Goal: Task Accomplishment & Management: Use online tool/utility

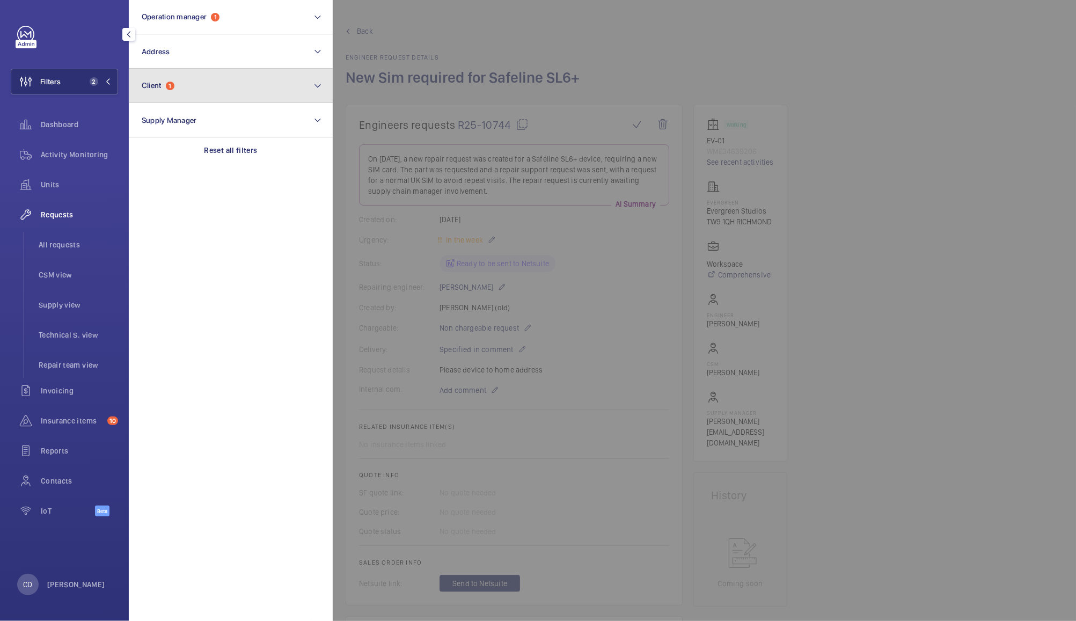
click at [213, 86] on button "Client 1" at bounding box center [231, 86] width 204 height 34
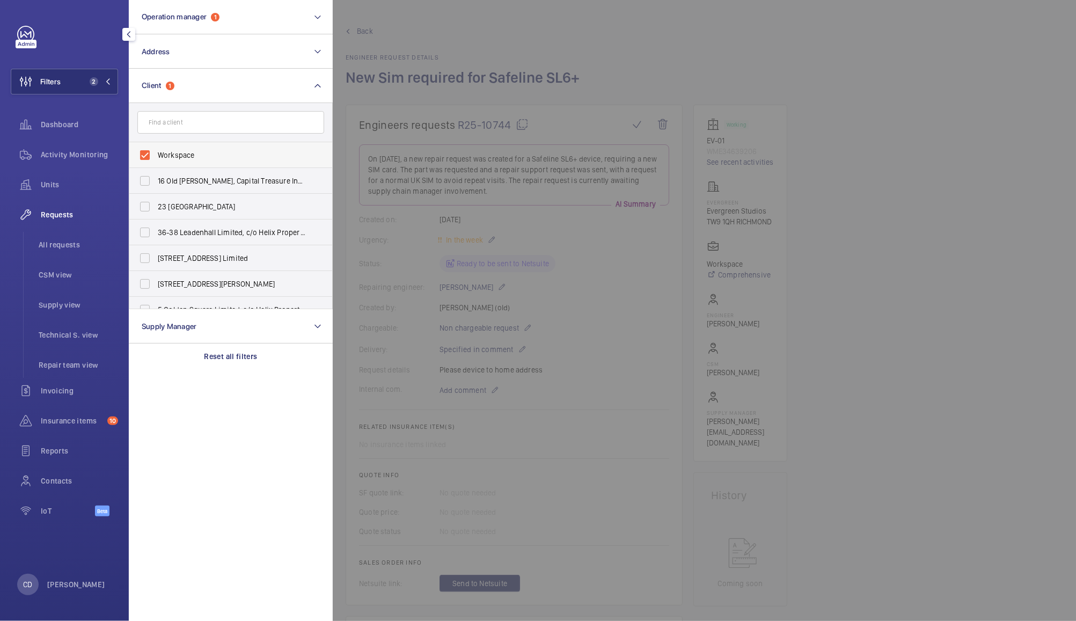
click at [149, 152] on label "Workspace" at bounding box center [222, 155] width 187 height 26
click at [149, 152] on input "Workspace" at bounding box center [144, 154] width 21 height 21
checkbox input "false"
click at [228, 122] on input "text" at bounding box center [230, 122] width 187 height 23
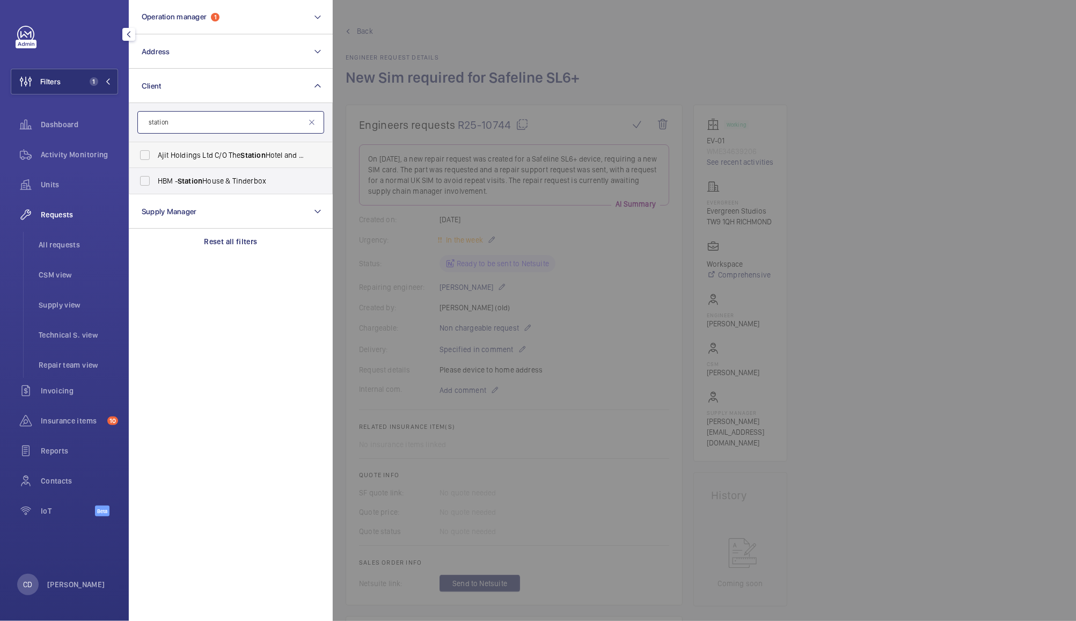
type input "station"
click at [236, 155] on span "Ajit Holdings Ltd C/O The Station Hotel and Banqueting" at bounding box center [232, 155] width 148 height 11
click at [156, 155] on input "Ajit Holdings Ltd C/O The Station Hotel and Banqueting" at bounding box center [144, 154] width 21 height 21
checkbox input "true"
click at [571, 41] on div at bounding box center [871, 310] width 1076 height 621
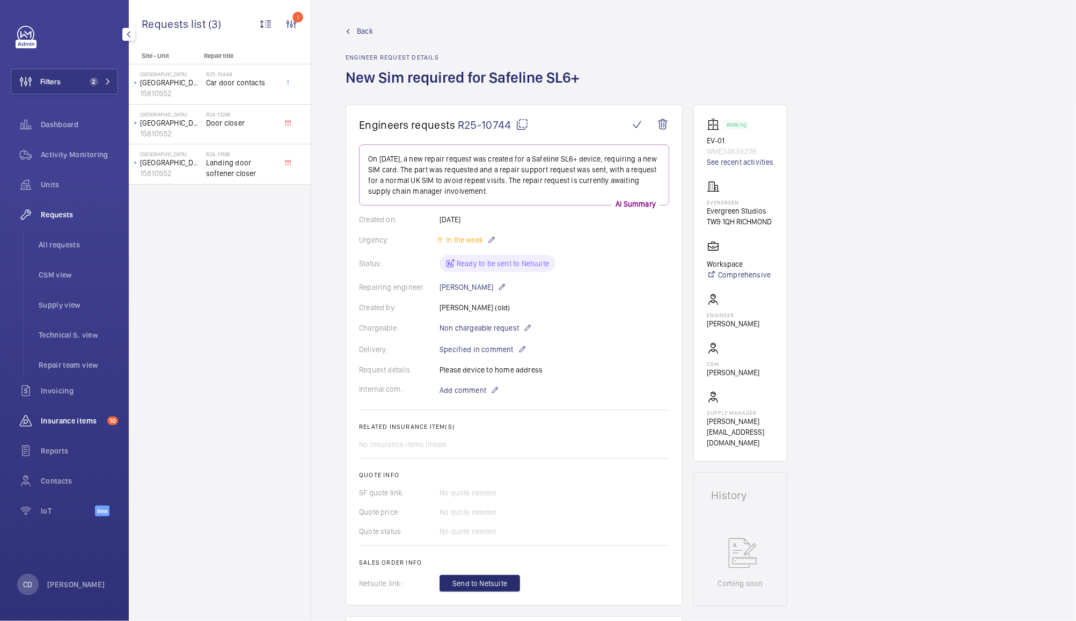
click at [85, 420] on span "Insurance items" at bounding box center [72, 421] width 62 height 11
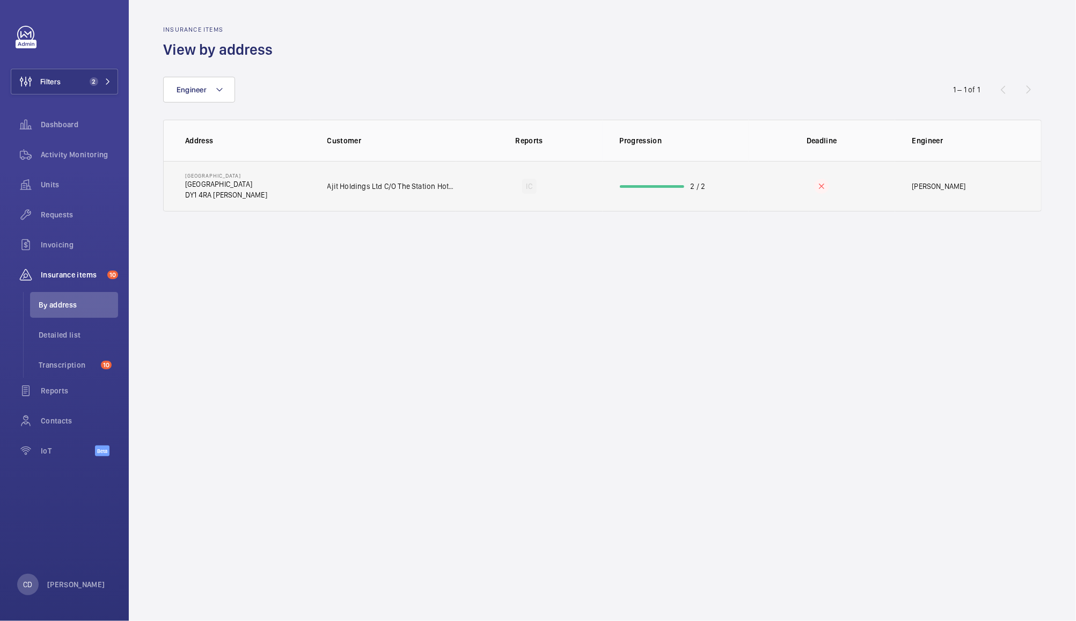
click at [571, 186] on td "IC" at bounding box center [529, 186] width 147 height 50
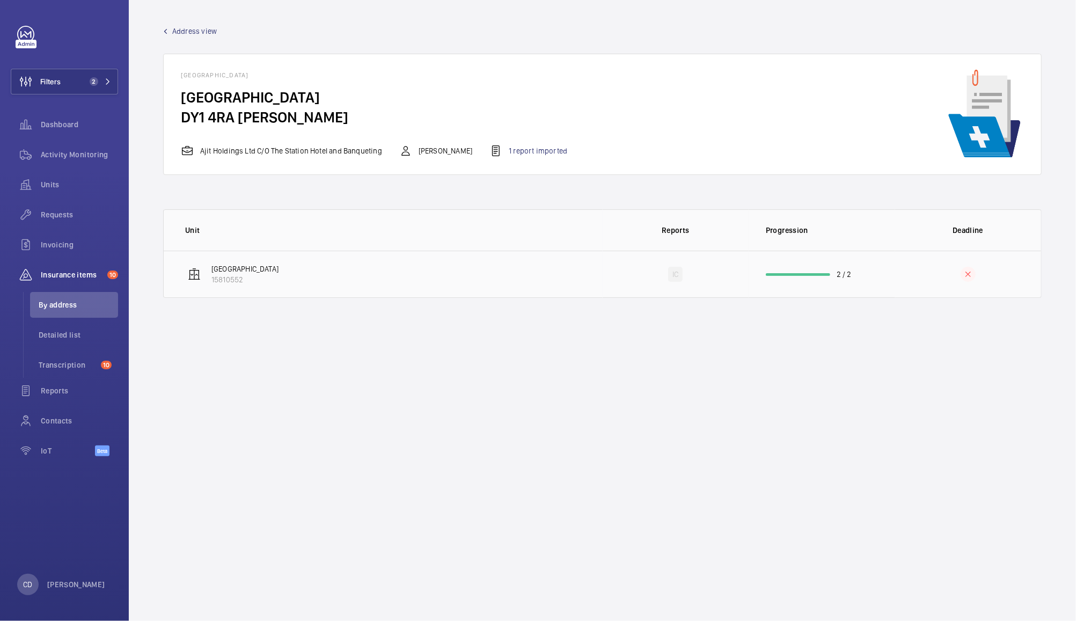
click at [336, 279] on td "Station Hotel 15810552" at bounding box center [383, 274] width 439 height 47
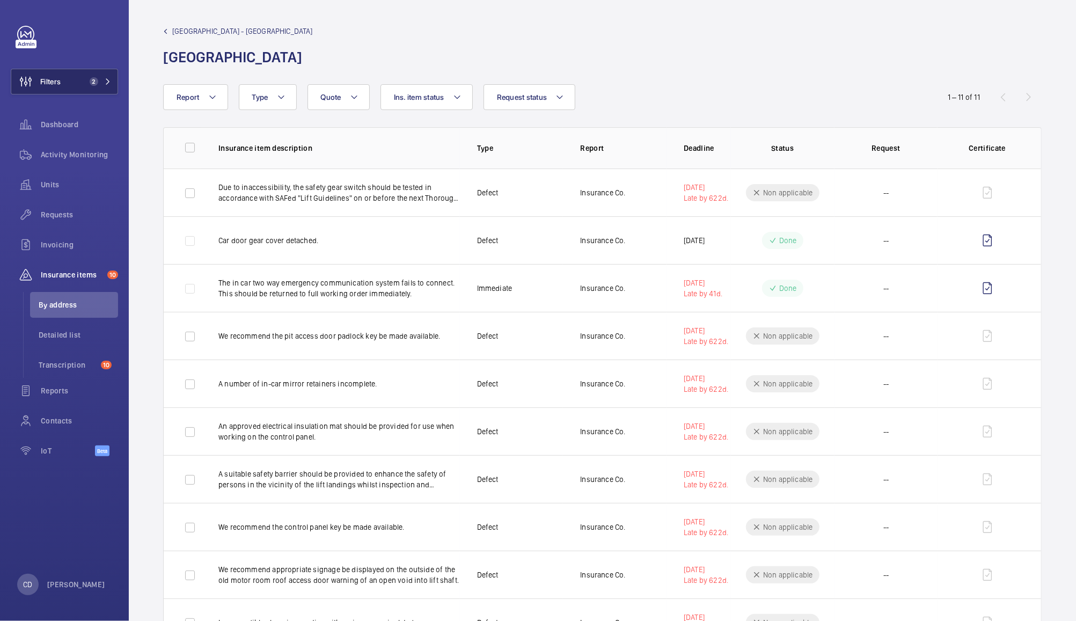
click at [91, 82] on span "2" at bounding box center [94, 81] width 9 height 9
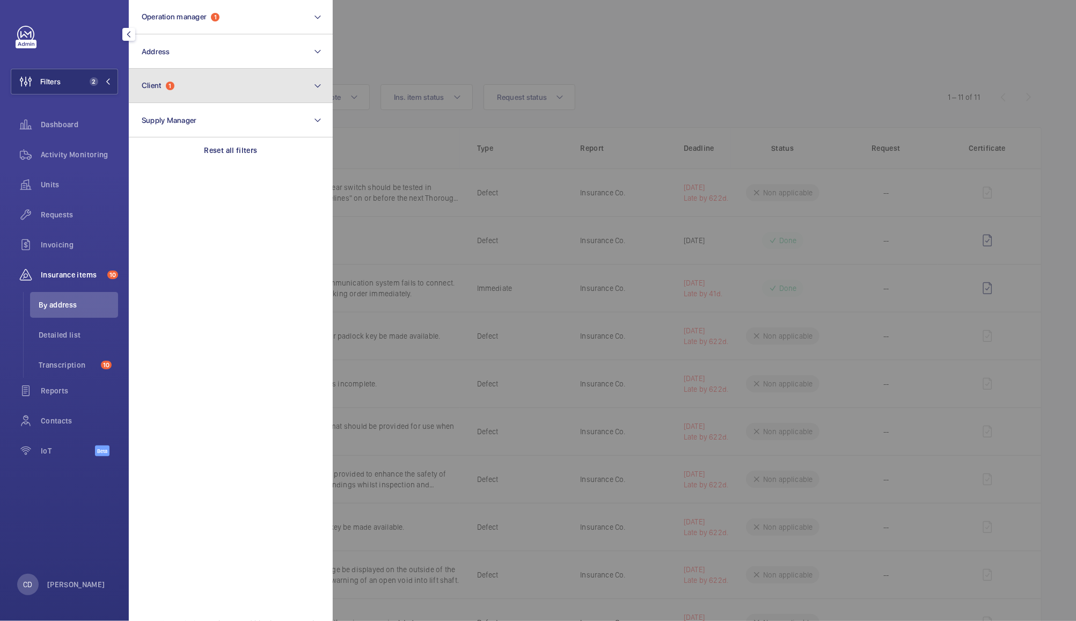
click at [208, 84] on button "Client 1" at bounding box center [231, 86] width 204 height 34
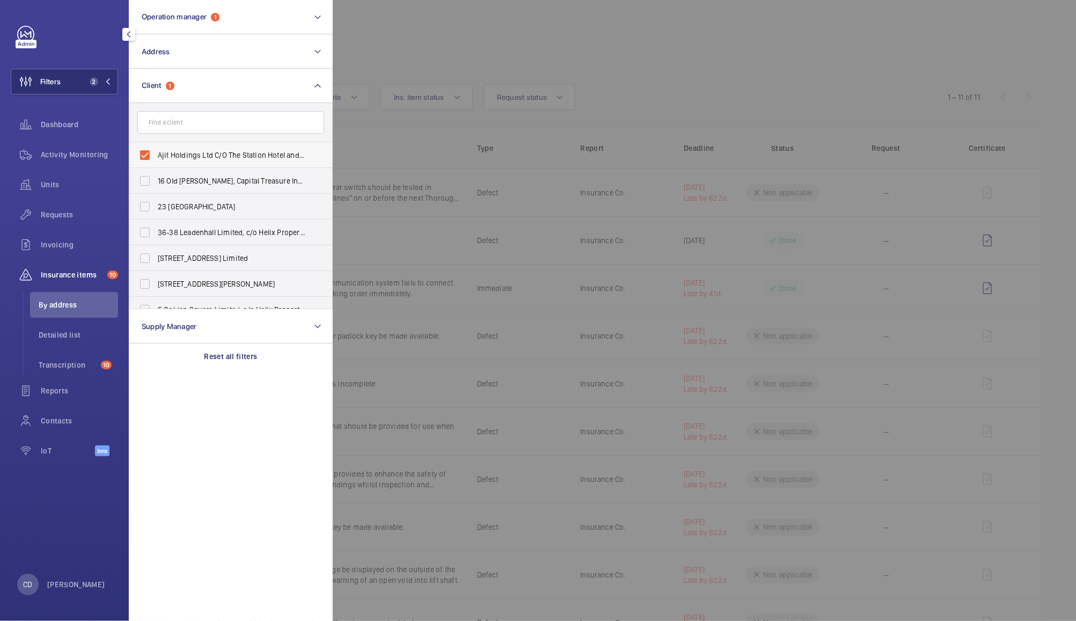
click at [221, 156] on span "Ajit Holdings Ltd C/O The Station Hotel and Banqueting" at bounding box center [232, 155] width 148 height 11
click at [156, 156] on input "Ajit Holdings Ltd C/O The Station Hotel and Banqueting" at bounding box center [144, 154] width 21 height 21
checkbox input "false"
click at [246, 122] on input "text" at bounding box center [230, 122] width 187 height 23
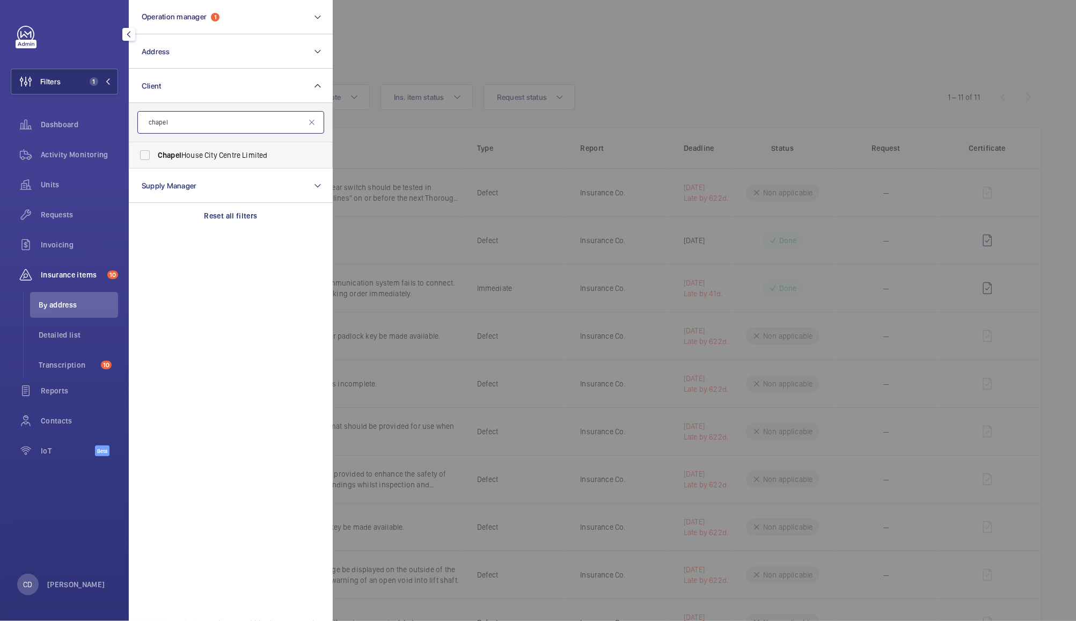
type input "chapel"
click at [239, 154] on span "Chapel House City Centre Limited" at bounding box center [232, 155] width 148 height 11
click at [156, 154] on input "Chapel House City Centre Limited" at bounding box center [144, 154] width 21 height 21
checkbox input "true"
click at [490, 28] on div at bounding box center [871, 310] width 1076 height 621
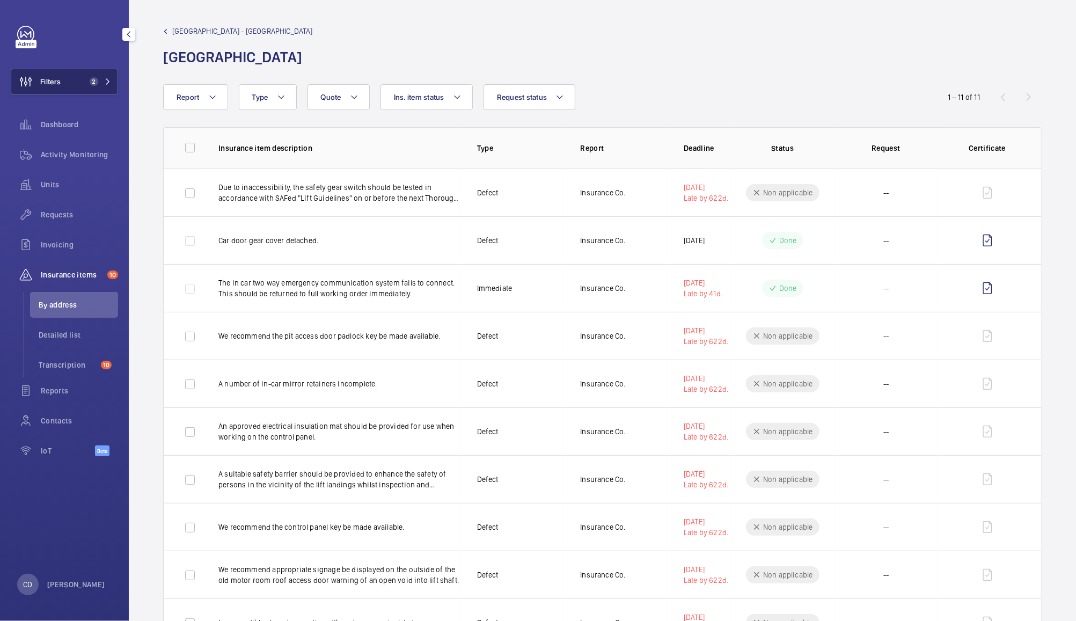
click at [94, 80] on span "2" at bounding box center [94, 81] width 9 height 9
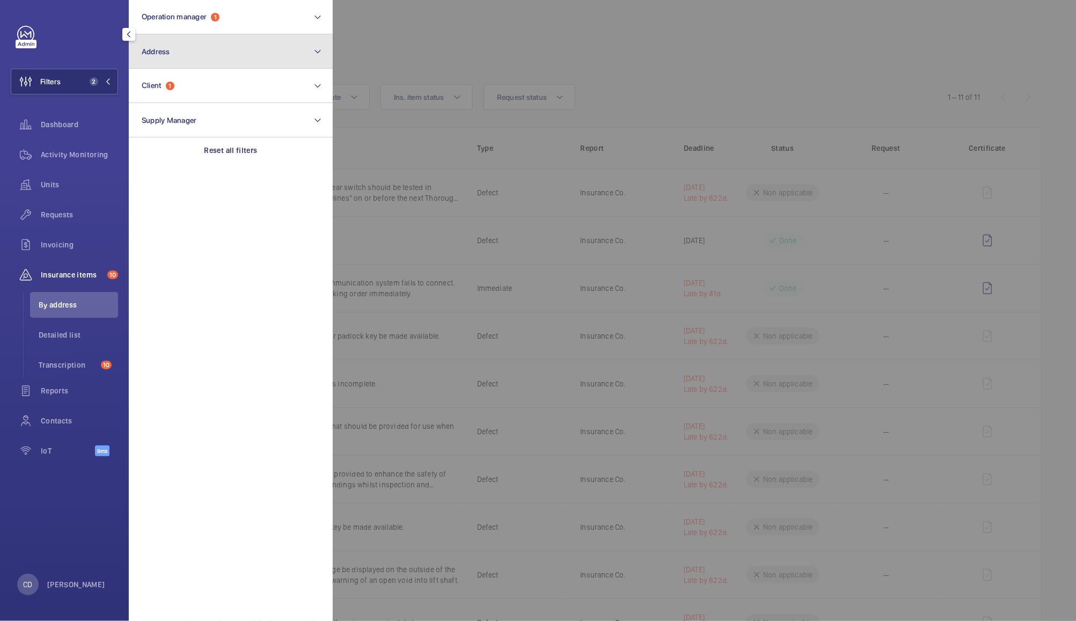
click at [278, 62] on button "Address" at bounding box center [231, 51] width 204 height 34
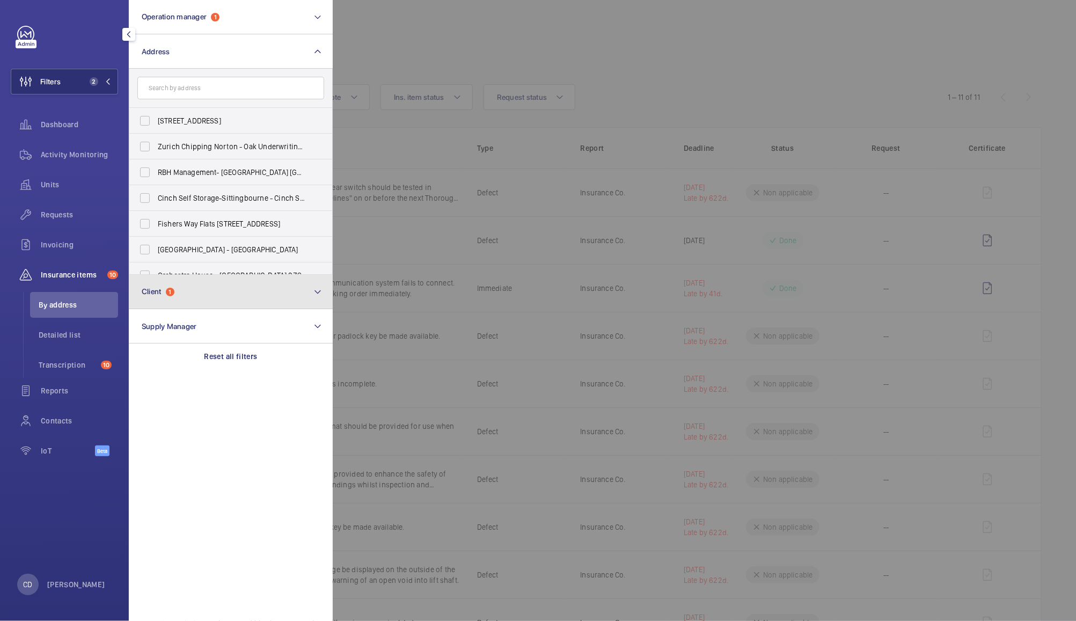
click at [237, 284] on button "Client 1" at bounding box center [231, 292] width 204 height 34
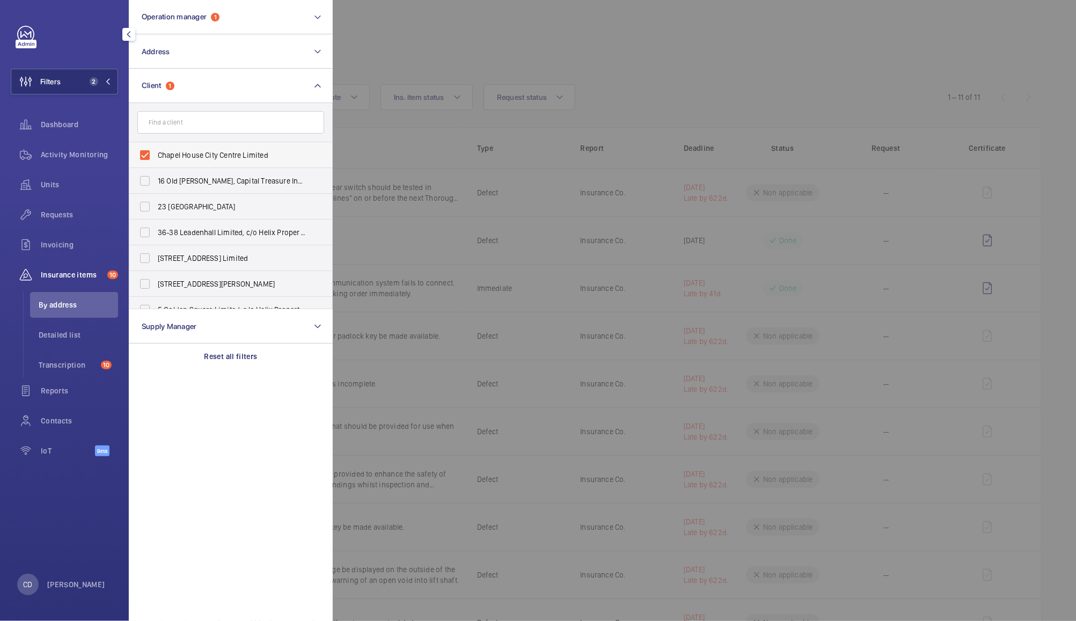
click at [234, 155] on span "Chapel House City Centre Limited" at bounding box center [232, 155] width 148 height 11
click at [156, 155] on input "Chapel House City Centre Limited" at bounding box center [144, 154] width 21 height 21
checkbox input "false"
click at [246, 118] on input "text" at bounding box center [230, 122] width 187 height 23
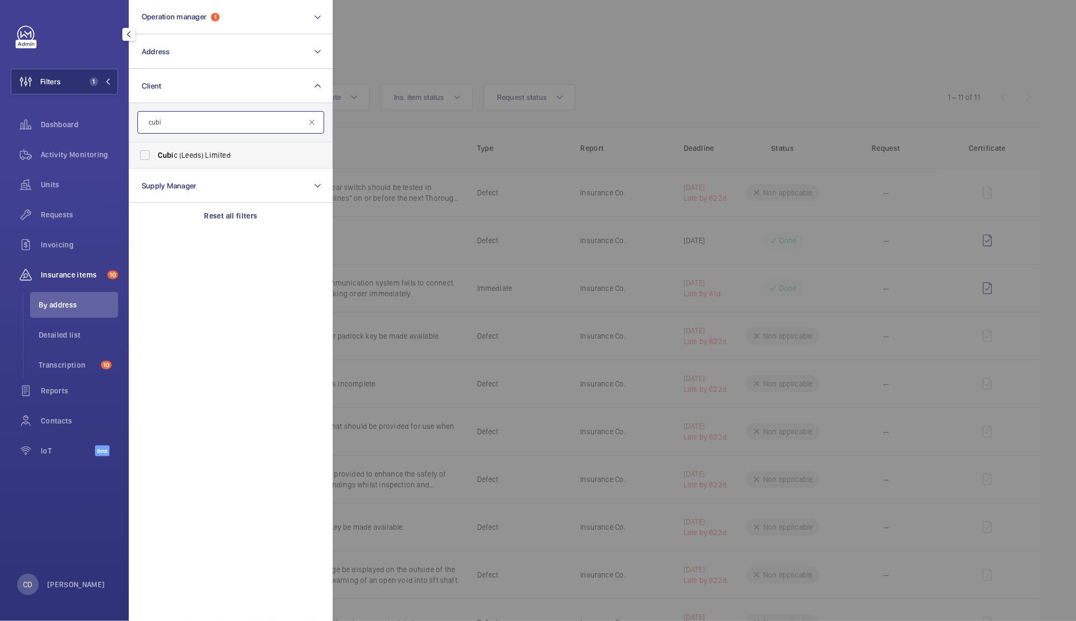
type input "cubi"
click at [246, 149] on label "Cubi c (Leeds) Limited" at bounding box center [222, 155] width 187 height 26
click at [156, 149] on input "Cubi c (Leeds) Limited" at bounding box center [144, 154] width 21 height 21
checkbox input "true"
click at [508, 41] on div at bounding box center [871, 310] width 1076 height 621
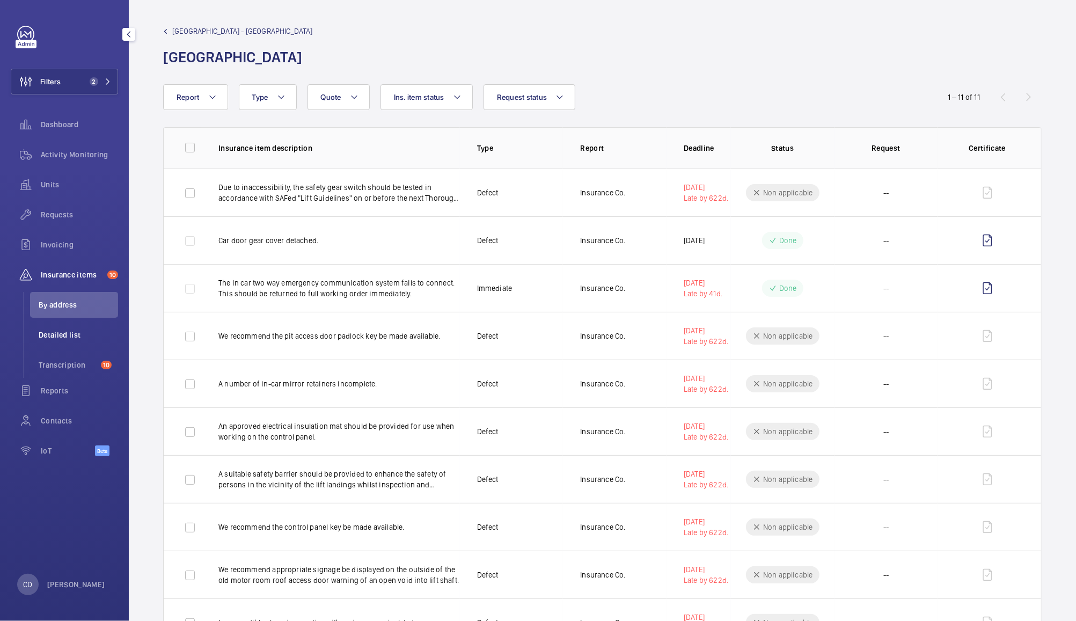
click at [76, 331] on span "Detailed list" at bounding box center [78, 335] width 79 height 11
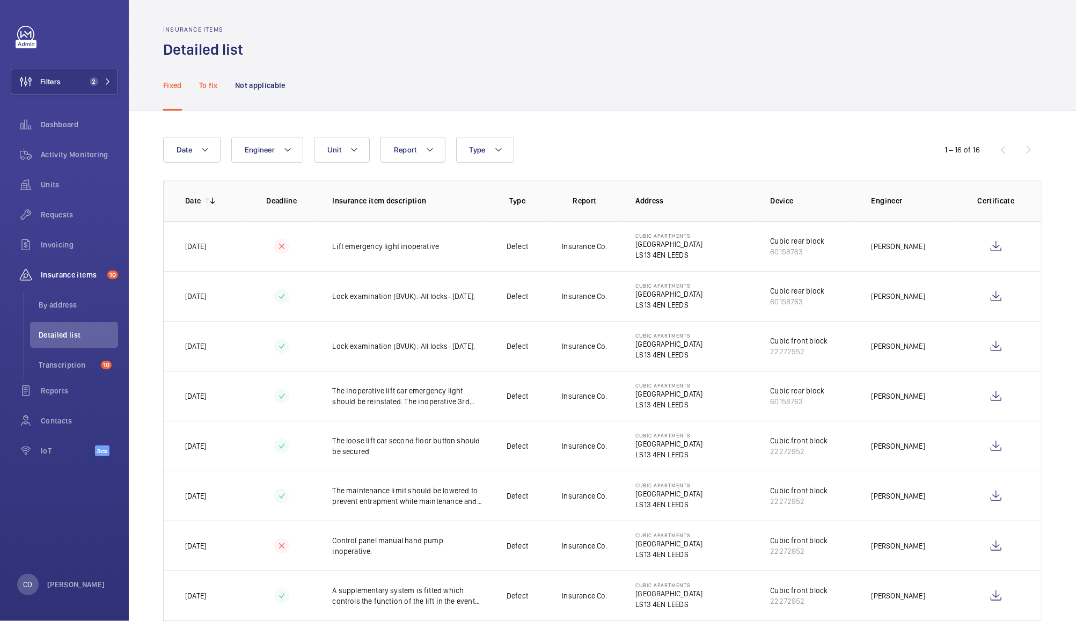
click at [207, 82] on p "To fix" at bounding box center [208, 85] width 19 height 11
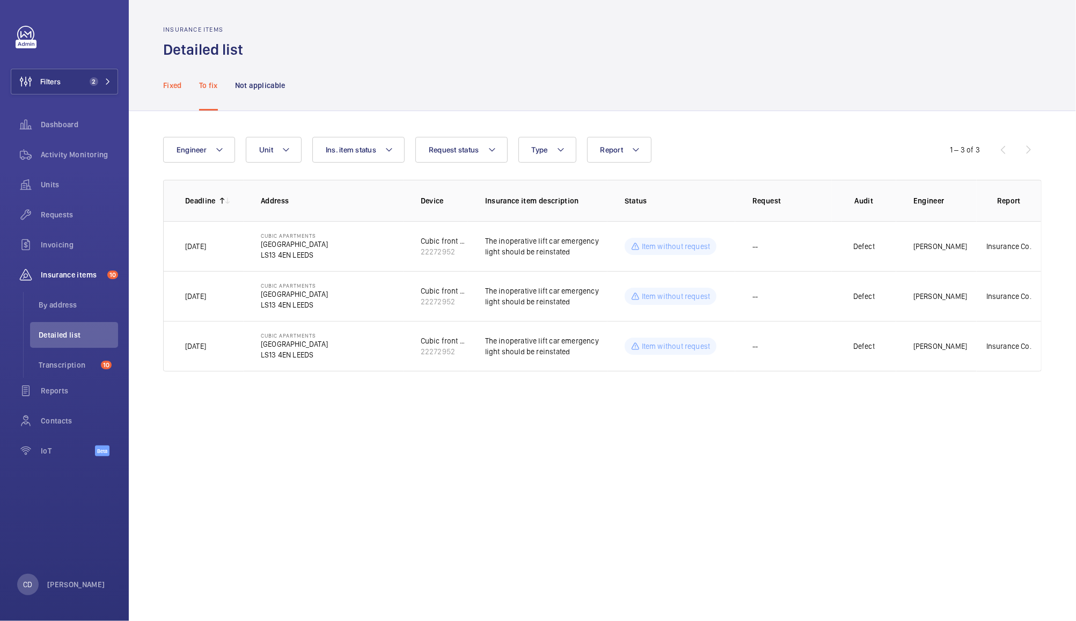
click at [179, 80] on p "Fixed" at bounding box center [172, 85] width 19 height 11
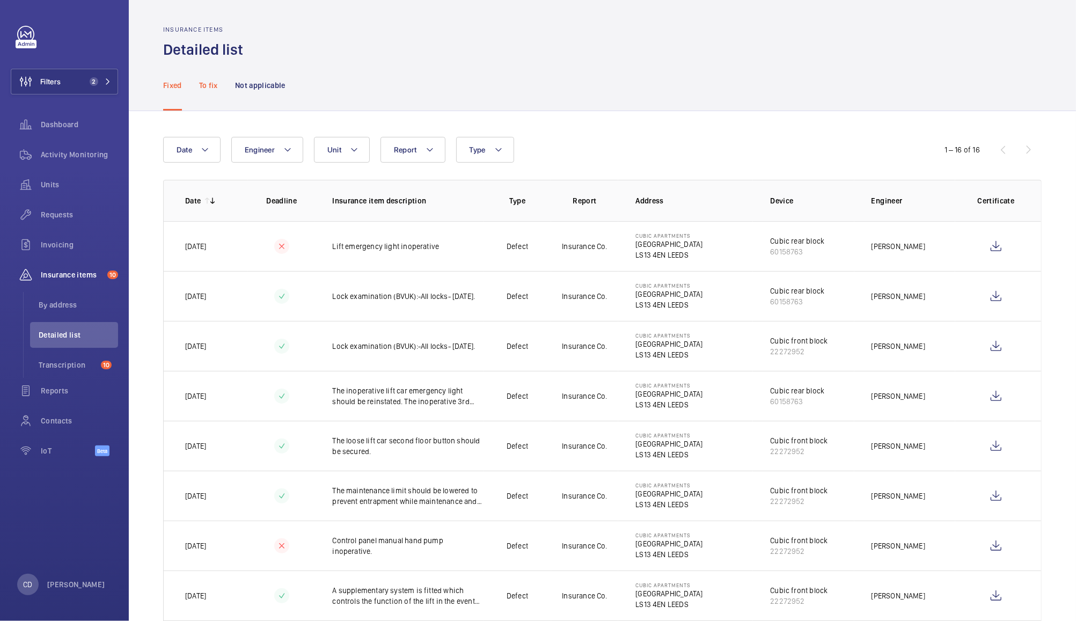
click at [209, 77] on div "To fix" at bounding box center [208, 85] width 19 height 51
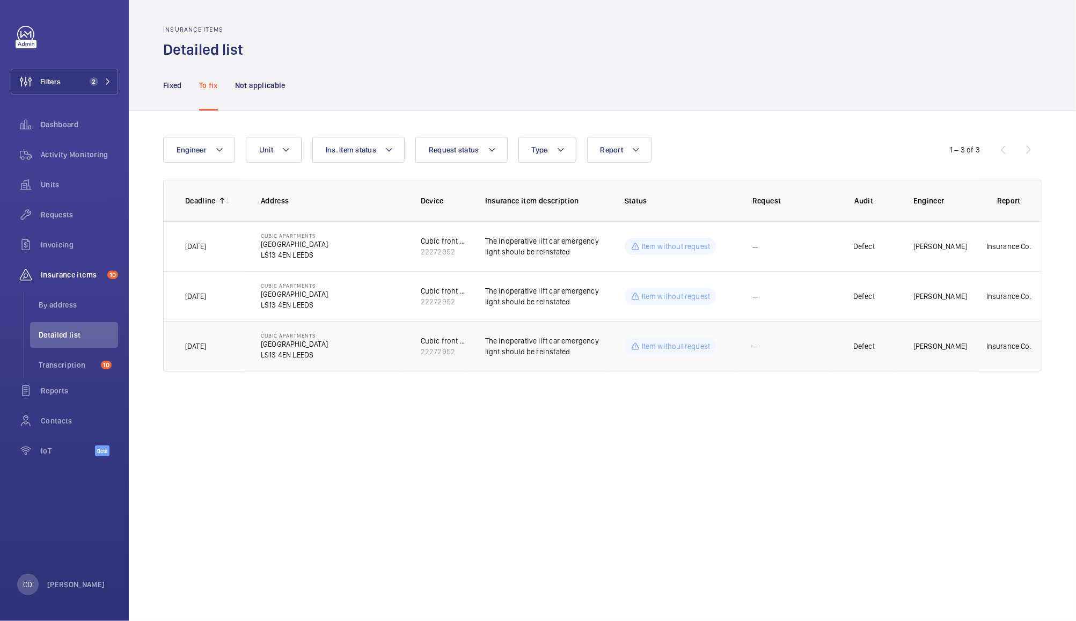
click at [717, 351] on td "Item without request" at bounding box center [672, 346] width 128 height 50
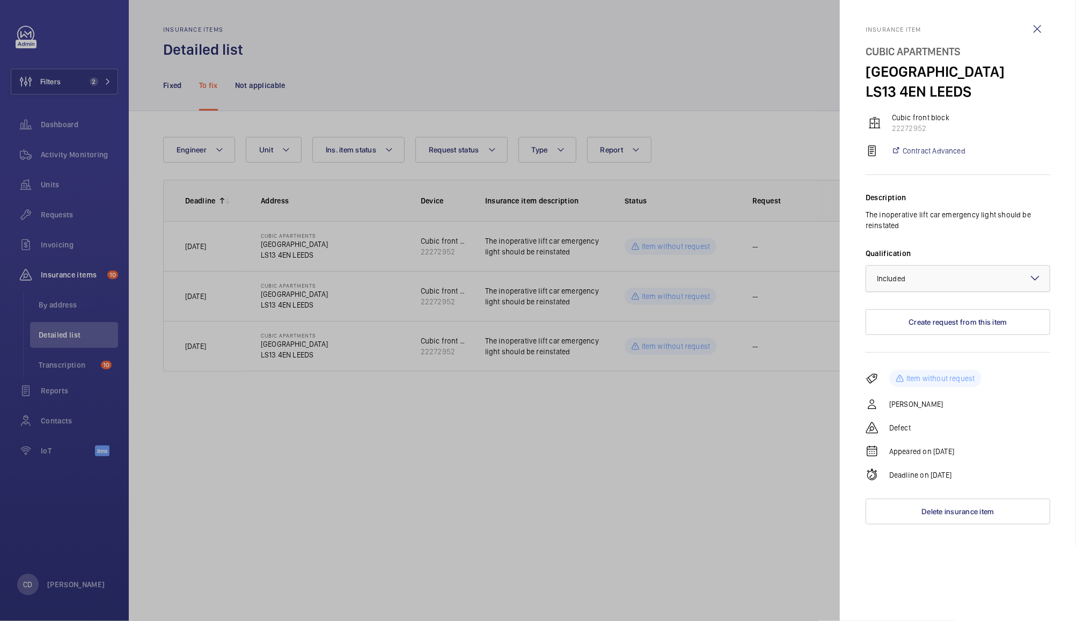
click at [985, 276] on div at bounding box center [959, 279] width 184 height 26
click at [955, 363] on span "Not applicable" at bounding box center [958, 364] width 162 height 11
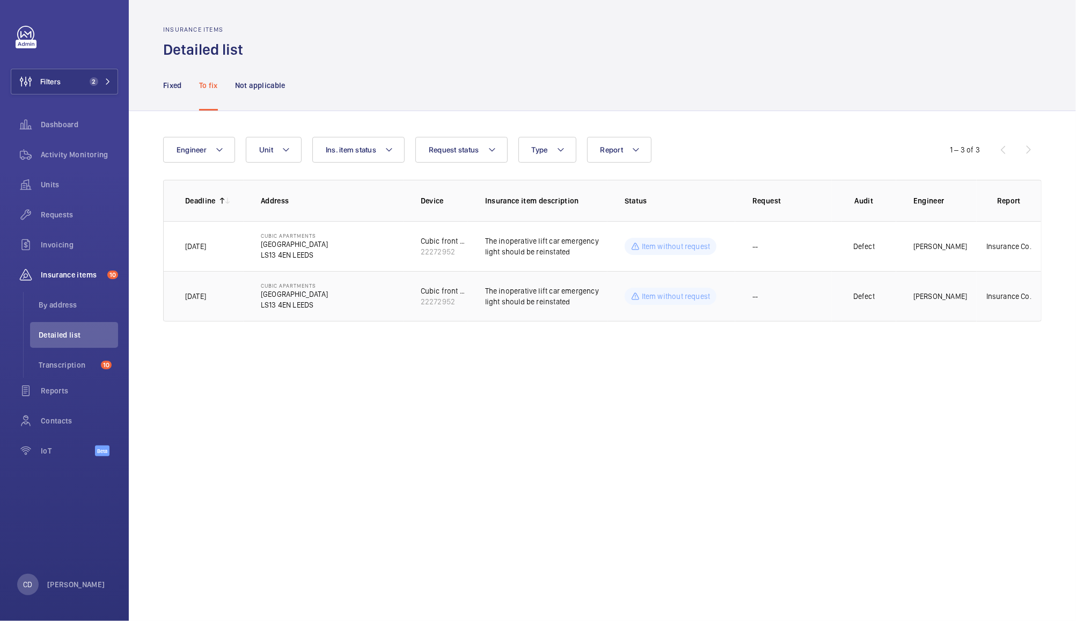
click at [877, 297] on td "Defect" at bounding box center [864, 296] width 64 height 50
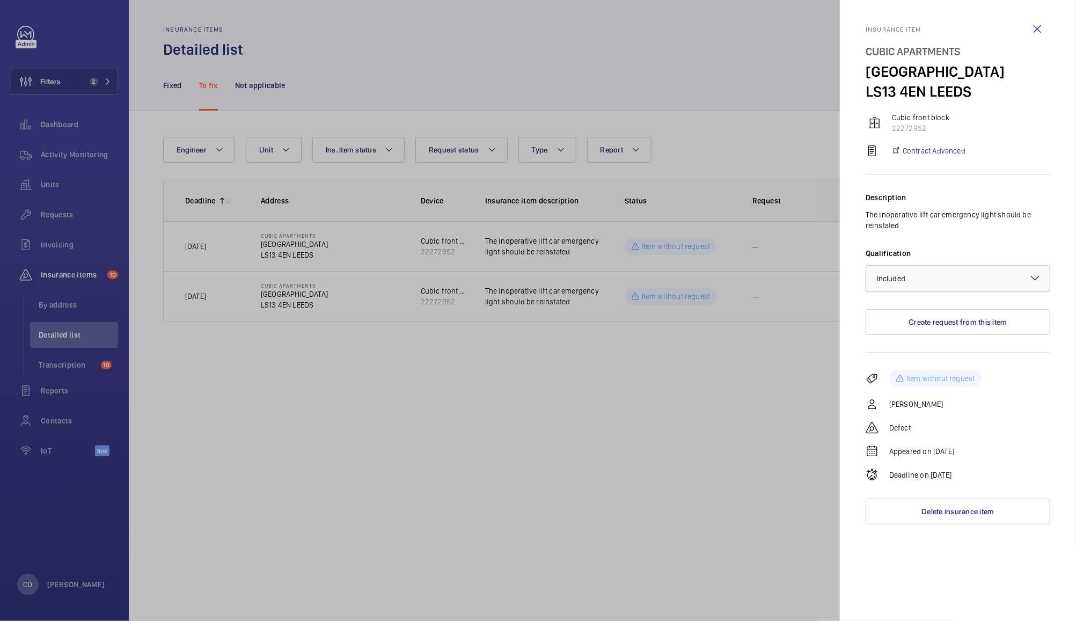
click at [979, 282] on div at bounding box center [959, 279] width 184 height 26
click at [962, 363] on span "Not applicable" at bounding box center [958, 364] width 162 height 11
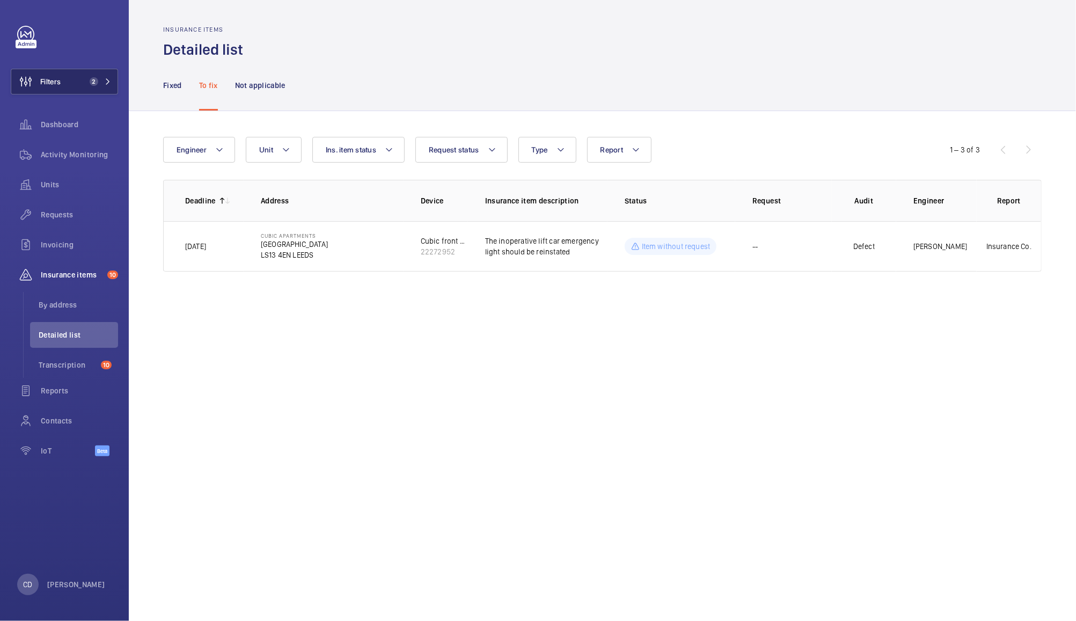
click at [56, 81] on span "Filters" at bounding box center [50, 81] width 20 height 11
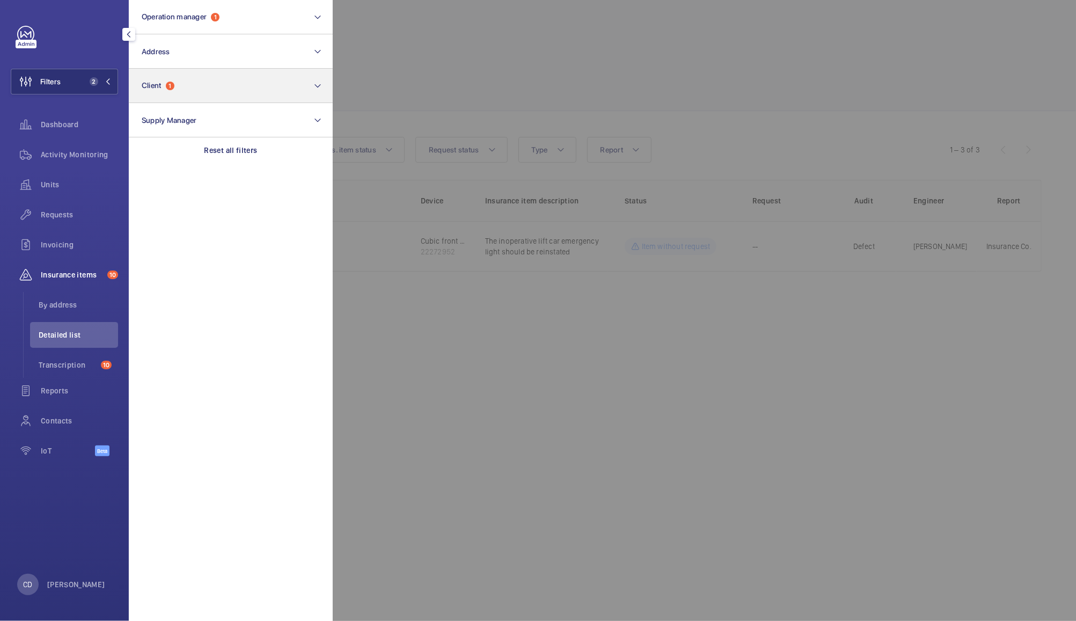
click at [240, 96] on button "Client 1" at bounding box center [231, 86] width 204 height 34
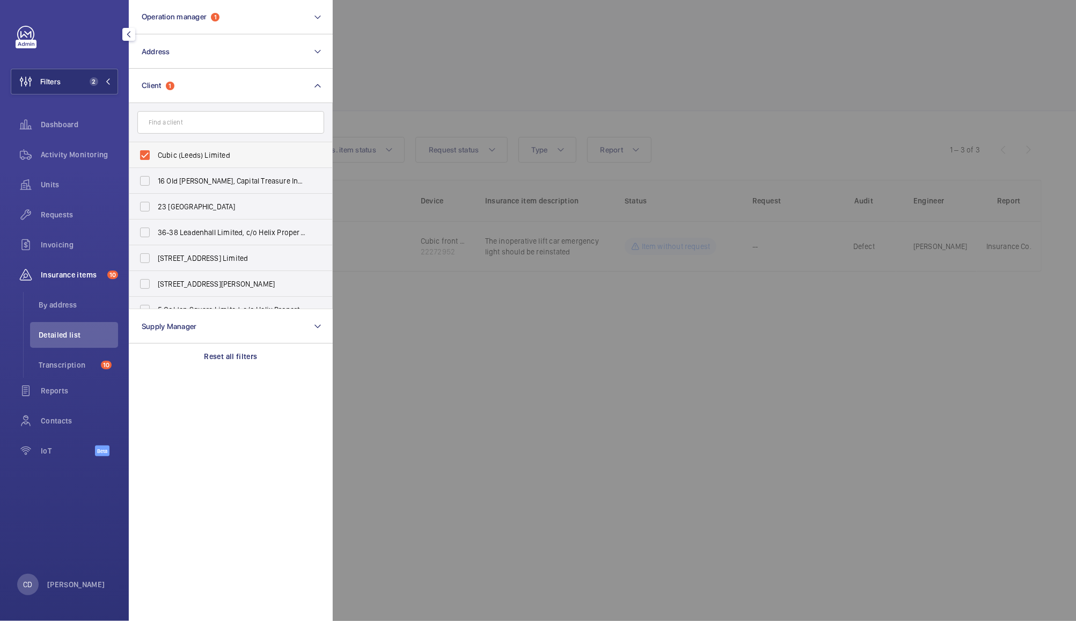
click at [214, 154] on span "Cubic (Leeds) Limited" at bounding box center [232, 155] width 148 height 11
click at [156, 154] on input "Cubic (Leeds) Limited" at bounding box center [144, 154] width 21 height 21
checkbox input "false"
click at [258, 122] on input "text" at bounding box center [230, 122] width 187 height 23
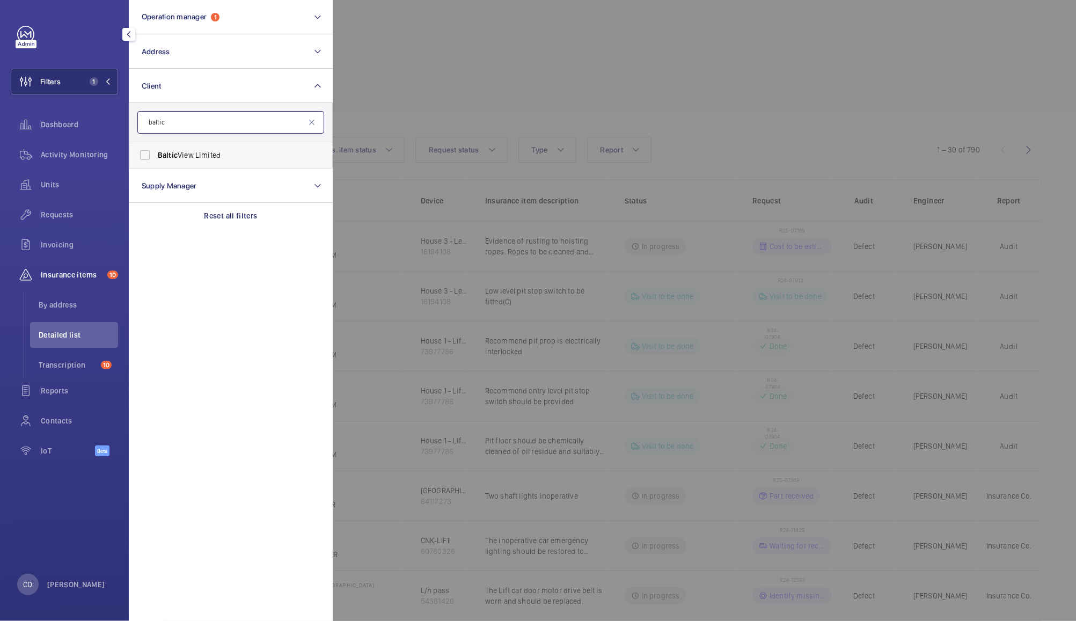
type input "baltic"
click at [200, 155] on span "Baltic View Limited" at bounding box center [232, 155] width 148 height 11
click at [156, 155] on input "Baltic View Limited" at bounding box center [144, 154] width 21 height 21
checkbox input "true"
click at [450, 27] on div at bounding box center [871, 310] width 1076 height 621
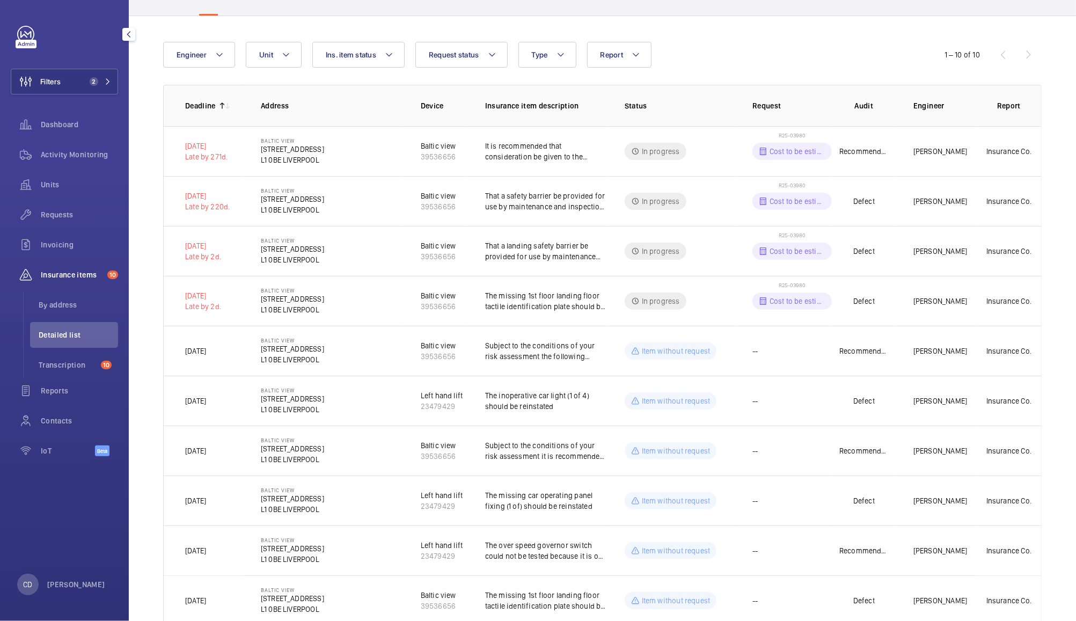
scroll to position [99, 0]
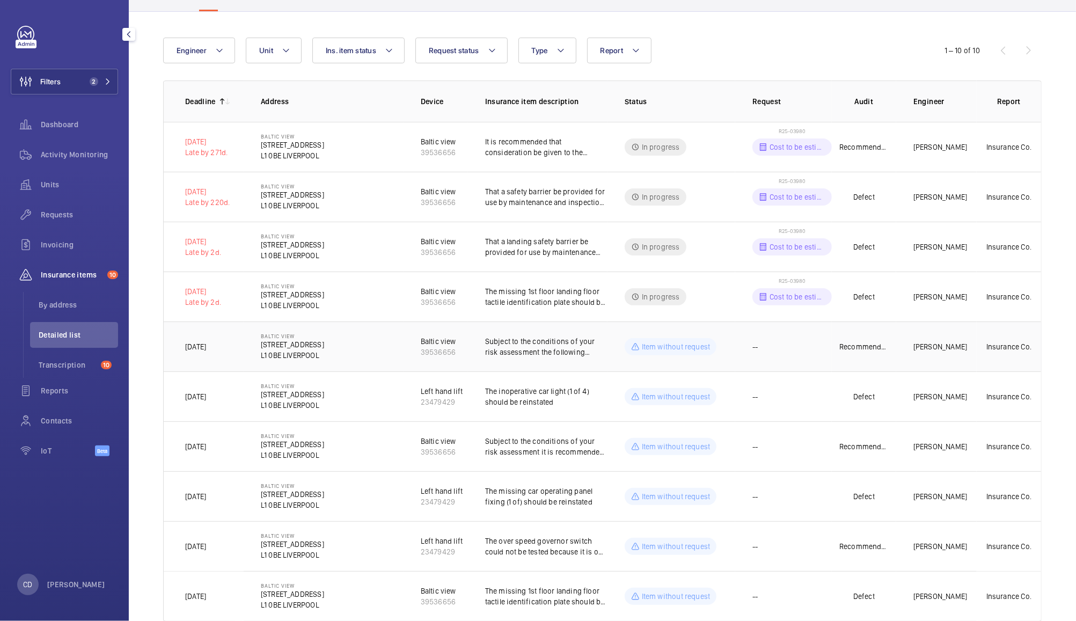
click at [549, 350] on p "Subject to the conditions of your risk assessment the following recommendations…" at bounding box center [546, 346] width 122 height 21
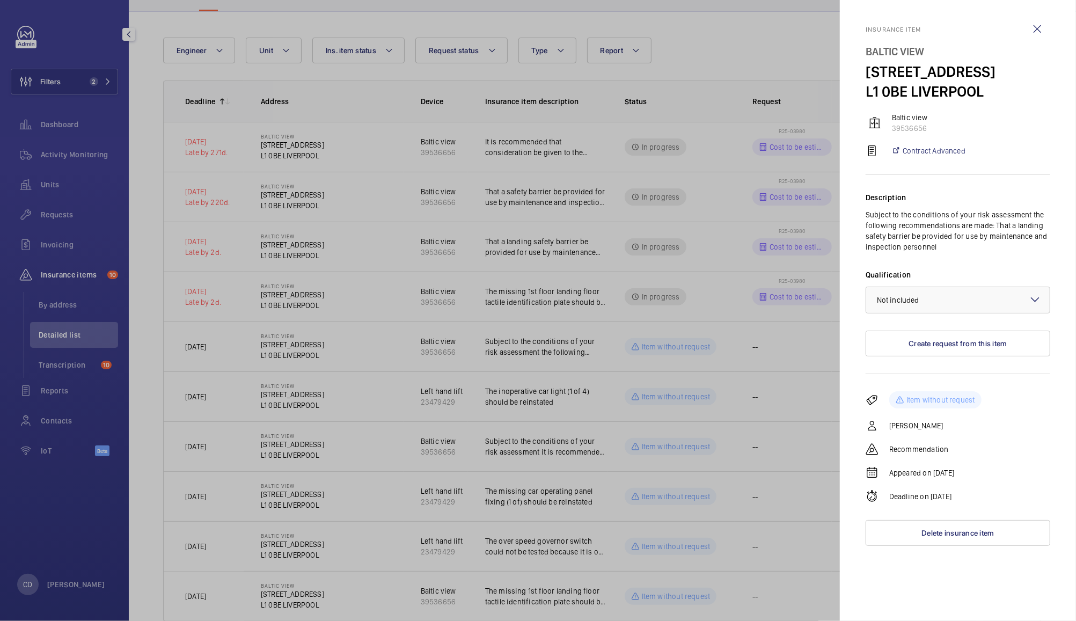
click at [767, 343] on div at bounding box center [538, 310] width 1076 height 621
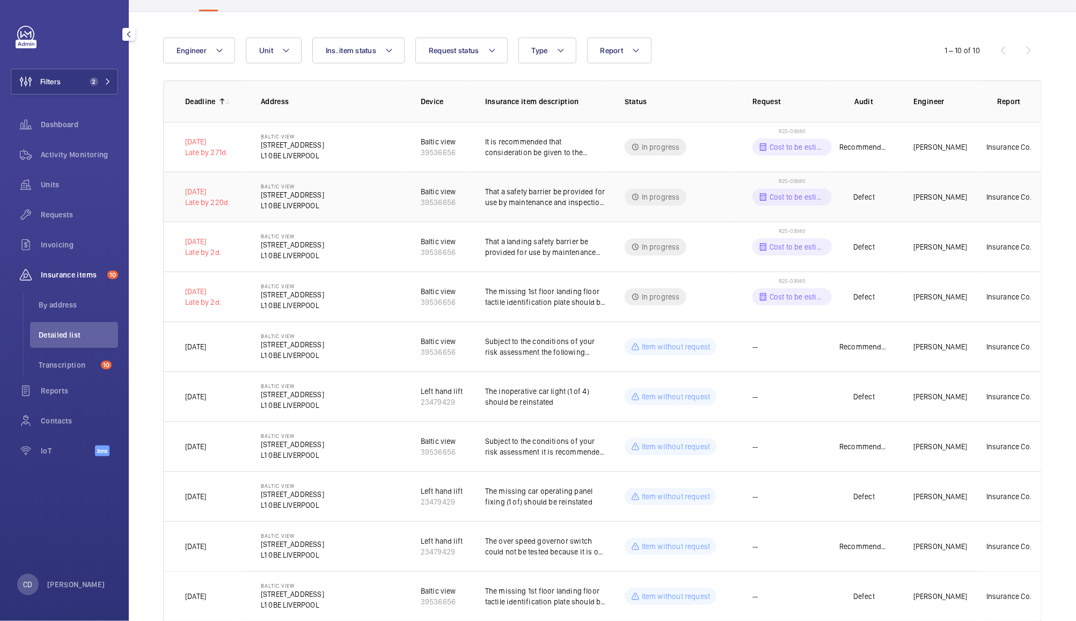
click at [790, 187] on td "R25-03980 Cost to be estimated" at bounding box center [784, 197] width 97 height 50
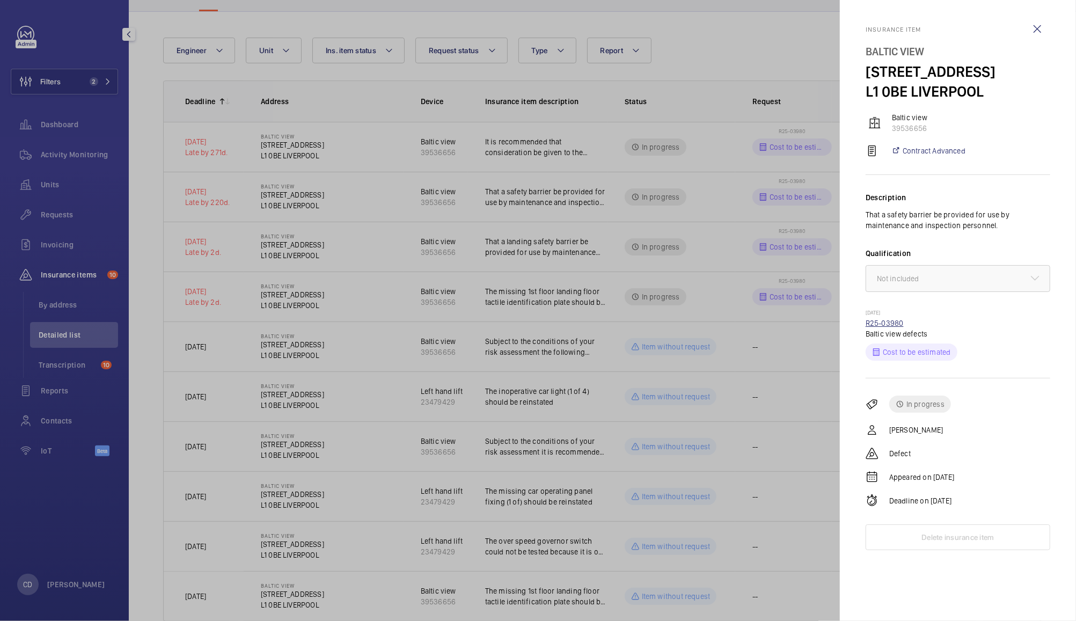
click at [891, 326] on link "R25-03980" at bounding box center [885, 323] width 38 height 9
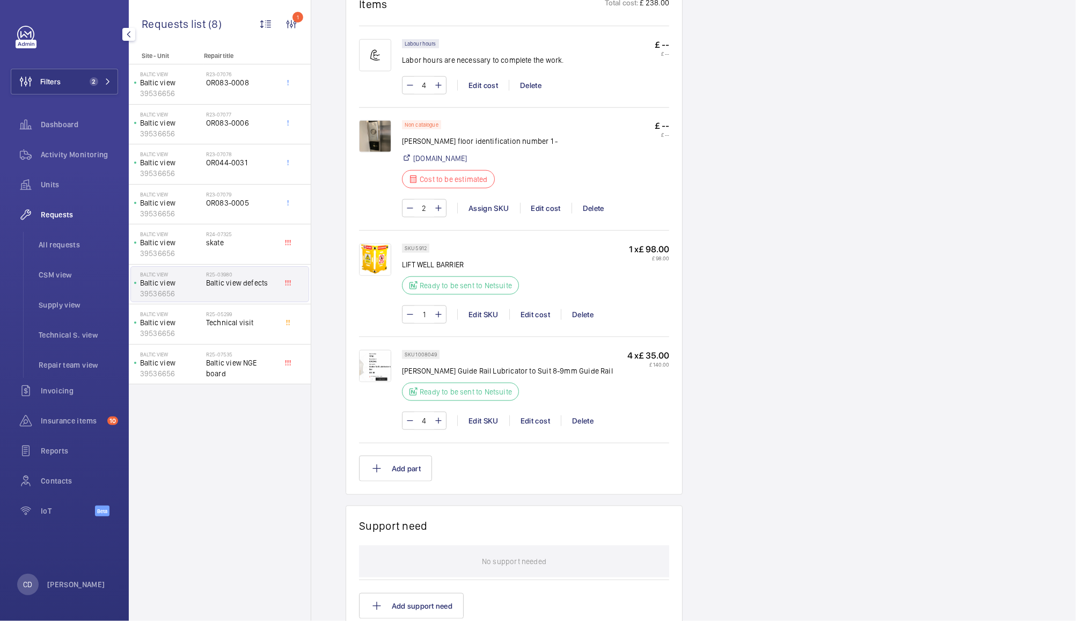
scroll to position [829, 0]
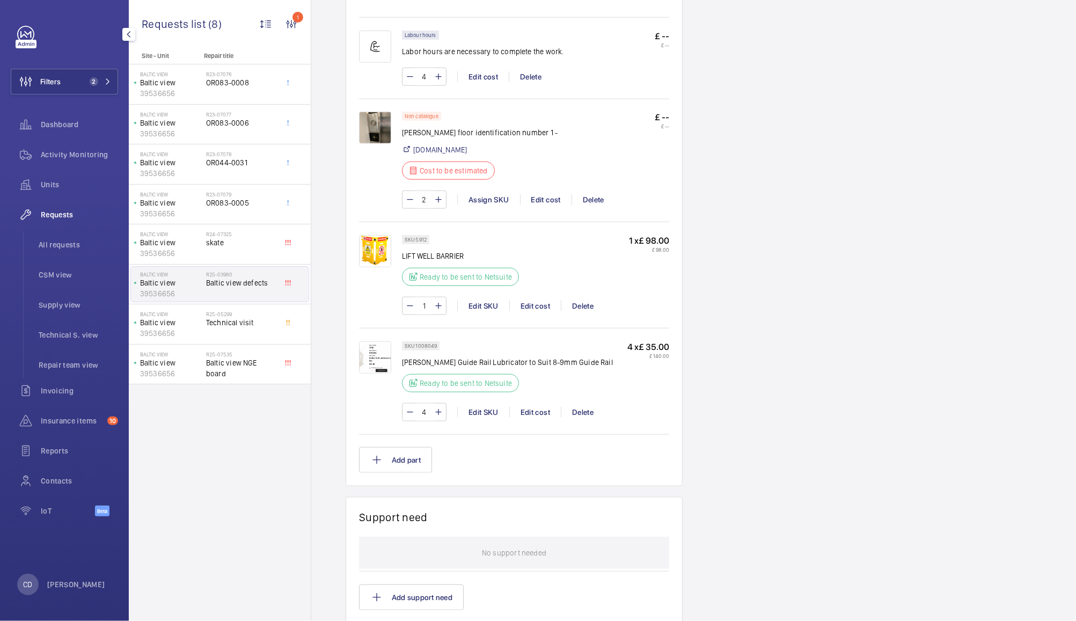
click at [375, 352] on img at bounding box center [375, 357] width 32 height 32
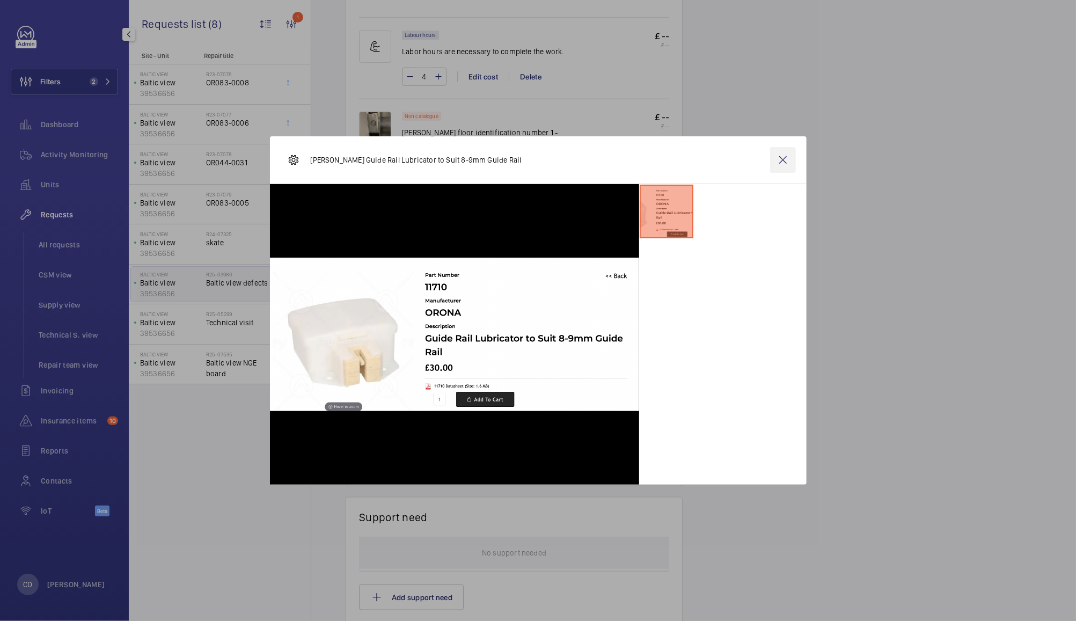
click at [791, 158] on wm-front-icon-button at bounding box center [783, 160] width 26 height 26
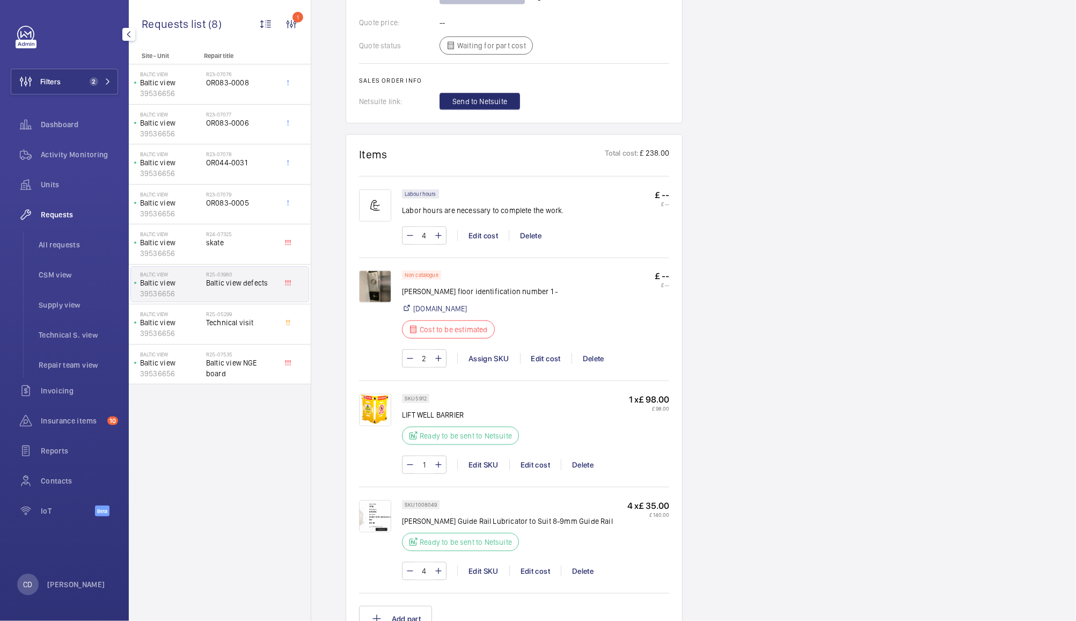
scroll to position [651, 0]
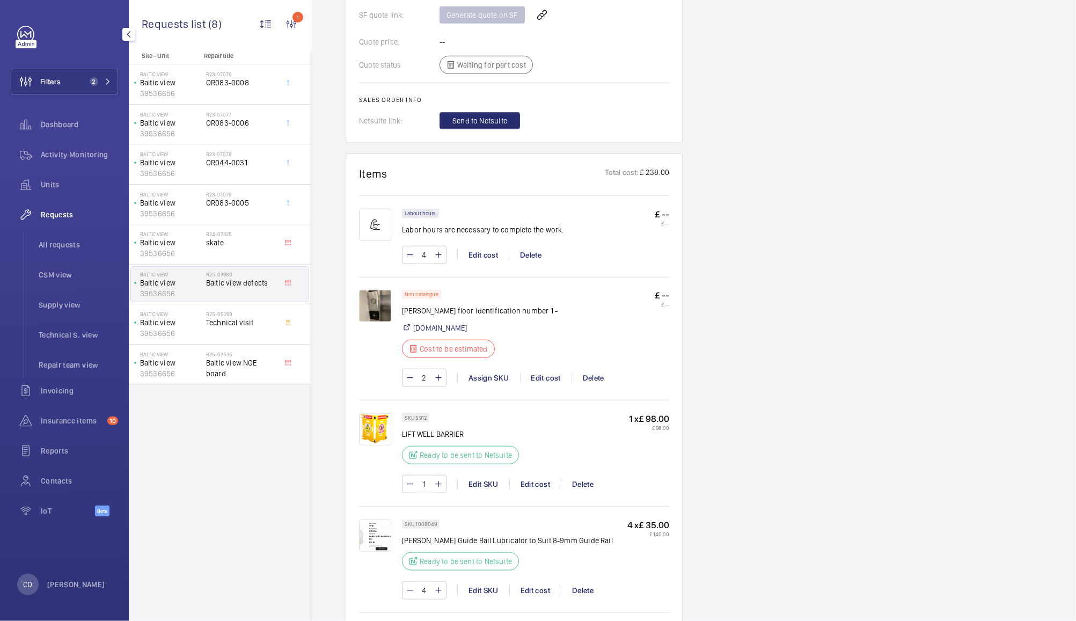
click at [375, 296] on img at bounding box center [375, 306] width 32 height 32
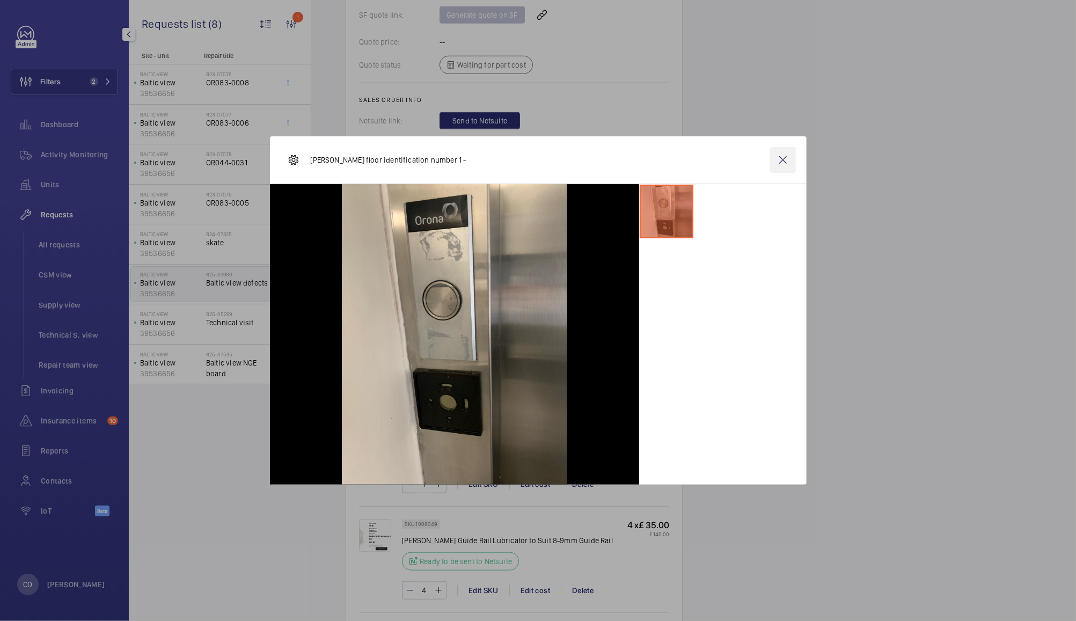
click at [780, 165] on wm-front-icon-button at bounding box center [783, 160] width 26 height 26
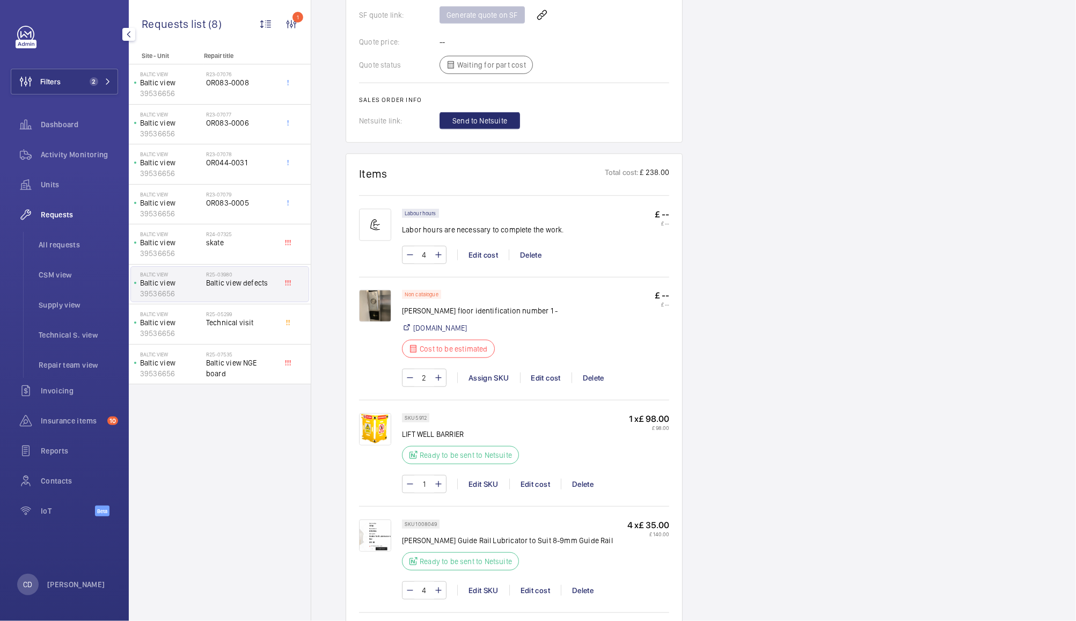
click at [374, 301] on img at bounding box center [375, 306] width 32 height 32
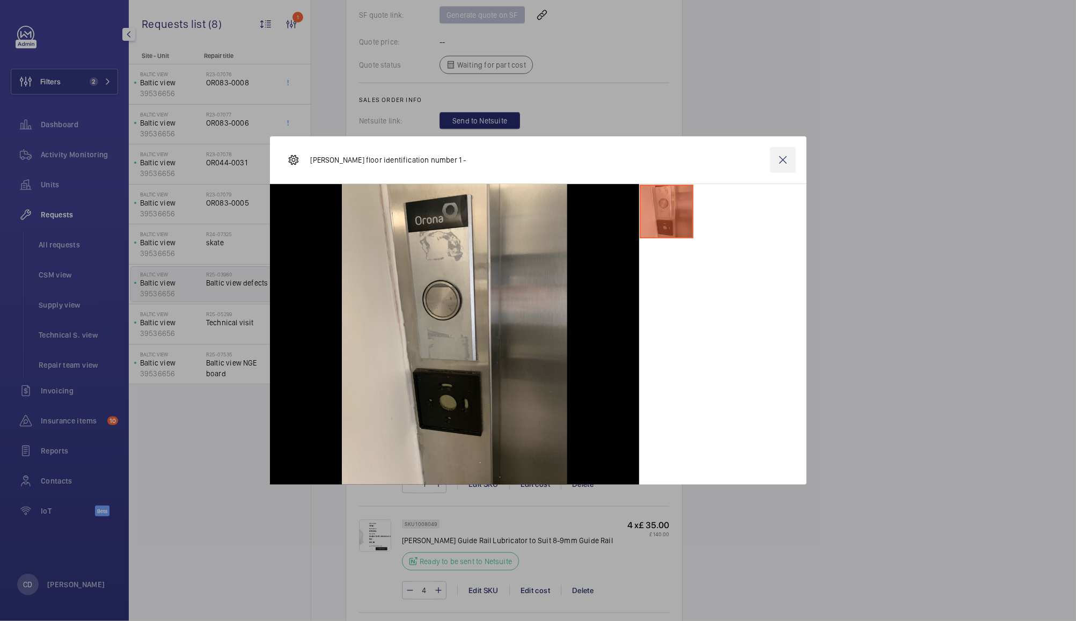
click at [781, 159] on wm-front-icon-button at bounding box center [783, 160] width 26 height 26
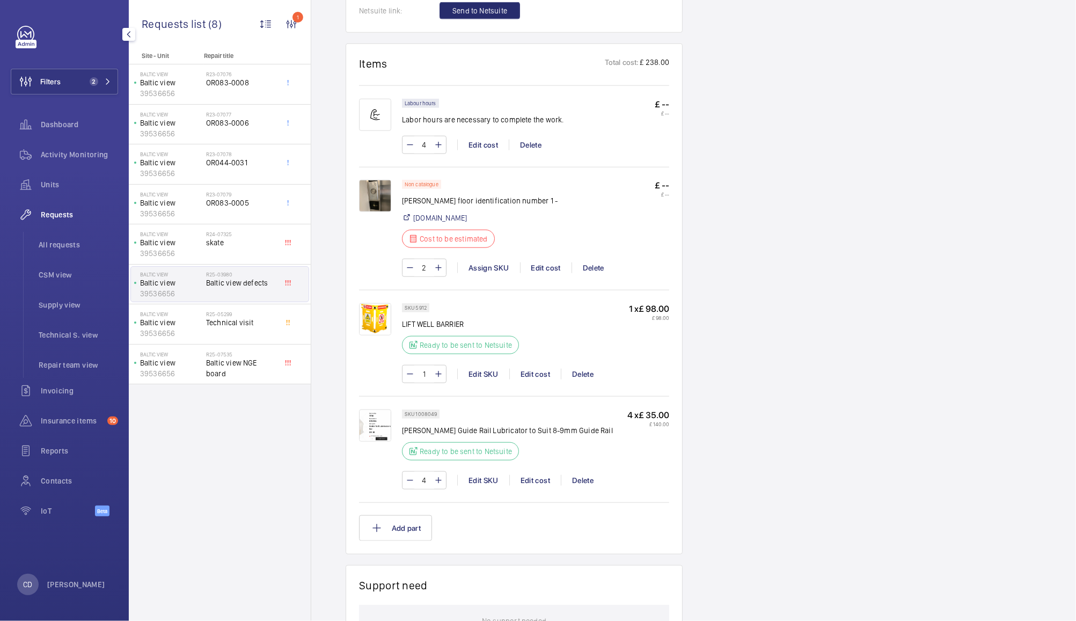
scroll to position [773, 0]
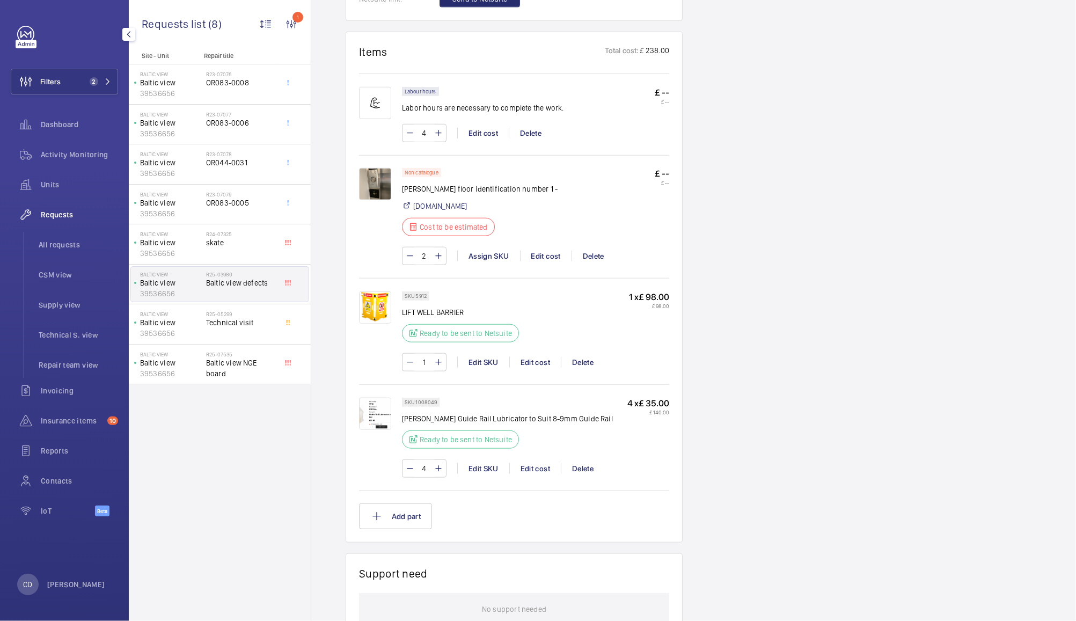
click at [385, 416] on img at bounding box center [375, 414] width 32 height 32
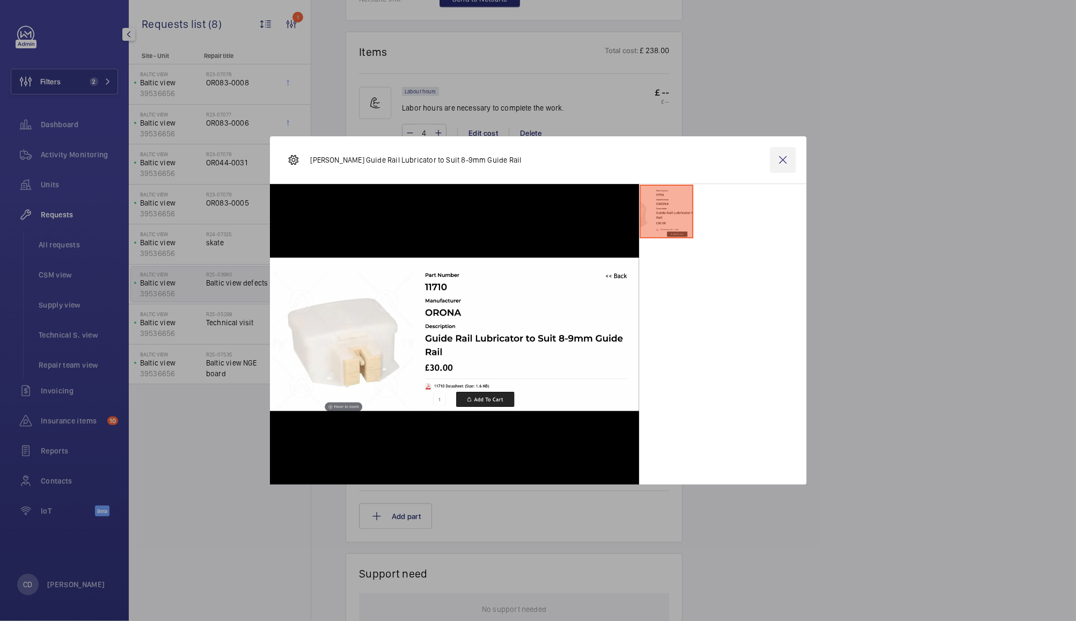
click at [784, 160] on wm-front-icon-button at bounding box center [783, 160] width 26 height 26
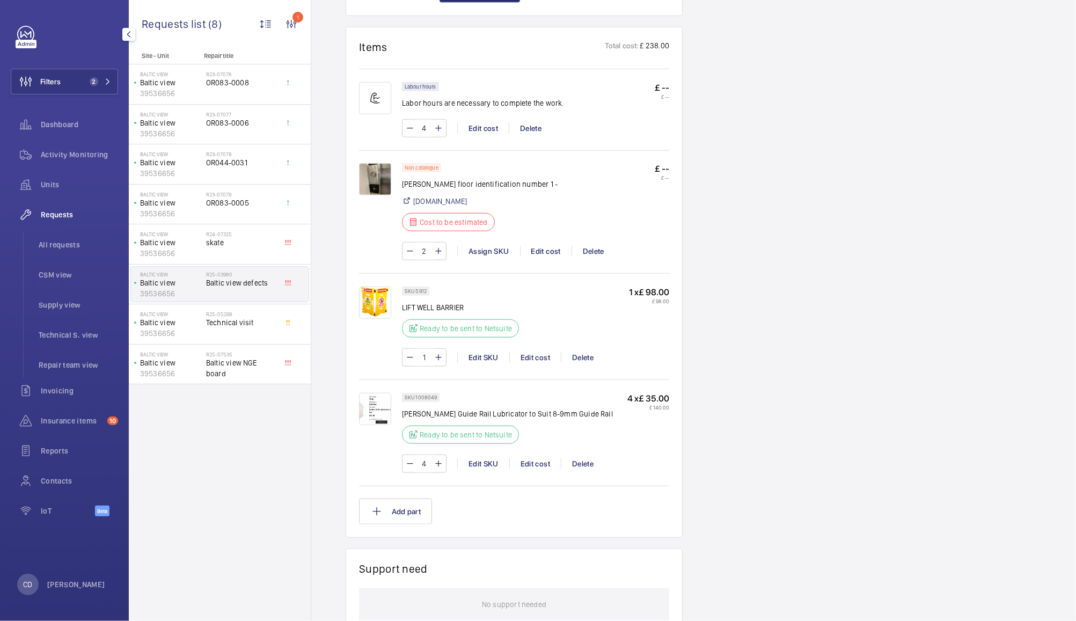
scroll to position [791, 0]
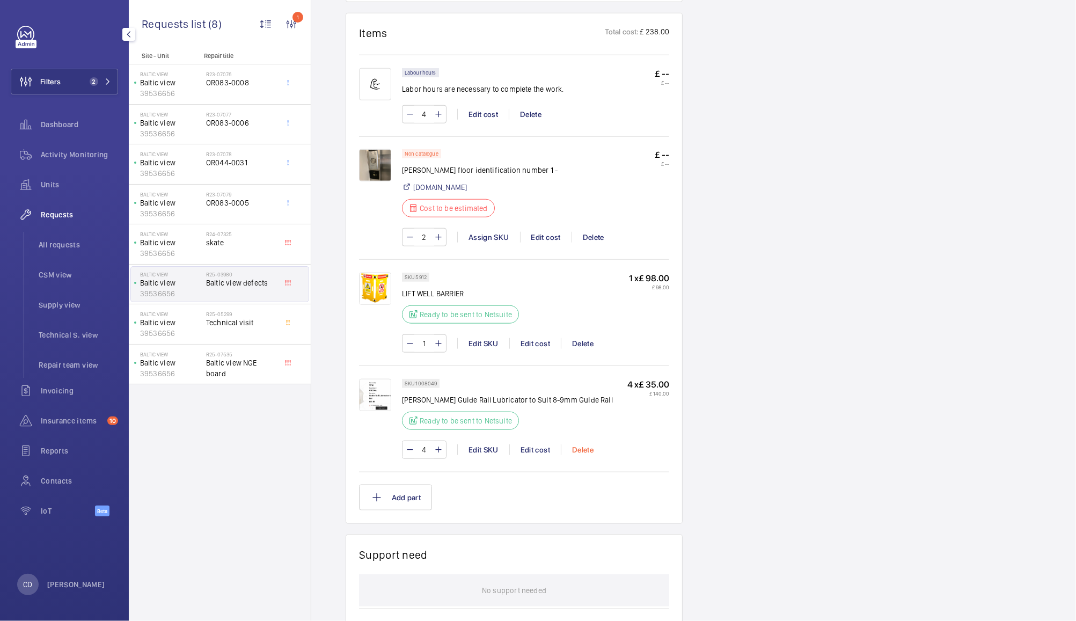
click at [586, 445] on div "Delete" at bounding box center [582, 450] width 43 height 11
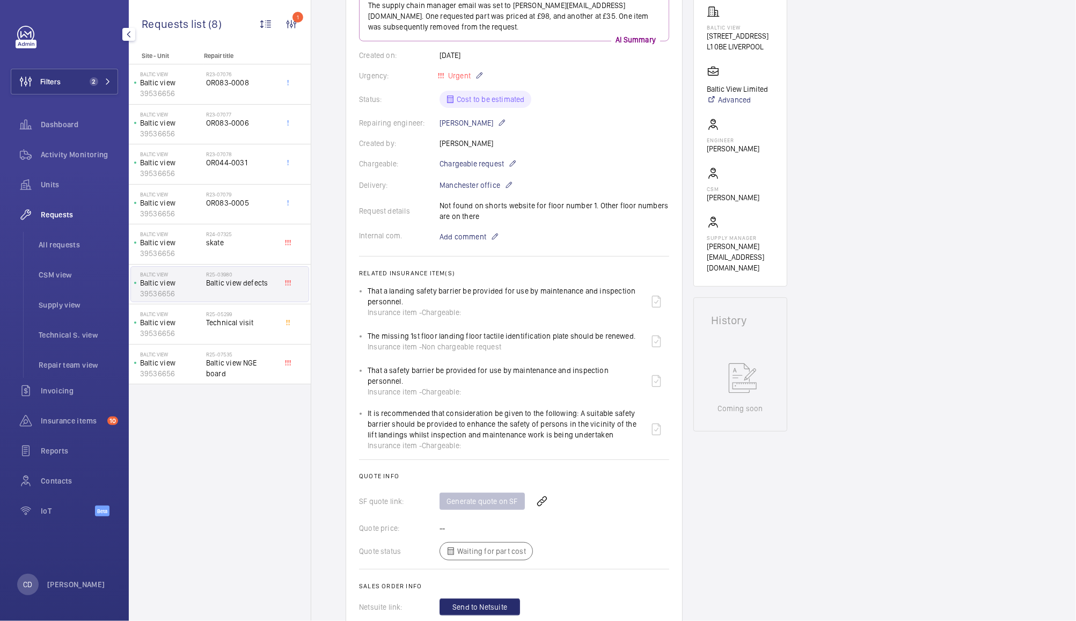
scroll to position [173, 0]
click at [461, 214] on div "Request details Not found on shorts website for floor number 1. Other floor num…" at bounding box center [514, 212] width 310 height 21
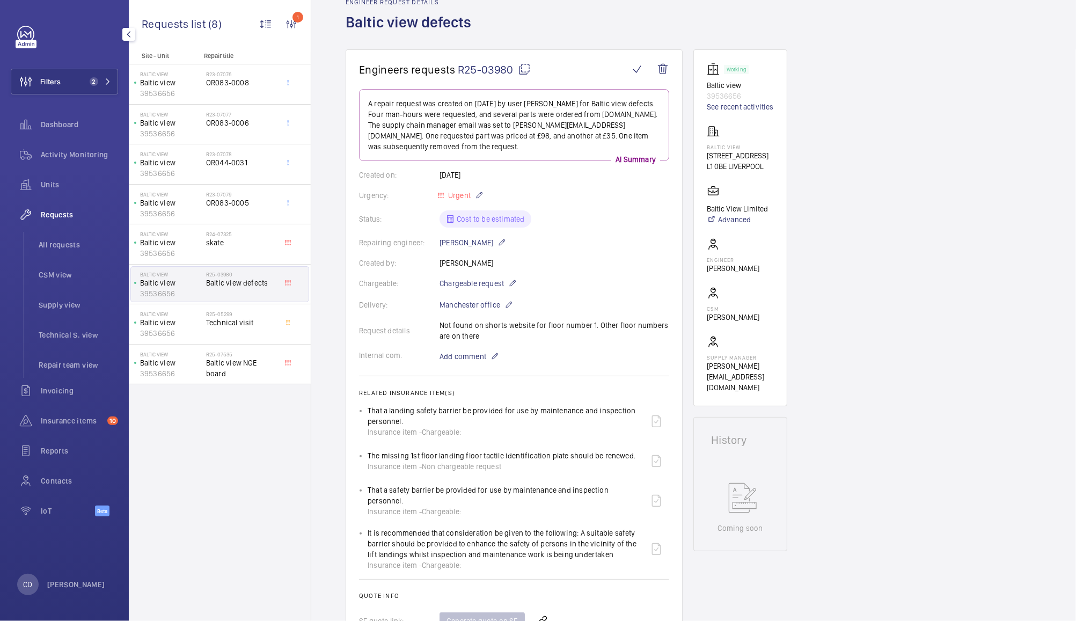
scroll to position [51, 0]
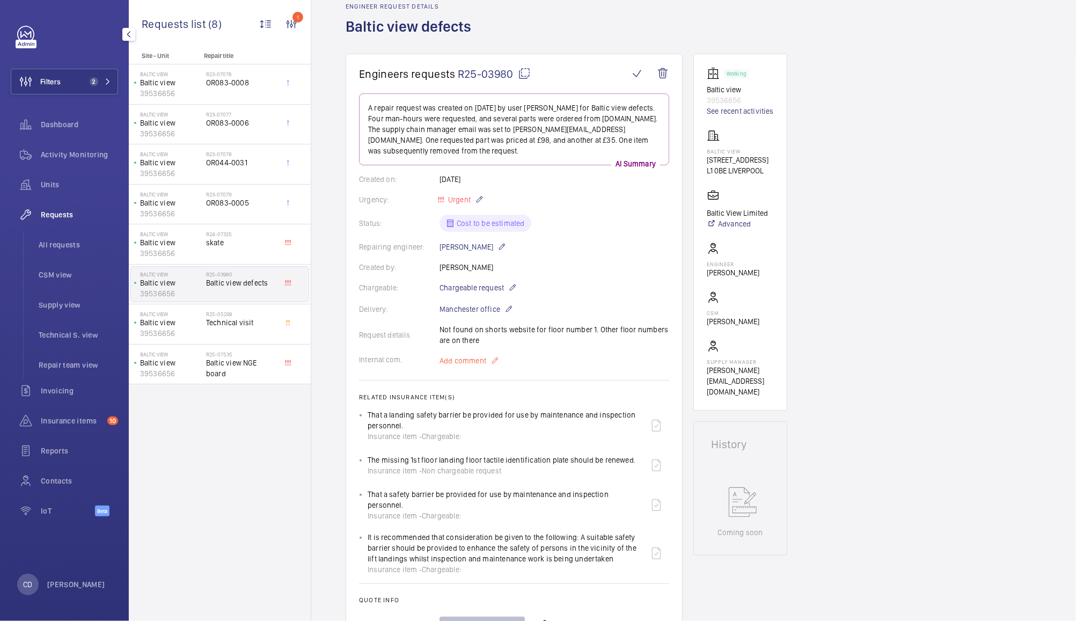
click at [470, 359] on span "Add comment" at bounding box center [463, 360] width 47 height 11
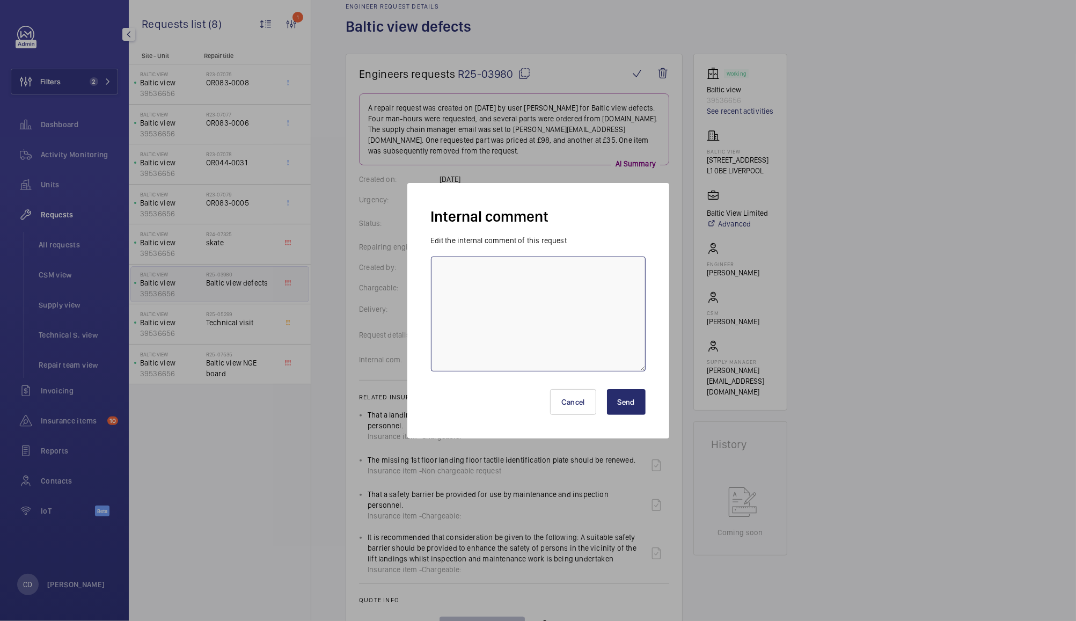
click at [510, 300] on textarea at bounding box center [538, 314] width 215 height 115
paste textarea "https://shop.shorts-lifts.co.uk/or078-0036-orona-4th-gen-floor-i-d-plate-1-with…"
type textarea "https://shop.shorts-lifts.co.uk/or078-0036-orona-4th-gen-floor-i-d-plate-1-with…"
click at [632, 404] on button "Send" at bounding box center [626, 402] width 39 height 26
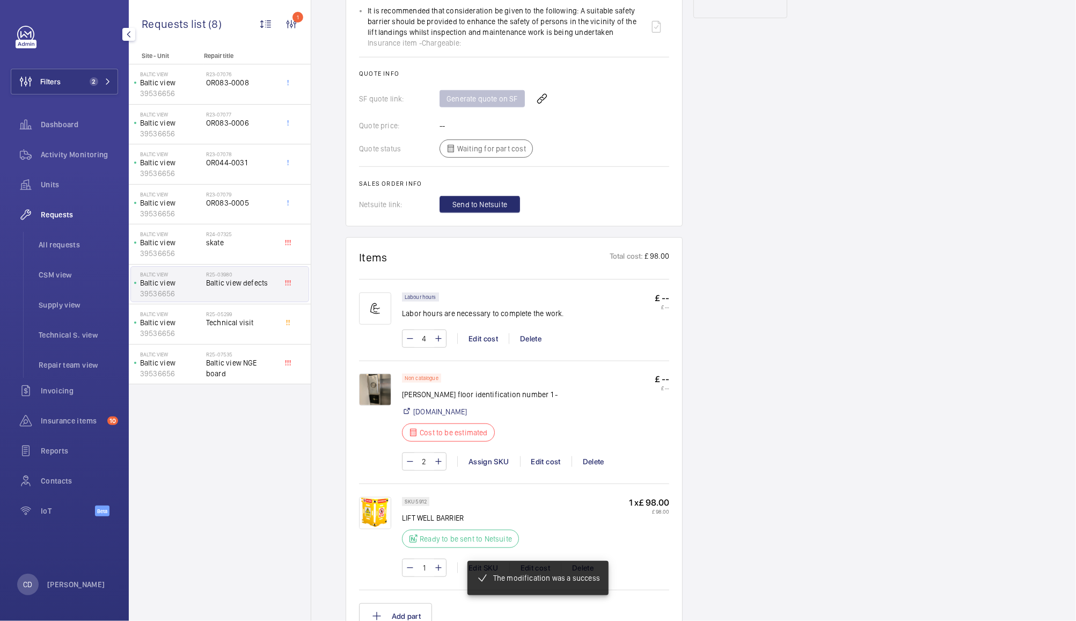
scroll to position [646, 0]
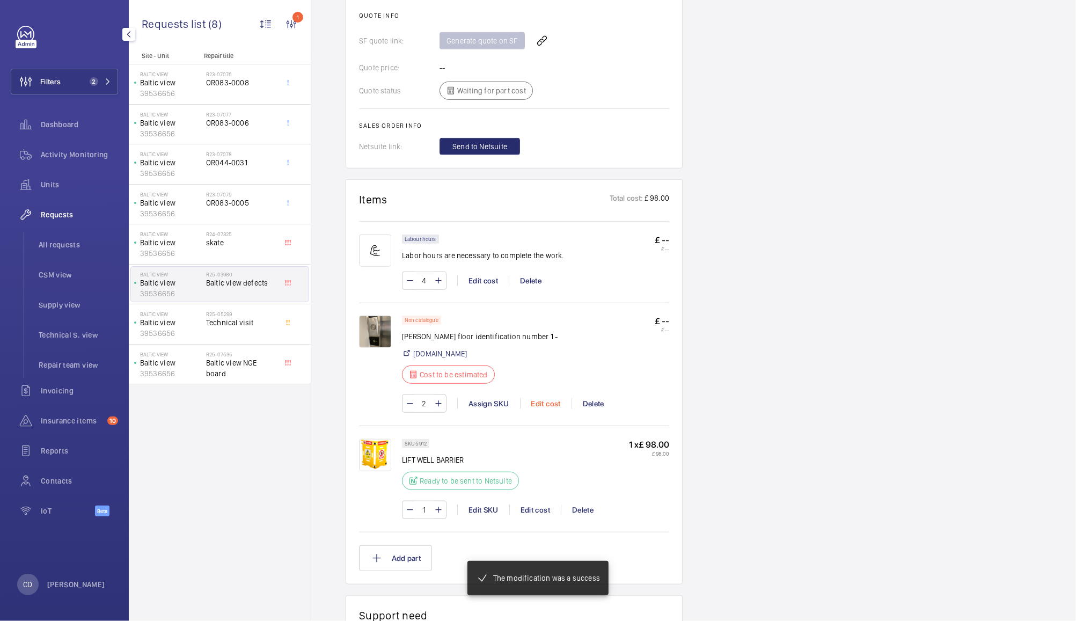
click at [541, 403] on div "Edit cost" at bounding box center [546, 403] width 52 height 11
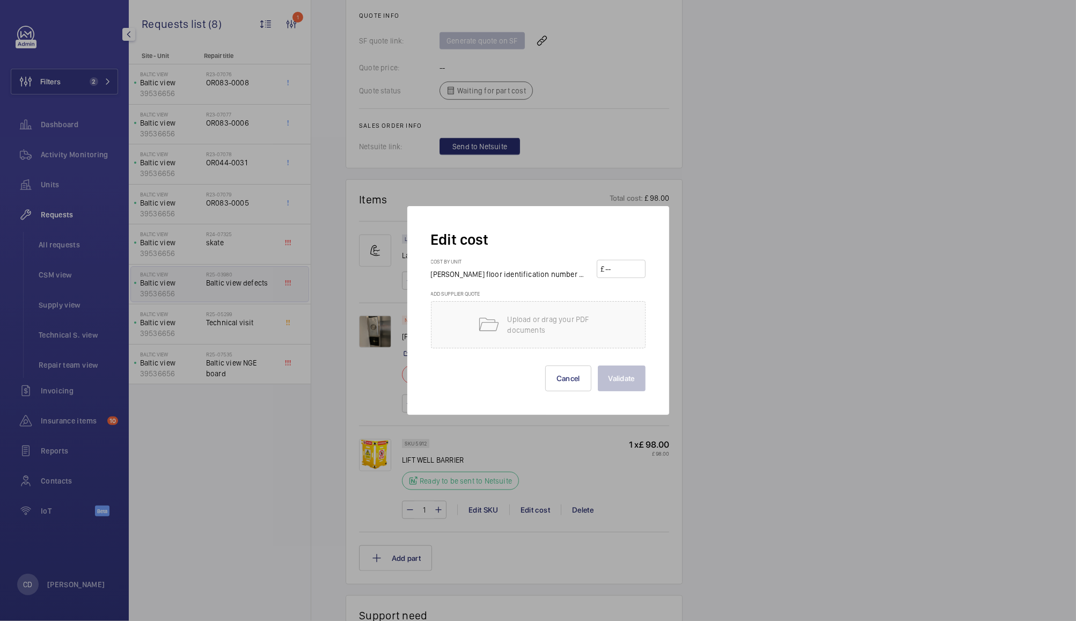
click at [631, 265] on input "number" at bounding box center [624, 268] width 38 height 17
type input "15"
click at [625, 378] on button "Validate" at bounding box center [622, 379] width 48 height 26
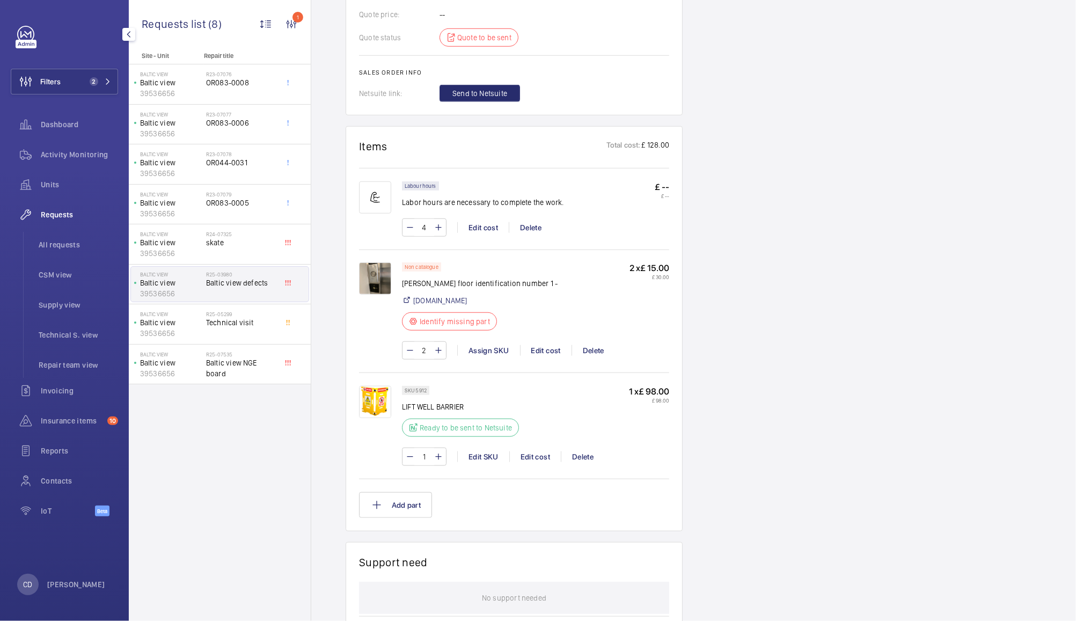
scroll to position [688, 0]
click at [410, 232] on mat-icon at bounding box center [410, 228] width 9 height 13
type input "3"
click at [410, 232] on wm-front-input-numeric-stepper "3" at bounding box center [424, 228] width 45 height 18
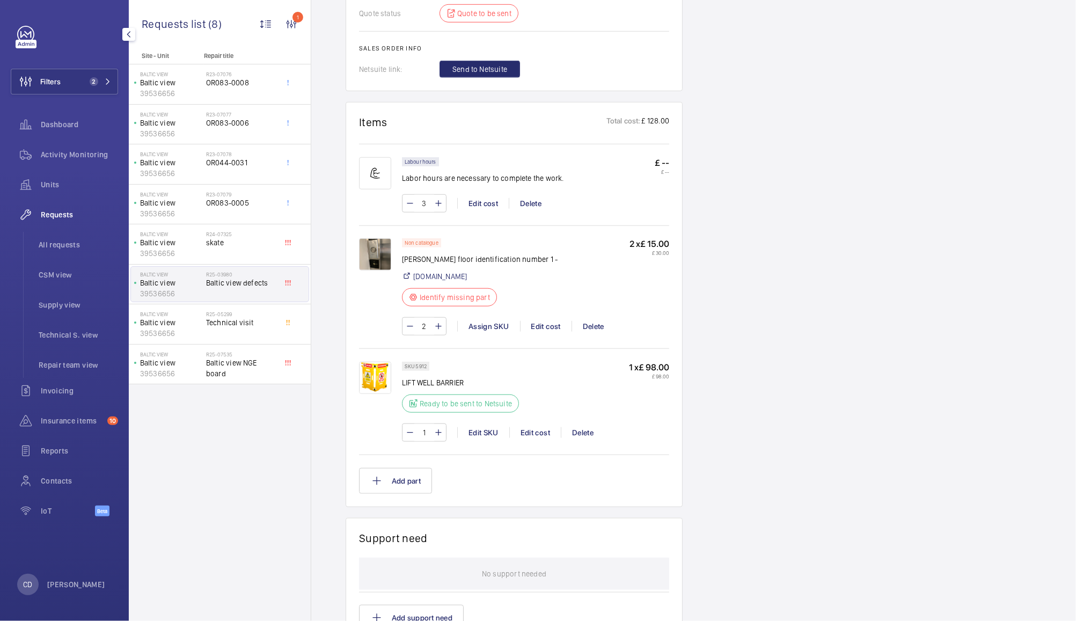
scroll to position [717, 0]
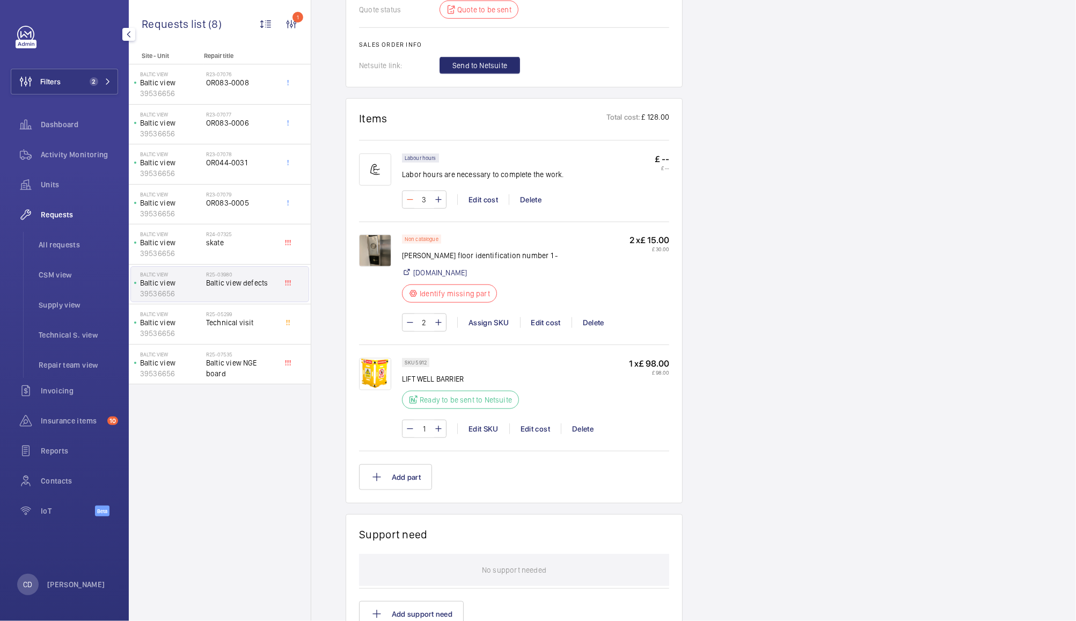
click at [412, 206] on mat-icon at bounding box center [410, 199] width 9 height 13
type input "2"
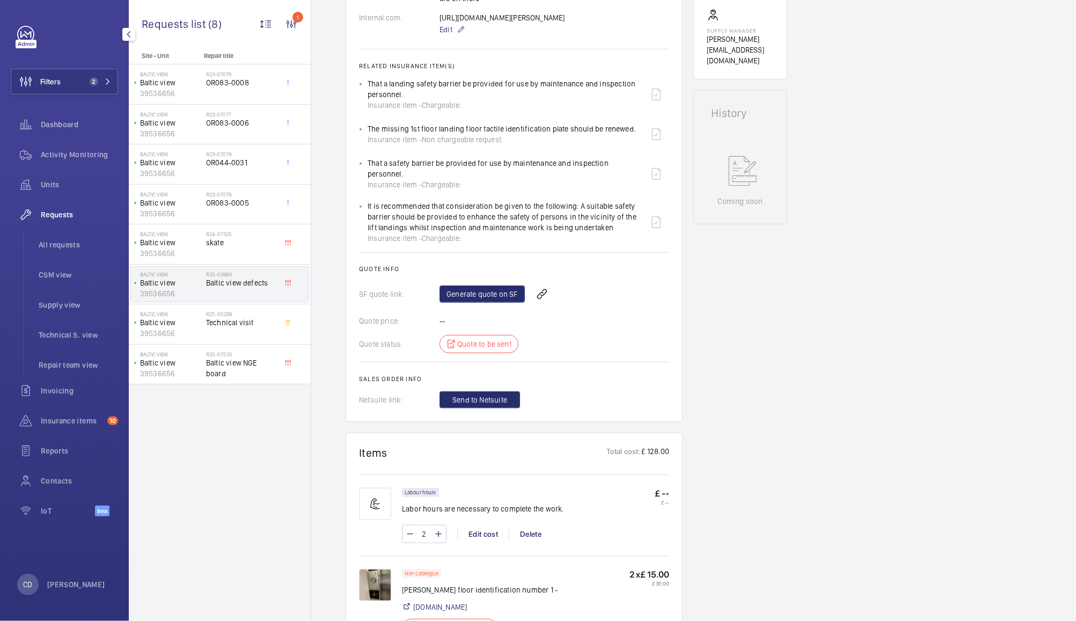
scroll to position [381, 0]
click at [493, 295] on link "Generate quote on SF" at bounding box center [482, 295] width 85 height 17
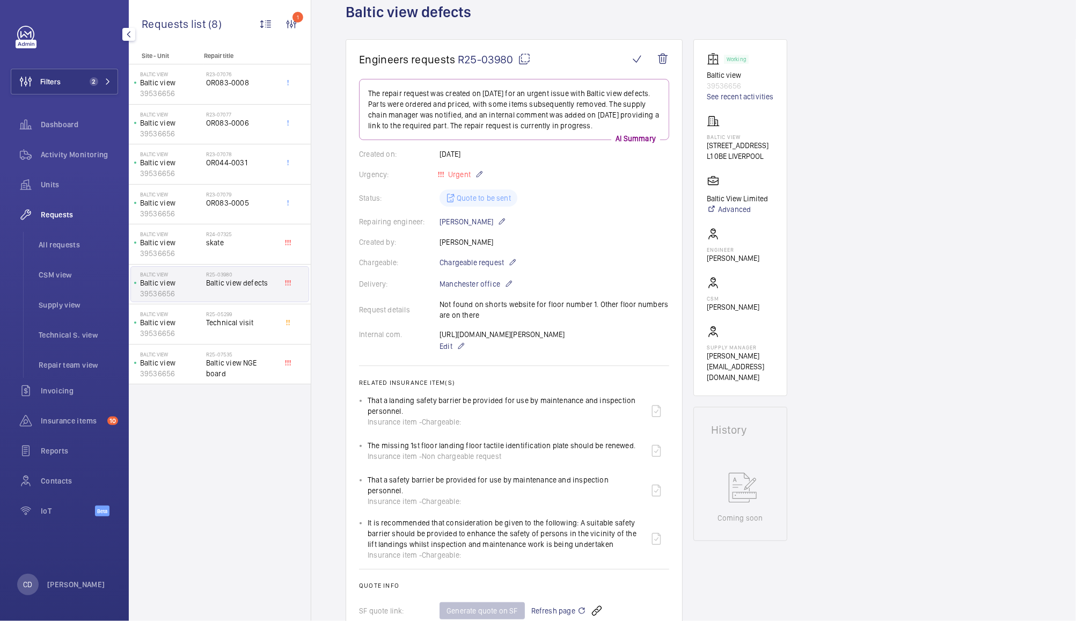
scroll to position [0, 0]
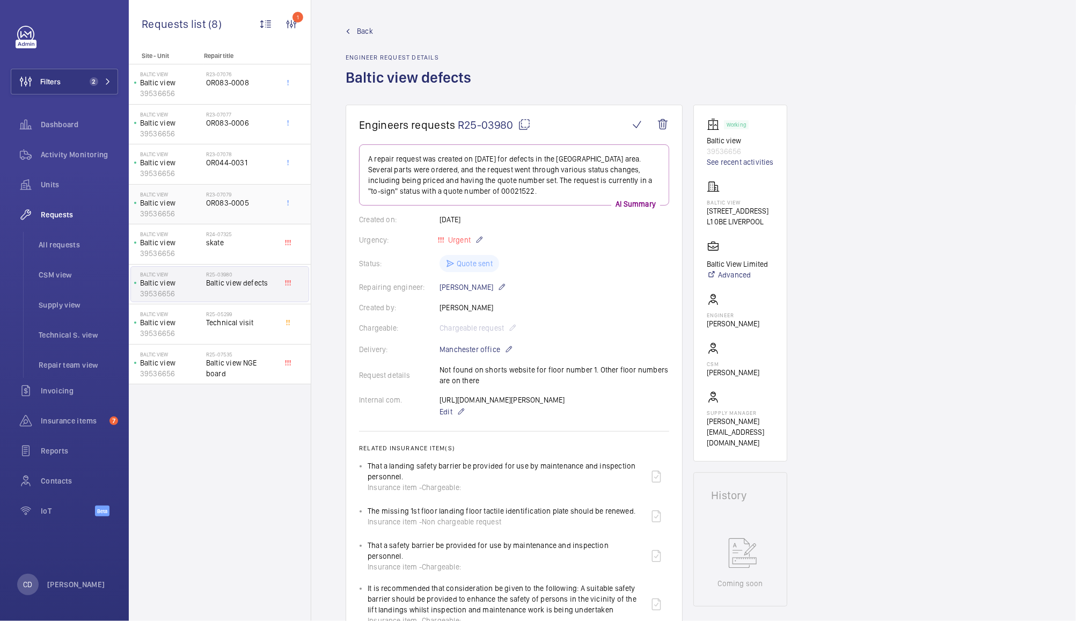
click at [236, 201] on span "OR083-0005" at bounding box center [241, 203] width 71 height 11
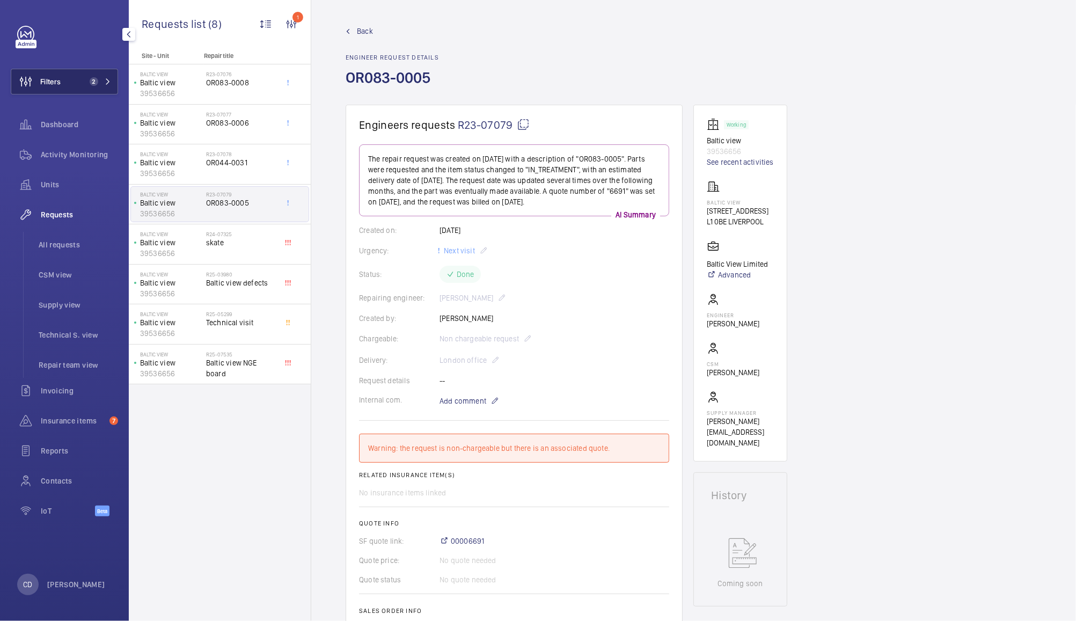
click at [82, 74] on button "Filters 2" at bounding box center [64, 82] width 107 height 26
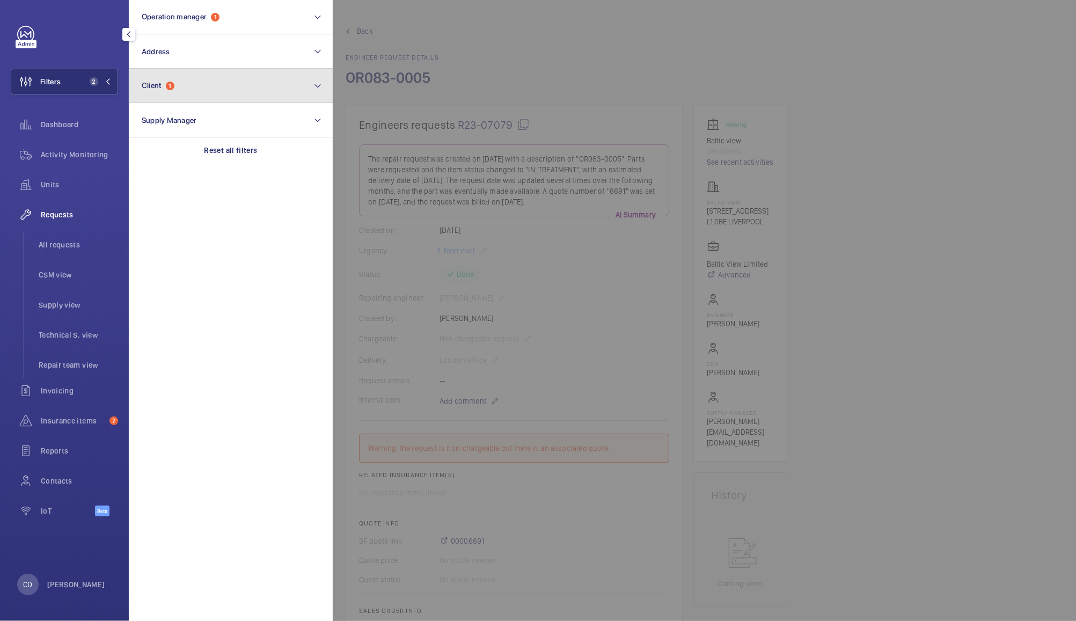
click at [152, 89] on span "Client" at bounding box center [152, 85] width 20 height 9
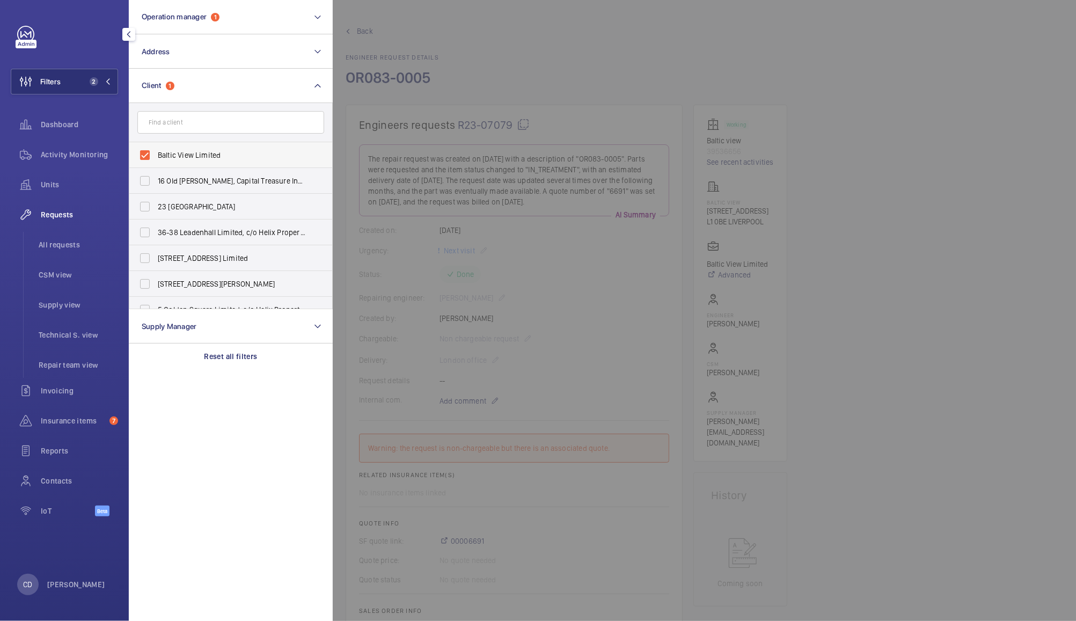
click at [146, 161] on label "Baltic View Limited" at bounding box center [222, 155] width 187 height 26
click at [146, 161] on input "Baltic View Limited" at bounding box center [144, 154] width 21 height 21
checkbox input "false"
click at [223, 125] on input "text" at bounding box center [230, 122] width 187 height 23
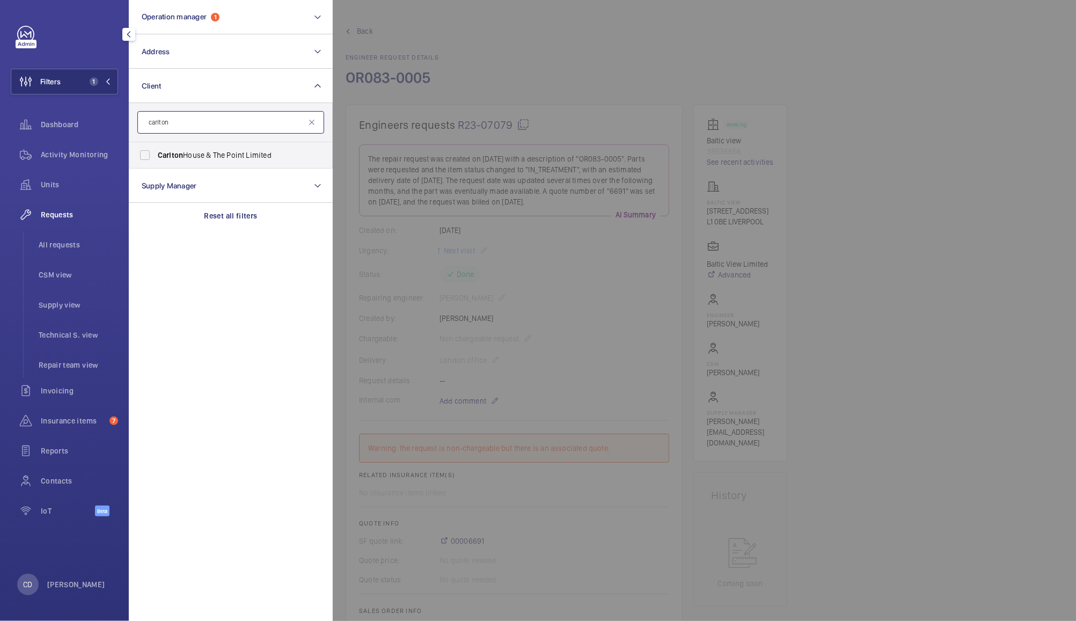
type input "carlton"
click at [146, 157] on label "Carlton House & The Point Limited" at bounding box center [222, 155] width 187 height 26
click at [146, 157] on input "Carlton House & The Point Limited" at bounding box center [144, 154] width 21 height 21
checkbox input "true"
click at [510, 49] on div at bounding box center [871, 310] width 1076 height 621
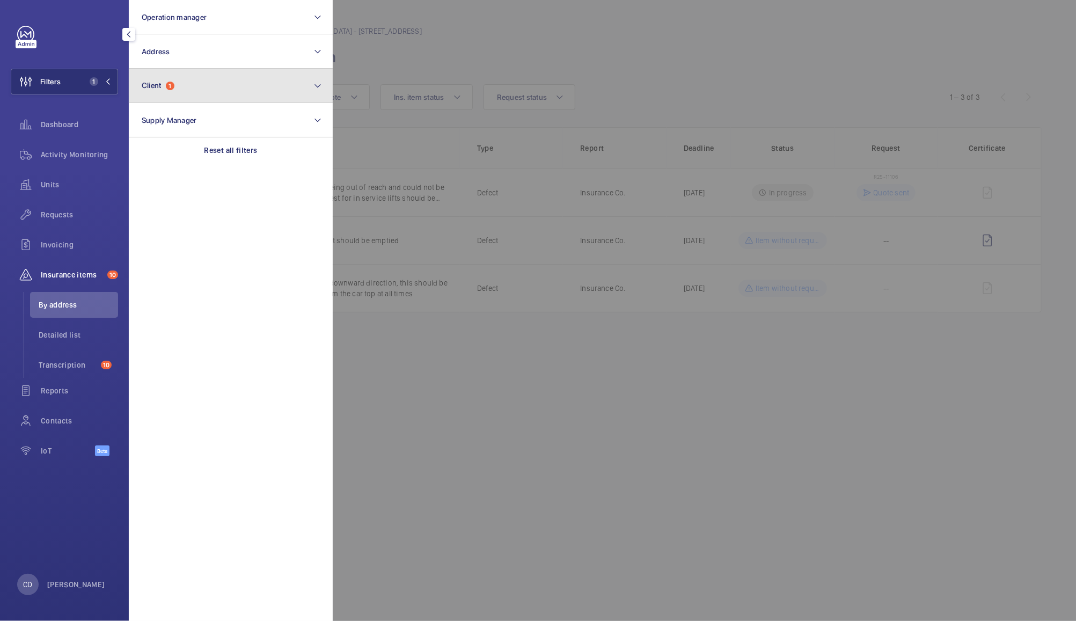
click at [262, 84] on button "Client 1" at bounding box center [231, 86] width 204 height 34
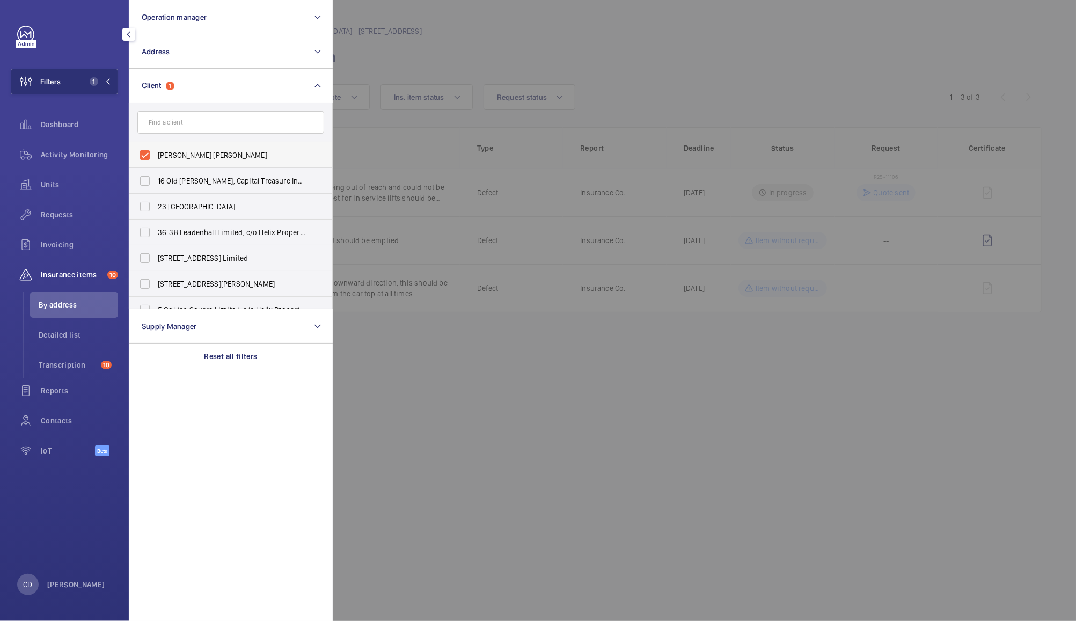
click at [171, 154] on span "Whitworth Locke" at bounding box center [232, 155] width 148 height 11
click at [156, 154] on input "Whitworth Locke" at bounding box center [144, 154] width 21 height 21
checkbox input "false"
click at [246, 122] on input "text" at bounding box center [230, 122] width 187 height 23
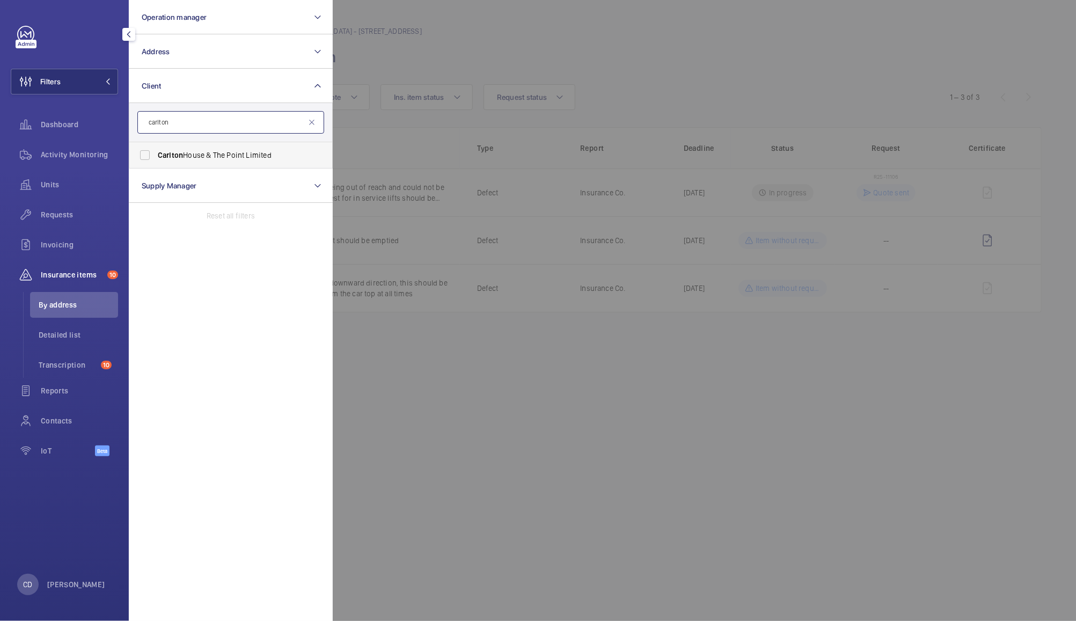
type input "carlton"
click at [230, 157] on span "Carlton House & The Point Limited" at bounding box center [232, 155] width 148 height 11
click at [156, 157] on input "Carlton House & The Point Limited" at bounding box center [144, 154] width 21 height 21
checkbox input "true"
click at [442, 45] on div at bounding box center [871, 310] width 1076 height 621
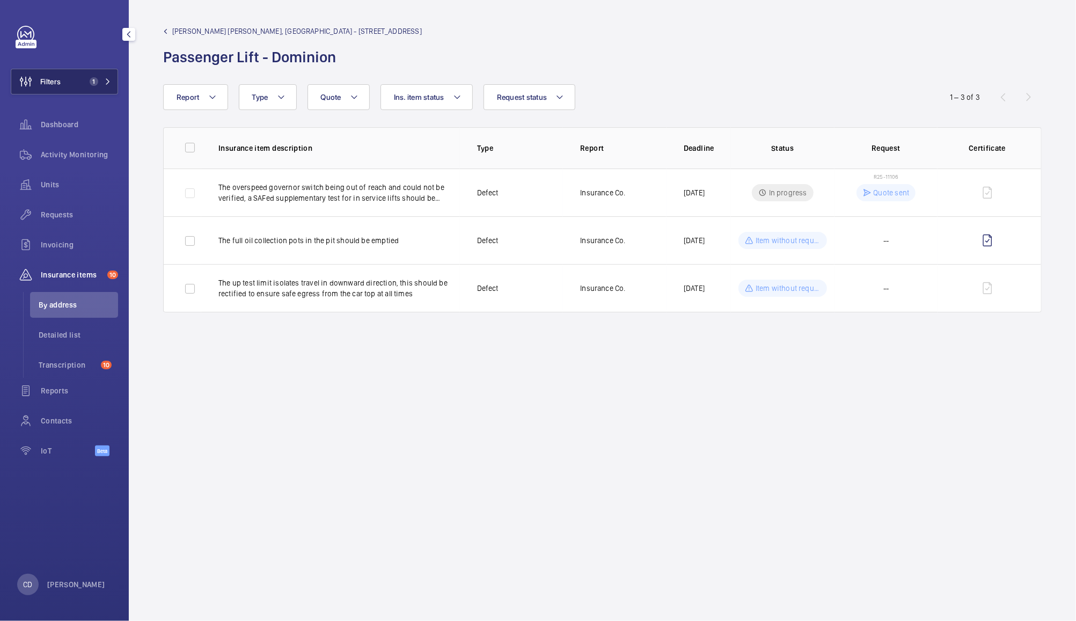
click at [94, 81] on span "1" at bounding box center [94, 81] width 9 height 9
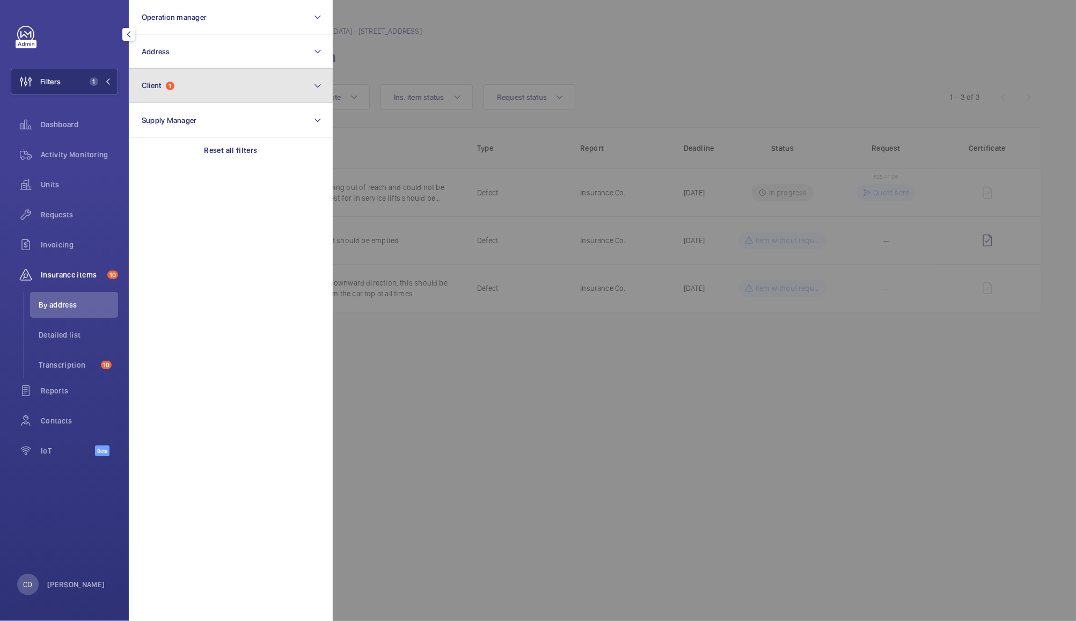
click at [275, 83] on button "Client 1" at bounding box center [231, 86] width 204 height 34
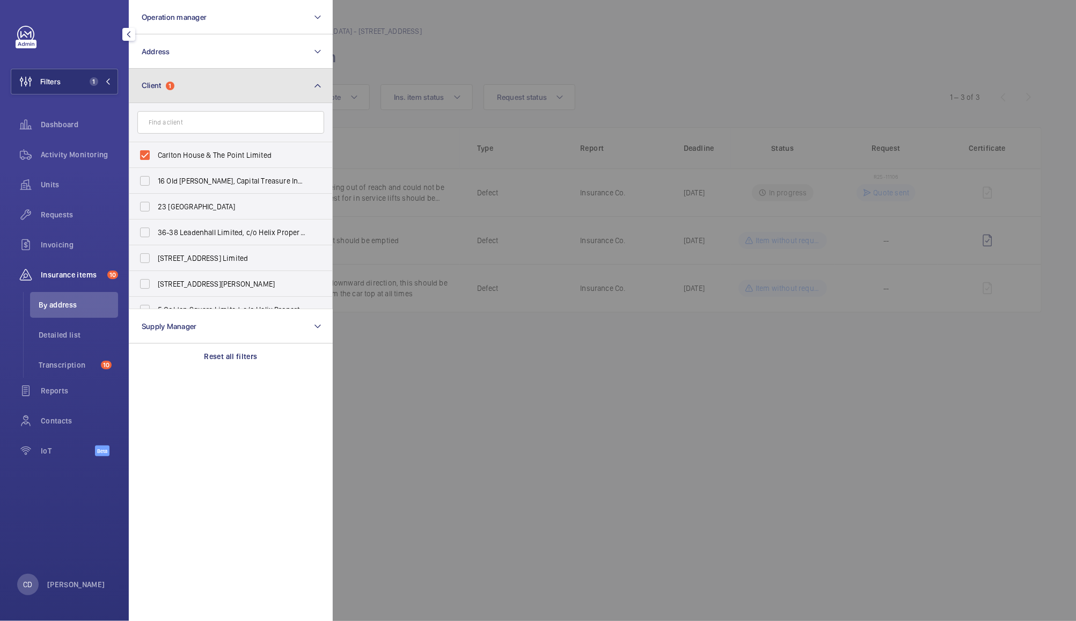
click at [287, 88] on button "Client 1" at bounding box center [231, 86] width 204 height 34
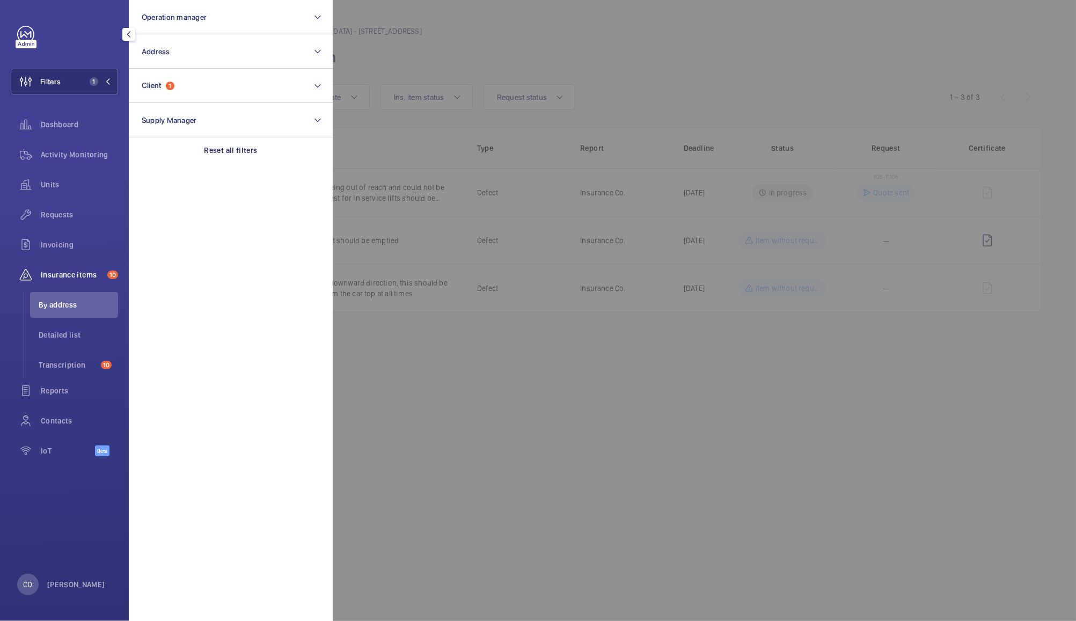
click at [521, 52] on div at bounding box center [871, 310] width 1076 height 621
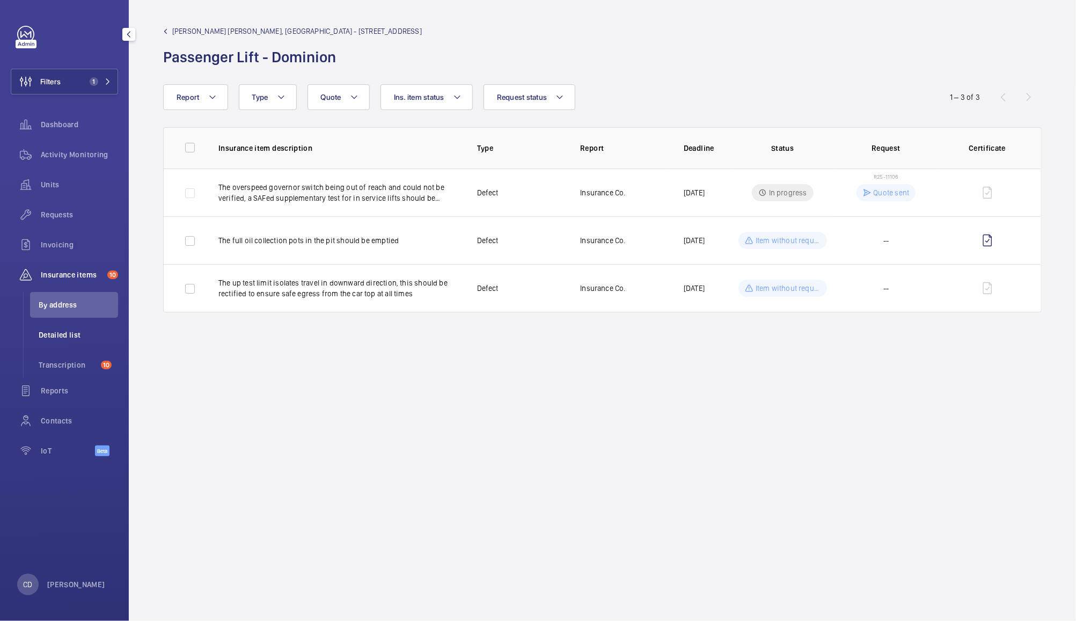
click at [62, 333] on span "Detailed list" at bounding box center [78, 335] width 79 height 11
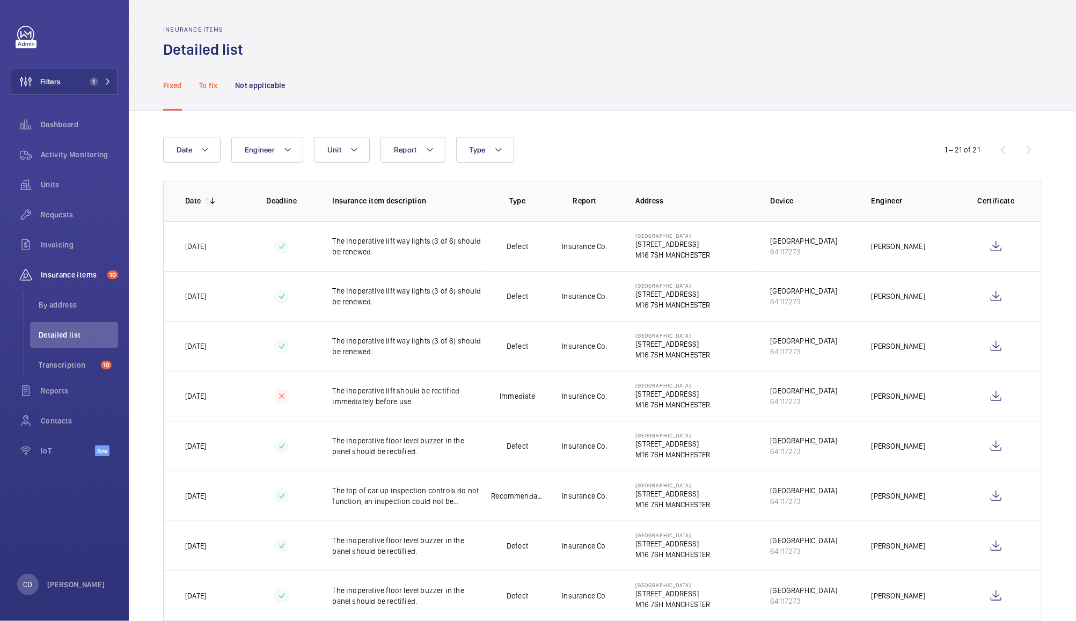
click at [212, 88] on p "To fix" at bounding box center [208, 85] width 19 height 11
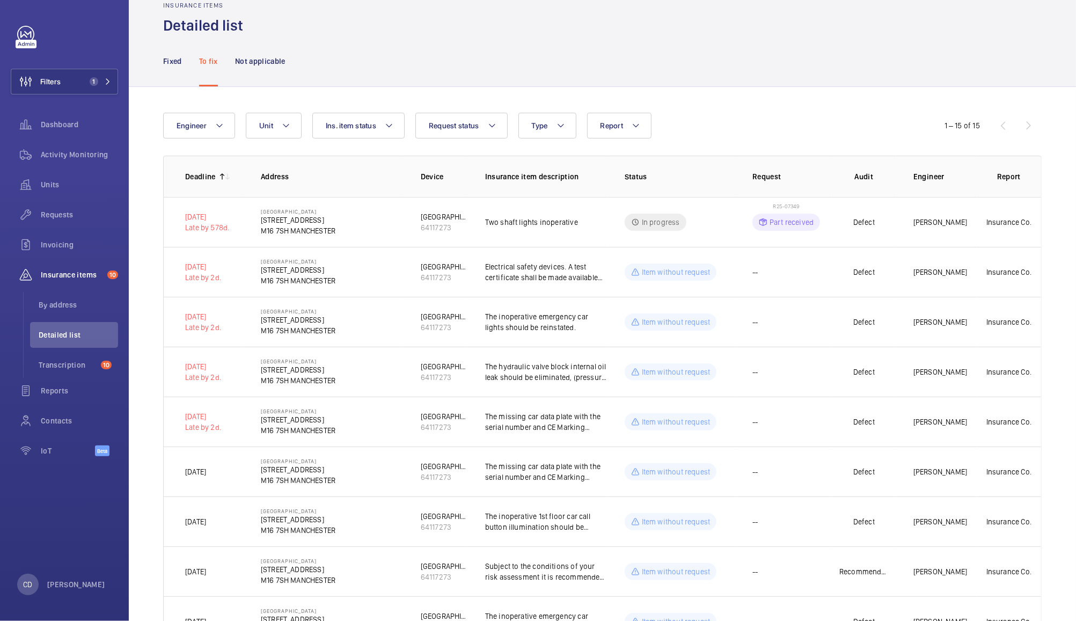
scroll to position [13, 0]
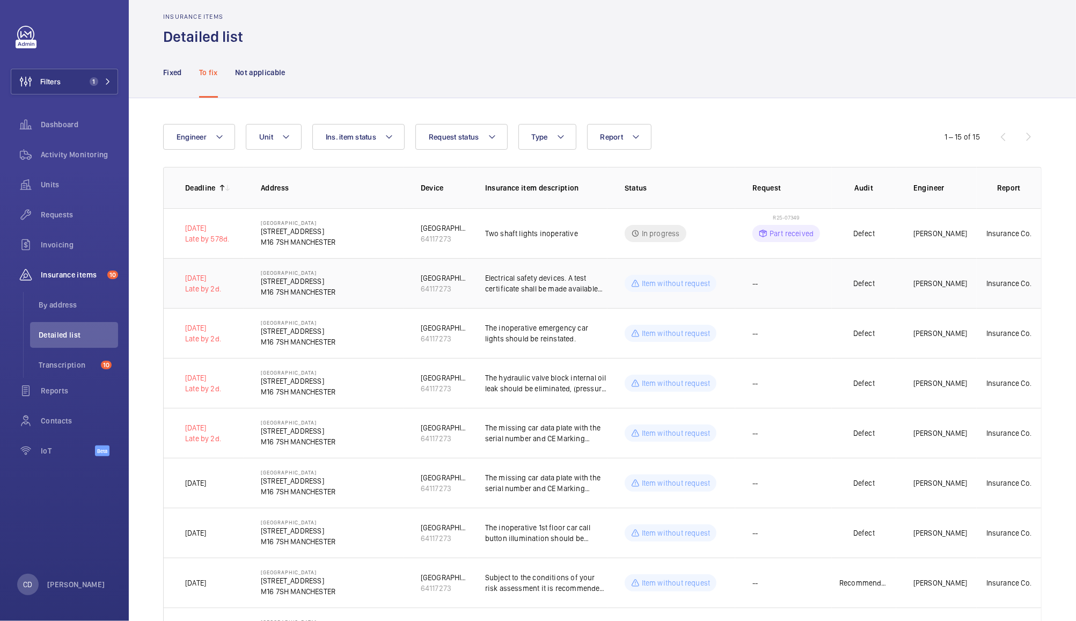
click at [799, 277] on td "--" at bounding box center [784, 283] width 97 height 50
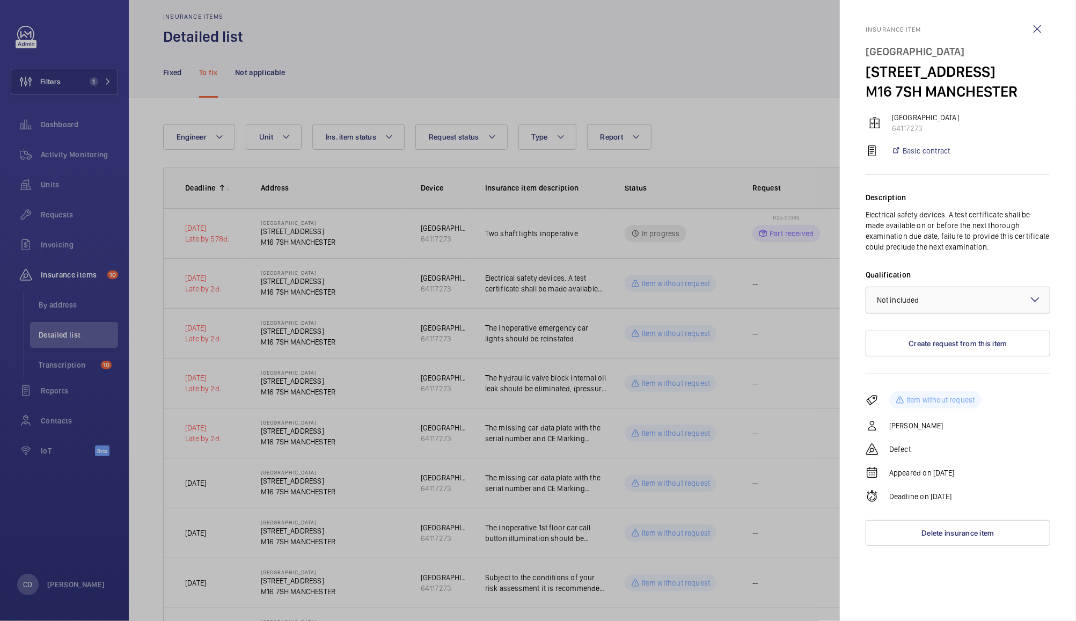
click at [917, 301] on span "Not included" at bounding box center [898, 300] width 42 height 9
click at [922, 388] on span "Not applicable" at bounding box center [958, 385] width 162 height 11
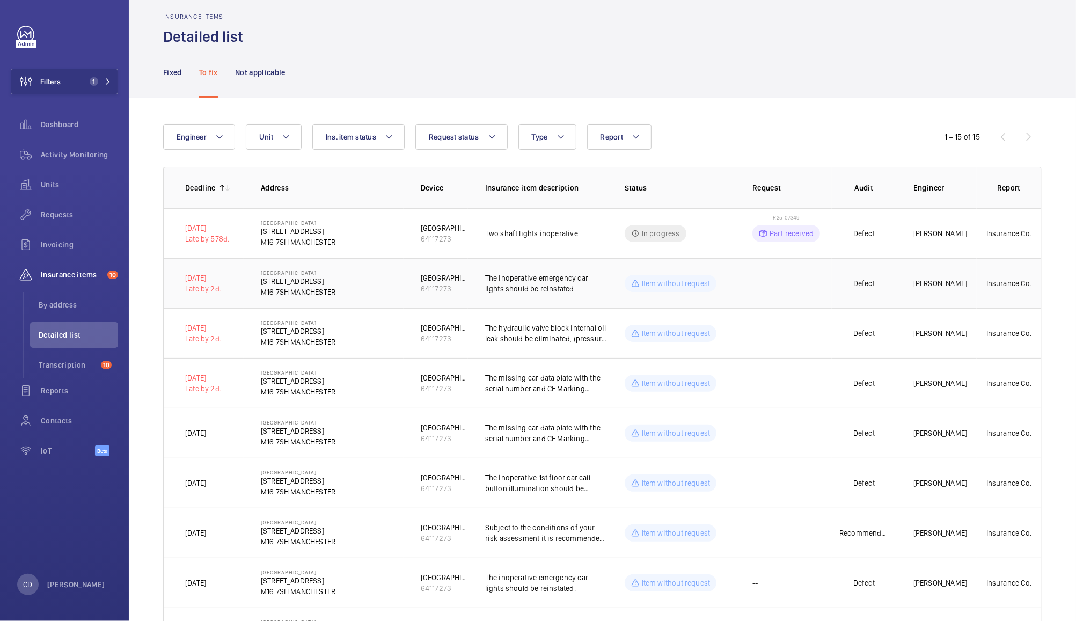
click at [813, 293] on td "--" at bounding box center [784, 283] width 97 height 50
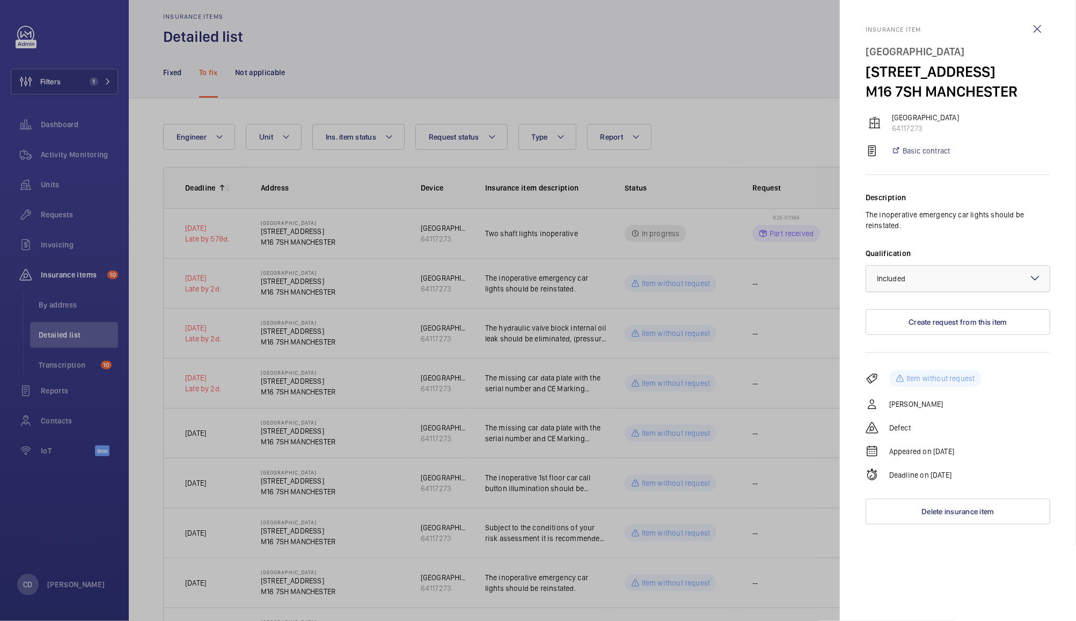
click at [933, 282] on div at bounding box center [959, 279] width 184 height 26
click at [927, 367] on span "Not applicable" at bounding box center [958, 364] width 162 height 11
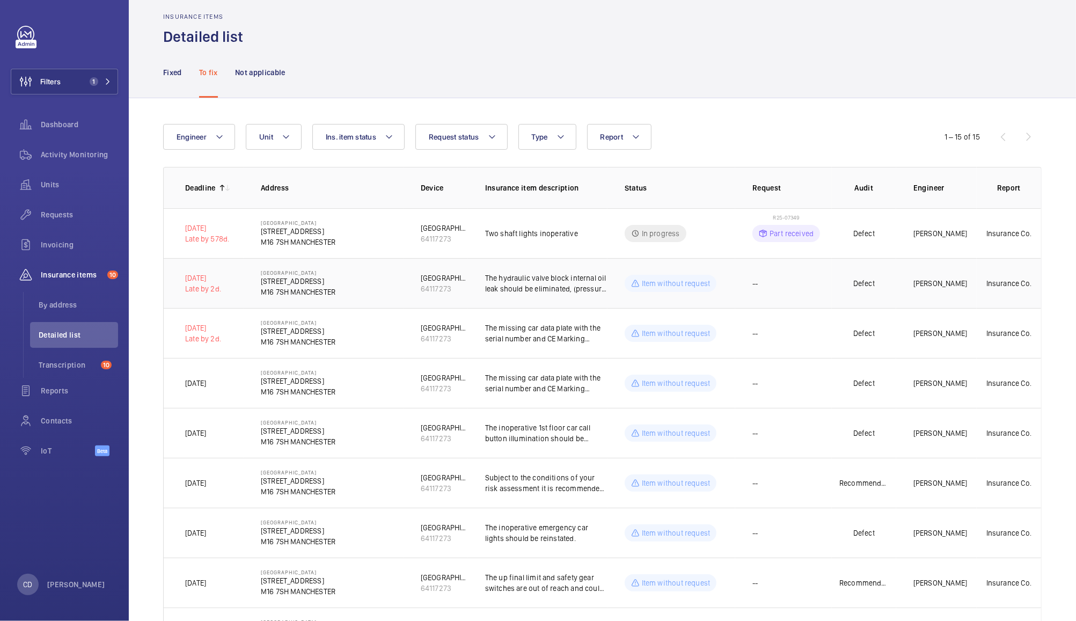
click at [798, 292] on td "--" at bounding box center [784, 283] width 97 height 50
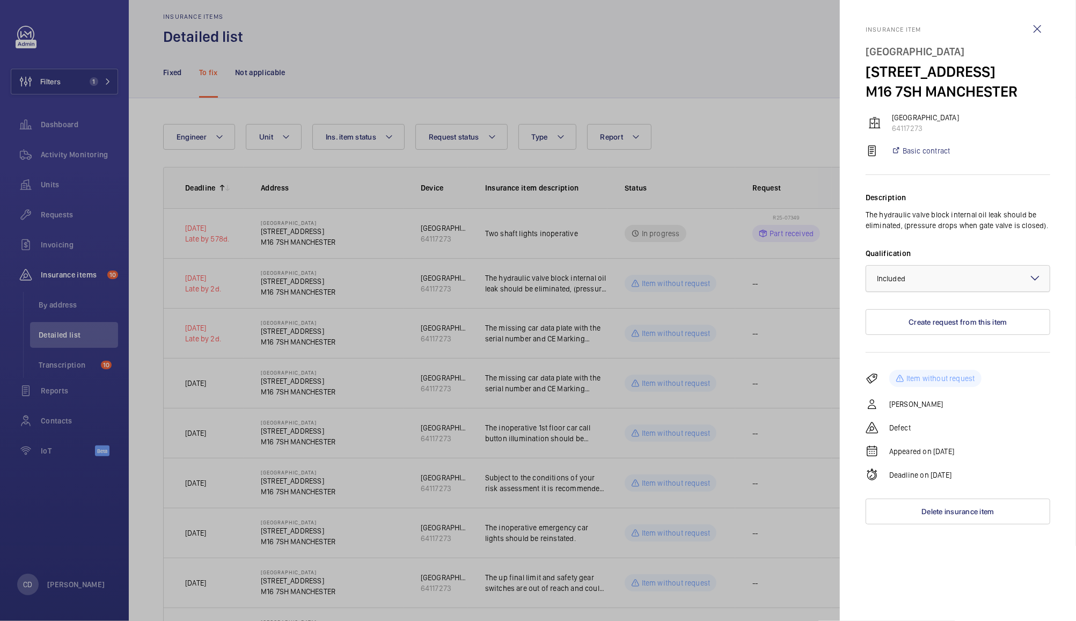
click at [933, 274] on div at bounding box center [959, 279] width 184 height 26
click at [921, 376] on div "Not applicable" at bounding box center [959, 364] width 184 height 26
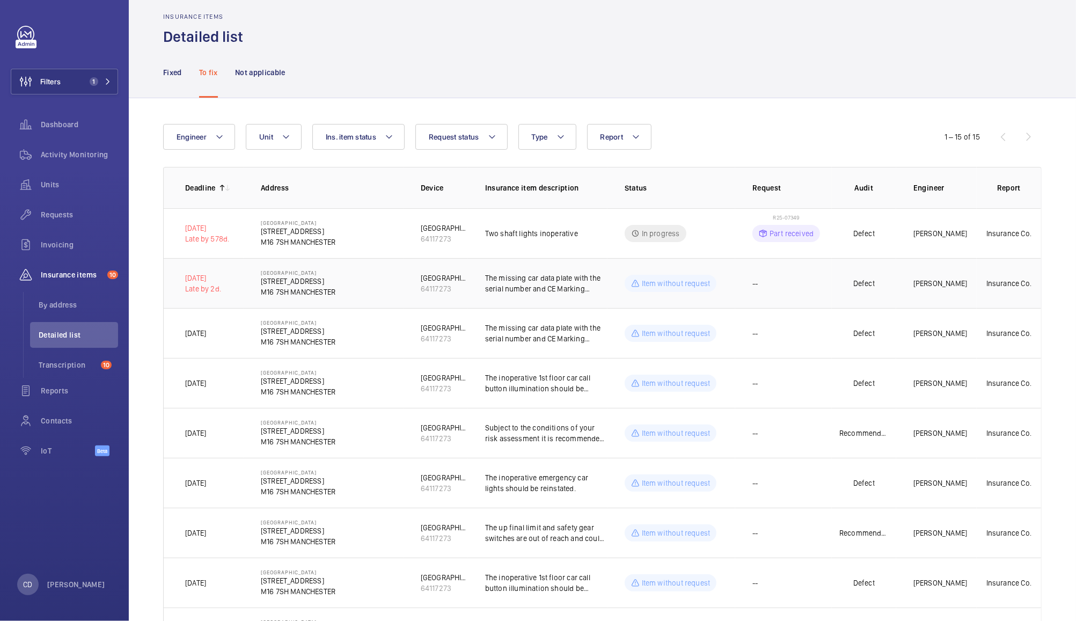
click at [807, 292] on td "--" at bounding box center [784, 283] width 97 height 50
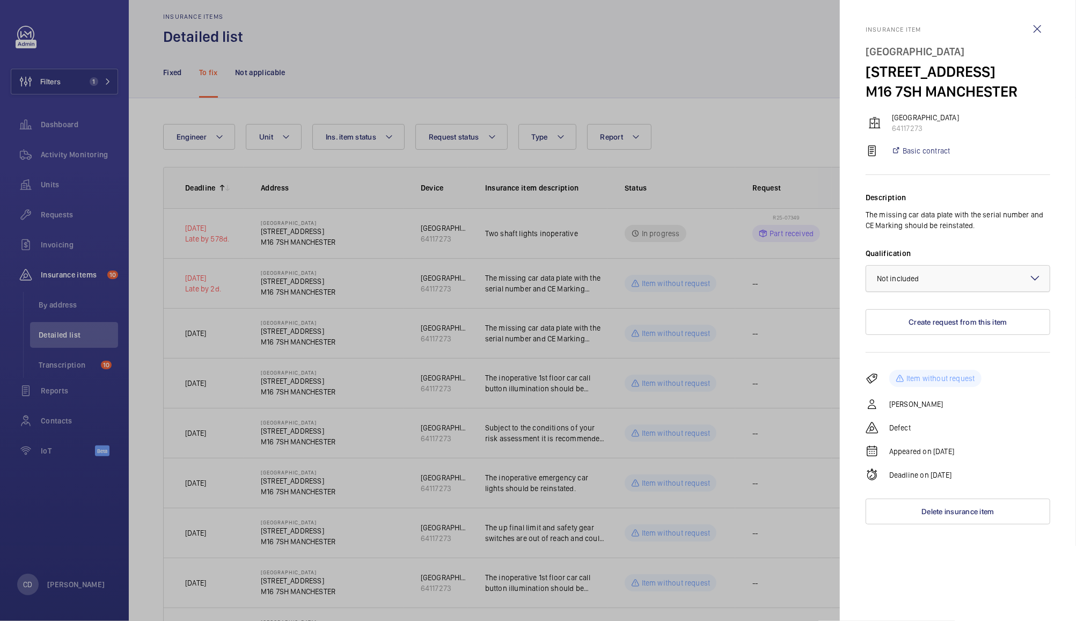
click at [944, 273] on div "× Not included" at bounding box center [911, 278] width 69 height 11
click at [928, 365] on span "Not applicable" at bounding box center [958, 364] width 162 height 11
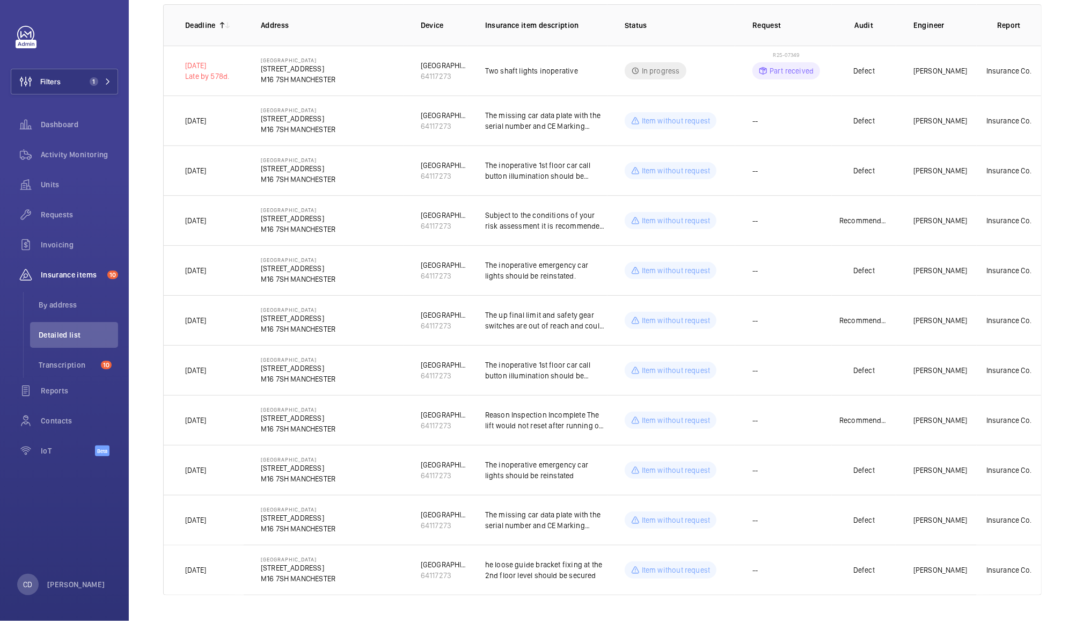
scroll to position [177, 0]
click at [782, 119] on td "--" at bounding box center [784, 121] width 97 height 50
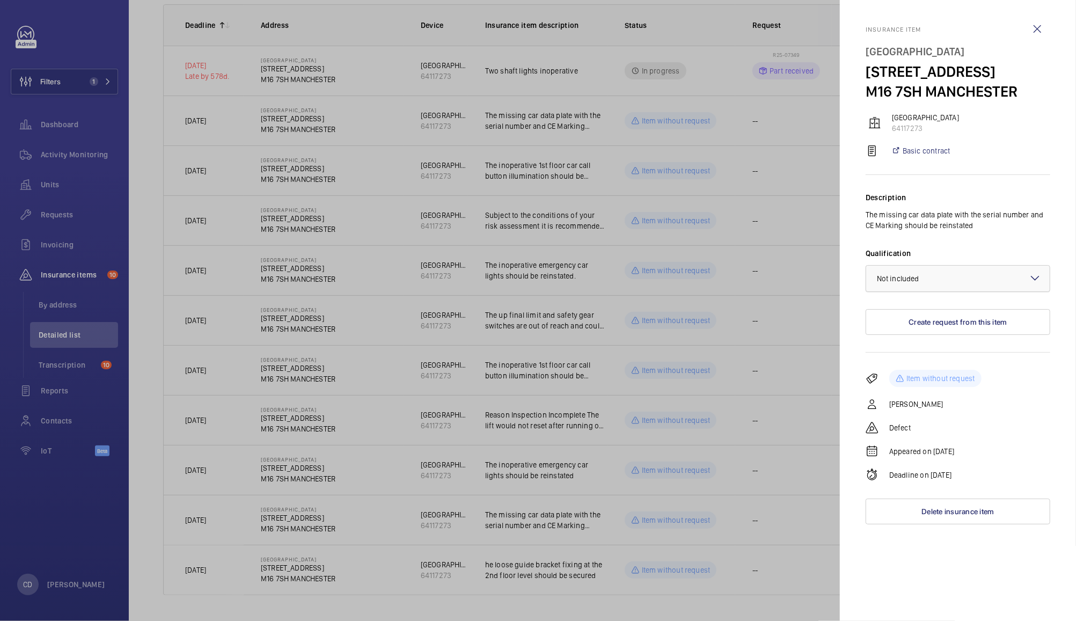
click at [977, 270] on div at bounding box center [959, 279] width 184 height 26
click at [923, 363] on span "Not applicable" at bounding box center [958, 364] width 162 height 11
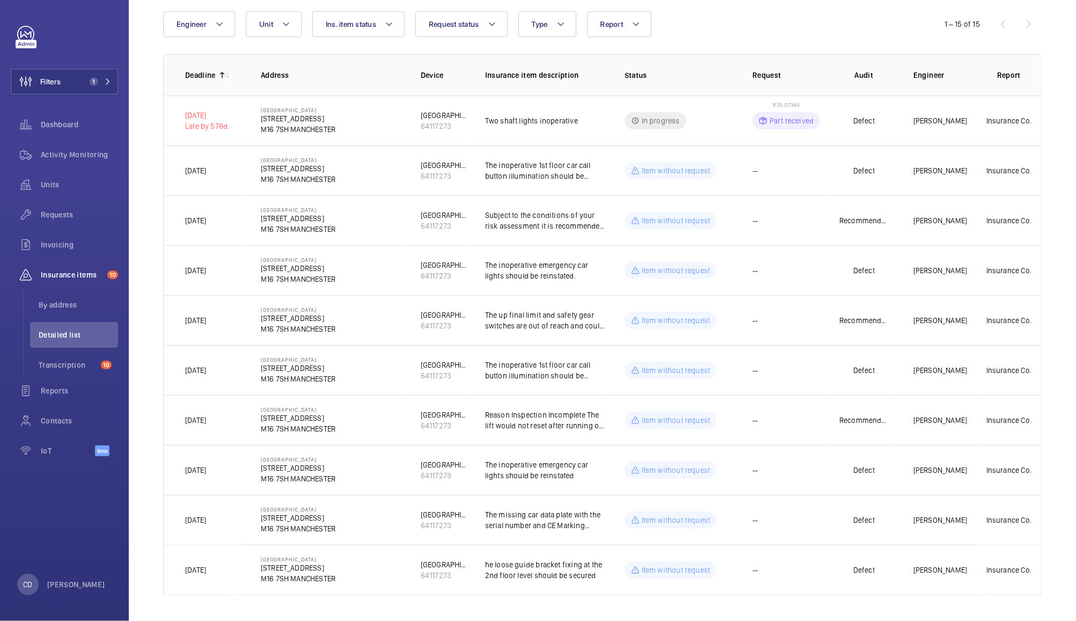
scroll to position [127, 0]
click at [539, 210] on p "Subject to the conditions of your risk assessment it is recommended that due to…" at bounding box center [546, 220] width 122 height 21
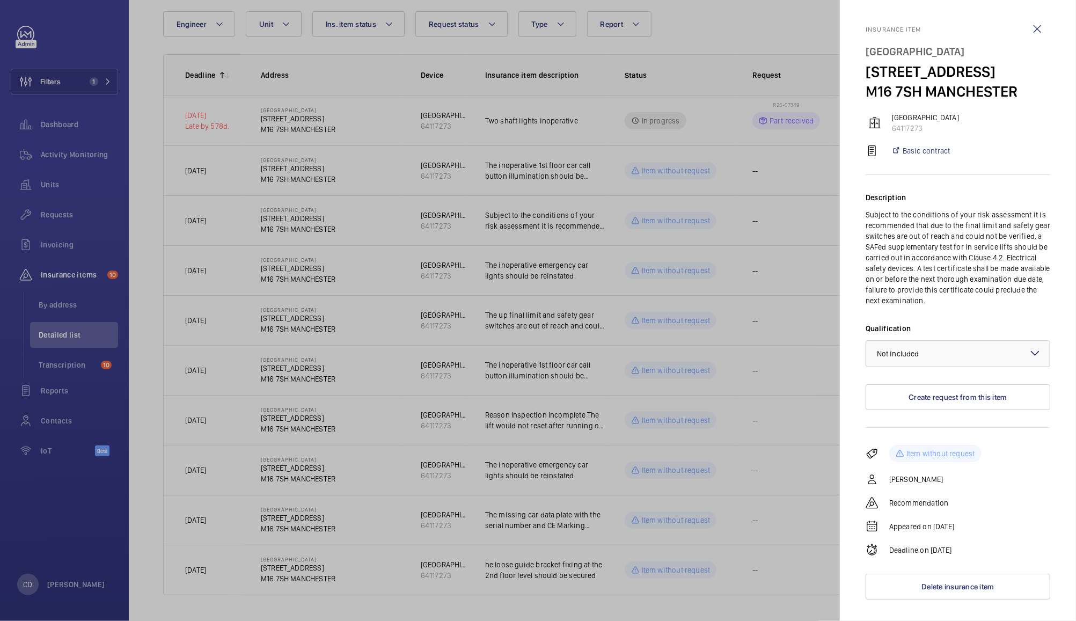
click at [588, 225] on div at bounding box center [538, 310] width 1076 height 621
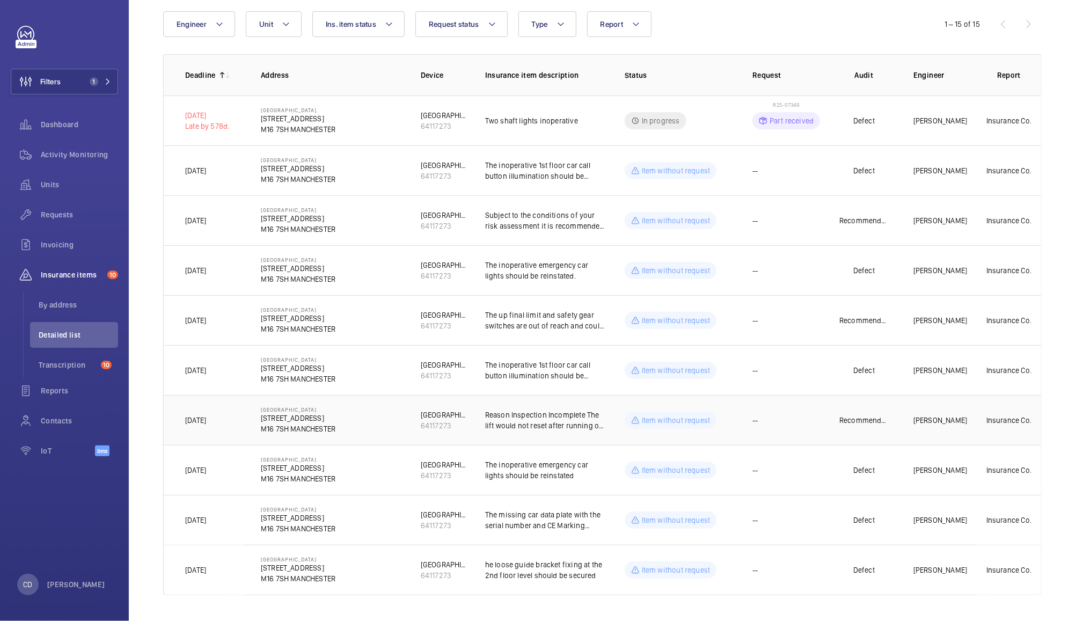
click at [558, 414] on p "Reason Inspection Incomplete The lift would not reset after running on car top …" at bounding box center [546, 420] width 122 height 21
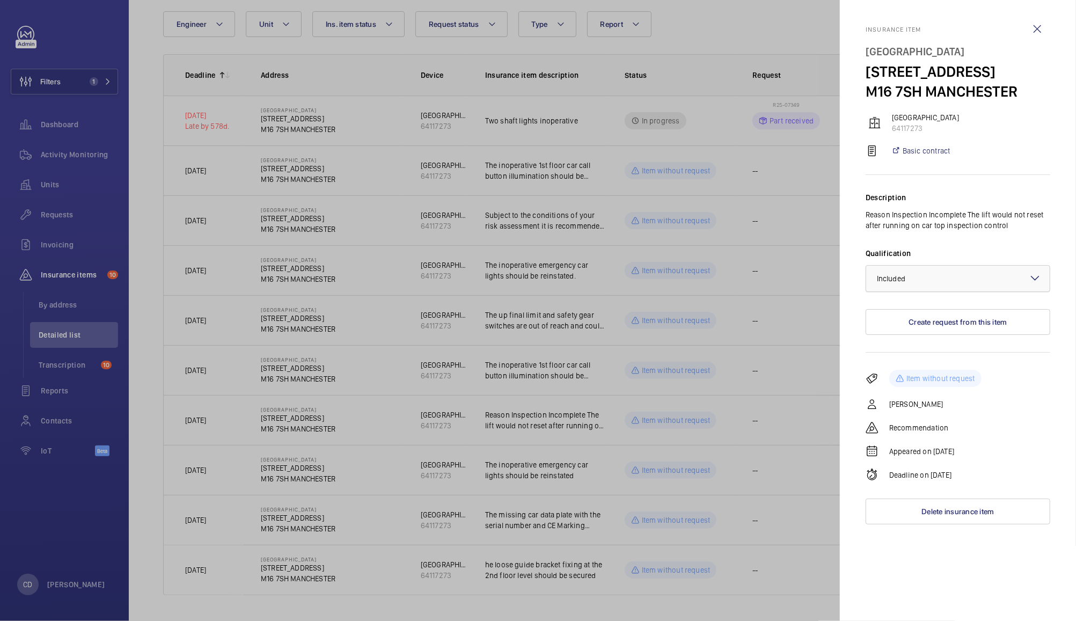
click at [951, 275] on div at bounding box center [959, 279] width 184 height 26
click at [904, 365] on span "Not applicable" at bounding box center [958, 364] width 162 height 11
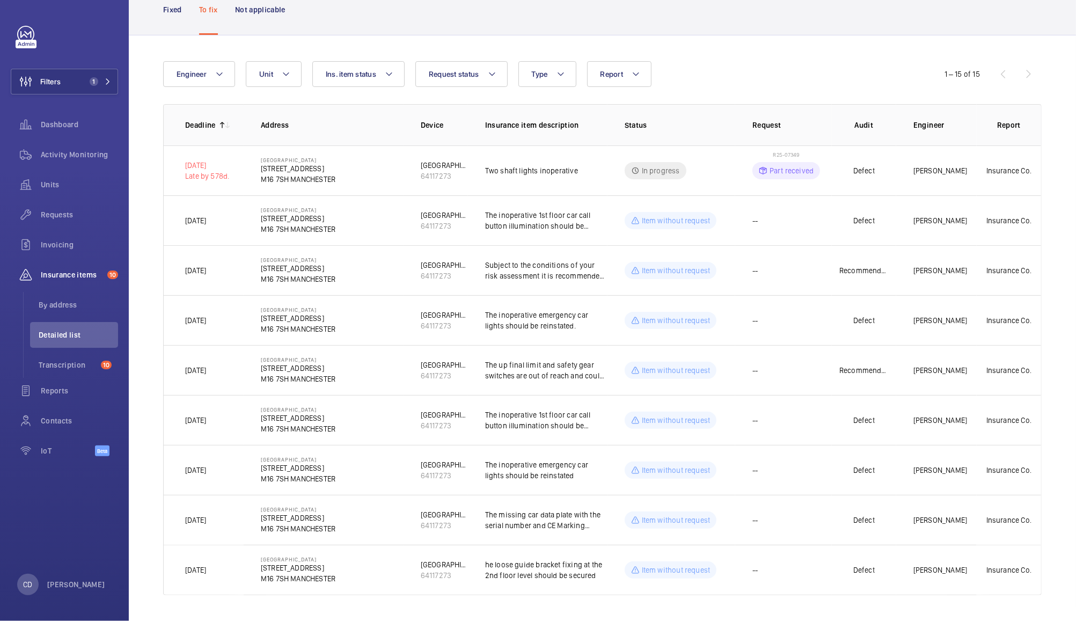
scroll to position [77, 0]
click at [796, 418] on td "--" at bounding box center [784, 420] width 97 height 50
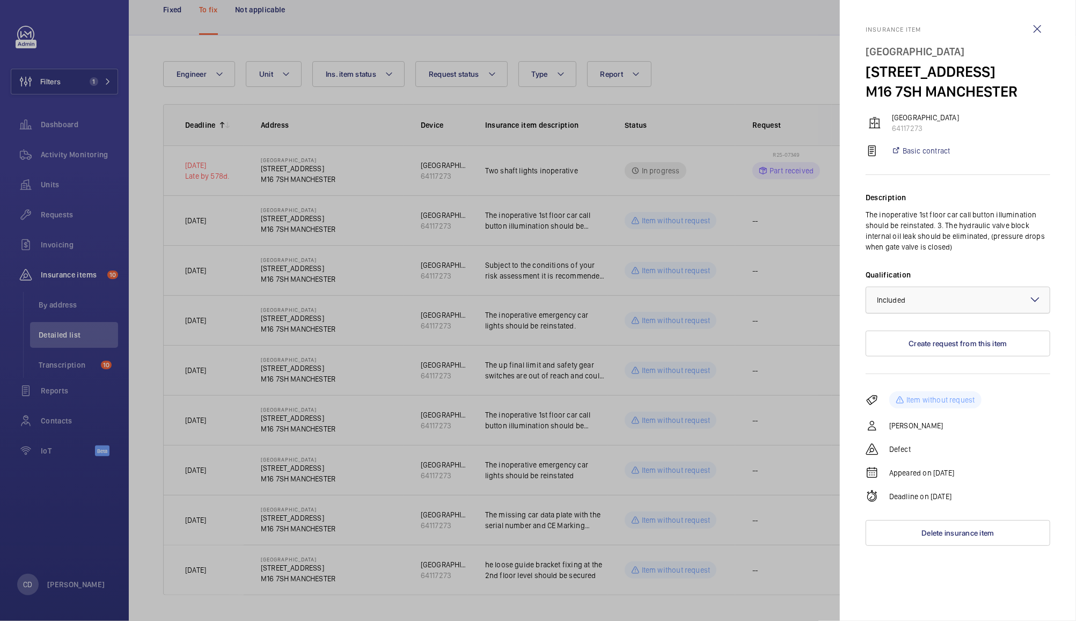
click at [949, 310] on div at bounding box center [959, 300] width 184 height 26
click at [928, 385] on span "Not applicable" at bounding box center [958, 385] width 162 height 11
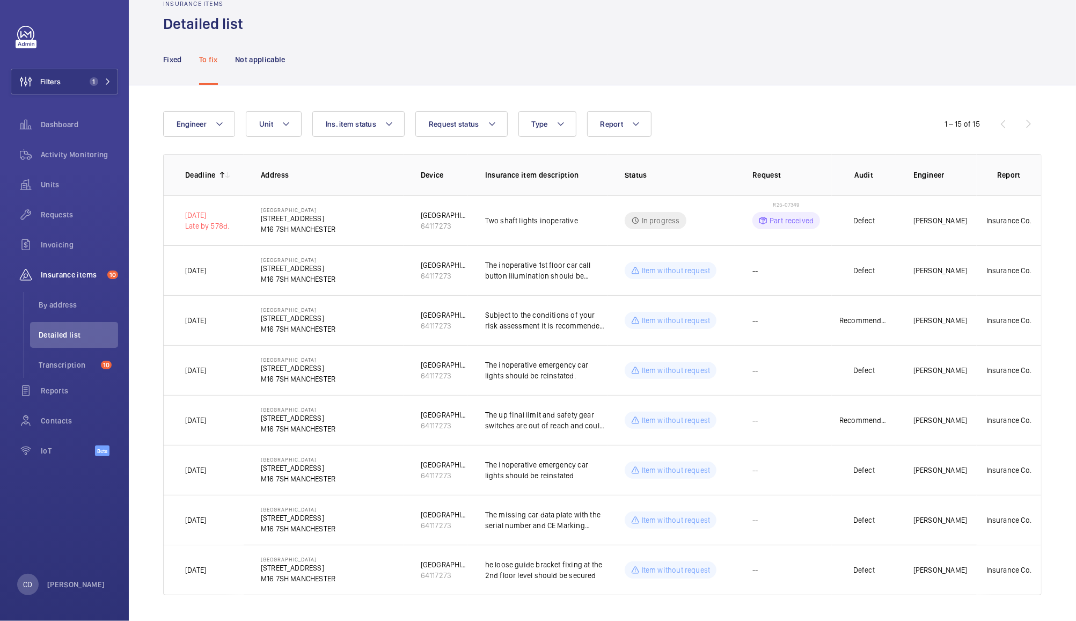
scroll to position [27, 0]
click at [767, 470] on td "--" at bounding box center [784, 470] width 97 height 50
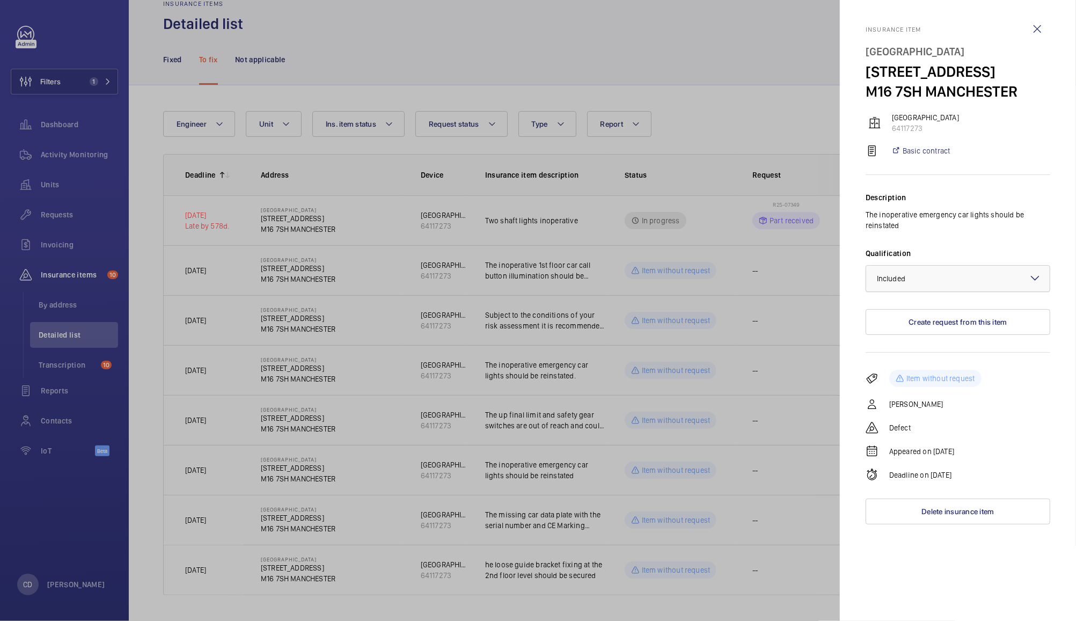
click at [925, 277] on div "× Included" at bounding box center [904, 278] width 55 height 11
click at [916, 362] on span "Not applicable" at bounding box center [958, 364] width 162 height 11
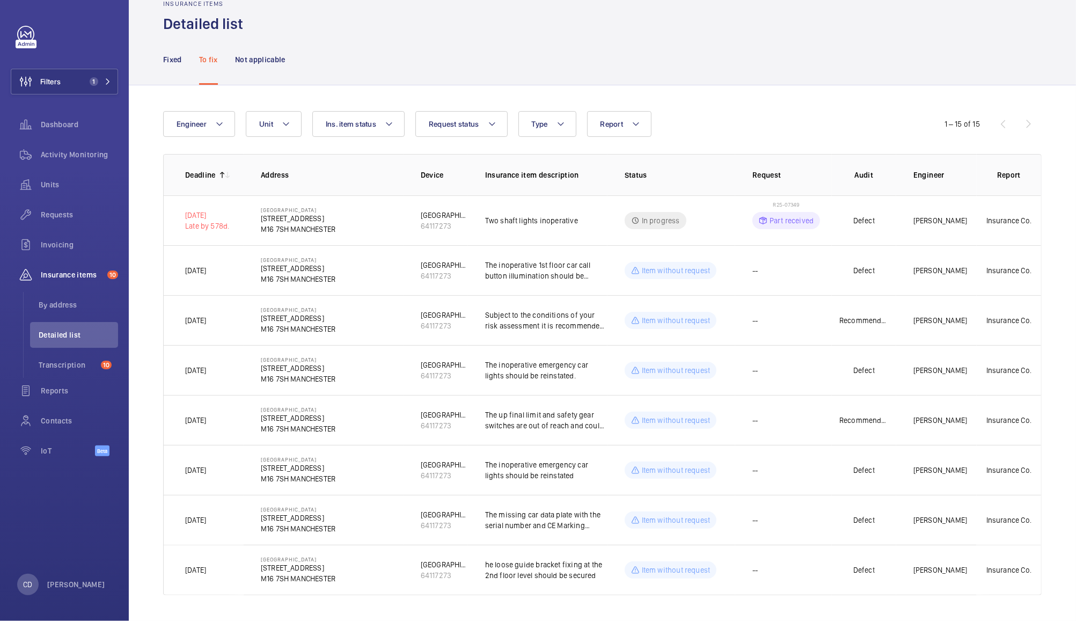
scroll to position [0, 0]
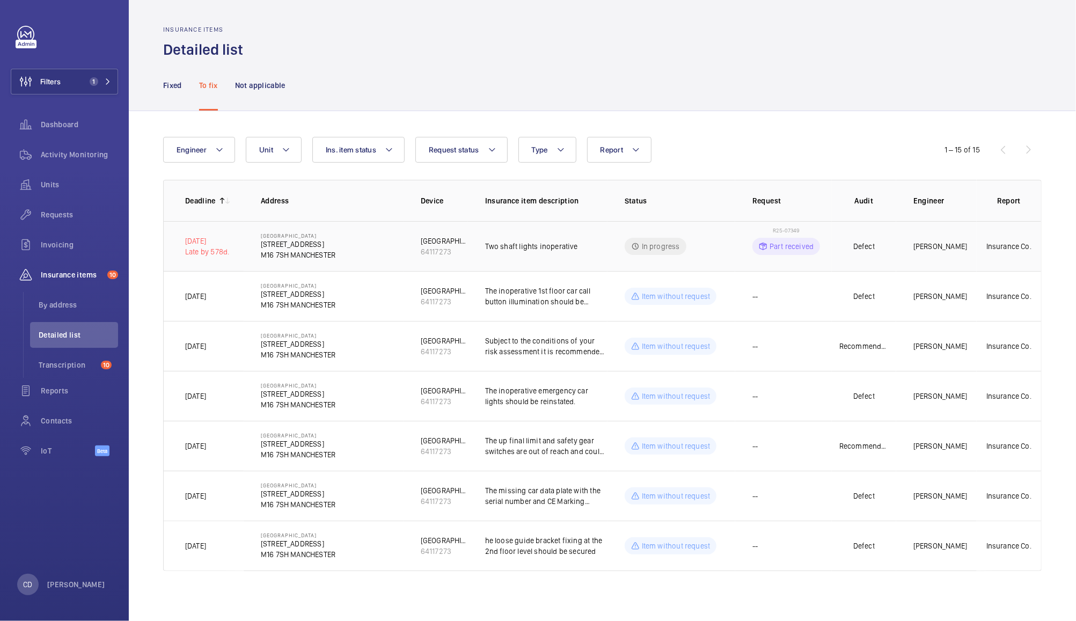
click at [796, 248] on p "Part received" at bounding box center [792, 246] width 44 height 11
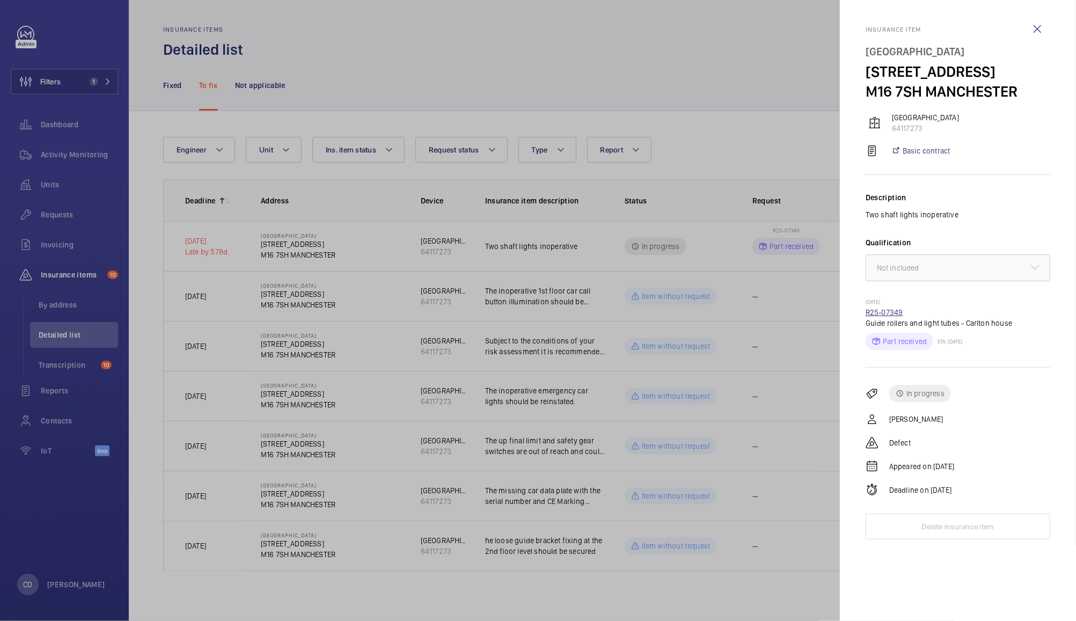
click at [898, 314] on link "R25-07349" at bounding box center [885, 312] width 38 height 9
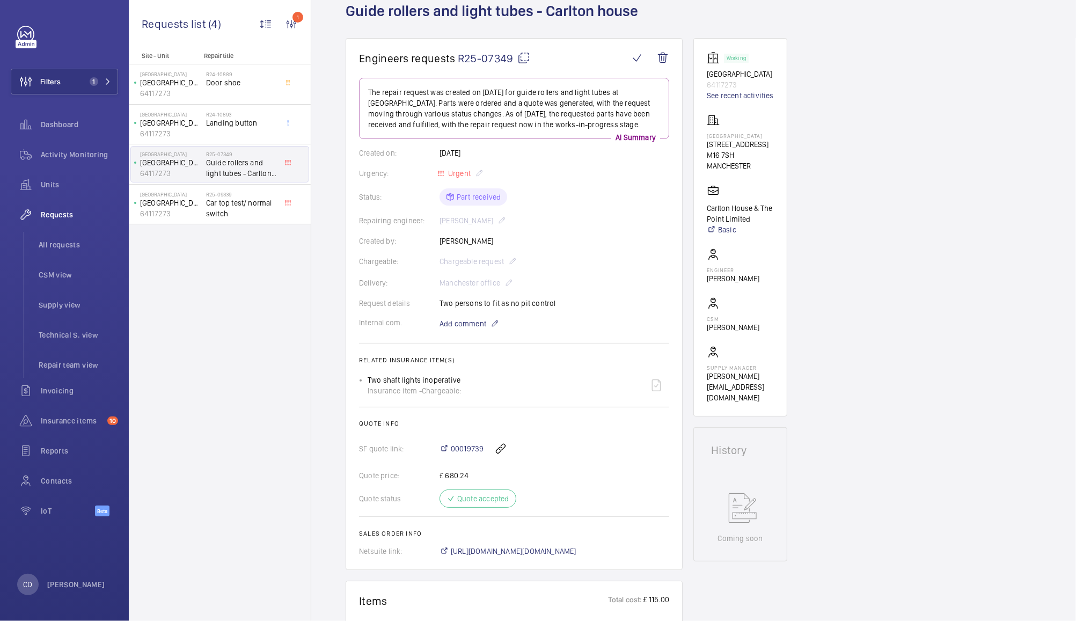
scroll to position [66, 0]
click at [754, 99] on link "See recent activities" at bounding box center [740, 96] width 67 height 11
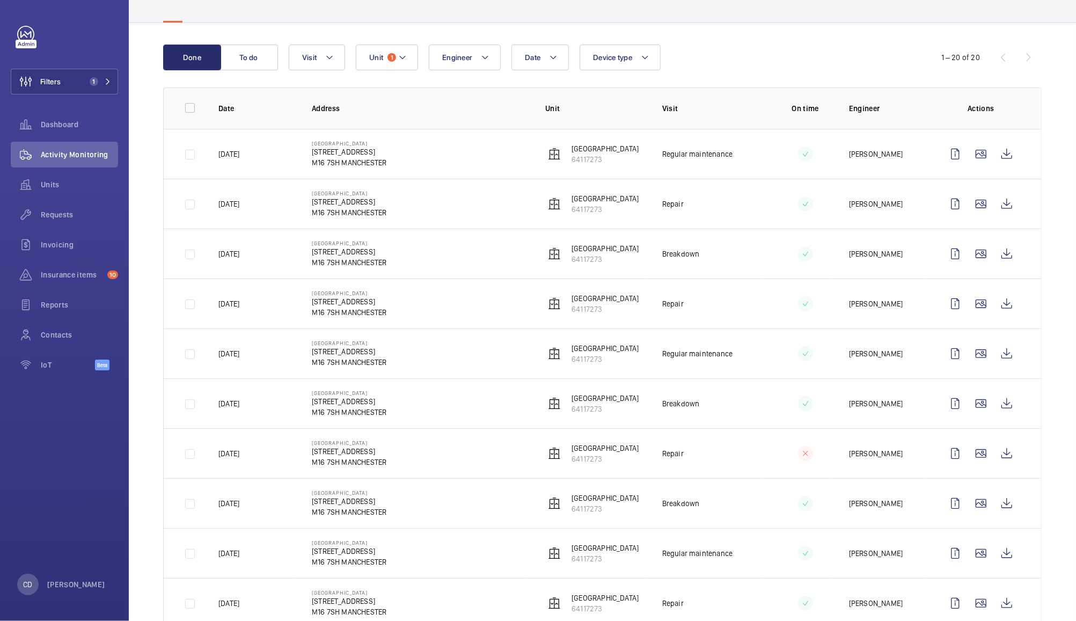
scroll to position [72, 0]
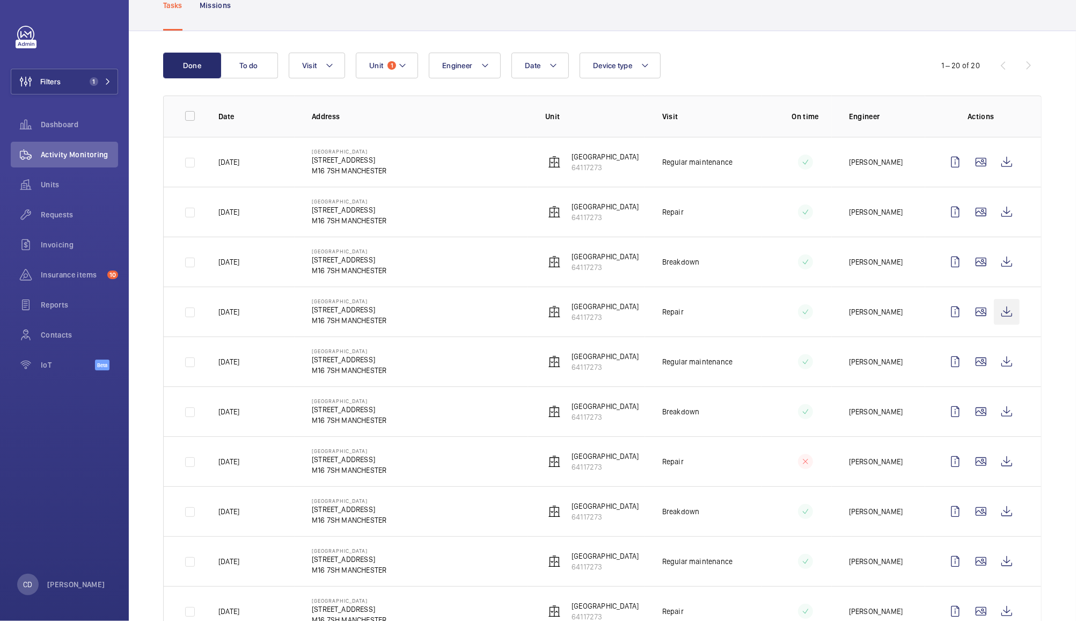
click at [1001, 315] on wm-front-icon-button at bounding box center [1007, 312] width 26 height 26
click at [997, 263] on wm-front-icon-button at bounding box center [1007, 262] width 26 height 26
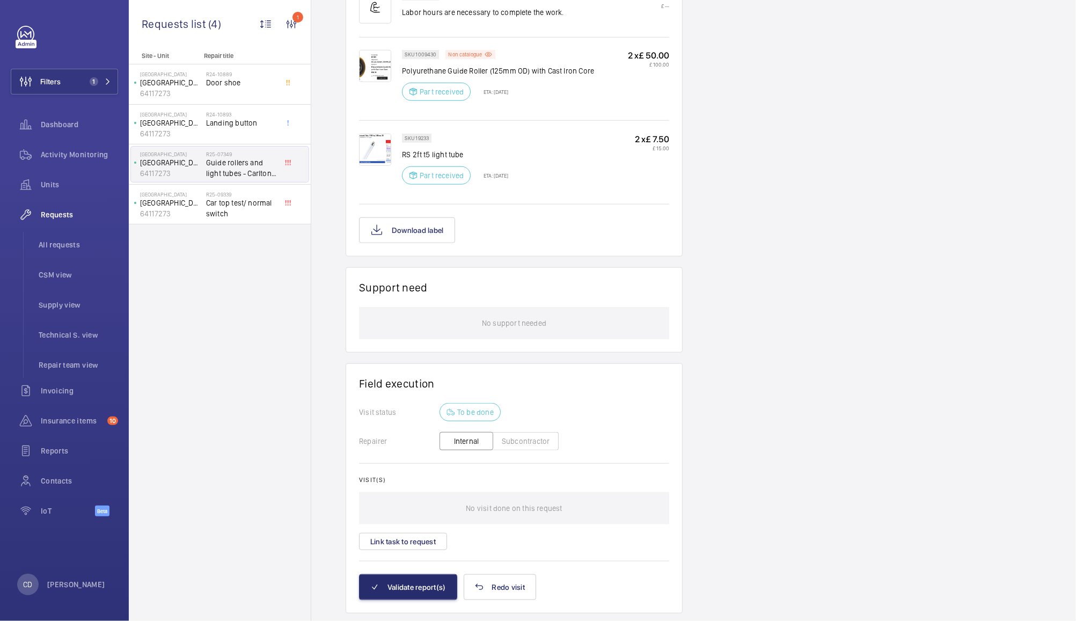
scroll to position [737, 0]
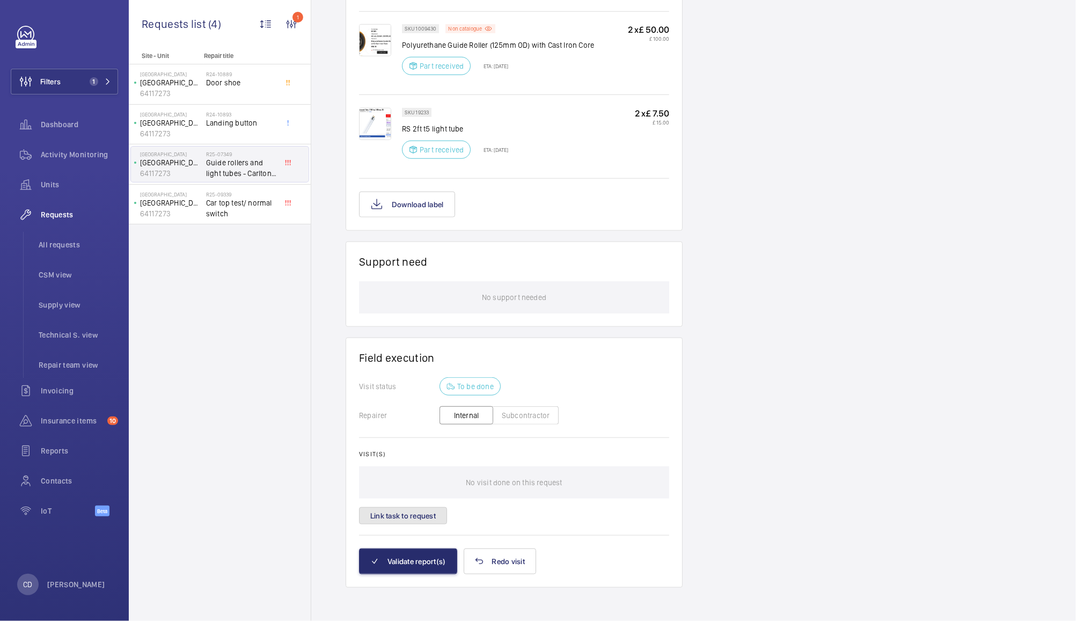
click at [416, 516] on button "Link task to request" at bounding box center [403, 515] width 88 height 17
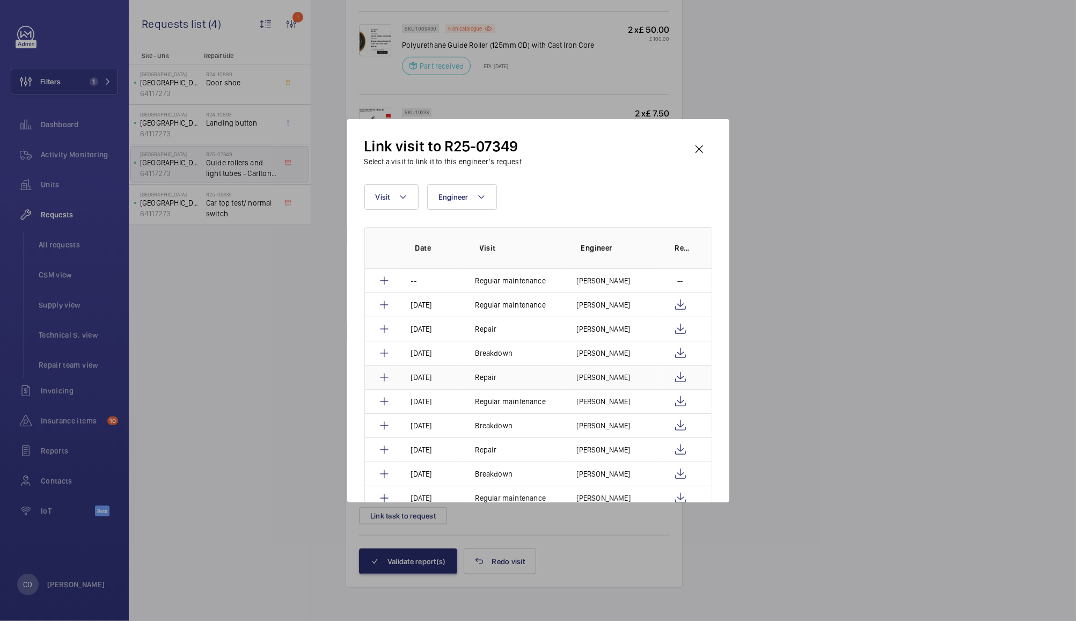
click at [384, 377] on mat-icon at bounding box center [384, 377] width 13 height 13
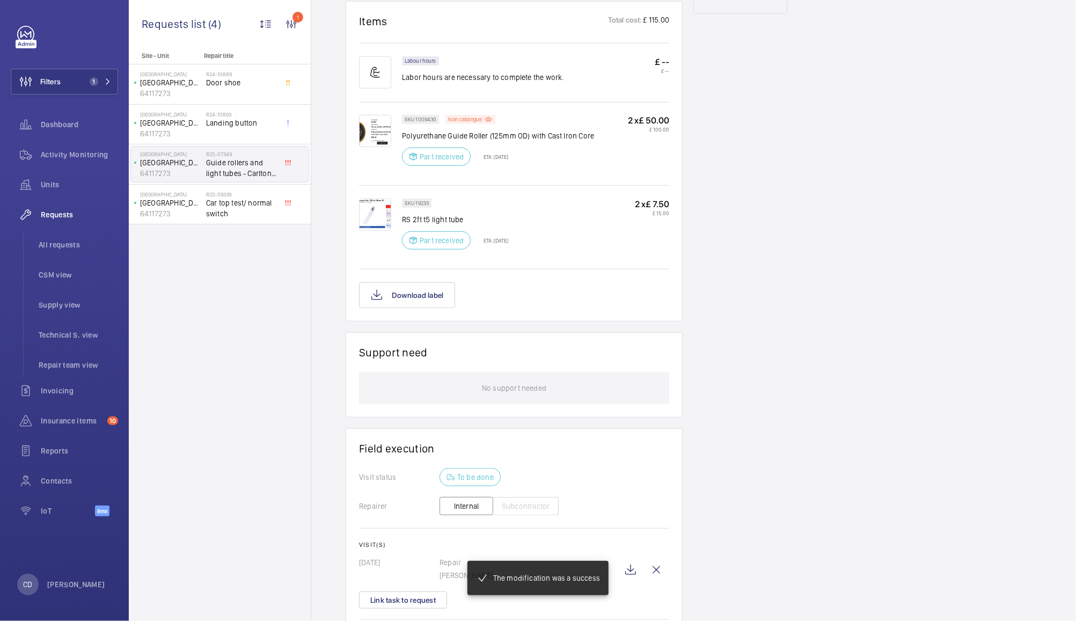
scroll to position [699, 0]
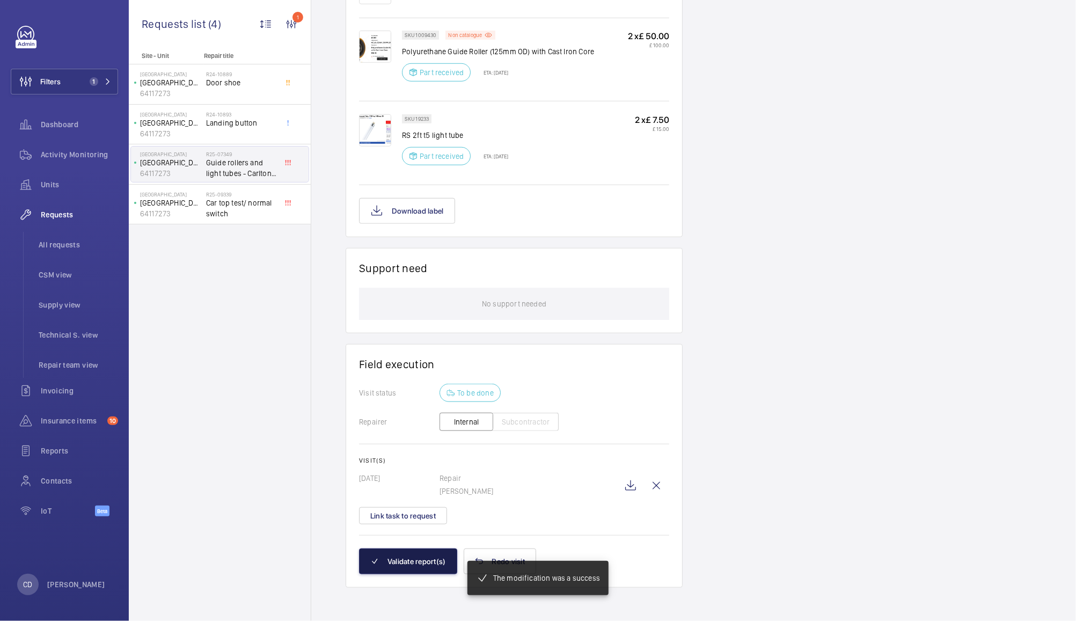
click at [425, 560] on button "Validate report(s)" at bounding box center [408, 562] width 98 height 26
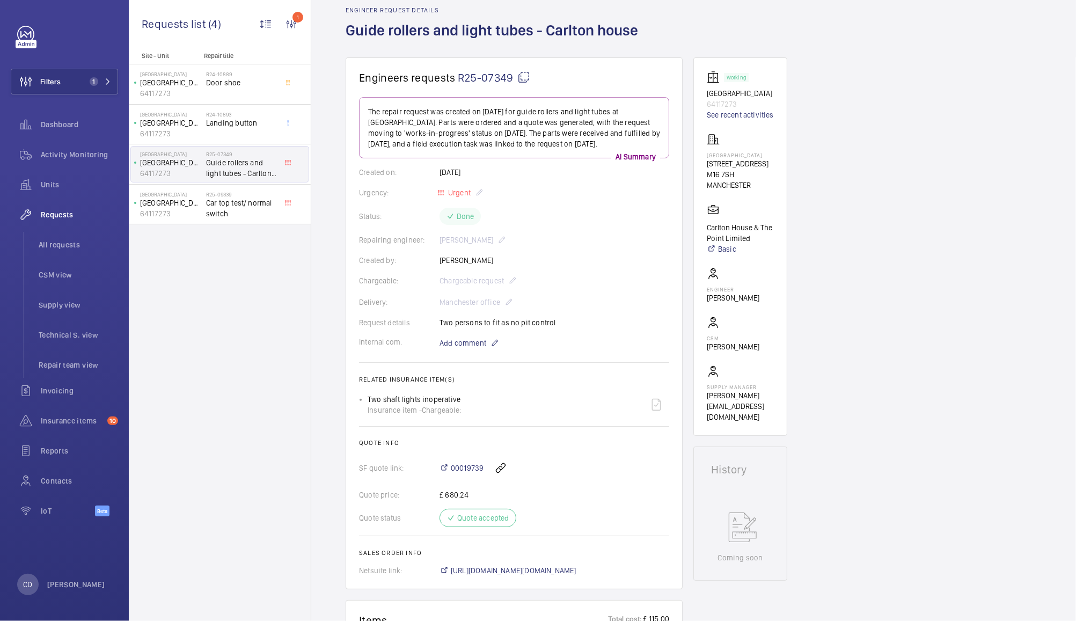
scroll to position [0, 0]
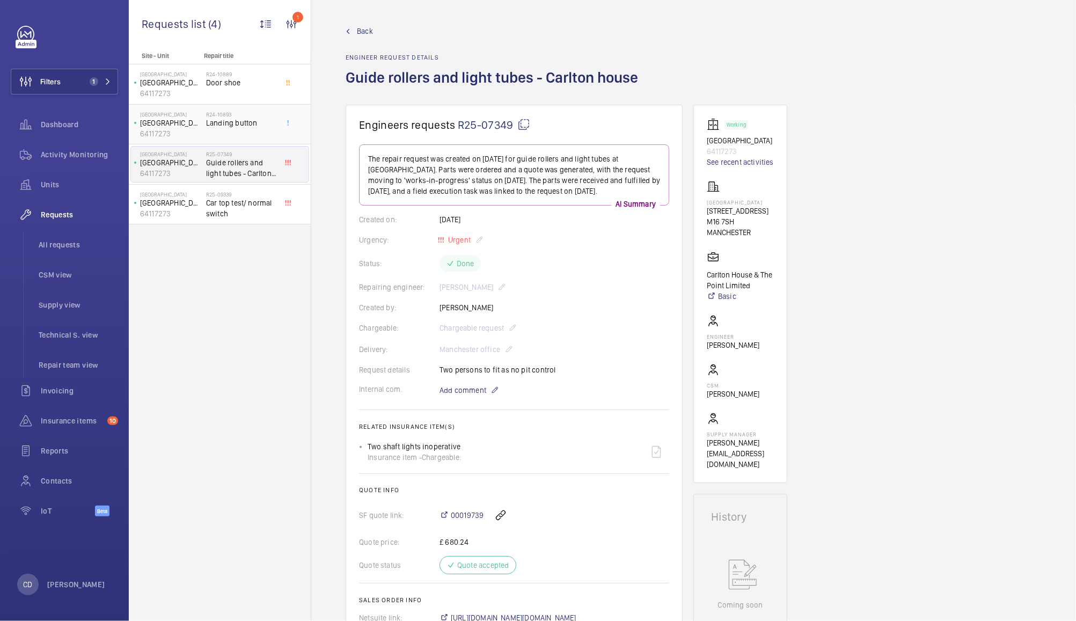
click at [234, 125] on span "Landing button" at bounding box center [241, 123] width 71 height 11
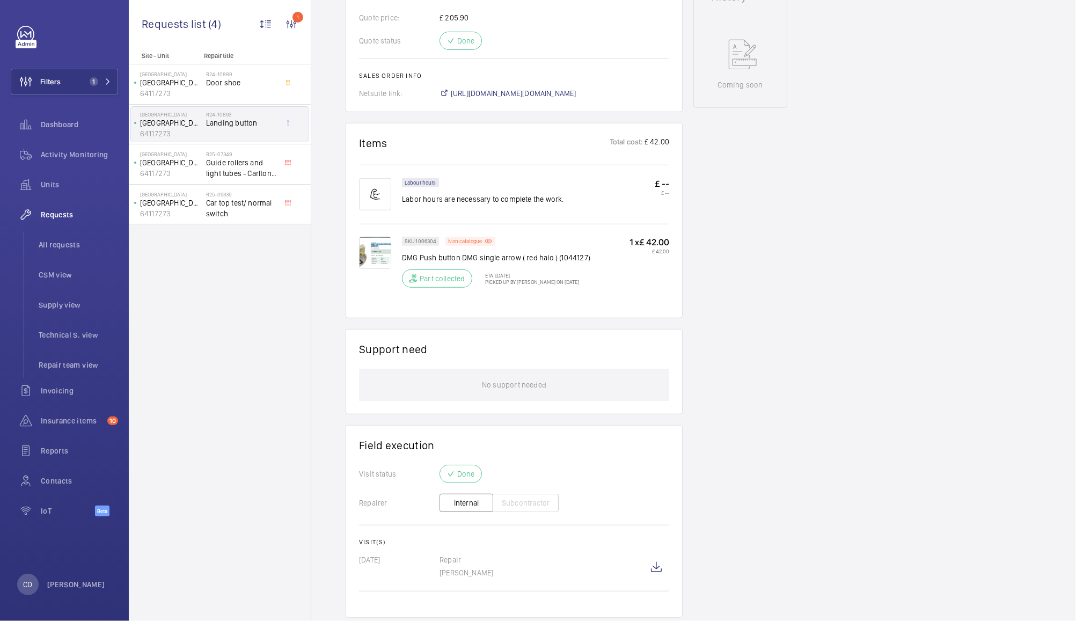
scroll to position [550, 0]
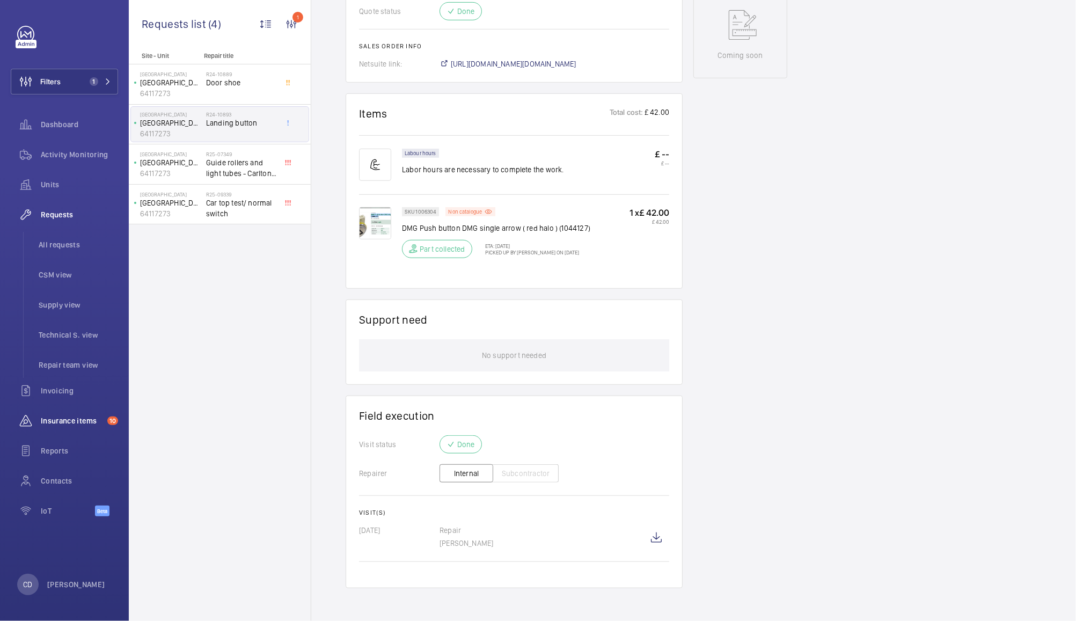
click at [78, 431] on div "Insurance items 10" at bounding box center [64, 421] width 107 height 26
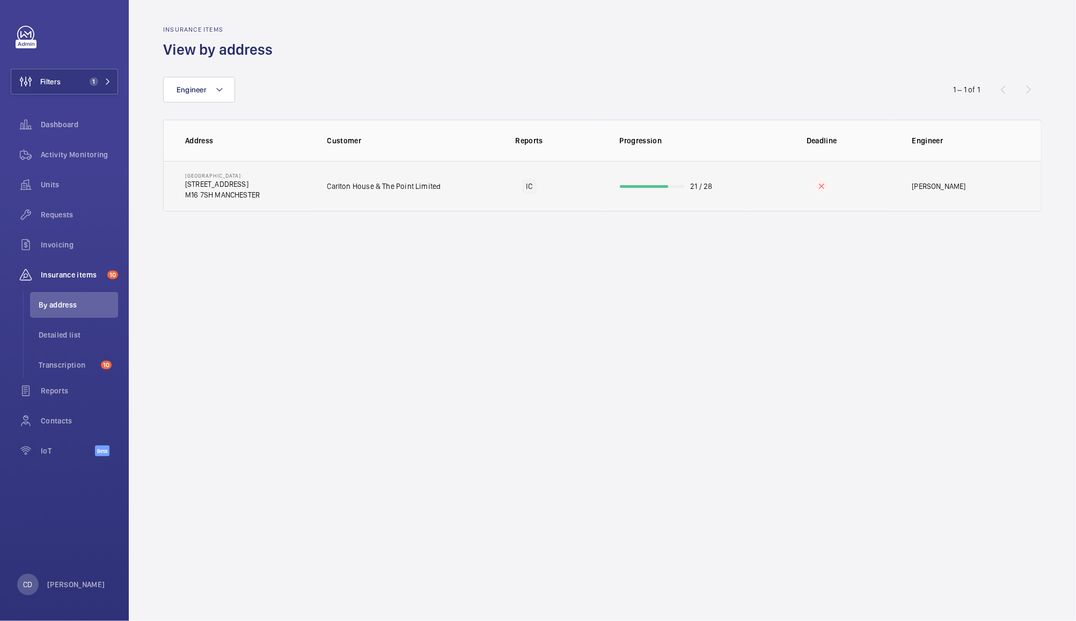
click at [412, 183] on p "Carlton House & The Point Limited" at bounding box center [385, 186] width 114 height 11
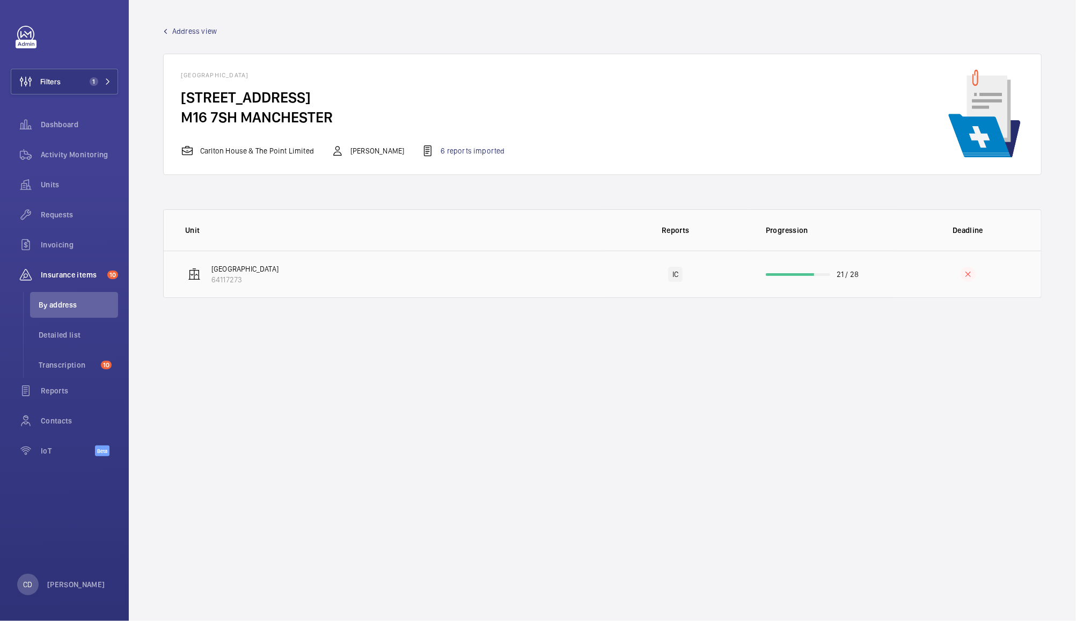
click at [270, 270] on td "Carlton house 64117273" at bounding box center [383, 274] width 439 height 47
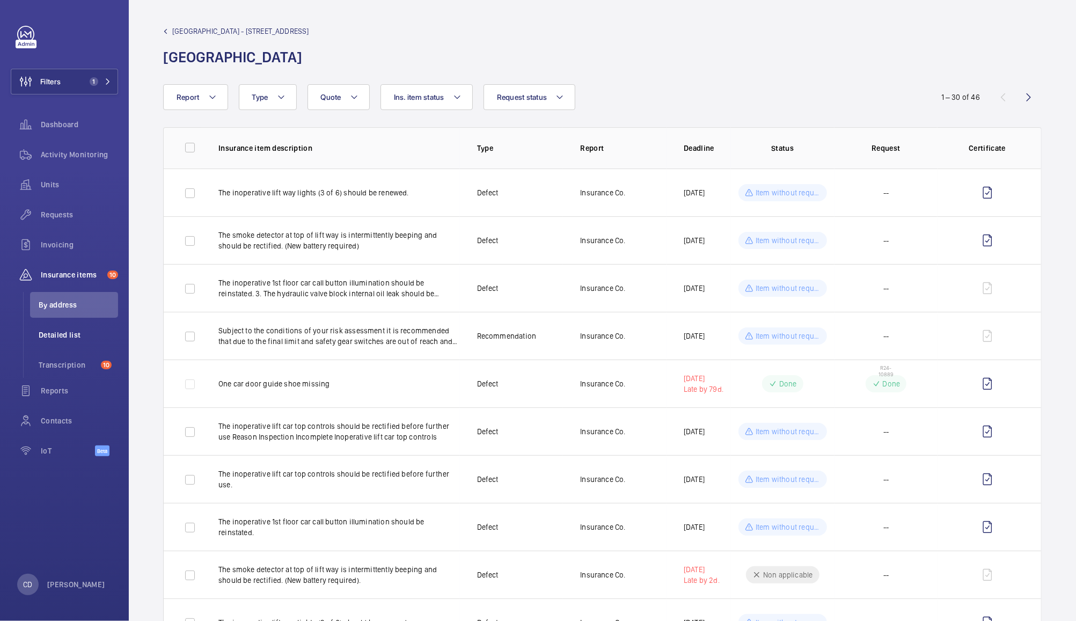
click at [76, 336] on span "Detailed list" at bounding box center [78, 335] width 79 height 11
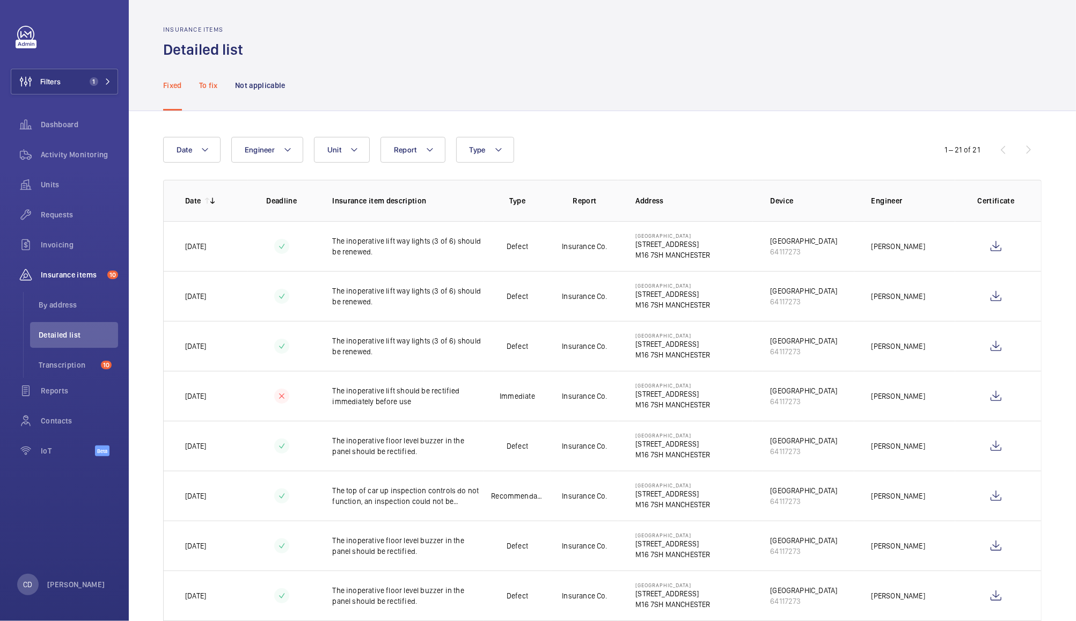
click at [210, 83] on p "To fix" at bounding box center [208, 85] width 19 height 11
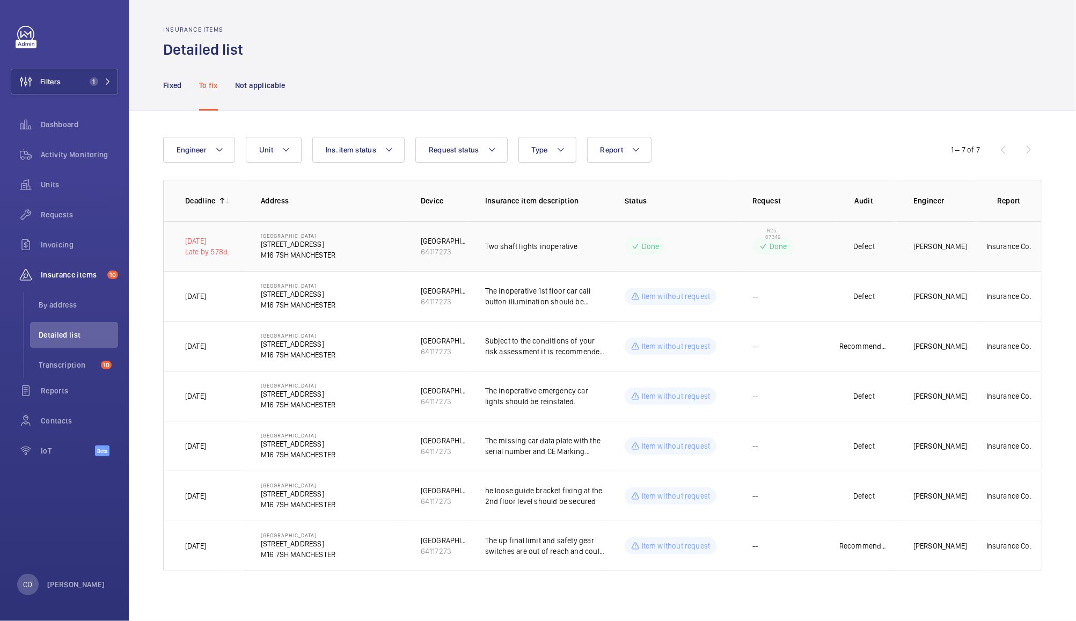
click at [675, 258] on td "Done" at bounding box center [672, 246] width 128 height 50
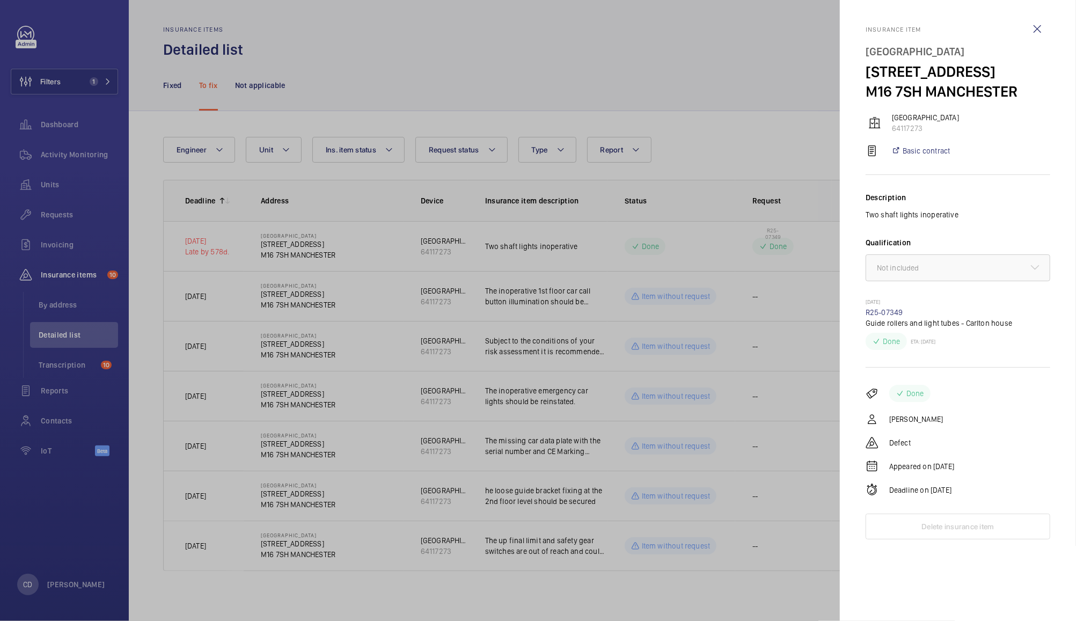
click at [699, 241] on div at bounding box center [538, 310] width 1076 height 621
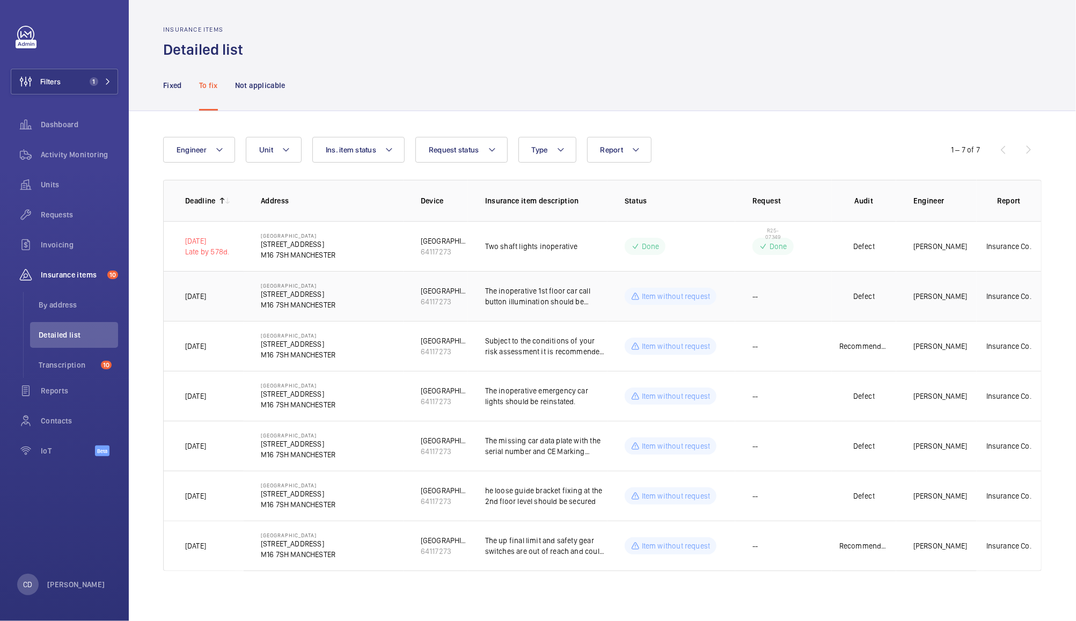
click at [812, 298] on td "--" at bounding box center [784, 296] width 97 height 50
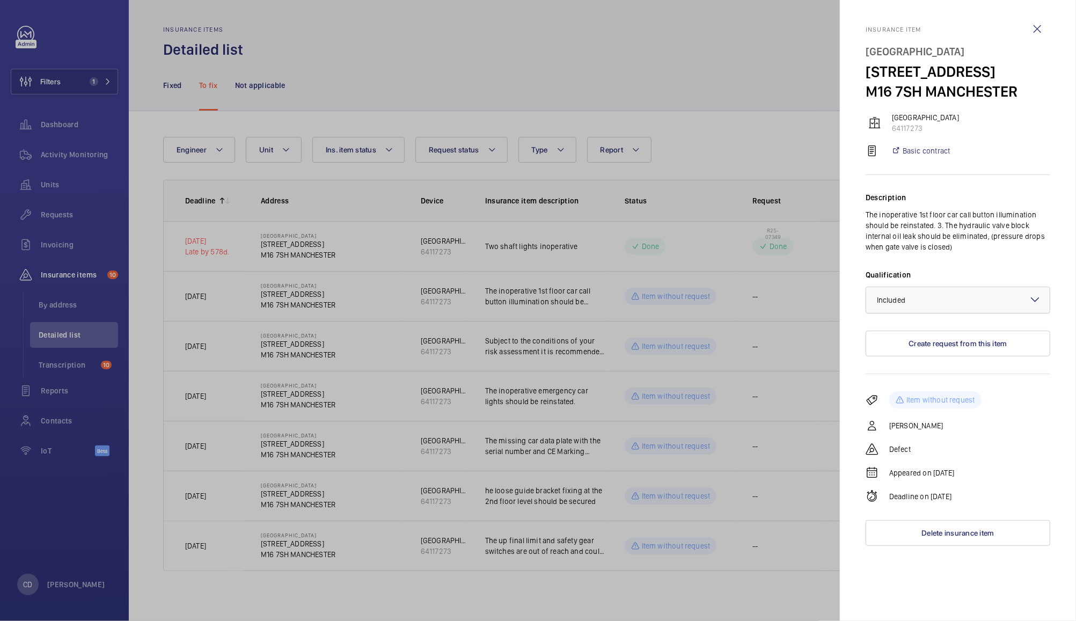
click at [967, 296] on div at bounding box center [959, 300] width 184 height 26
click at [927, 356] on span "Not included" at bounding box center [958, 359] width 162 height 11
click at [802, 137] on div at bounding box center [538, 310] width 1076 height 621
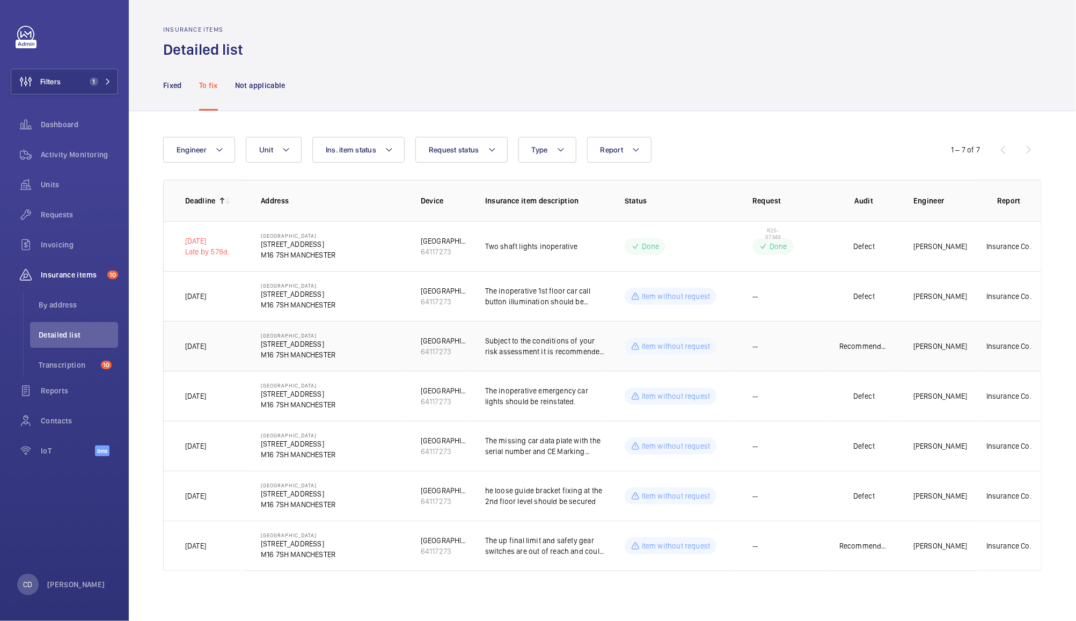
click at [928, 353] on td "Sean Coward" at bounding box center [937, 346] width 81 height 50
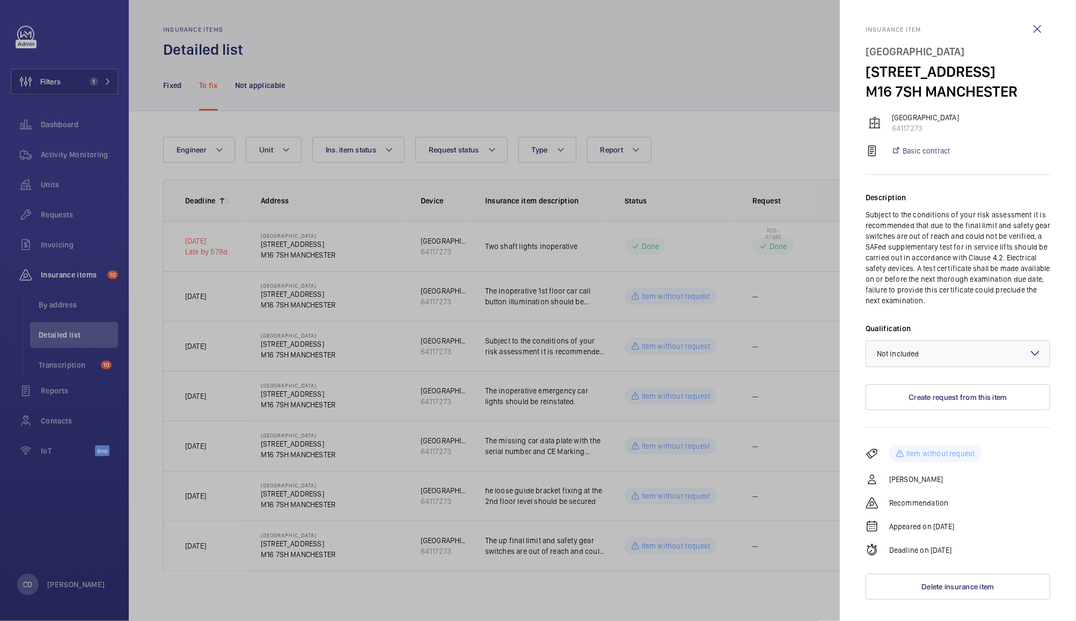
click at [779, 399] on div at bounding box center [538, 310] width 1076 height 621
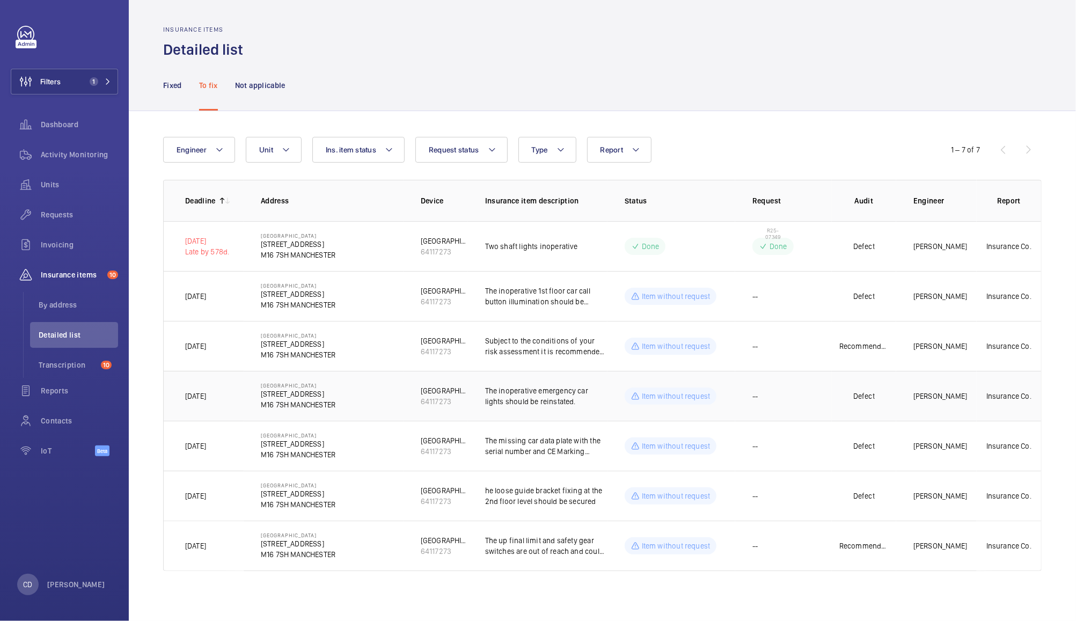
click at [886, 397] on td "Defect" at bounding box center [864, 396] width 64 height 50
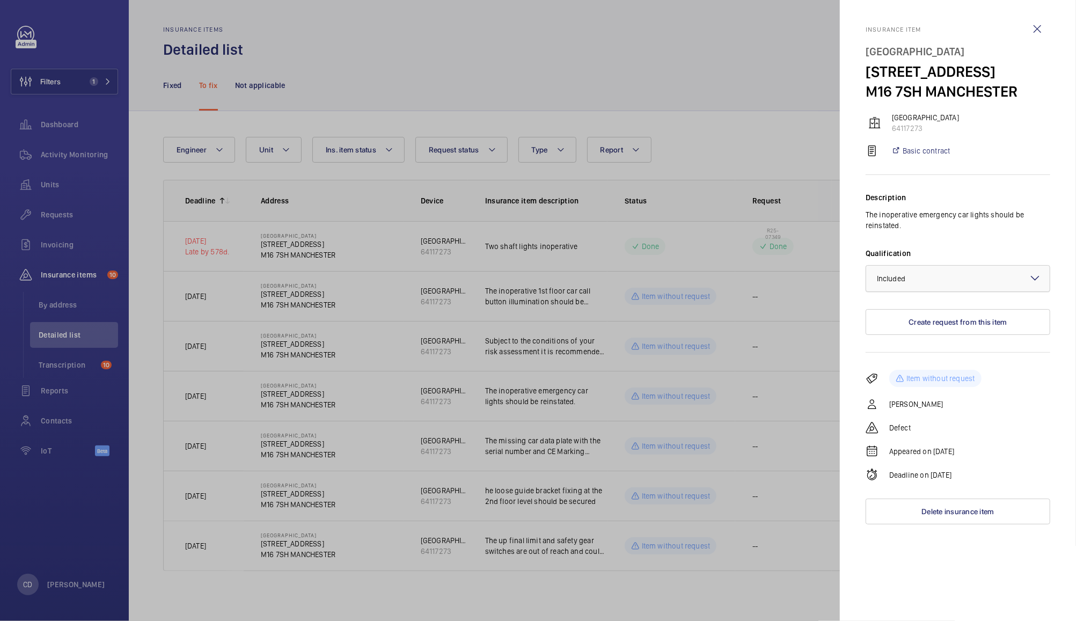
click at [987, 288] on div at bounding box center [959, 279] width 184 height 26
click at [948, 341] on span "Not included" at bounding box center [958, 337] width 162 height 11
click at [781, 451] on div at bounding box center [538, 310] width 1076 height 621
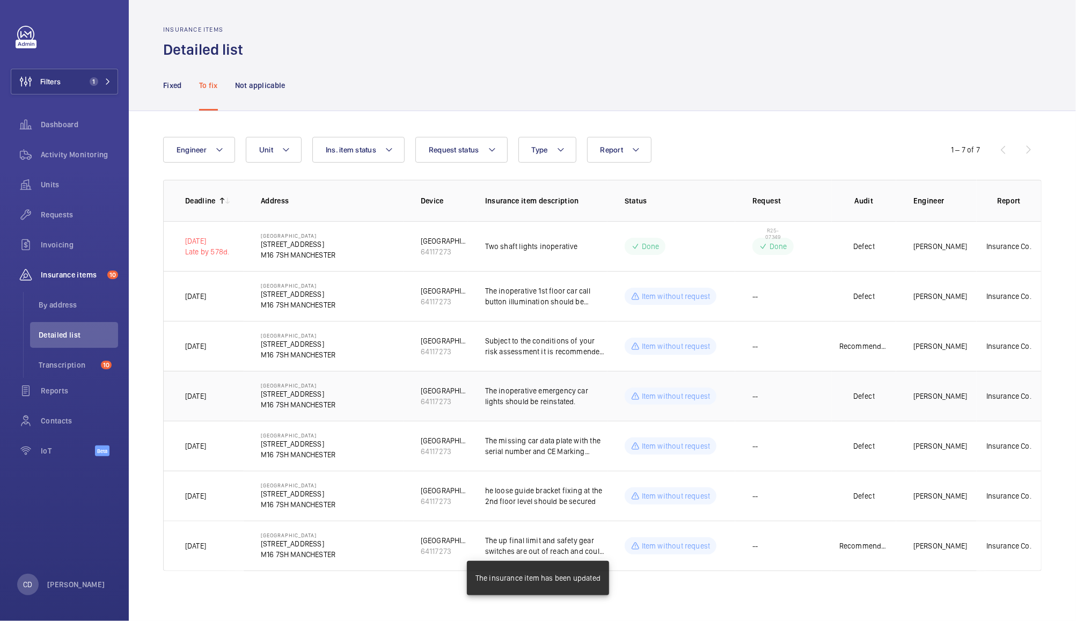
click at [887, 398] on td "Defect" at bounding box center [864, 396] width 64 height 50
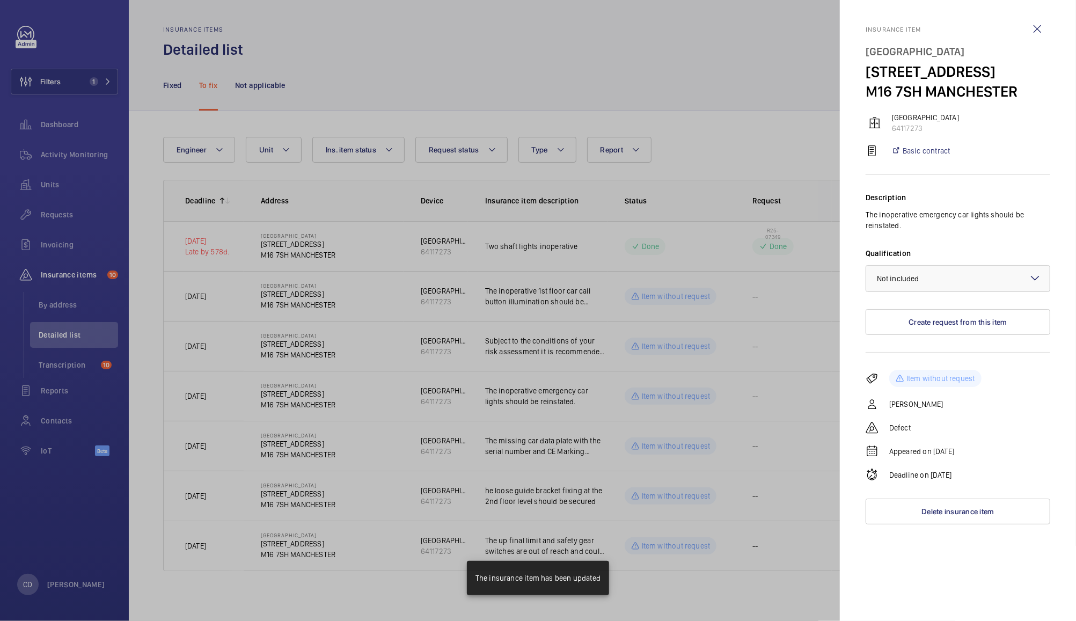
click at [791, 448] on div at bounding box center [538, 310] width 1076 height 621
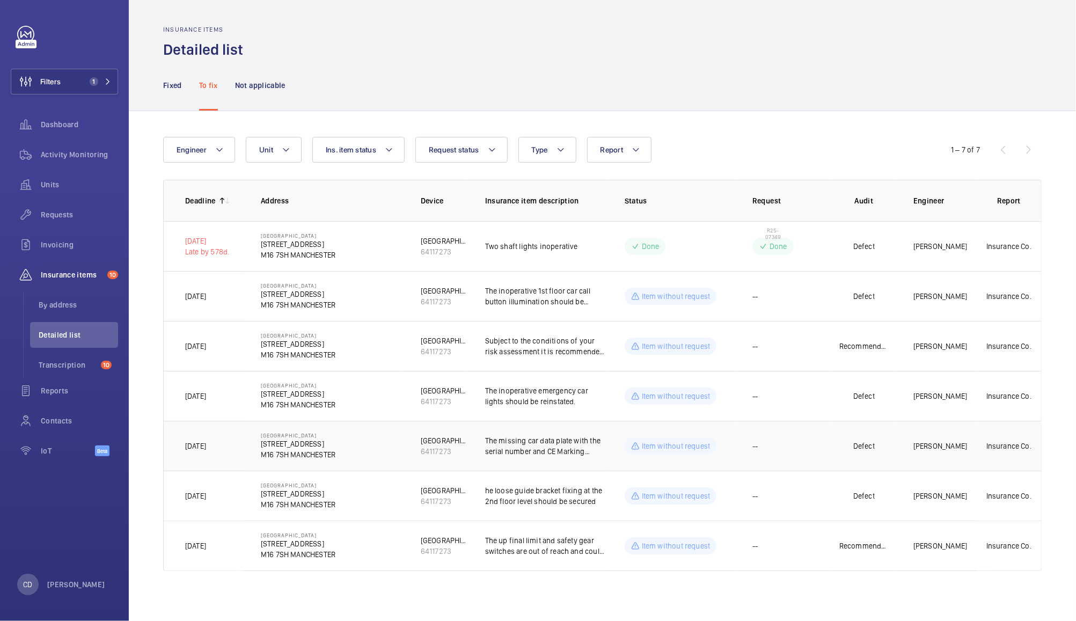
click at [805, 444] on td "--" at bounding box center [784, 446] width 97 height 50
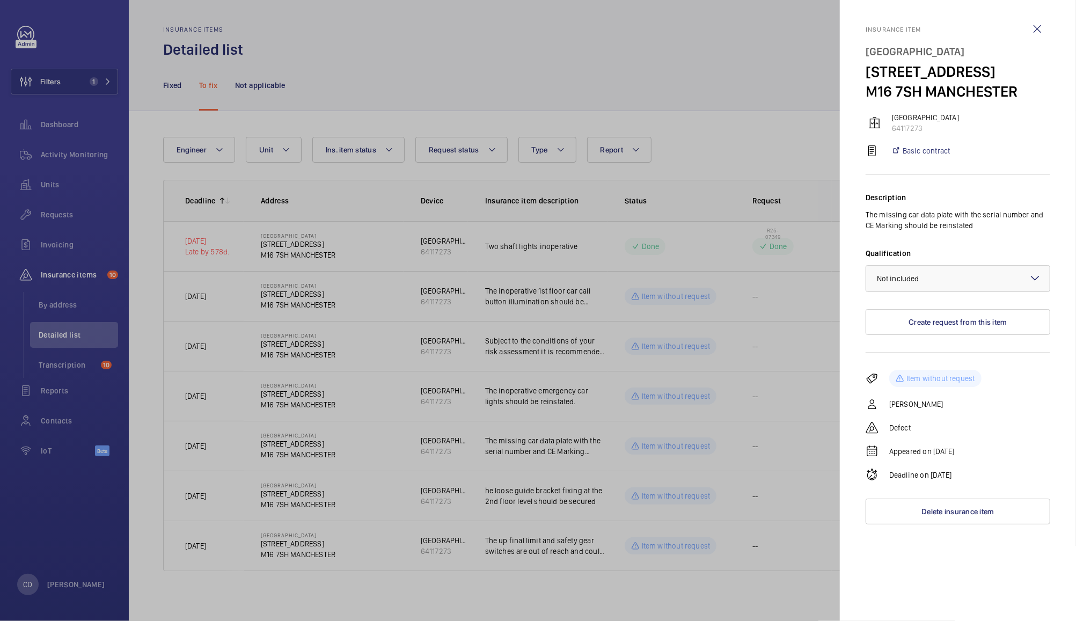
click at [807, 490] on div at bounding box center [538, 310] width 1076 height 621
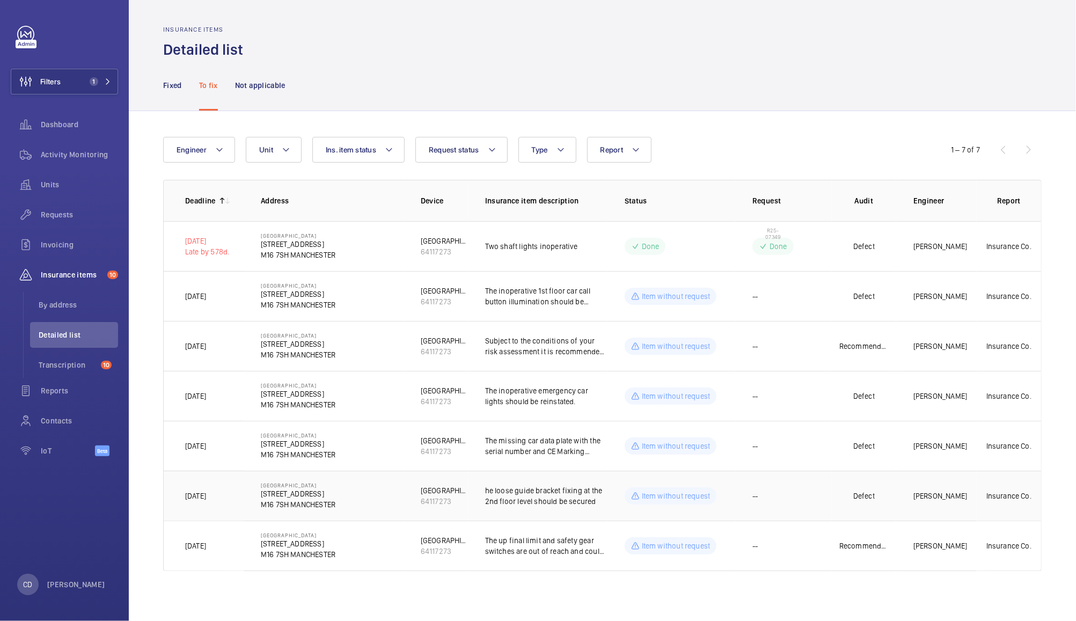
click at [799, 498] on td "--" at bounding box center [784, 496] width 97 height 50
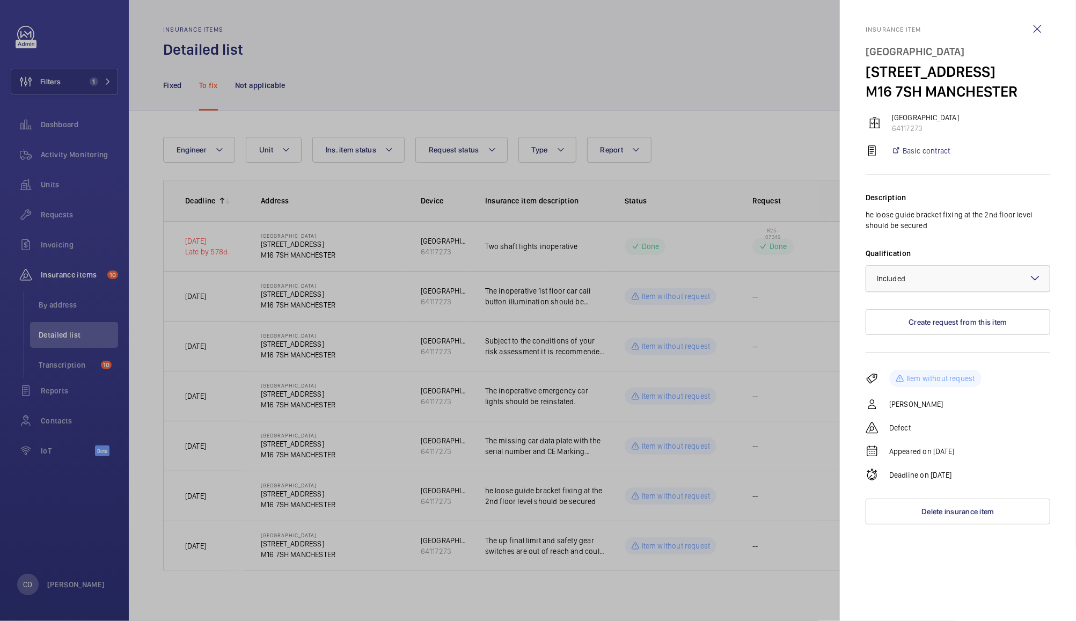
click at [993, 275] on div at bounding box center [959, 279] width 184 height 26
click at [950, 339] on span "Not included" at bounding box center [958, 337] width 162 height 11
click at [781, 555] on div at bounding box center [538, 310] width 1076 height 621
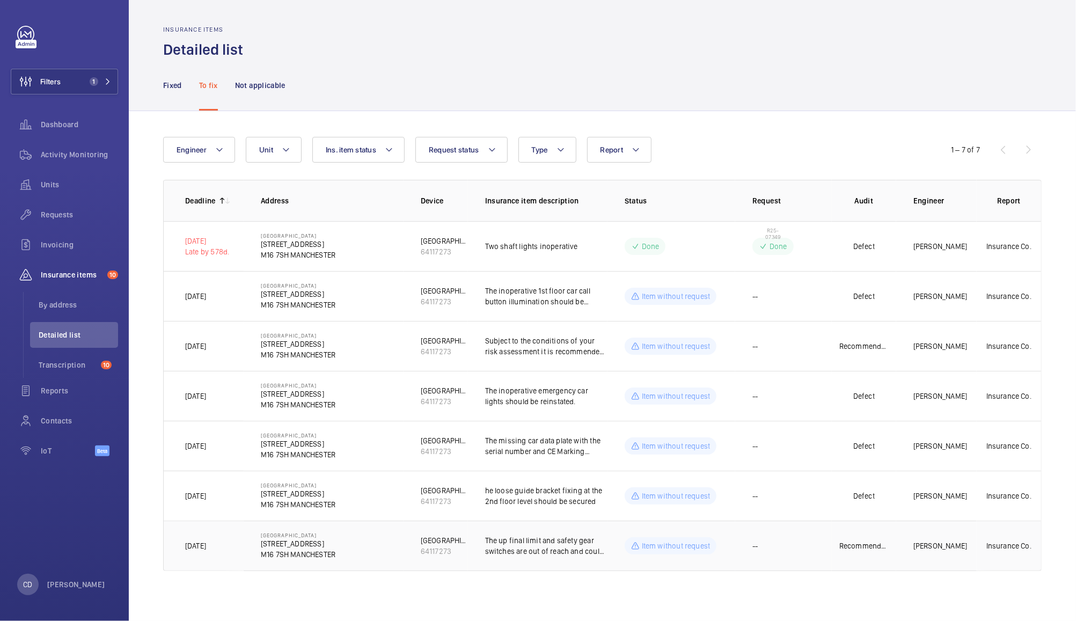
click at [834, 555] on td "Recommendation" at bounding box center [864, 546] width 64 height 50
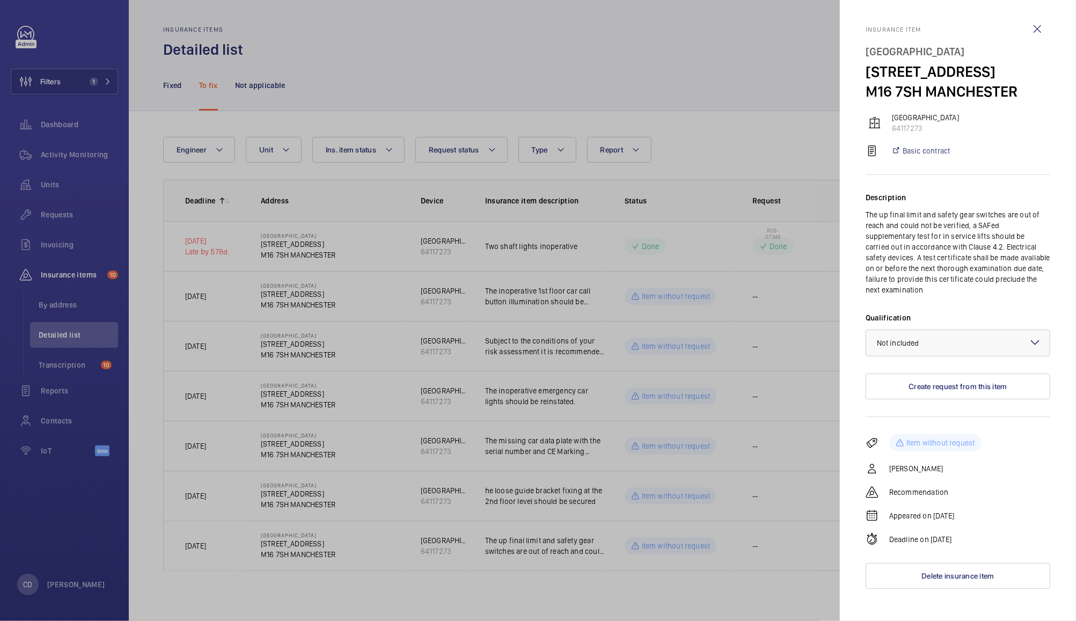
click at [766, 552] on div at bounding box center [538, 310] width 1076 height 621
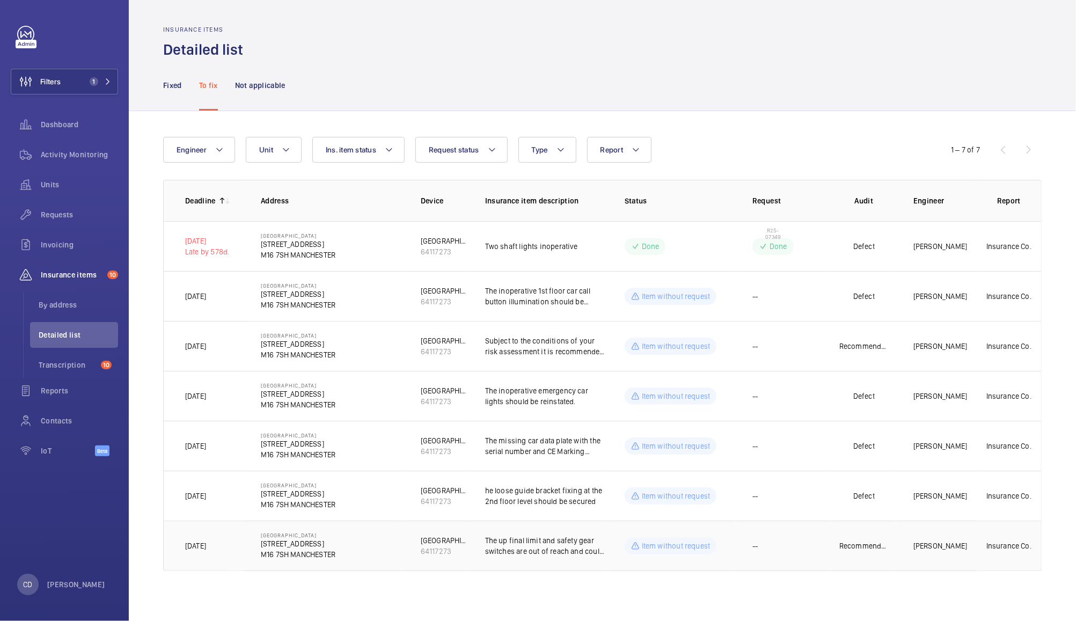
click at [776, 557] on td "--" at bounding box center [784, 546] width 97 height 50
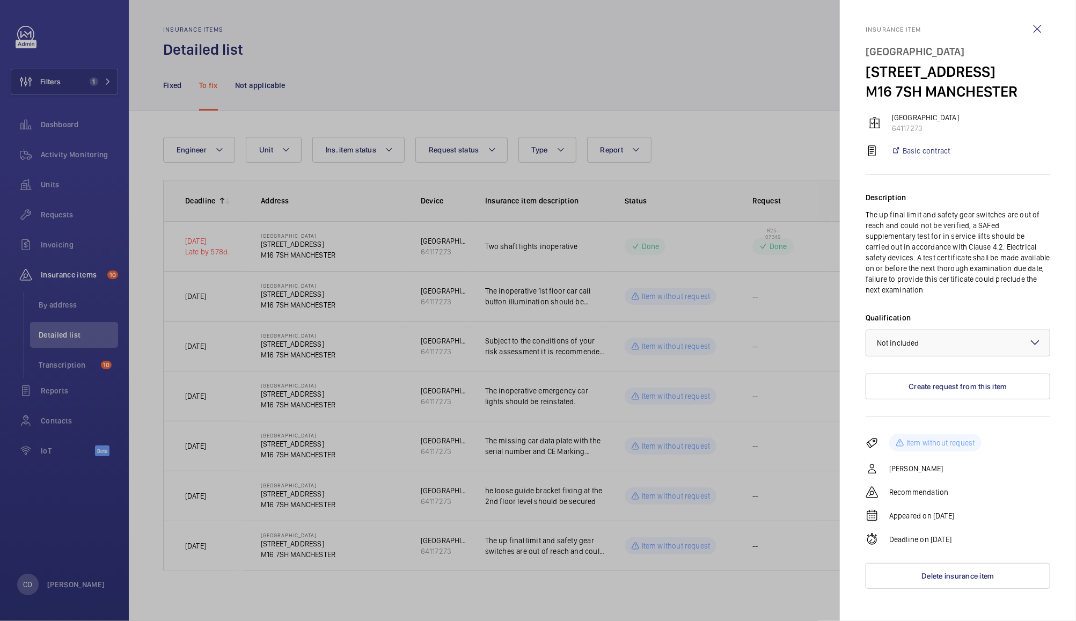
click at [769, 557] on div at bounding box center [538, 310] width 1076 height 621
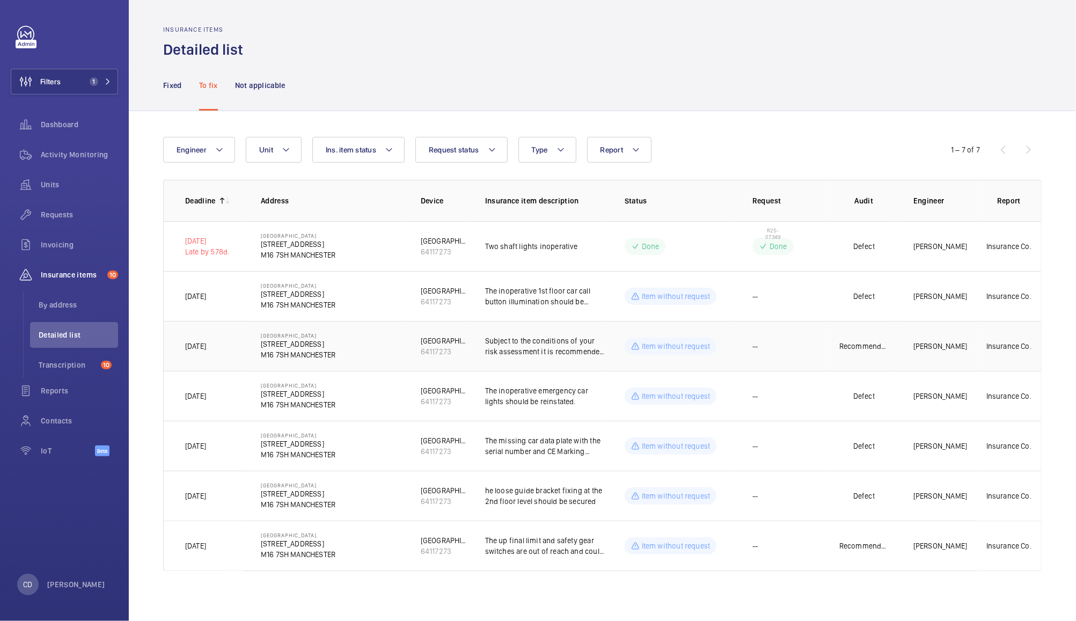
click at [825, 340] on td "--" at bounding box center [784, 346] width 97 height 50
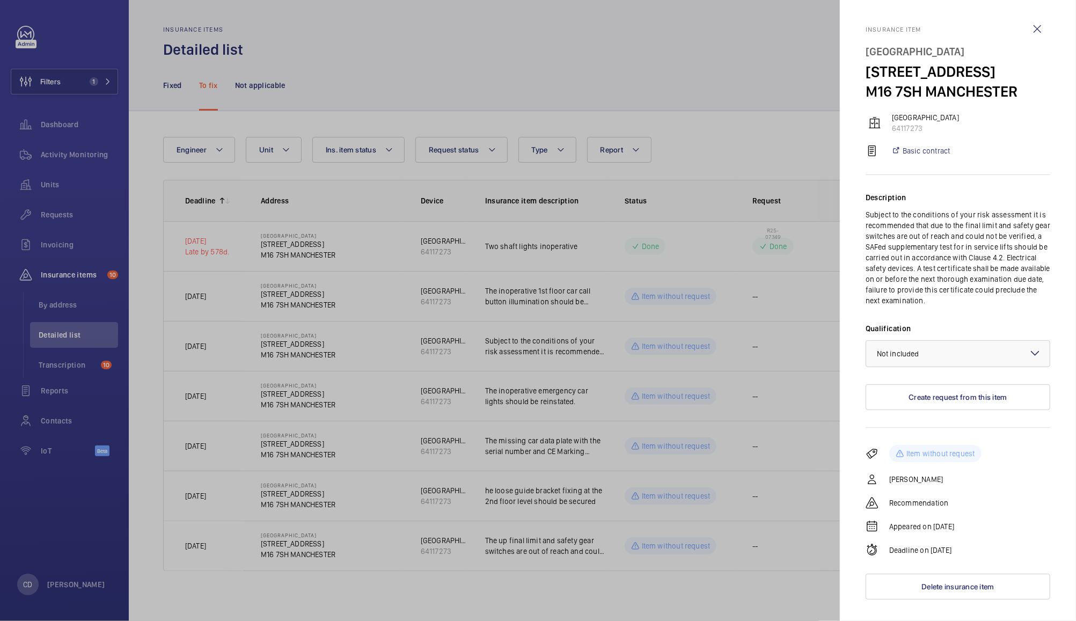
click at [785, 347] on div at bounding box center [538, 310] width 1076 height 621
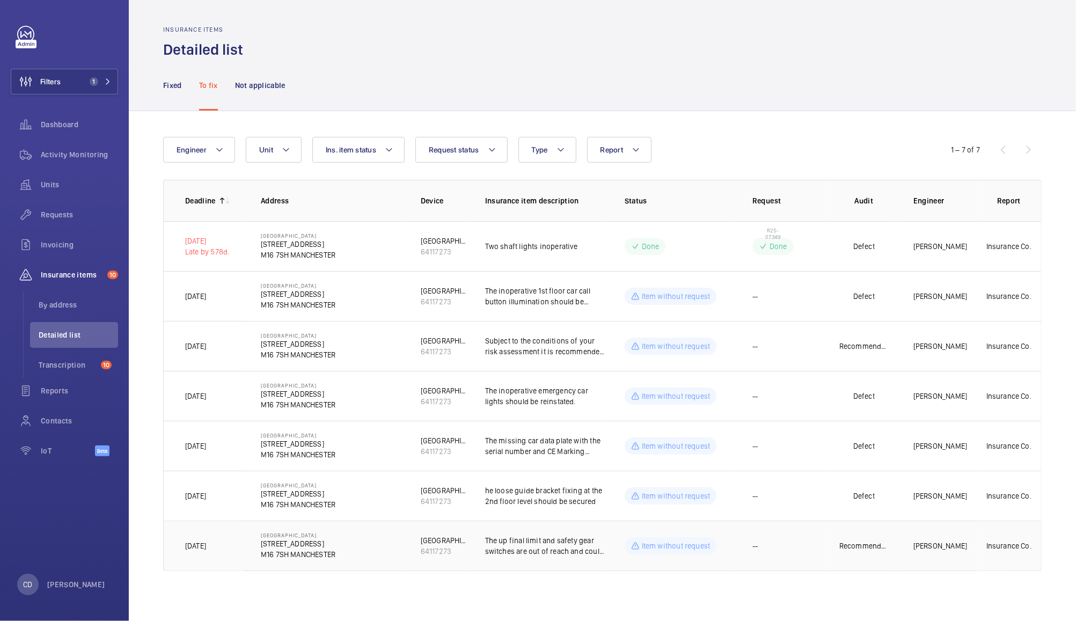
click at [770, 551] on td "--" at bounding box center [784, 546] width 97 height 50
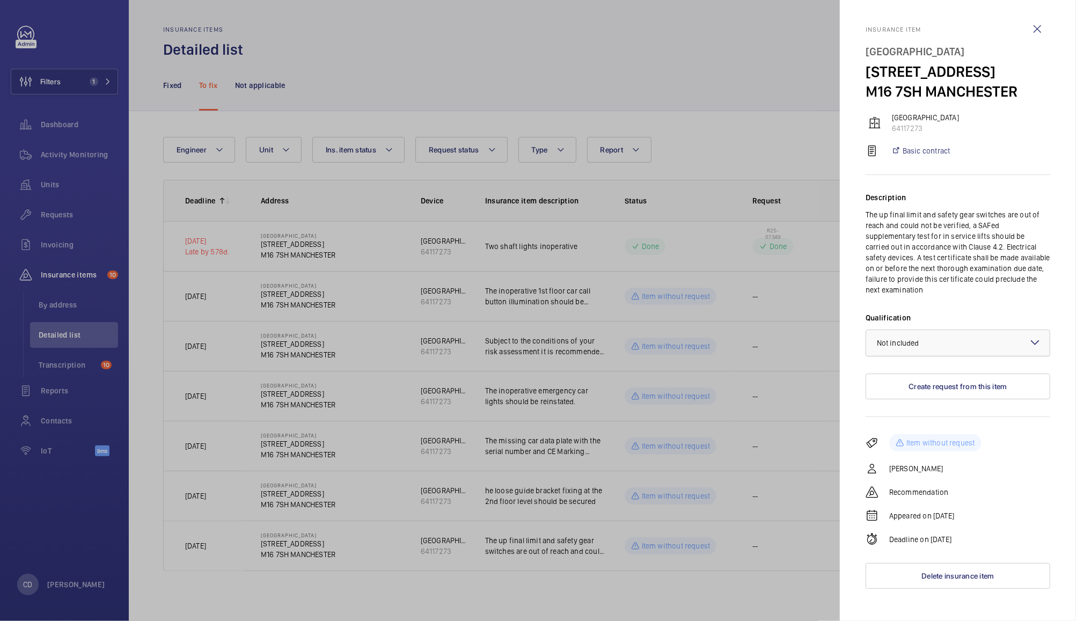
click at [946, 331] on div at bounding box center [959, 343] width 184 height 26
click at [954, 332] on div at bounding box center [959, 343] width 184 height 26
click at [948, 574] on button "Delete insurance item" at bounding box center [958, 576] width 185 height 26
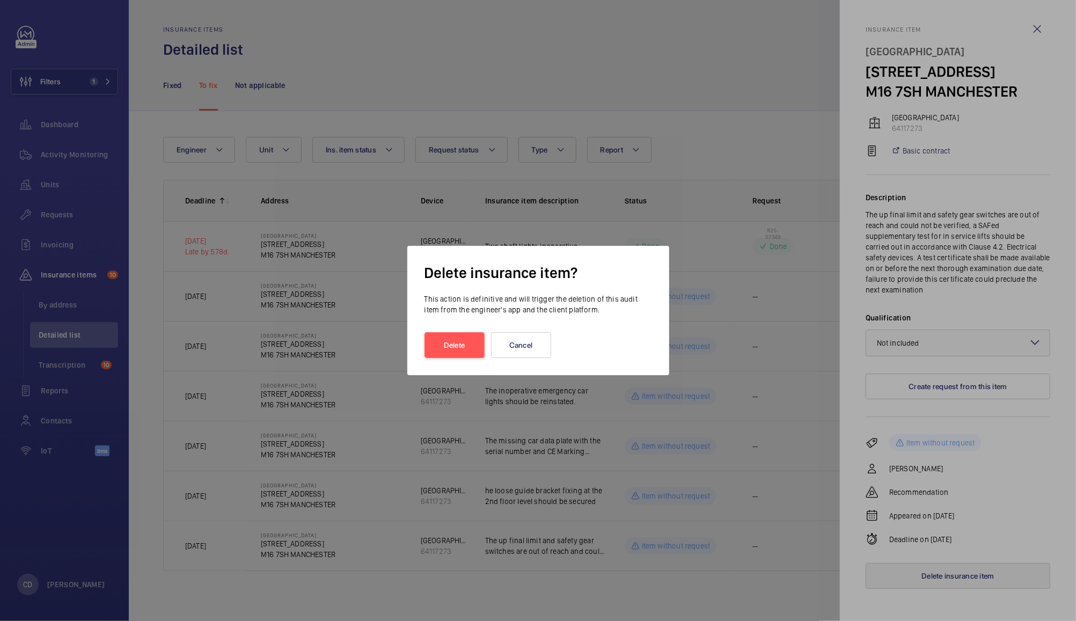
click at [522, 345] on button "Cancel" at bounding box center [521, 345] width 60 height 26
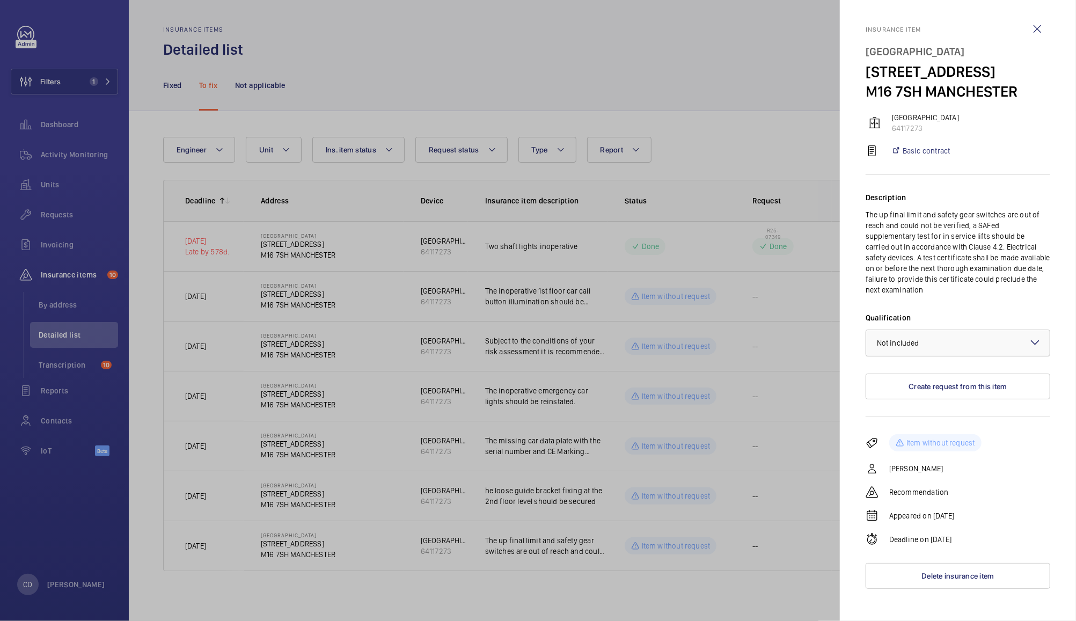
click at [966, 333] on div at bounding box center [959, 343] width 184 height 26
click at [919, 423] on span "Not applicable" at bounding box center [958, 428] width 162 height 11
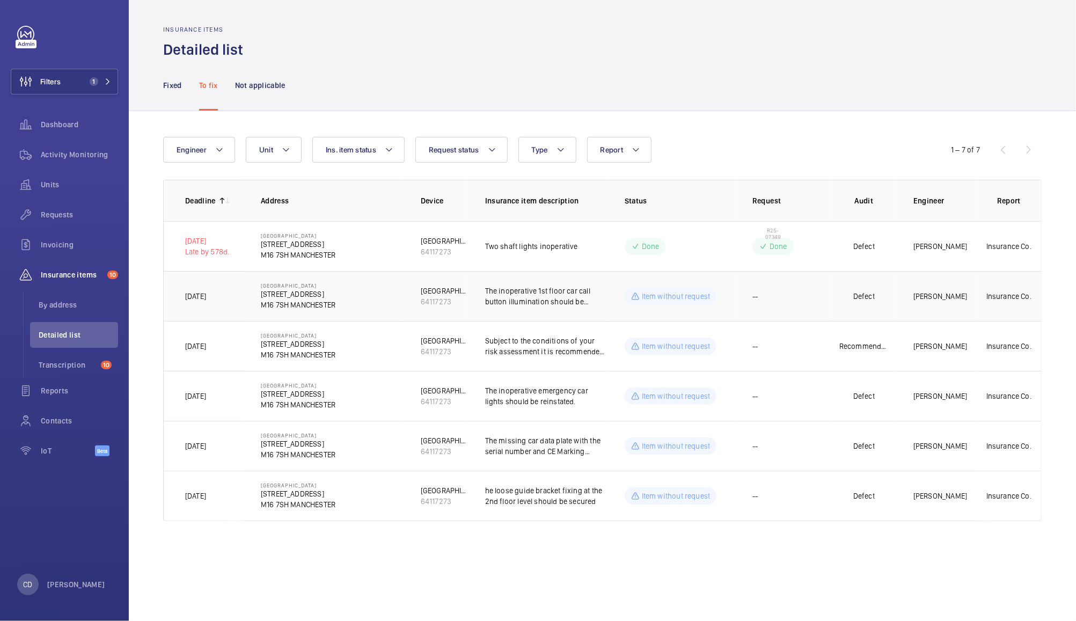
click at [537, 287] on p "The inoperative 1st floor car call button illumination should be reinstated. 3.…" at bounding box center [546, 296] width 122 height 21
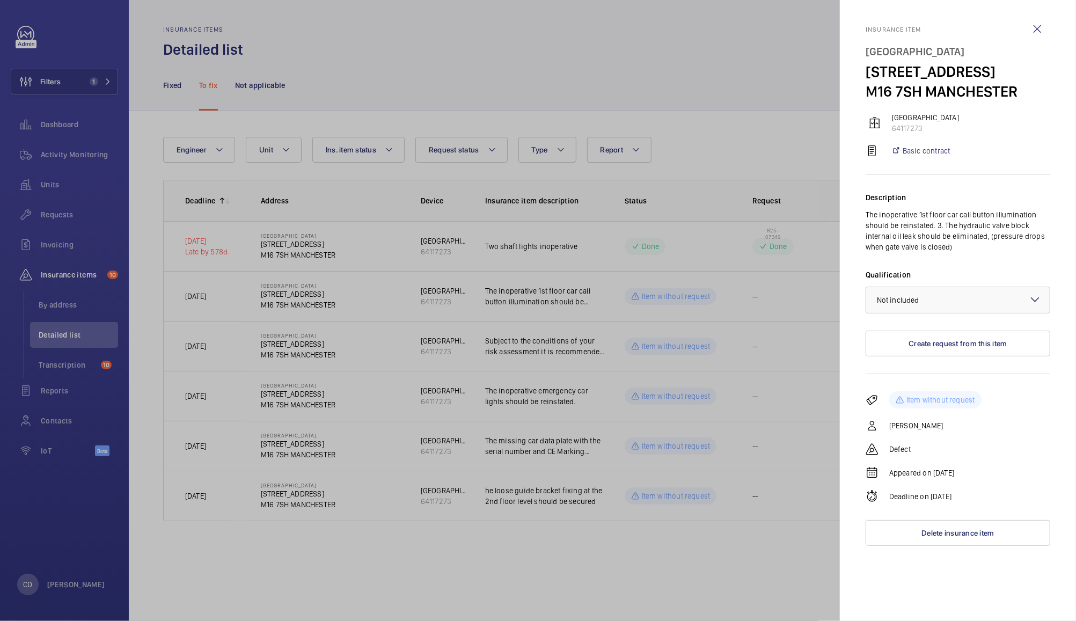
click at [548, 319] on div at bounding box center [538, 310] width 1076 height 621
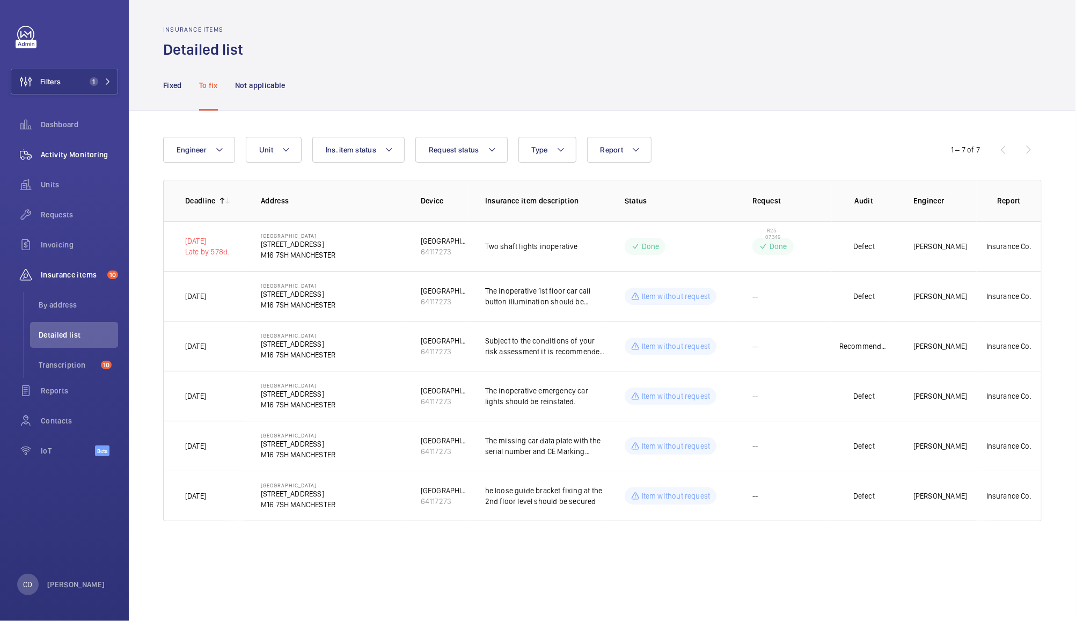
click at [69, 157] on span "Activity Monitoring" at bounding box center [79, 154] width 77 height 11
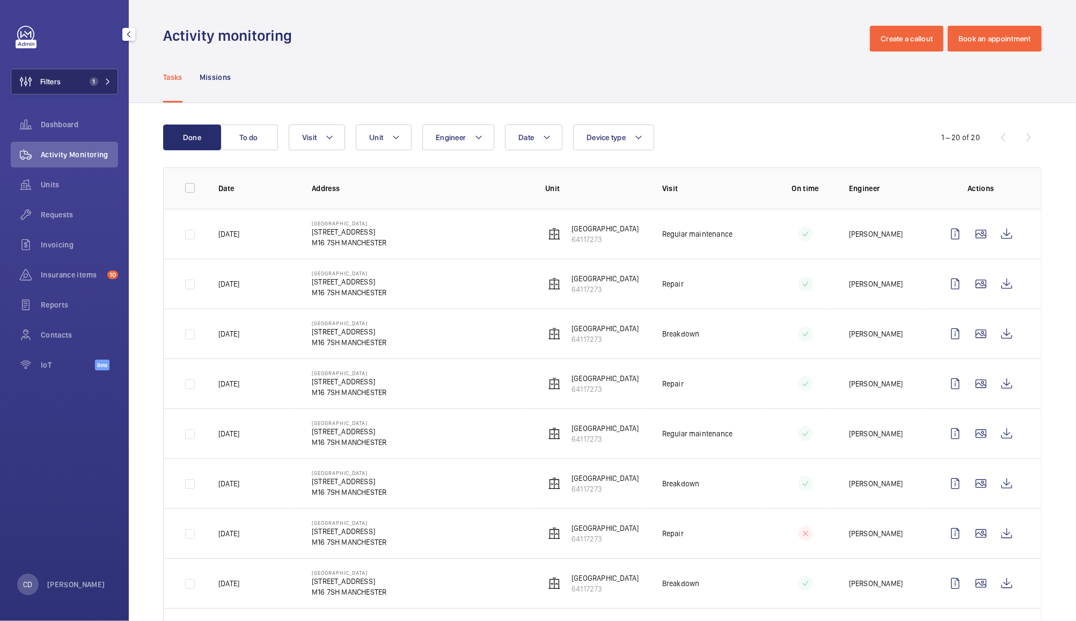
click at [95, 92] on button "Filters 1" at bounding box center [64, 82] width 107 height 26
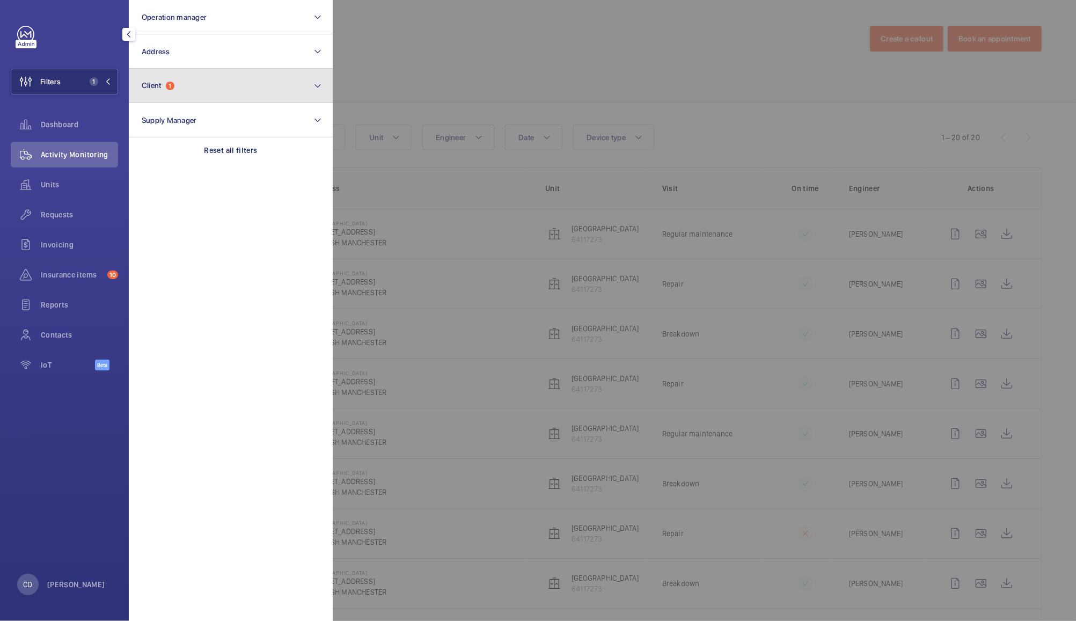
click at [187, 95] on button "Client 1" at bounding box center [231, 86] width 204 height 34
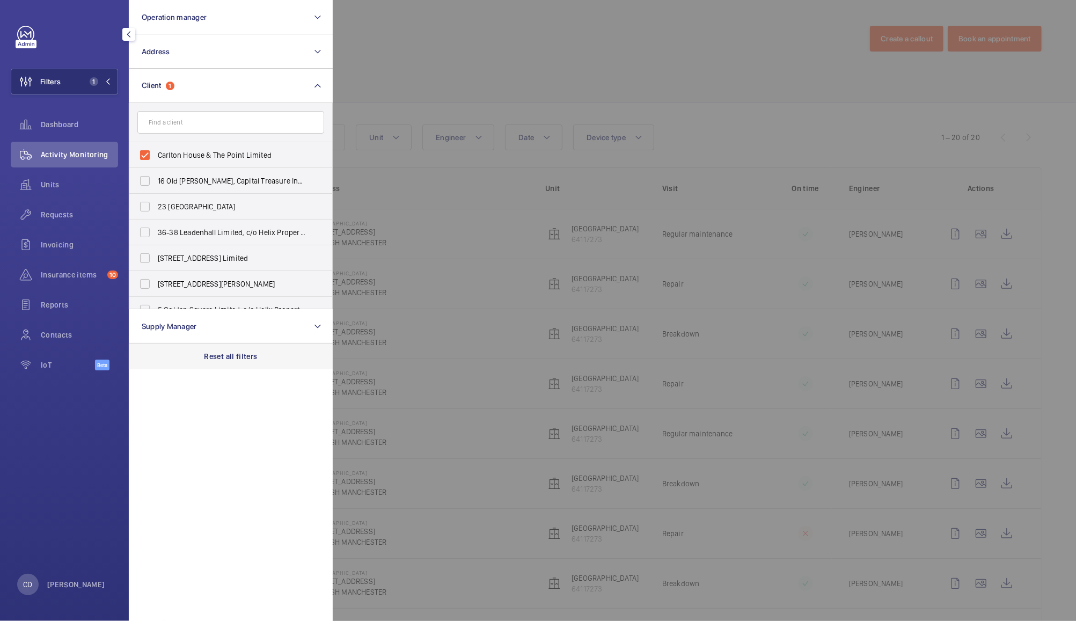
click at [254, 359] on p "Reset all filters" at bounding box center [231, 356] width 53 height 11
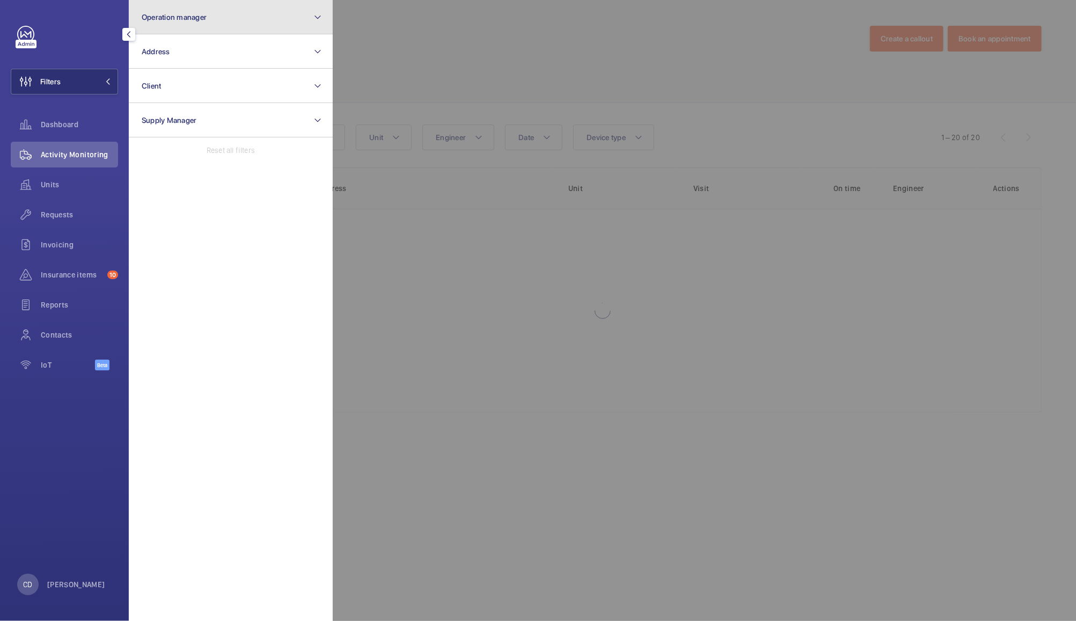
click at [248, 13] on button "Operation manager" at bounding box center [231, 17] width 204 height 34
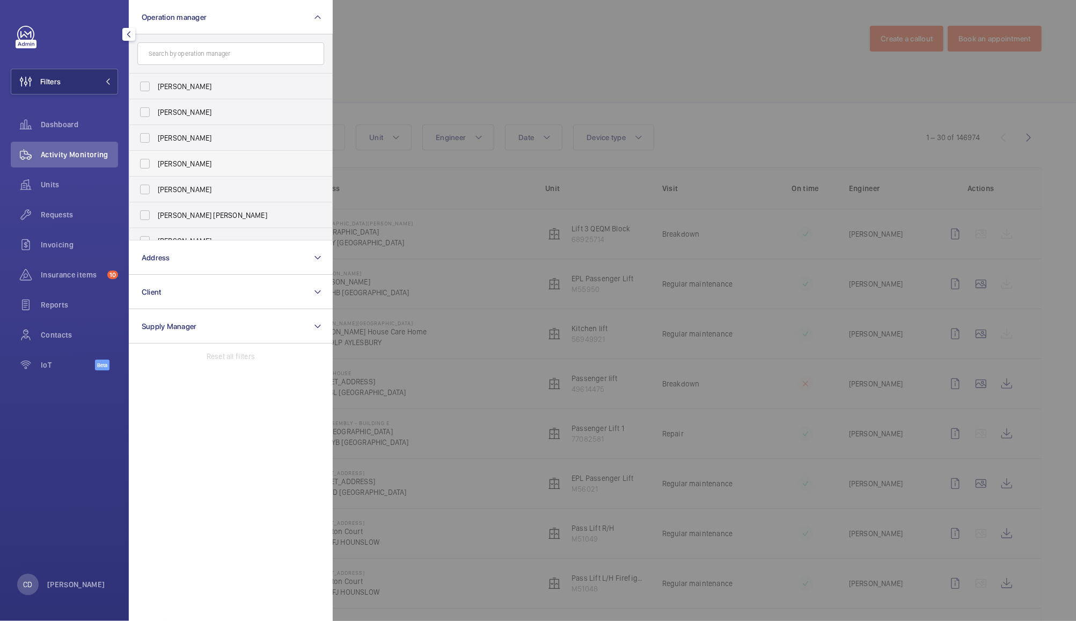
click at [191, 165] on span "[PERSON_NAME]" at bounding box center [232, 163] width 148 height 11
click at [156, 165] on input "[PERSON_NAME]" at bounding box center [144, 163] width 21 height 21
checkbox input "true"
click at [475, 43] on div at bounding box center [871, 310] width 1076 height 621
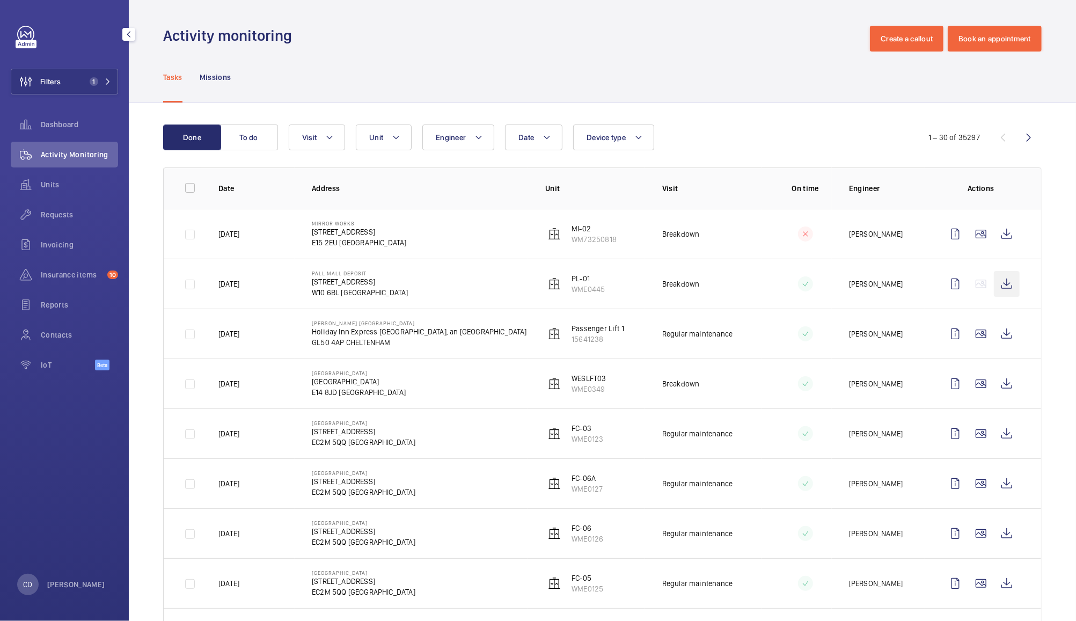
click at [999, 286] on wm-front-icon-button at bounding box center [1007, 284] width 26 height 26
click at [998, 234] on wm-front-icon-button at bounding box center [1007, 234] width 26 height 26
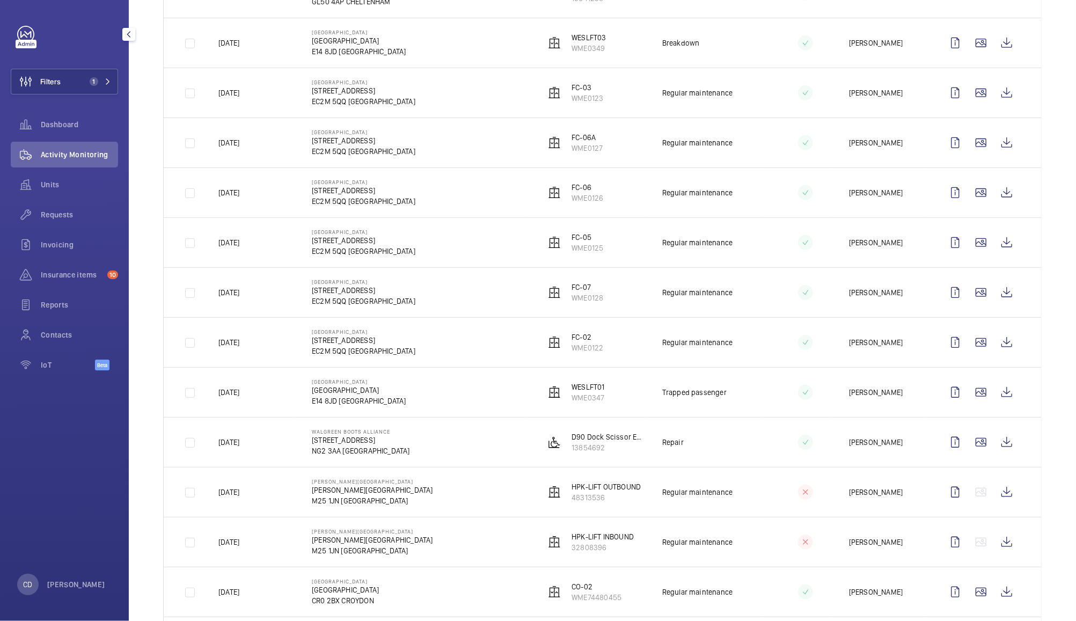
scroll to position [342, 0]
click at [1002, 452] on wm-front-icon-button at bounding box center [1007, 441] width 26 height 26
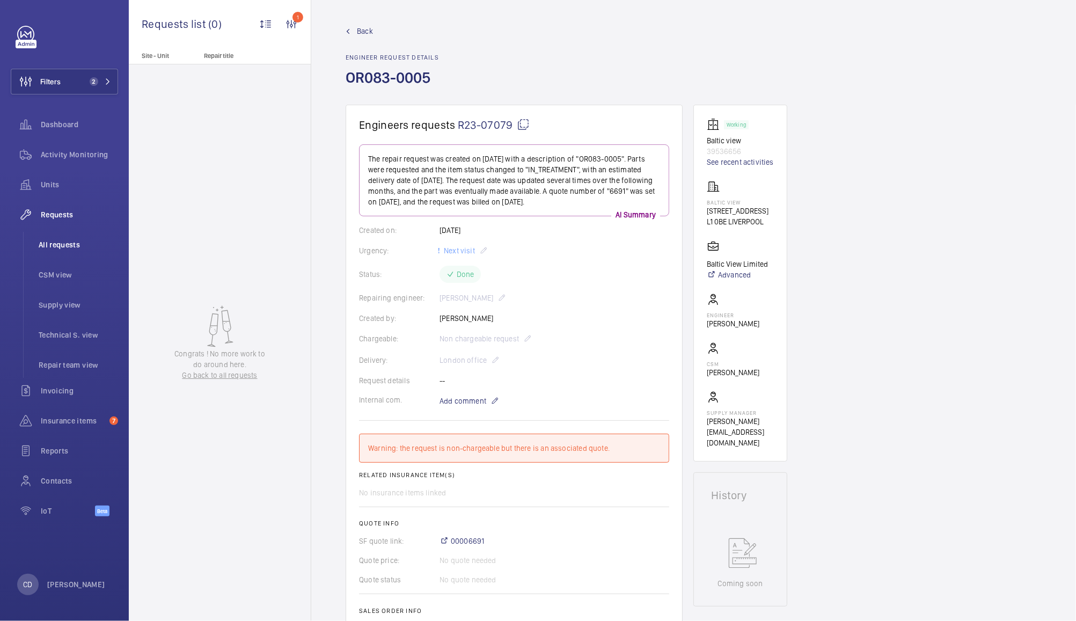
click at [59, 240] on span "All requests" at bounding box center [78, 244] width 79 height 11
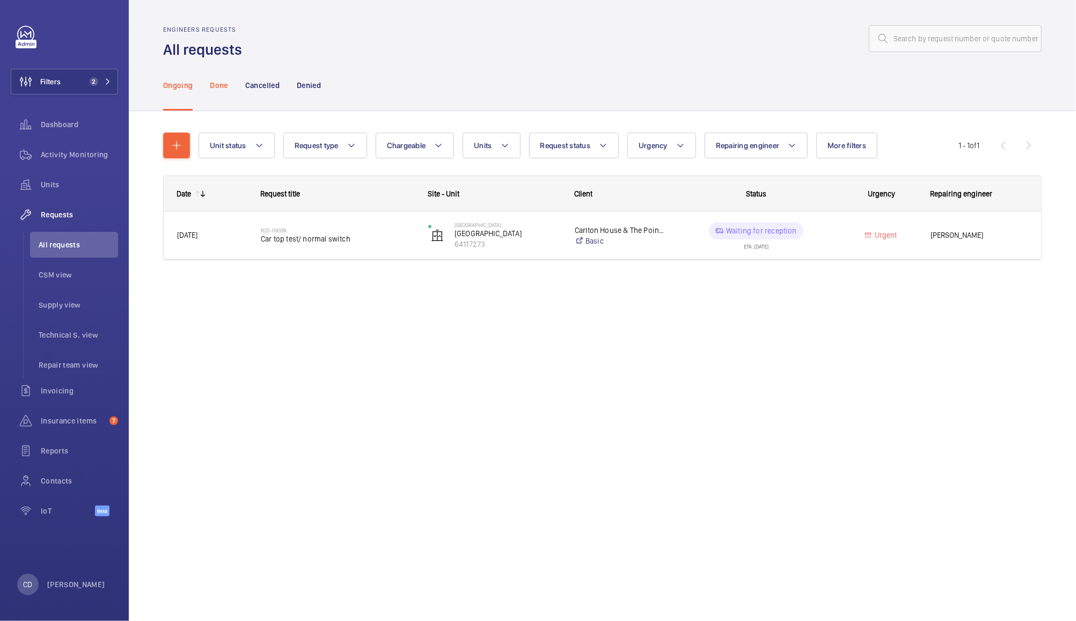
click at [224, 85] on p "Done" at bounding box center [219, 85] width 18 height 11
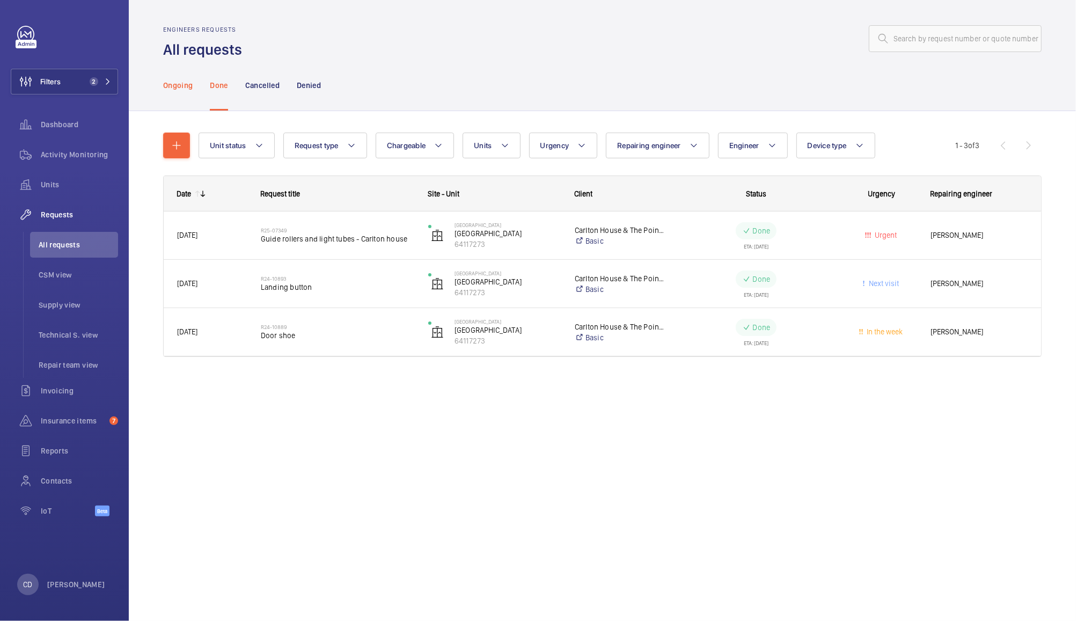
click at [179, 87] on p "Ongoing" at bounding box center [178, 85] width 30 height 11
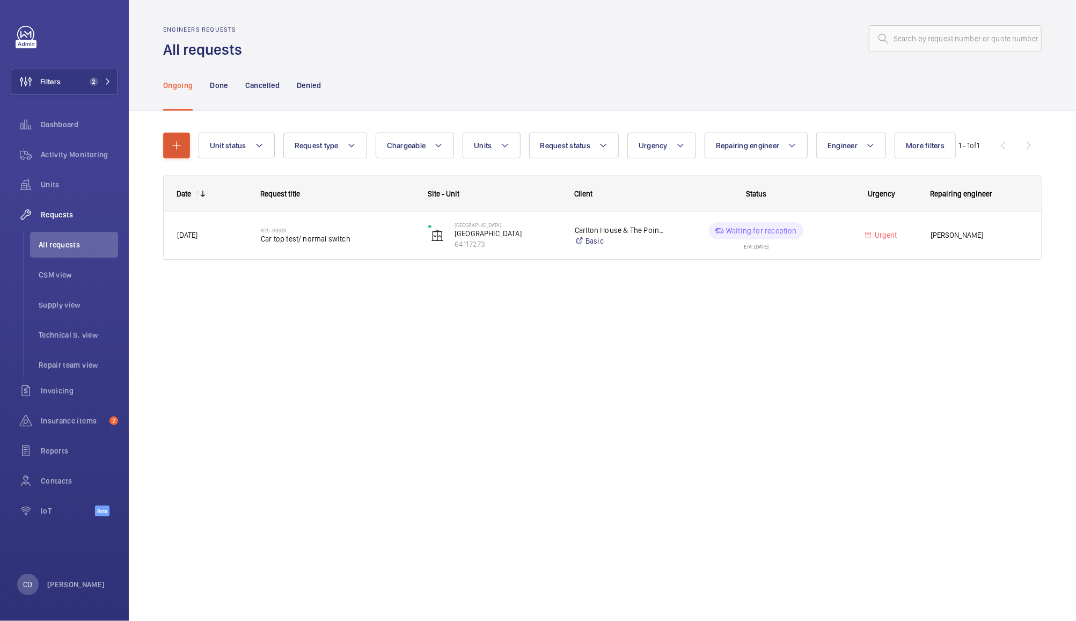
click at [176, 146] on mat-icon "button" at bounding box center [176, 145] width 13 height 13
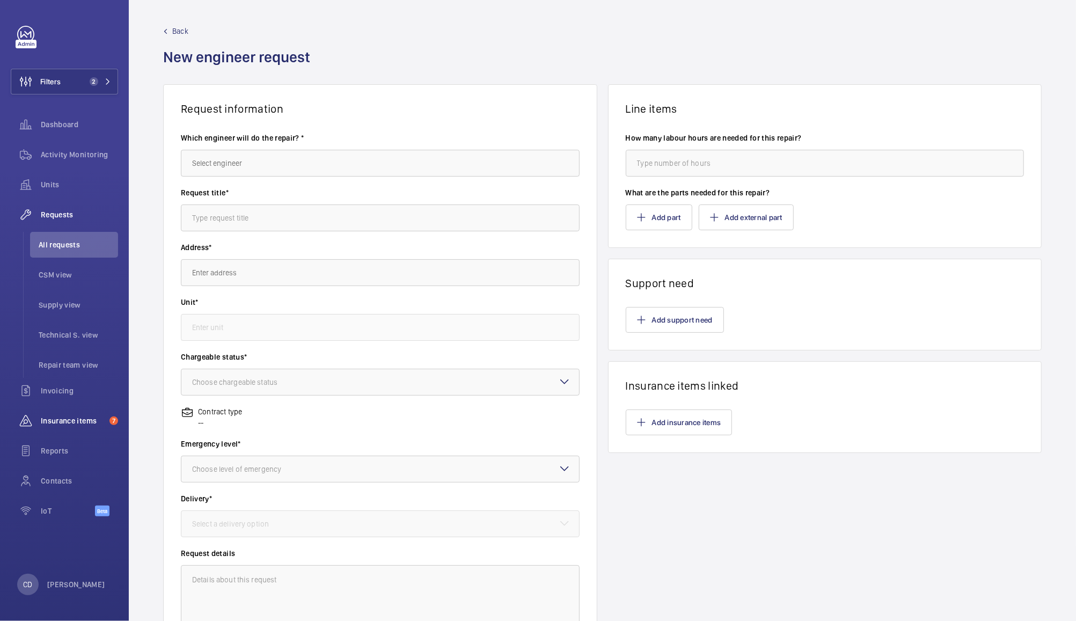
click at [71, 421] on span "Insurance items" at bounding box center [73, 421] width 64 height 11
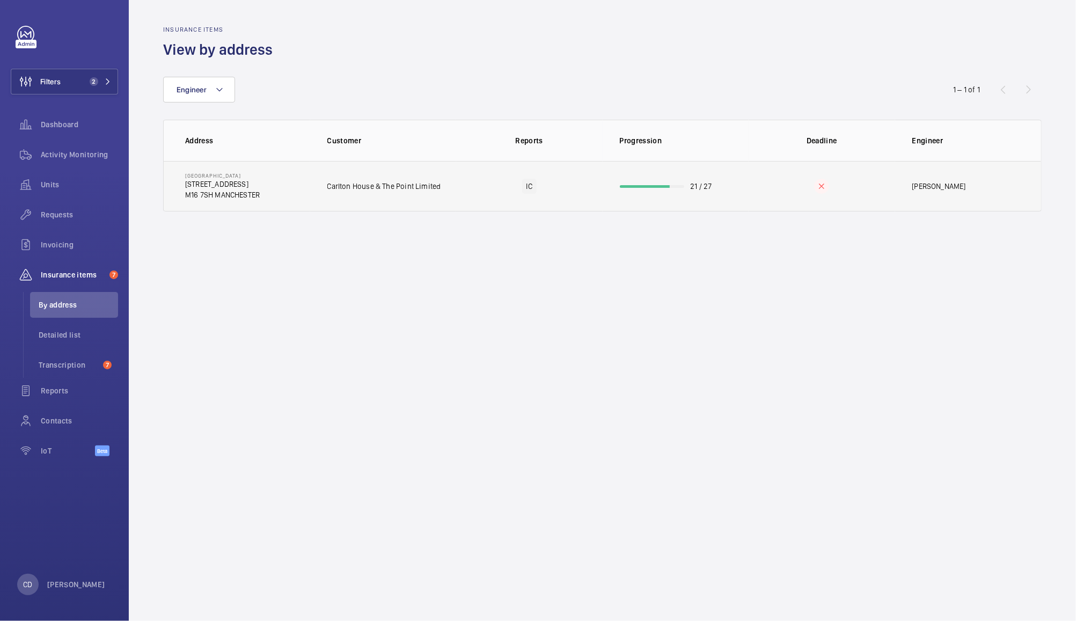
click at [446, 189] on td "Carlton House & The Point Limited" at bounding box center [383, 186] width 147 height 50
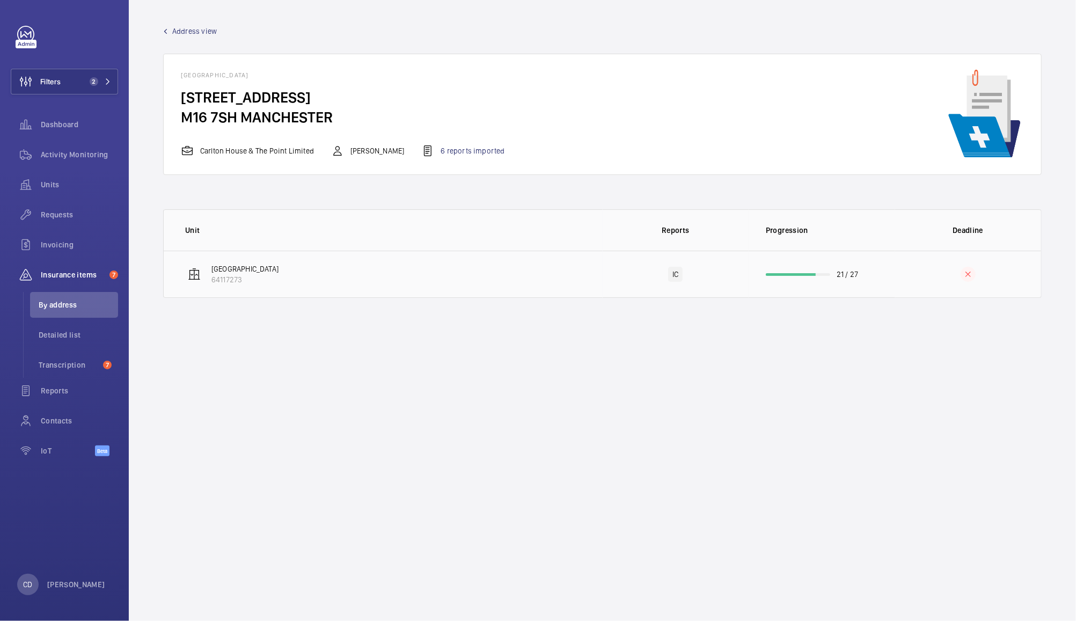
click at [387, 274] on td "Carlton house 64117273" at bounding box center [383, 274] width 439 height 47
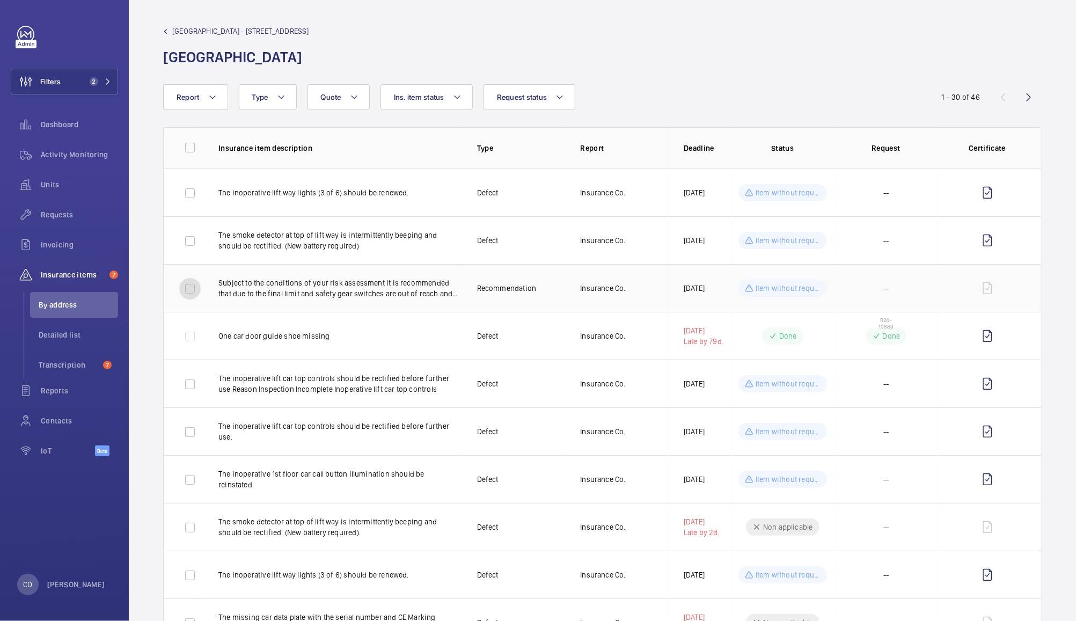
click at [187, 282] on input "checkbox" at bounding box center [189, 288] width 21 height 21
checkbox input "true"
click at [959, 95] on button "New request from 1 insurance item" at bounding box center [973, 97] width 140 height 26
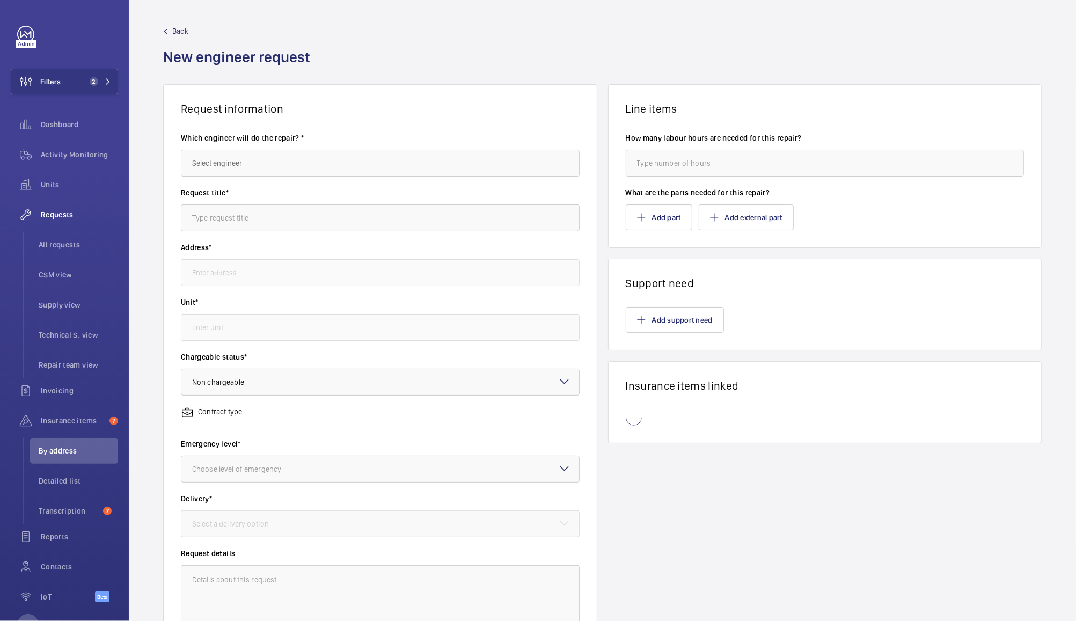
type input "Carlton House 153 Upper Chorlton Road, M16 7SH MANCHESTER"
type input "64117273 - Carlton house"
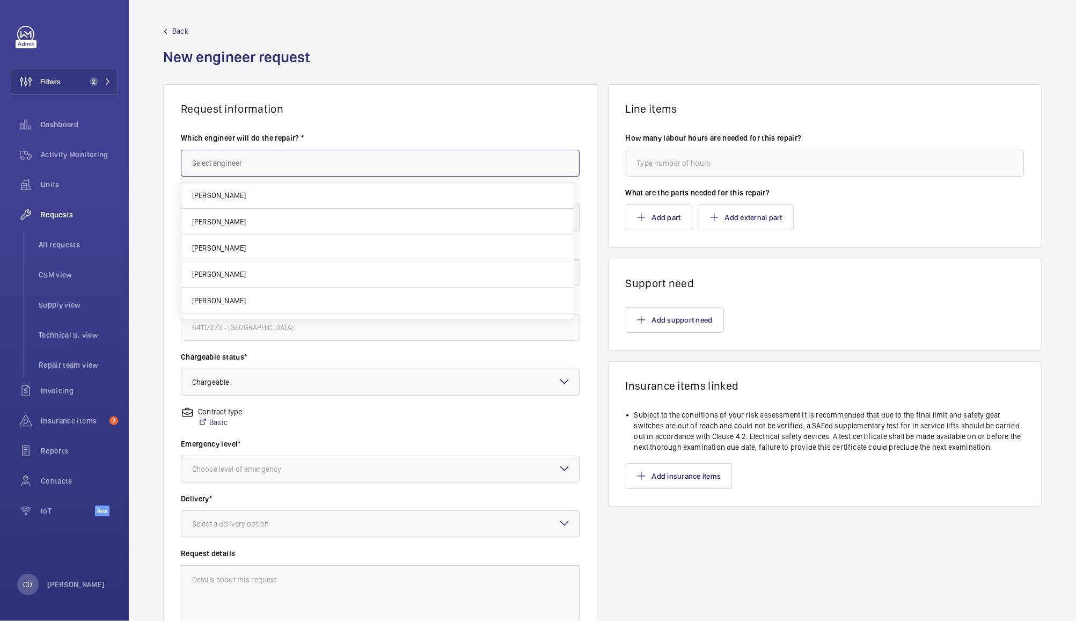
click at [245, 162] on input "text" at bounding box center [380, 163] width 399 height 27
click at [231, 195] on span "Sean Coward" at bounding box center [219, 195] width 54 height 11
type input "Sean Coward"
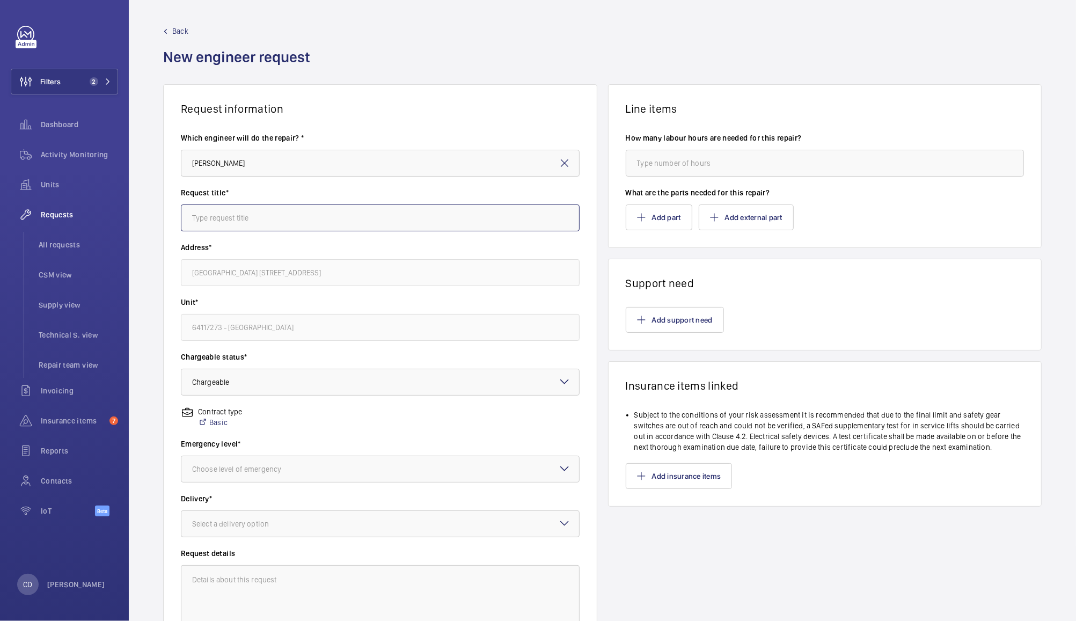
click at [231, 218] on input "text" at bounding box center [380, 218] width 399 height 27
type input "S"
click at [365, 381] on div at bounding box center [380, 382] width 398 height 26
click at [385, 381] on div at bounding box center [380, 382] width 398 height 26
click at [385, 481] on div at bounding box center [380, 469] width 398 height 26
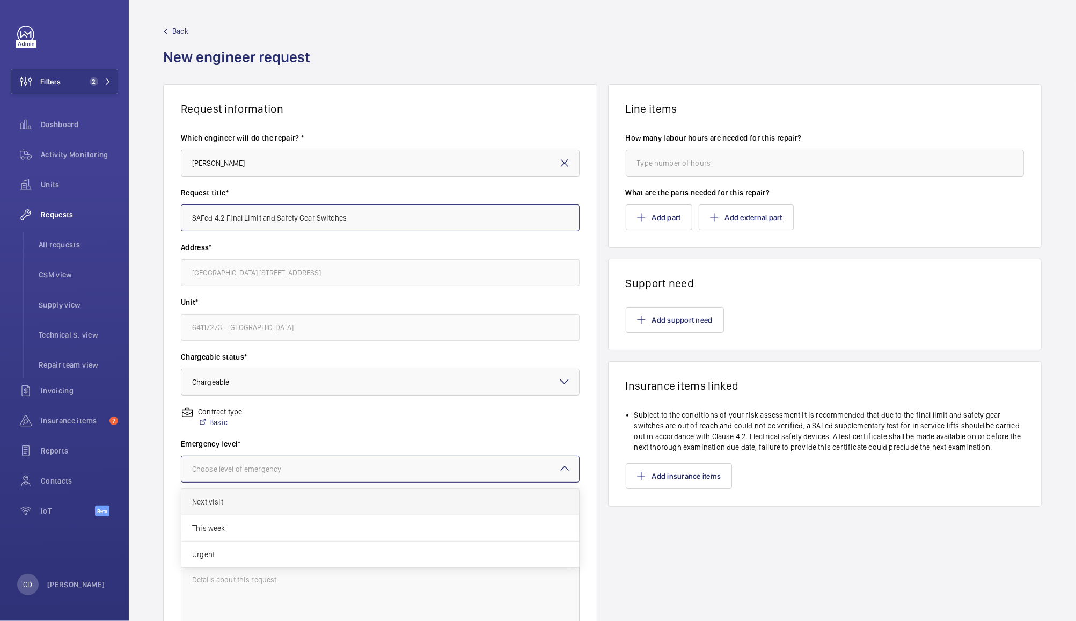
click at [355, 501] on span "Next visit" at bounding box center [380, 502] width 376 height 11
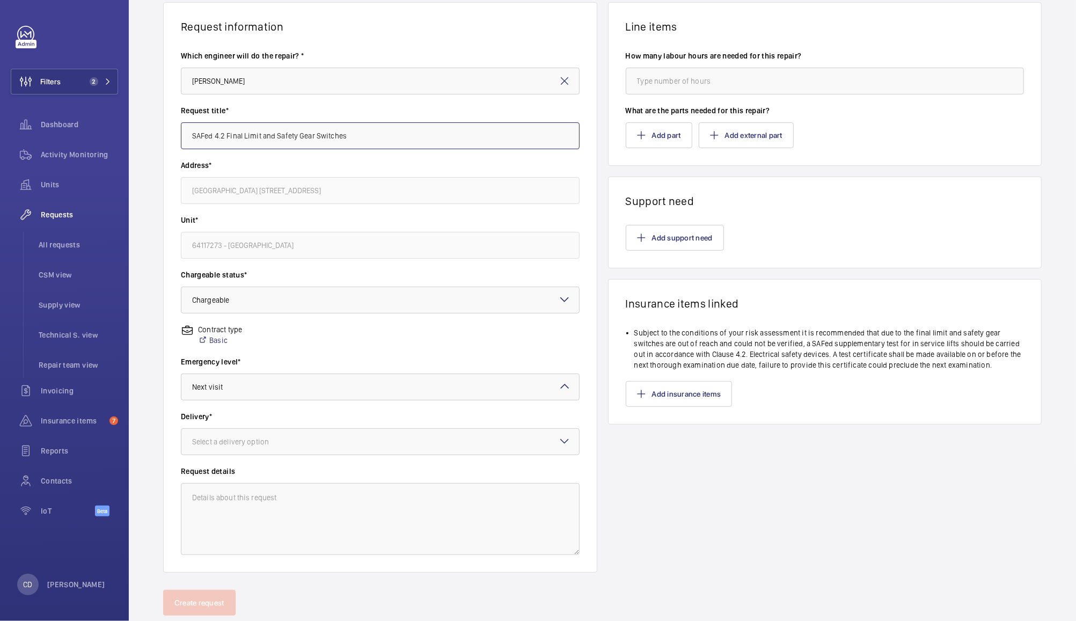
scroll to position [92, 0]
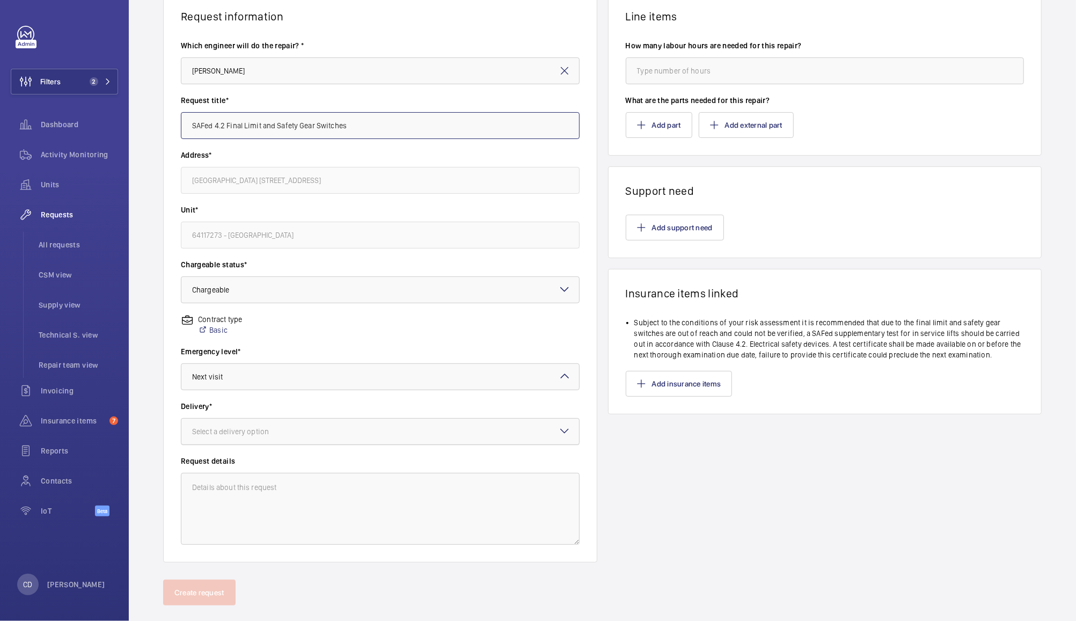
click at [408, 428] on div at bounding box center [380, 432] width 398 height 26
click at [386, 490] on span "On site" at bounding box center [380, 490] width 376 height 11
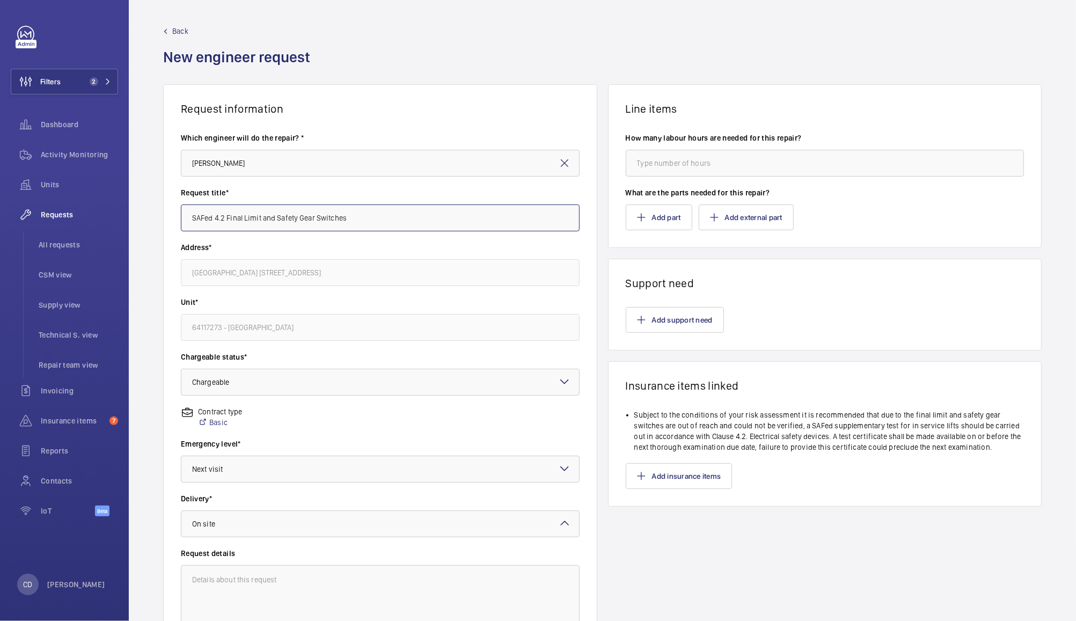
type input "SAFed 4.2 Final Limit and Safety Gear Switches"
click at [683, 162] on input "number" at bounding box center [825, 163] width 399 height 27
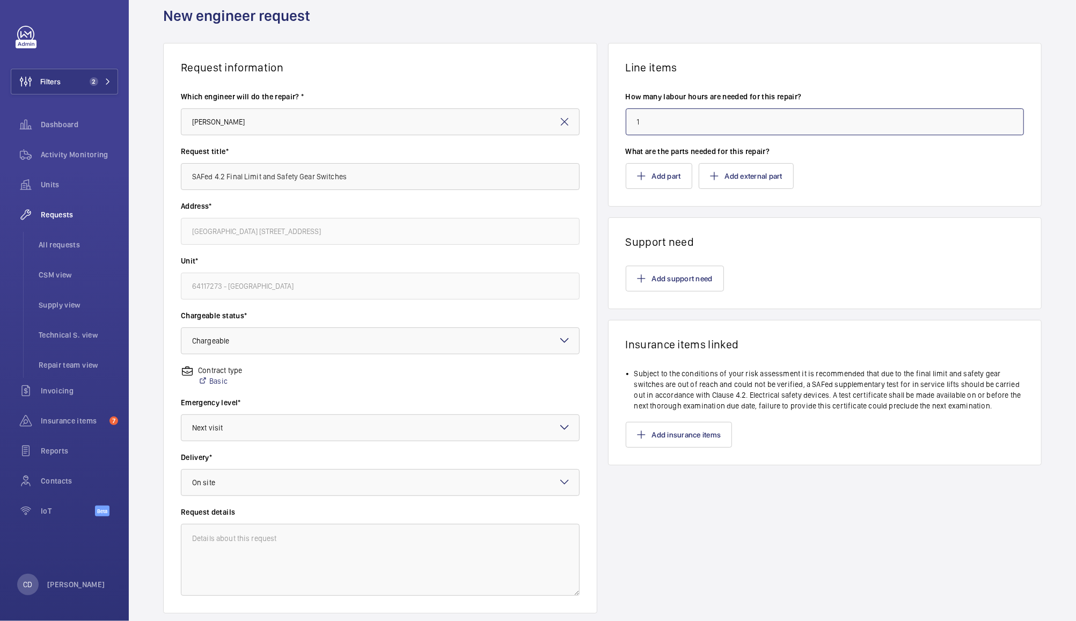
scroll to position [111, 0]
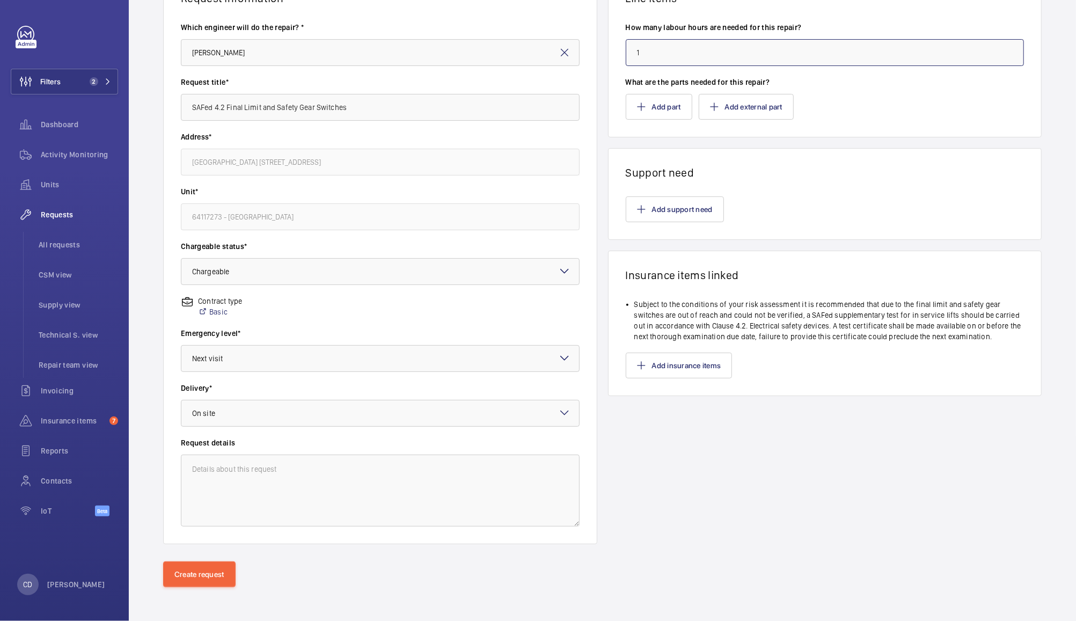
type input "1"
click at [693, 209] on button "Add support need" at bounding box center [675, 210] width 98 height 26
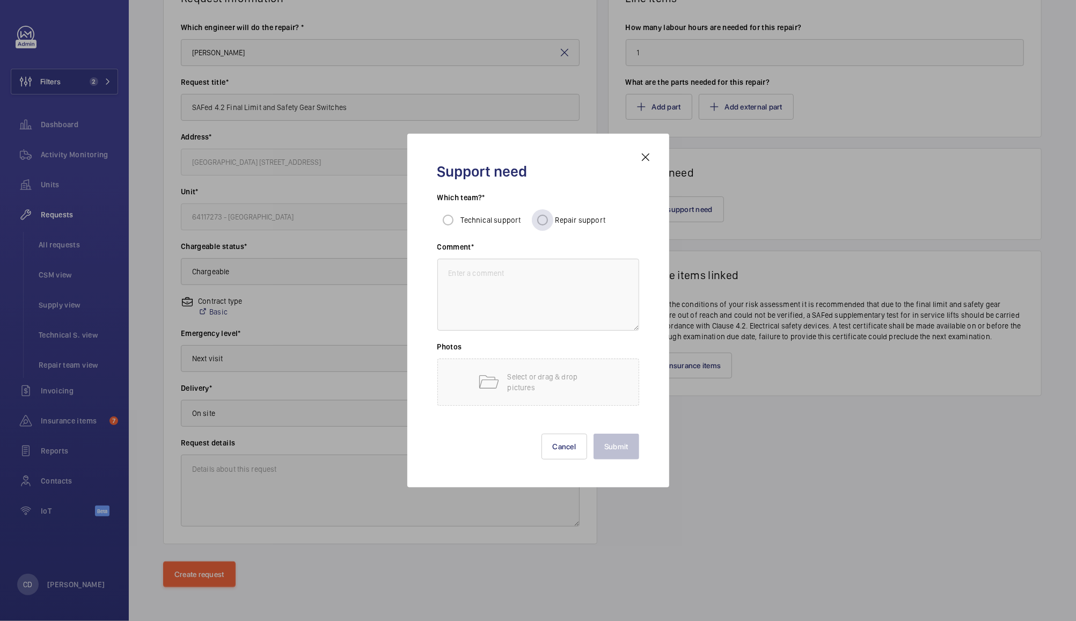
click at [583, 224] on span "Repair support" at bounding box center [581, 220] width 50 height 9
click at [554, 224] on input "Repair support" at bounding box center [542, 219] width 21 height 21
radio input "true"
click at [595, 277] on textarea at bounding box center [539, 295] width 202 height 72
click at [567, 435] on button "Cancel" at bounding box center [565, 447] width 46 height 26
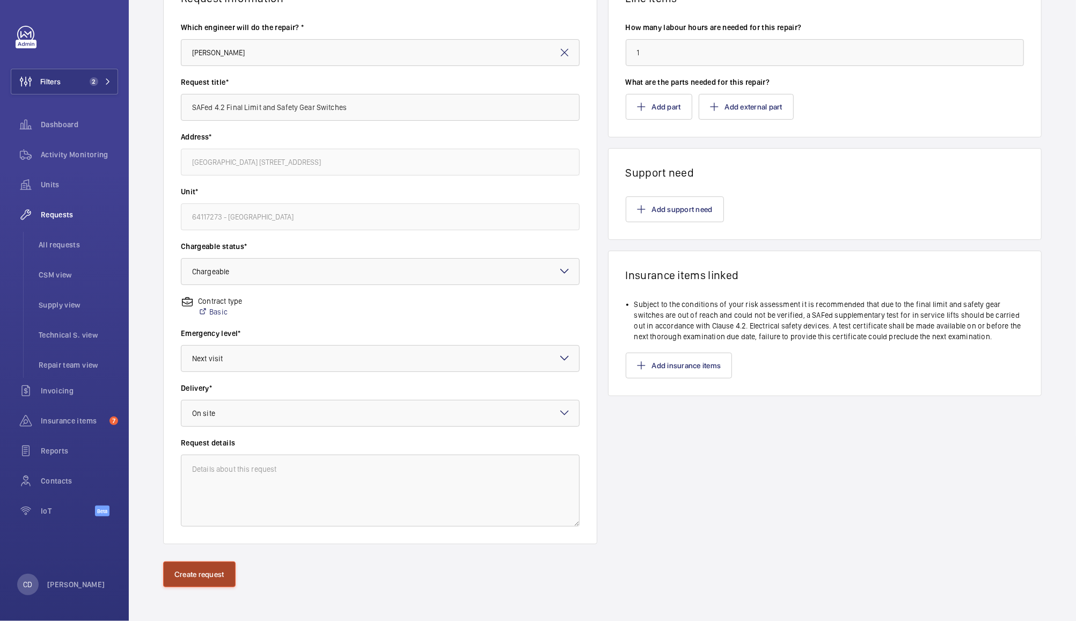
click at [207, 577] on button "Create request" at bounding box center [199, 575] width 72 height 26
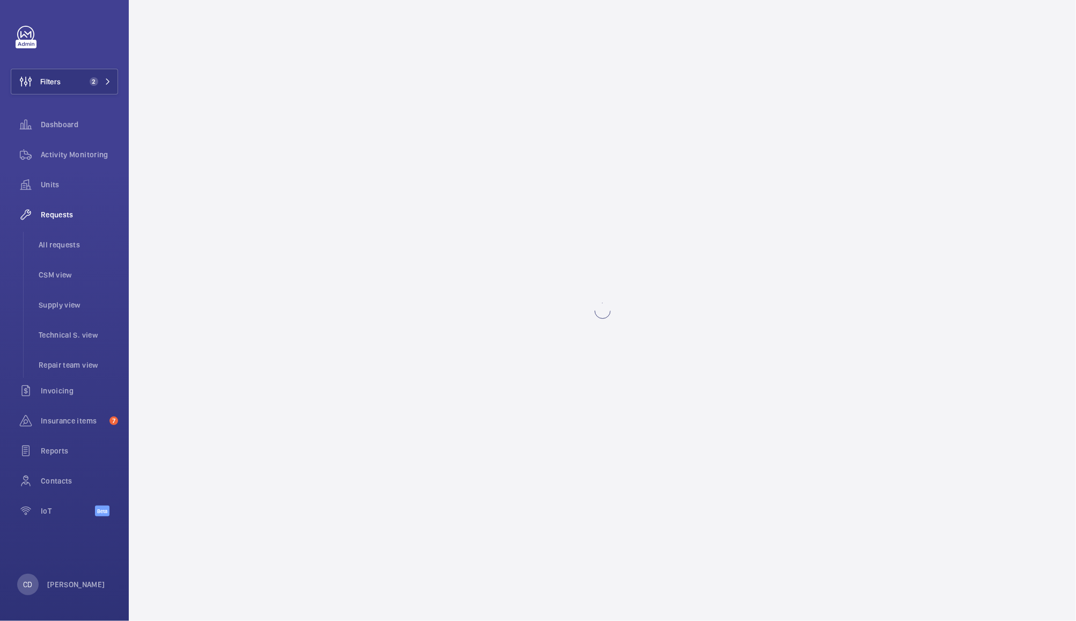
scroll to position [0, 0]
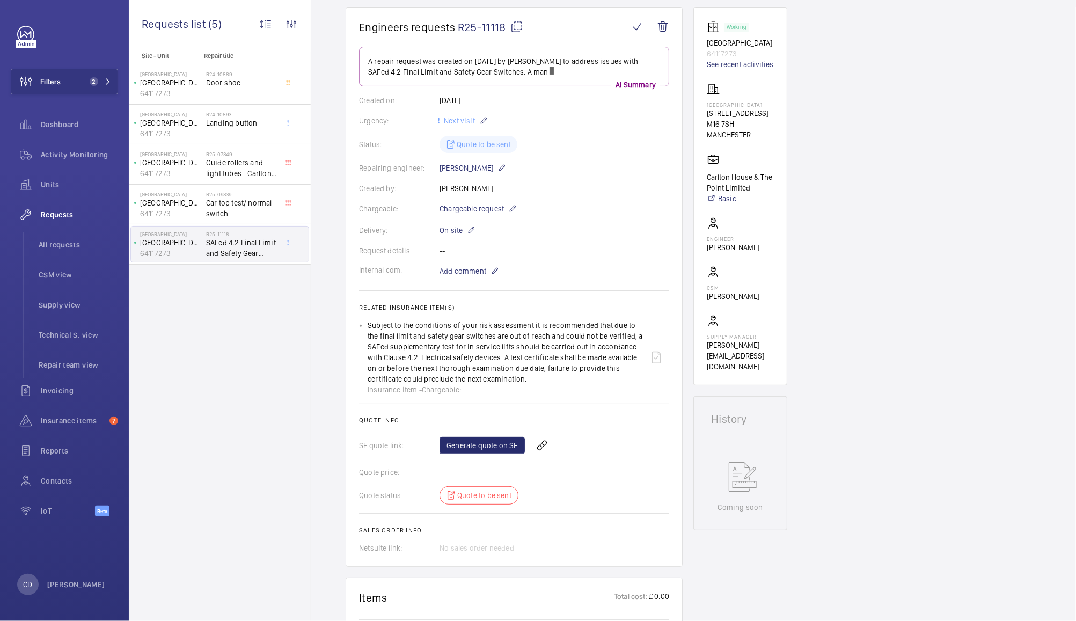
scroll to position [112, 0]
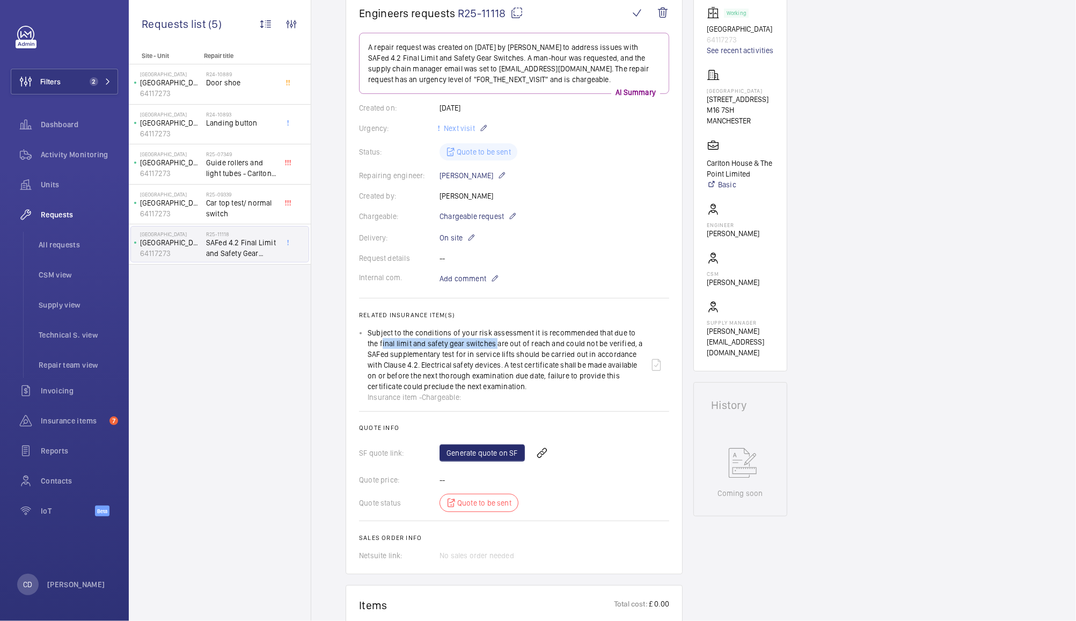
drag, startPoint x: 365, startPoint y: 341, endPoint x: 482, endPoint y: 345, distance: 116.6
click at [482, 345] on ul "Subject to the conditions of your risk assessment it is recommended that due to…" at bounding box center [514, 365] width 310 height 75
copy p "final limit and safety gear switches"
click at [476, 452] on link "Generate quote on SF" at bounding box center [482, 453] width 85 height 17
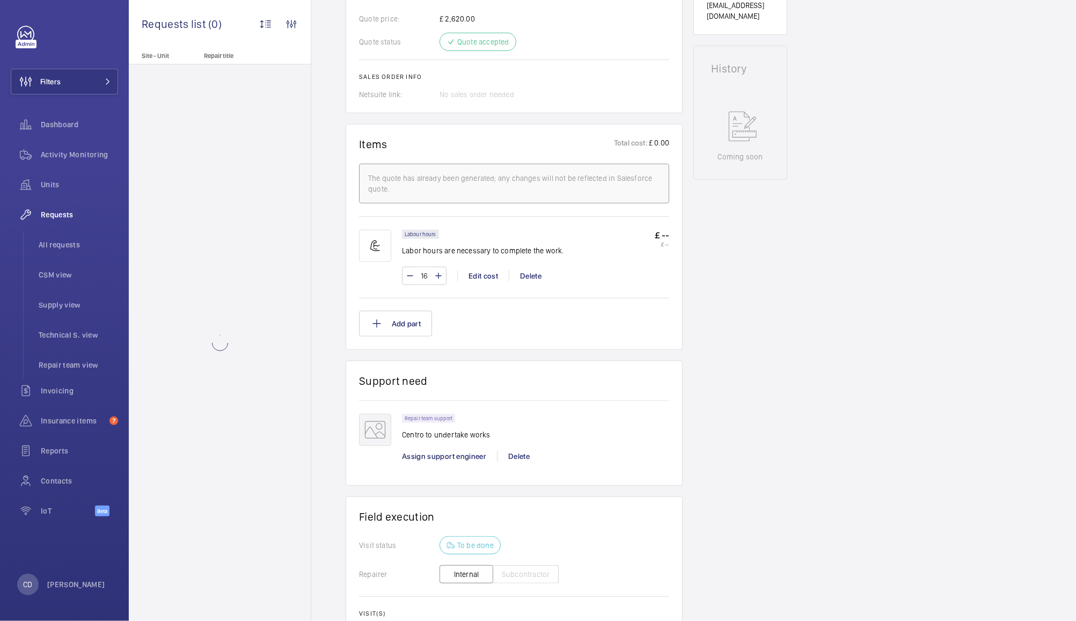
scroll to position [650, 0]
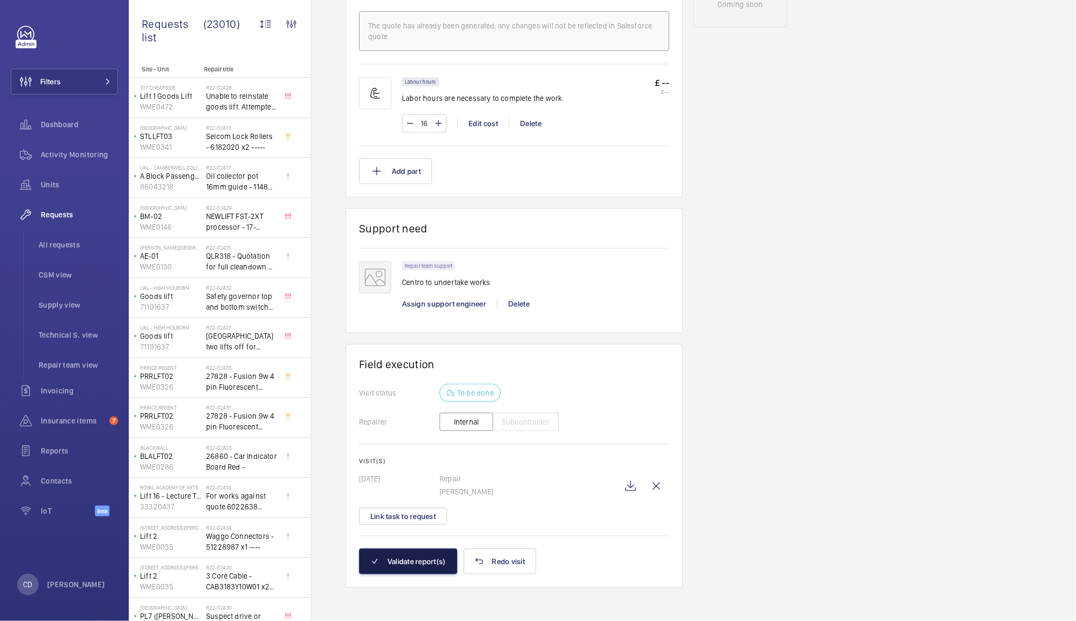
click at [419, 563] on button "Validate report(s)" at bounding box center [408, 562] width 98 height 26
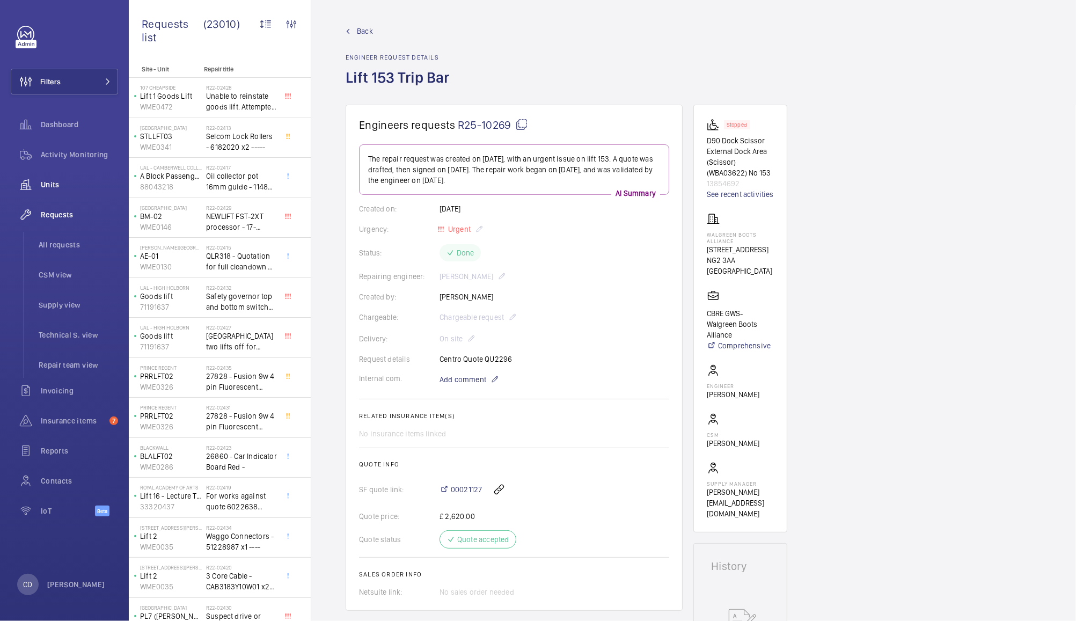
click at [39, 181] on wm-front-icon-button at bounding box center [26, 185] width 30 height 26
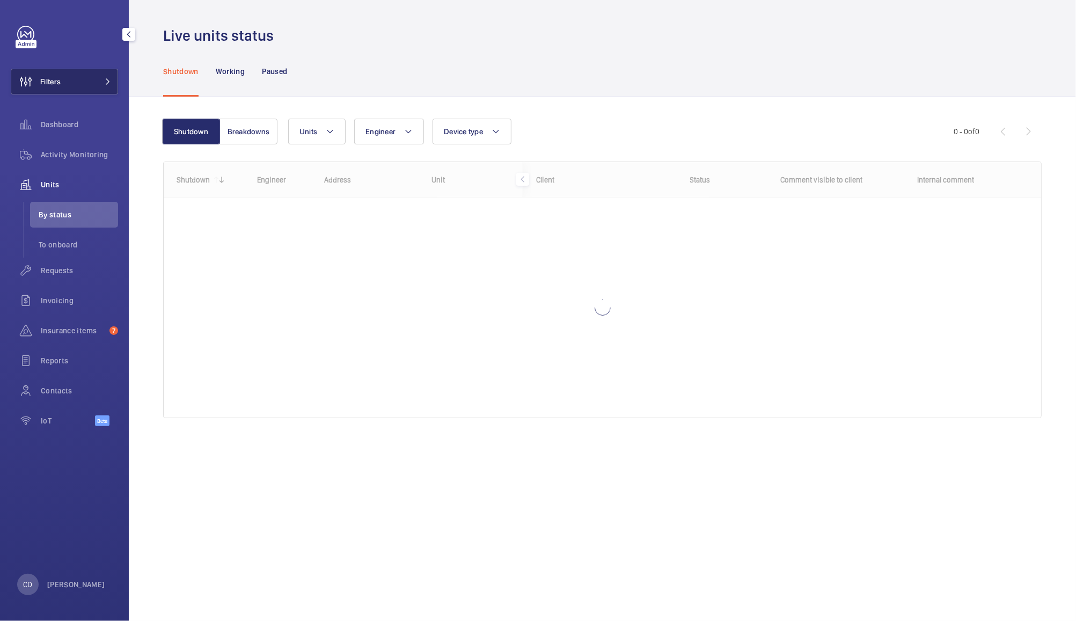
click at [78, 80] on button "Filters" at bounding box center [64, 82] width 107 height 26
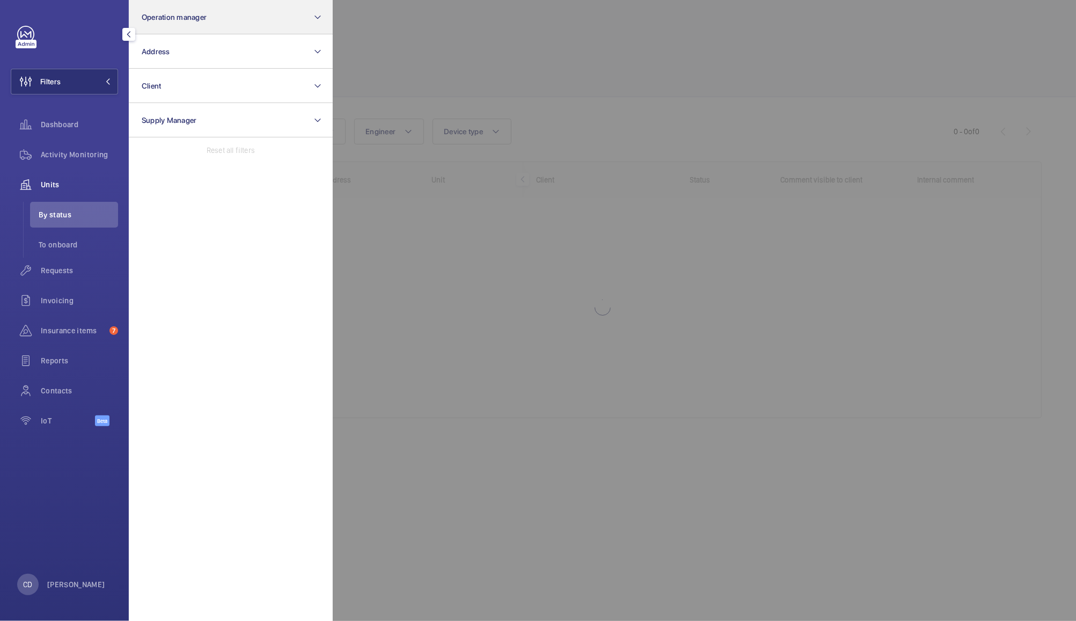
click at [219, 19] on button "Operation manager" at bounding box center [231, 17] width 204 height 34
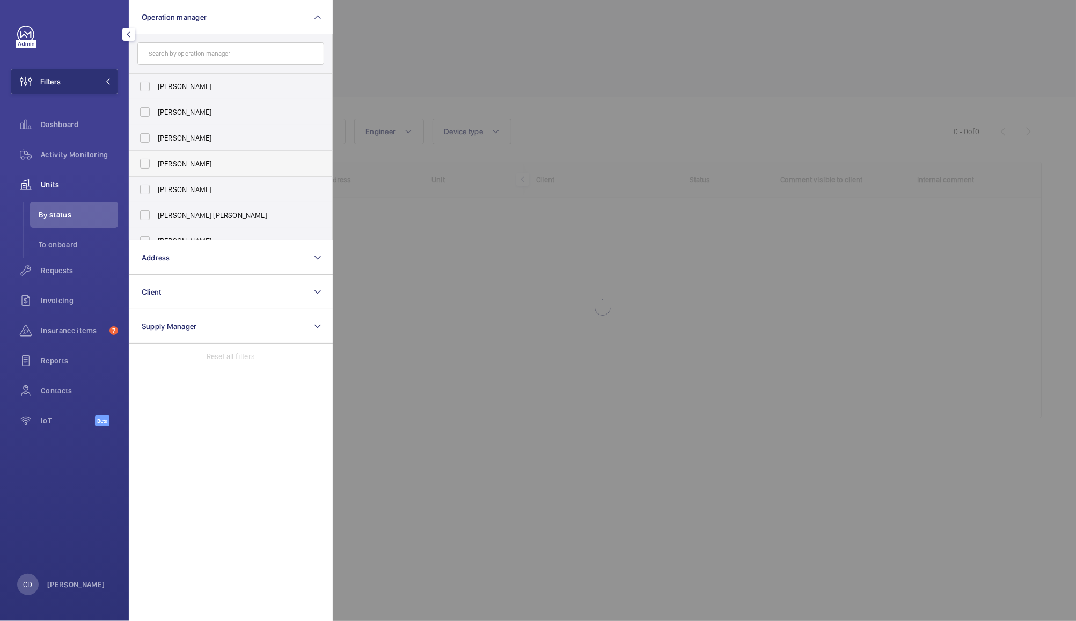
click at [136, 167] on label "[PERSON_NAME]" at bounding box center [222, 164] width 187 height 26
click at [136, 167] on input "[PERSON_NAME]" at bounding box center [144, 163] width 21 height 21
checkbox input "true"
click at [442, 24] on div at bounding box center [871, 310] width 1076 height 621
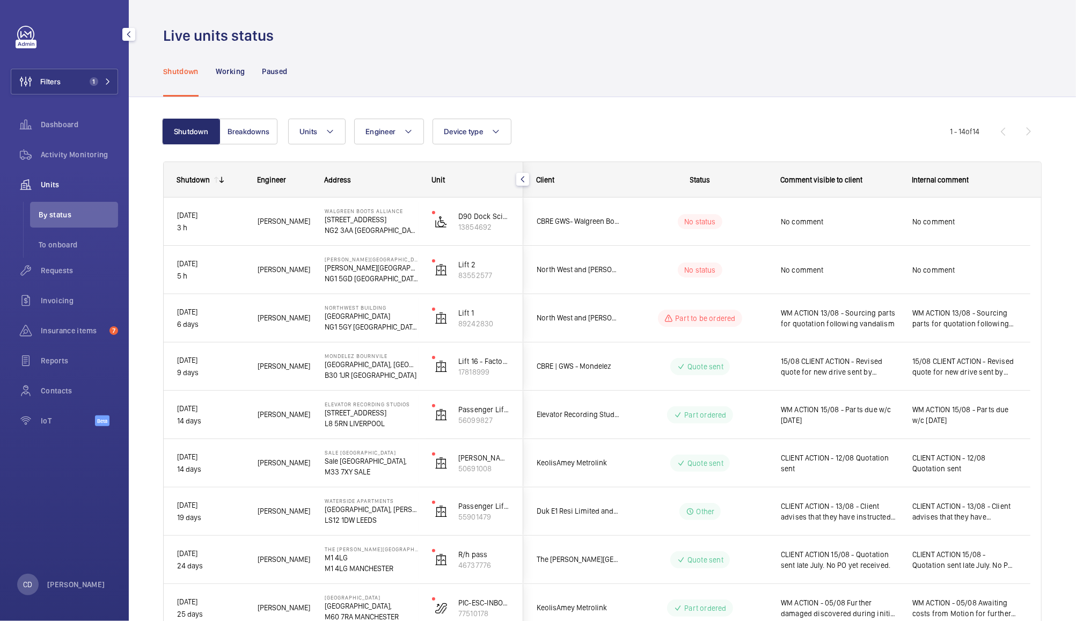
click at [838, 207] on div "No comment" at bounding box center [833, 222] width 130 height 46
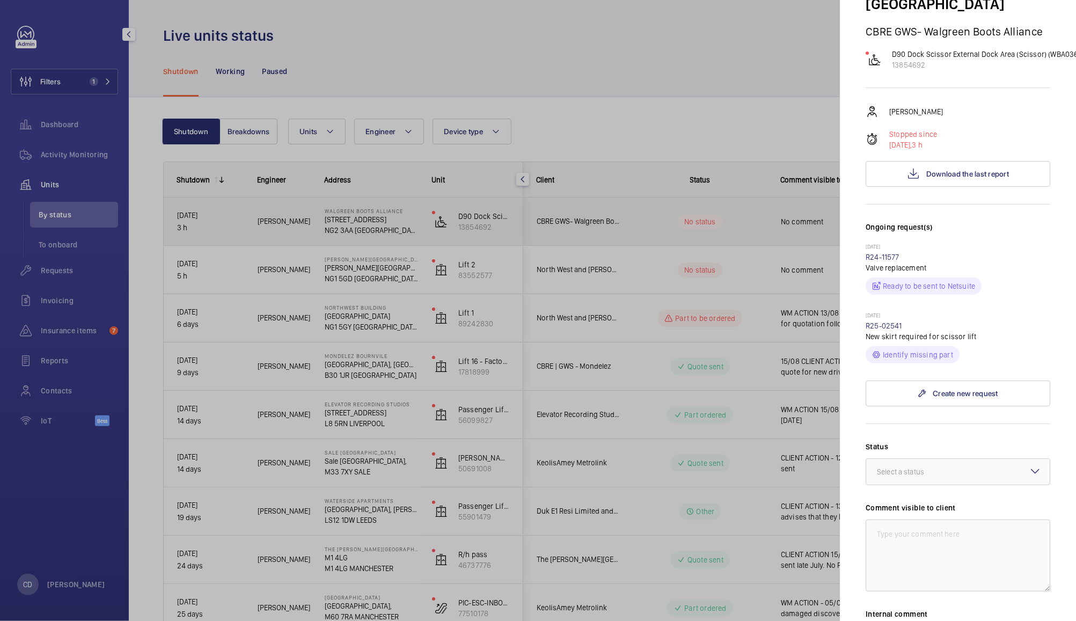
scroll to position [114, 0]
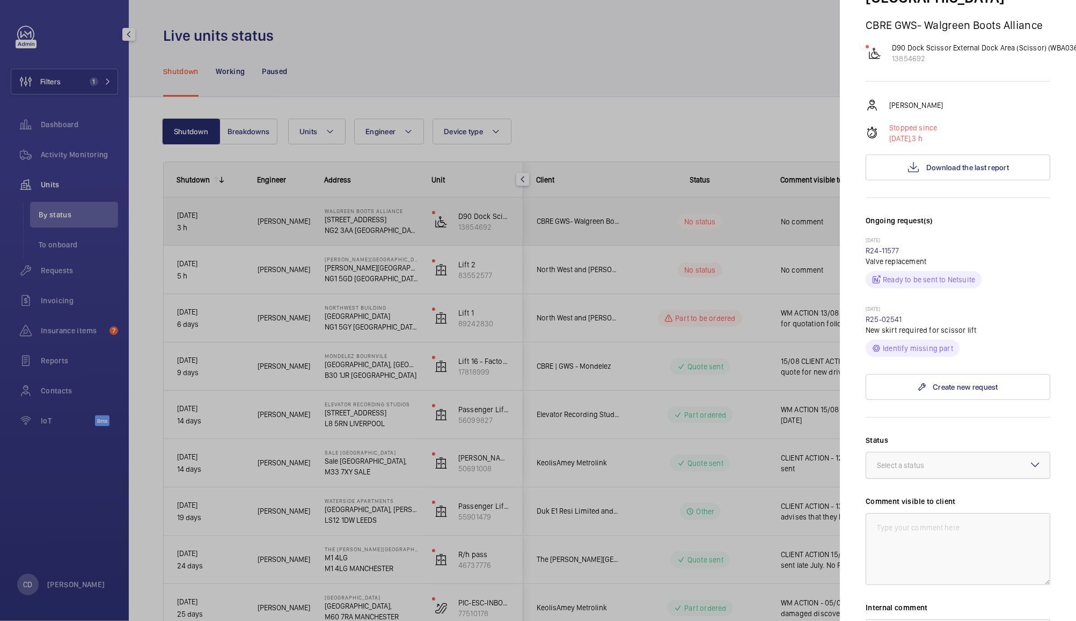
click at [936, 460] on div "Select a status" at bounding box center [914, 465] width 74 height 11
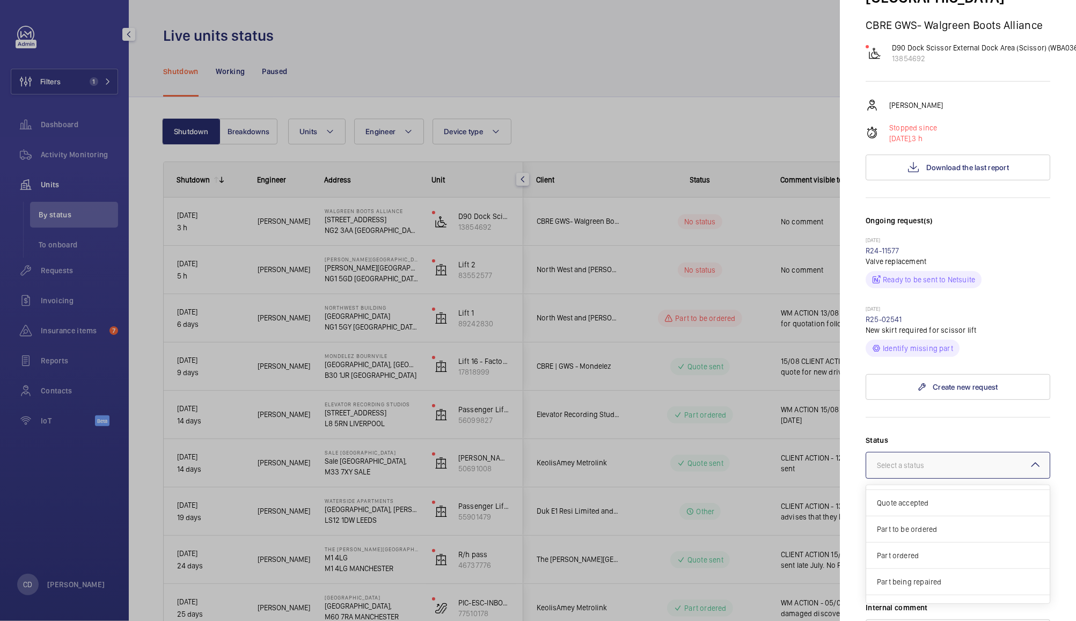
scroll to position [91, 0]
click at [921, 560] on span "Visit planned" at bounding box center [958, 565] width 162 height 11
click at [949, 524] on textarea at bounding box center [958, 549] width 185 height 72
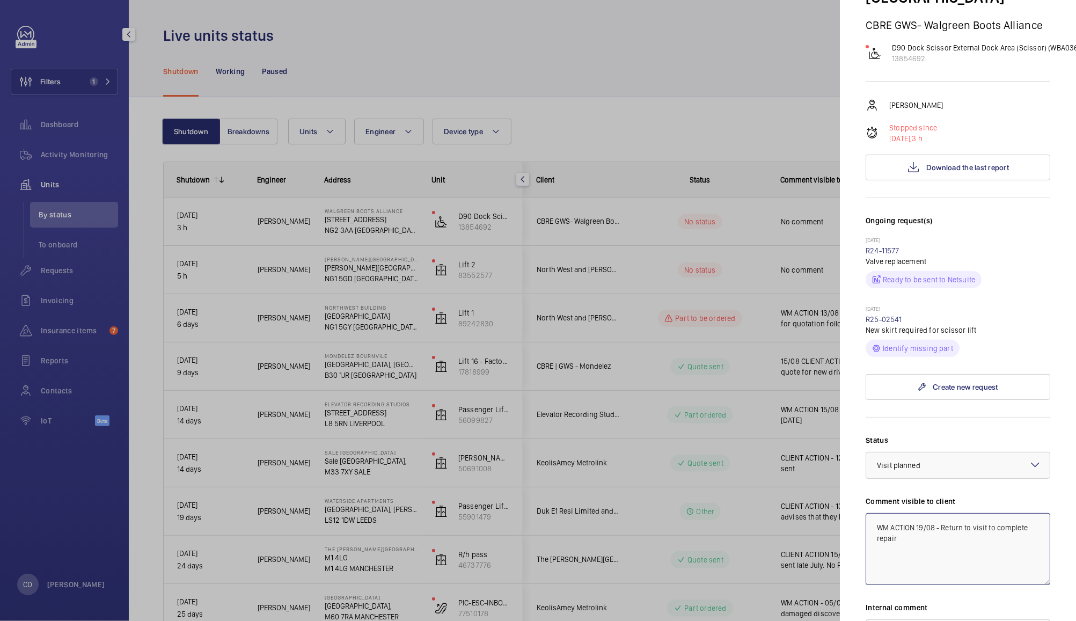
click at [944, 533] on textarea "WM ACTION 19/08 - Return to visit to complete repair" at bounding box center [958, 549] width 185 height 72
click at [945, 524] on textarea "WM ACTION 19/08 - Return to visit to complete repair 22nd" at bounding box center [958, 549] width 185 height 72
click at [885, 543] on textarea "WM ACTION 19/08 - Switch disintegrated during repair. Return to visit to comple…" at bounding box center [958, 549] width 185 height 72
click at [936, 542] on textarea "WM ACTION 19/08 - Switch disintegrated during repair. Return to visit to comple…" at bounding box center [958, 549] width 185 height 72
type textarea "WM ACTION 19/08 - Switch disintegrated during repair. Return to visit to comple…"
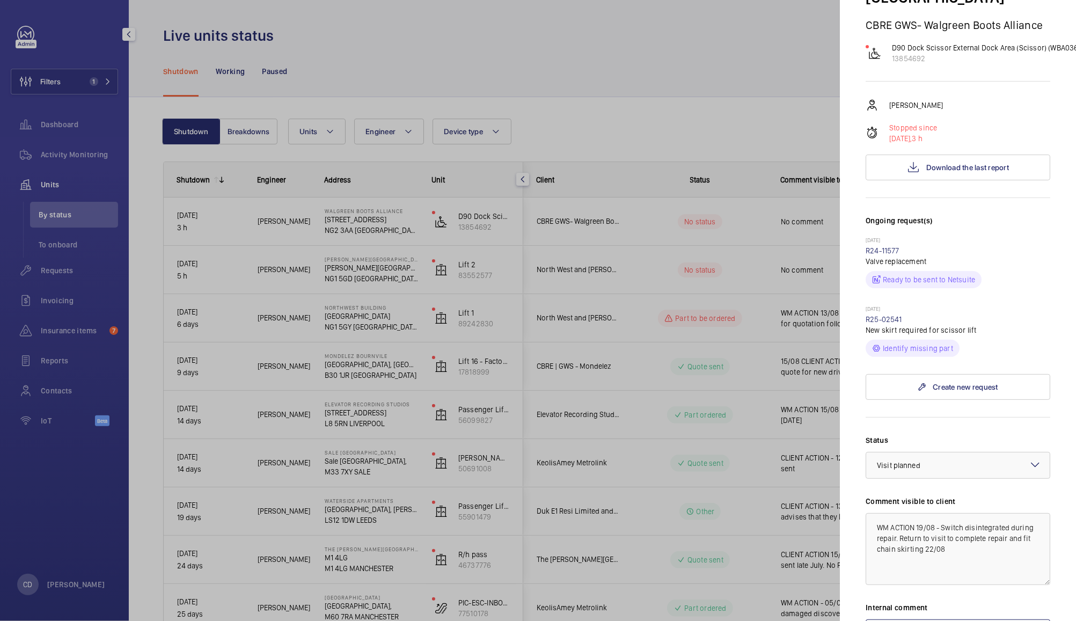
scroll to position [292, 0]
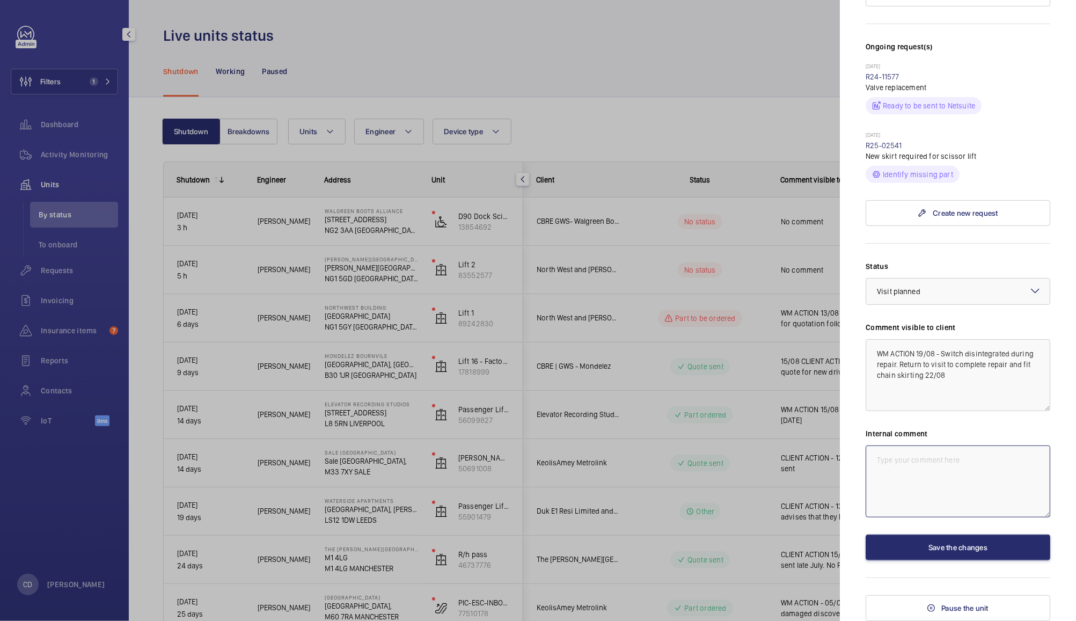
paste textarea "WM ACTION 19/08 - Switch disintegrated during repair. Return to visit to comple…"
type textarea "WM ACTION 19/08 - Switch disintegrated during repair. Return to visit to comple…"
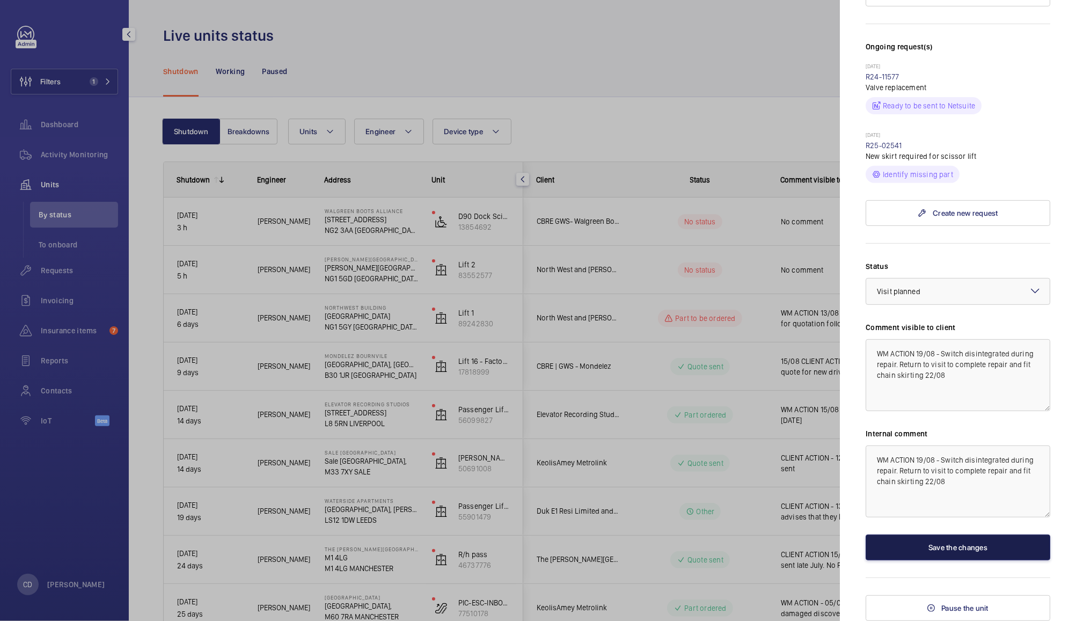
click at [962, 538] on button "Save the changes" at bounding box center [958, 548] width 185 height 26
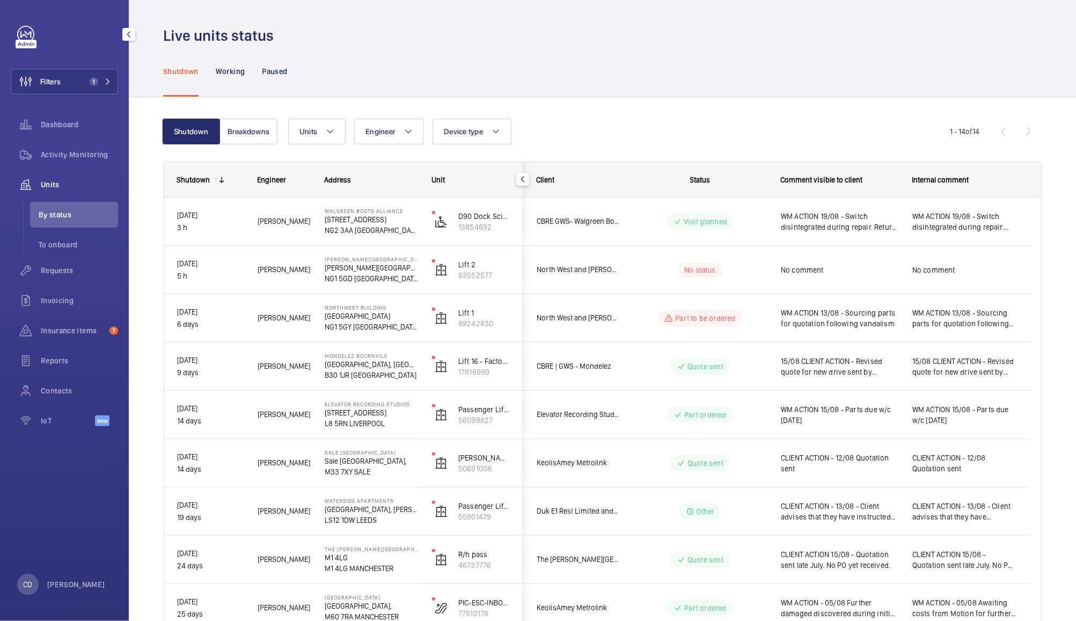
click at [840, 273] on span "No comment" at bounding box center [840, 270] width 118 height 11
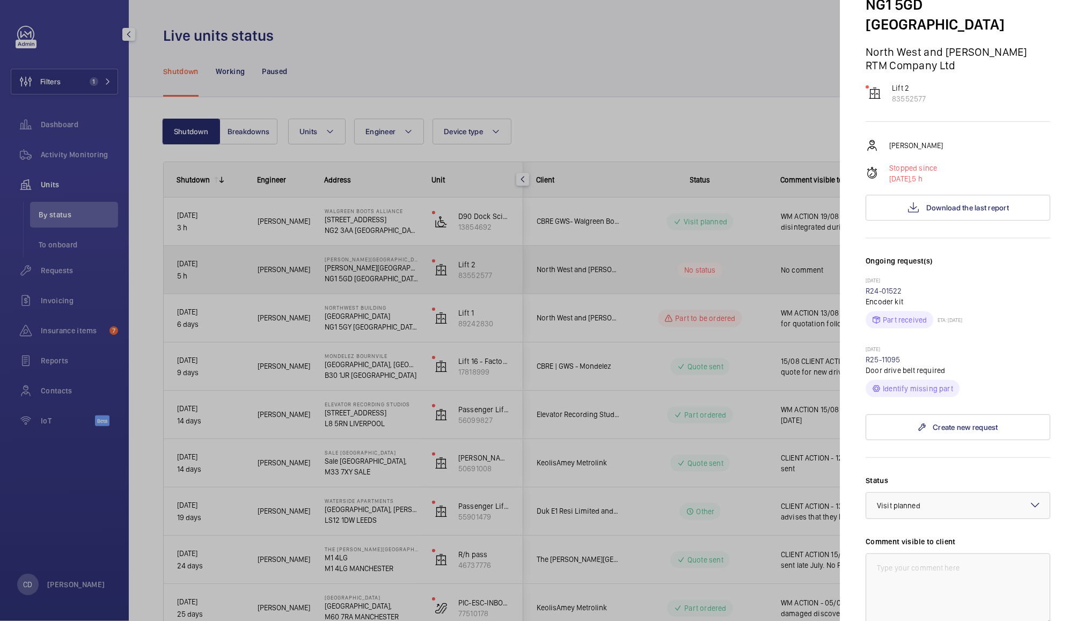
scroll to position [129, 0]
click at [977, 491] on div at bounding box center [959, 504] width 184 height 26
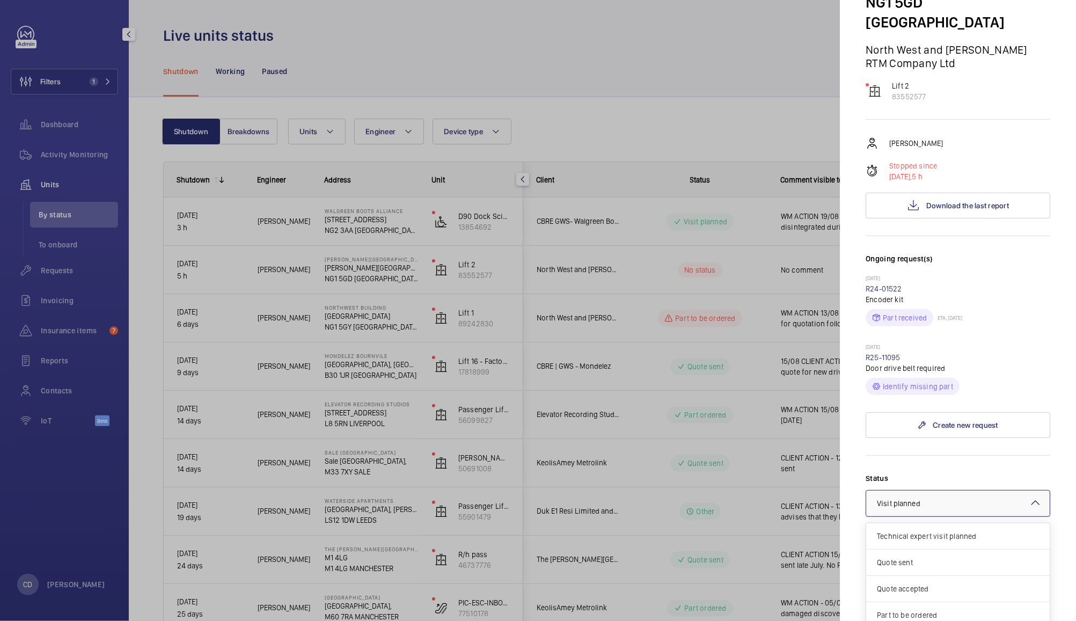
scroll to position [91, 0]
click at [916, 621] on span "Other" at bounding box center [958, 629] width 162 height 11
click at [931, 491] on div at bounding box center [959, 504] width 184 height 26
click at [917, 565] on span "Part to be ordered" at bounding box center [958, 570] width 162 height 11
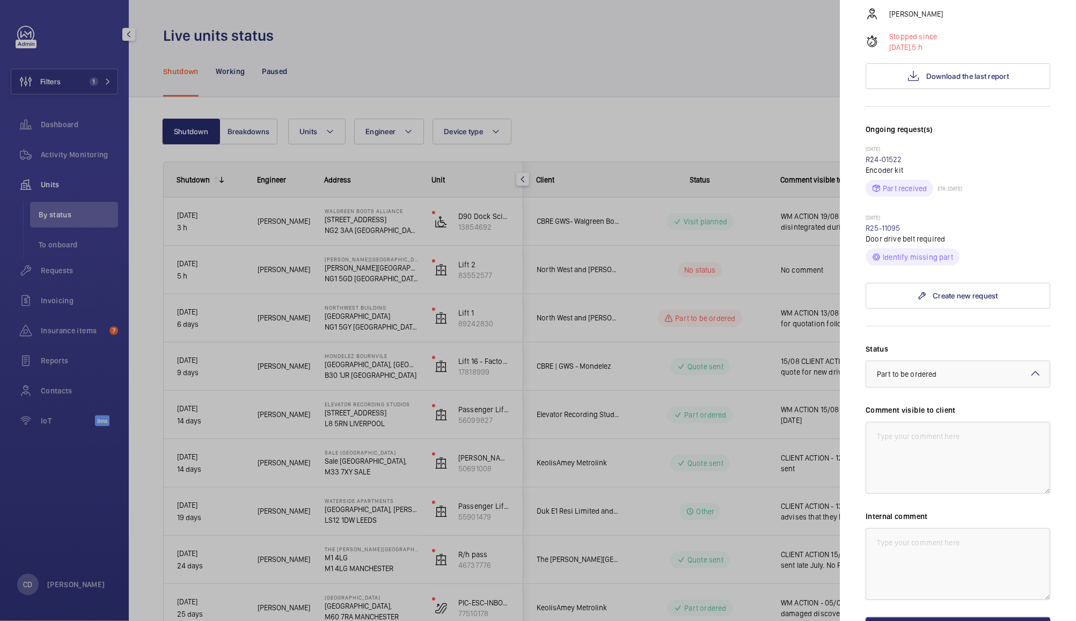
scroll to position [280, 0]
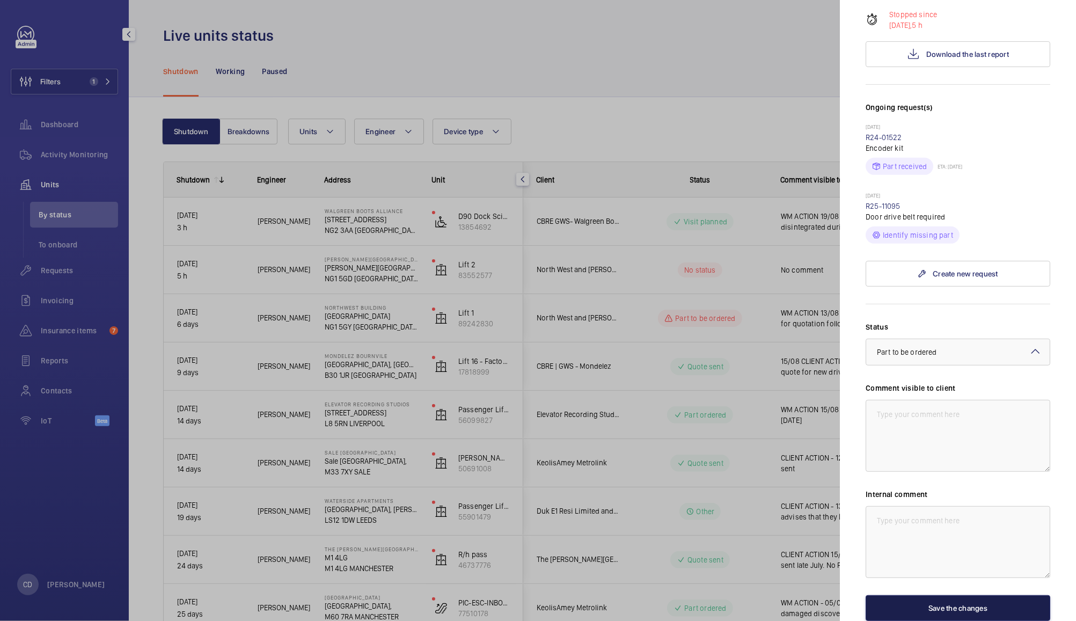
click at [977, 595] on button "Save the changes" at bounding box center [958, 608] width 185 height 26
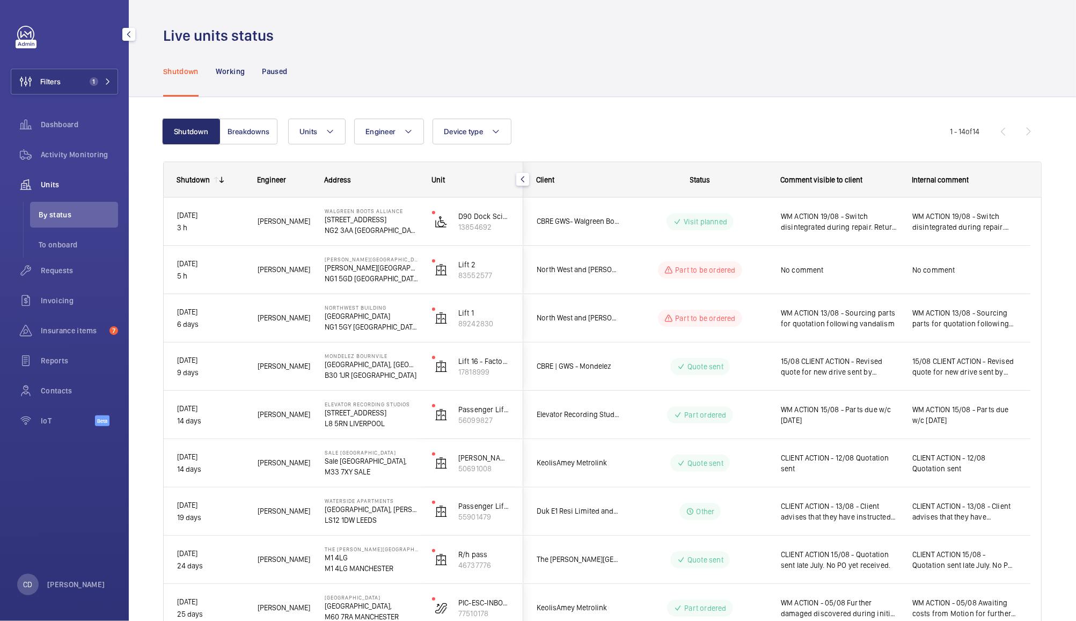
click at [714, 316] on p "Part to be ordered" at bounding box center [705, 318] width 60 height 11
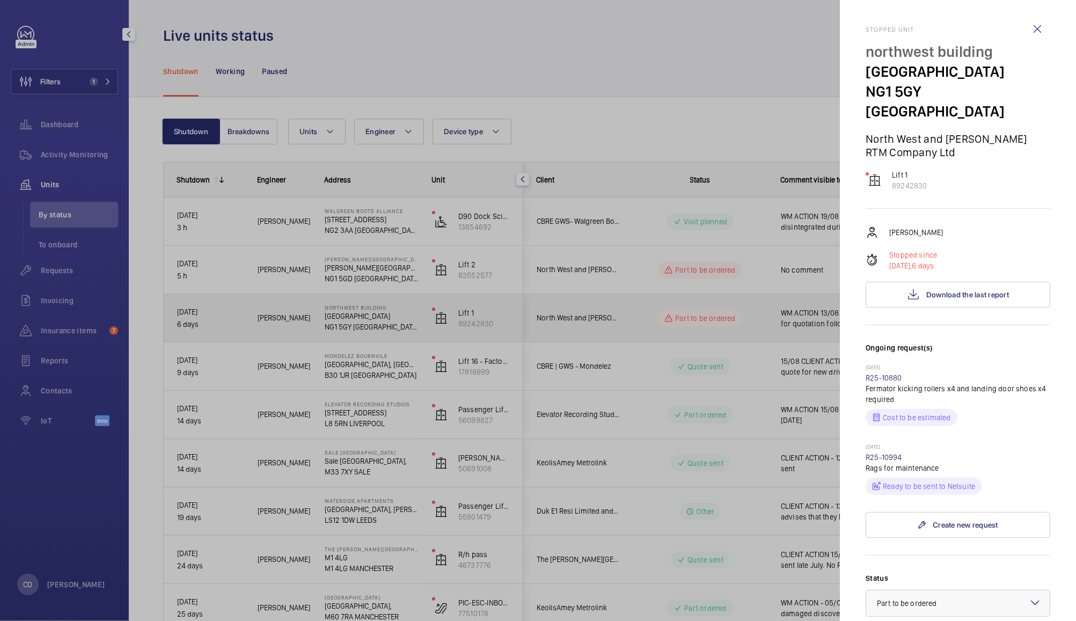
click at [763, 476] on div at bounding box center [538, 310] width 1076 height 621
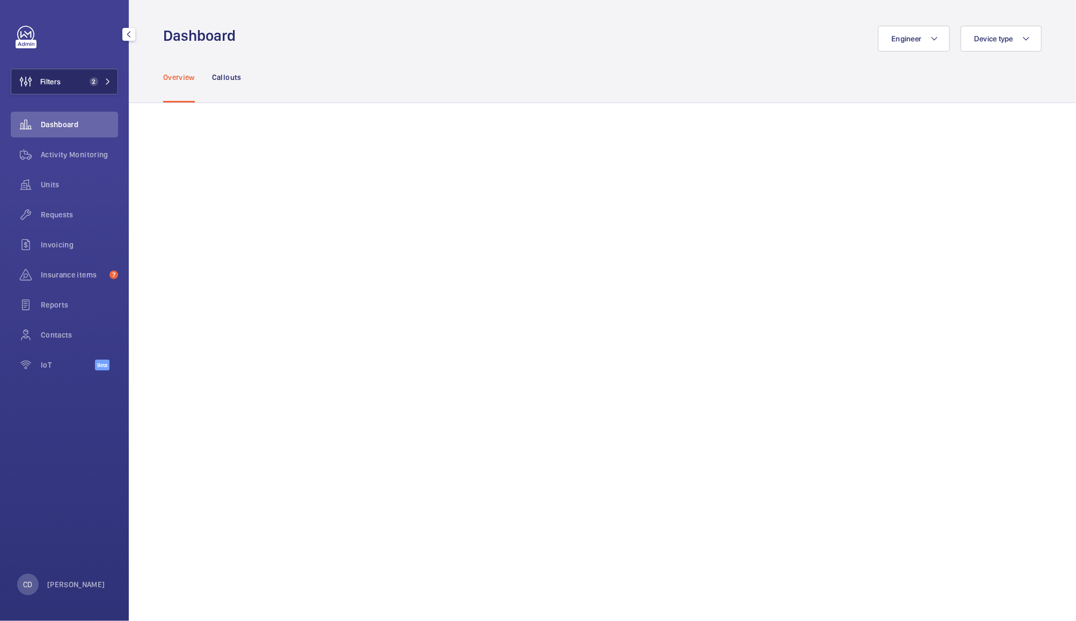
click at [59, 81] on span "Filters" at bounding box center [50, 81] width 20 height 11
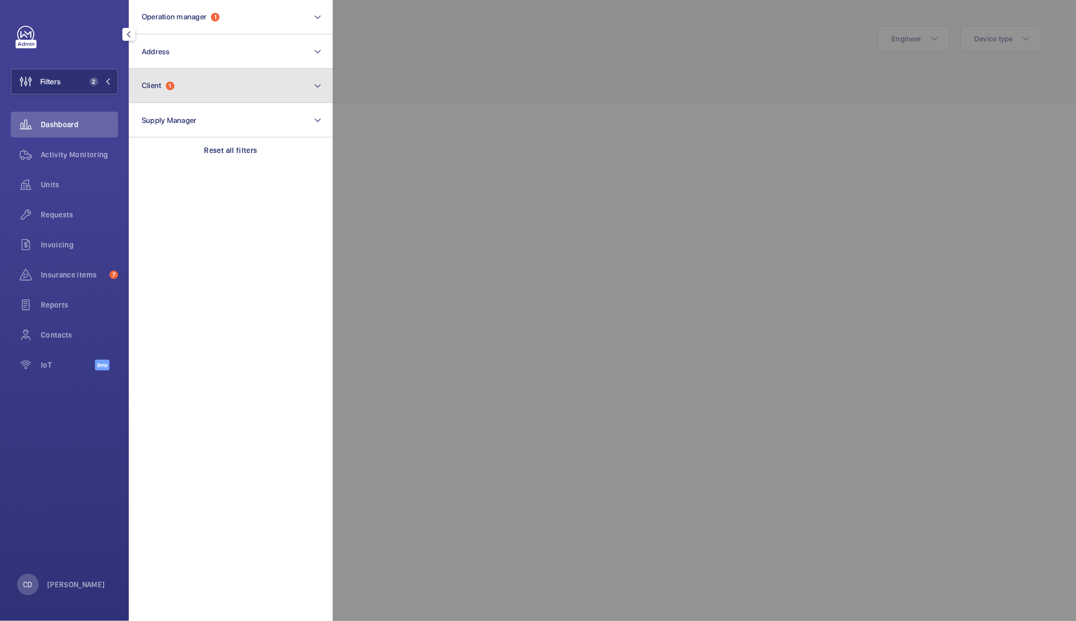
click at [221, 85] on button "Client 1" at bounding box center [231, 86] width 204 height 34
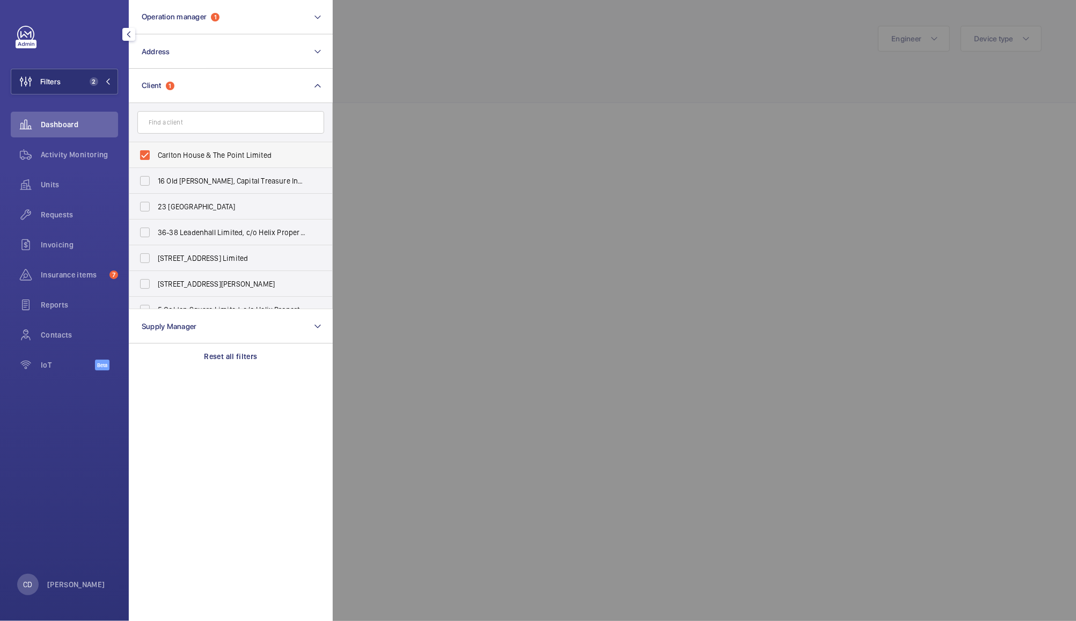
click at [256, 154] on span "Carlton House & The Point Limited" at bounding box center [232, 155] width 148 height 11
click at [156, 154] on input "Carlton House & The Point Limited" at bounding box center [144, 154] width 21 height 21
checkbox input "false"
click at [279, 119] on input "text" at bounding box center [230, 122] width 187 height 23
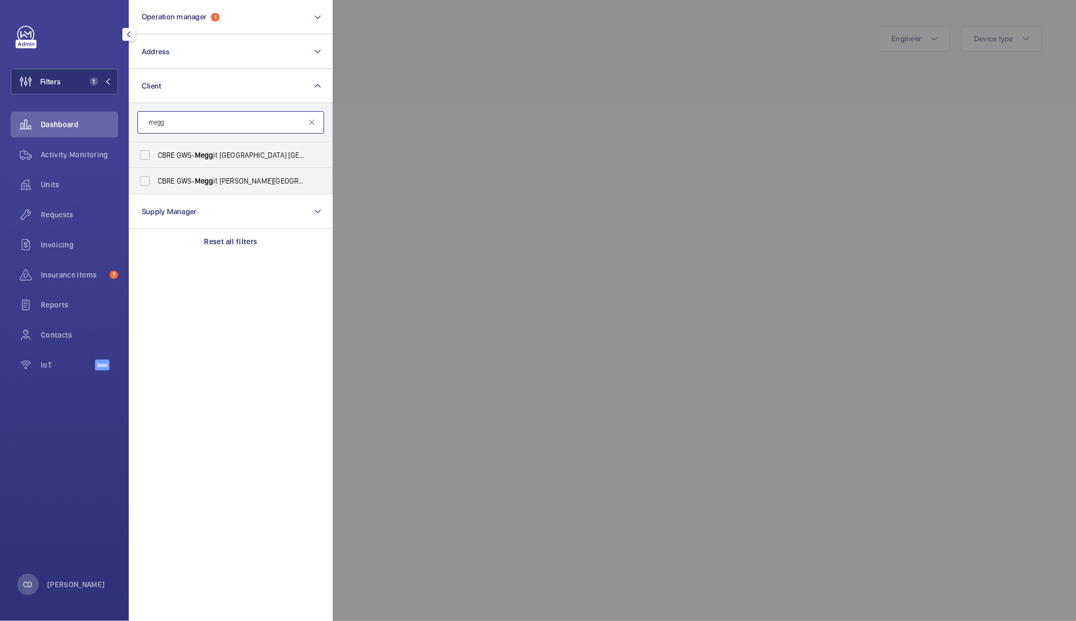
type input "megg"
click at [259, 184] on span "CBRE GWS- Megg it [PERSON_NAME] [GEOGRAPHIC_DATA]" at bounding box center [232, 181] width 148 height 11
click at [156, 184] on input "CBRE GWS- Megg it [PERSON_NAME] [GEOGRAPHIC_DATA]" at bounding box center [144, 180] width 21 height 21
checkbox input "true"
click at [439, 104] on div at bounding box center [871, 310] width 1076 height 621
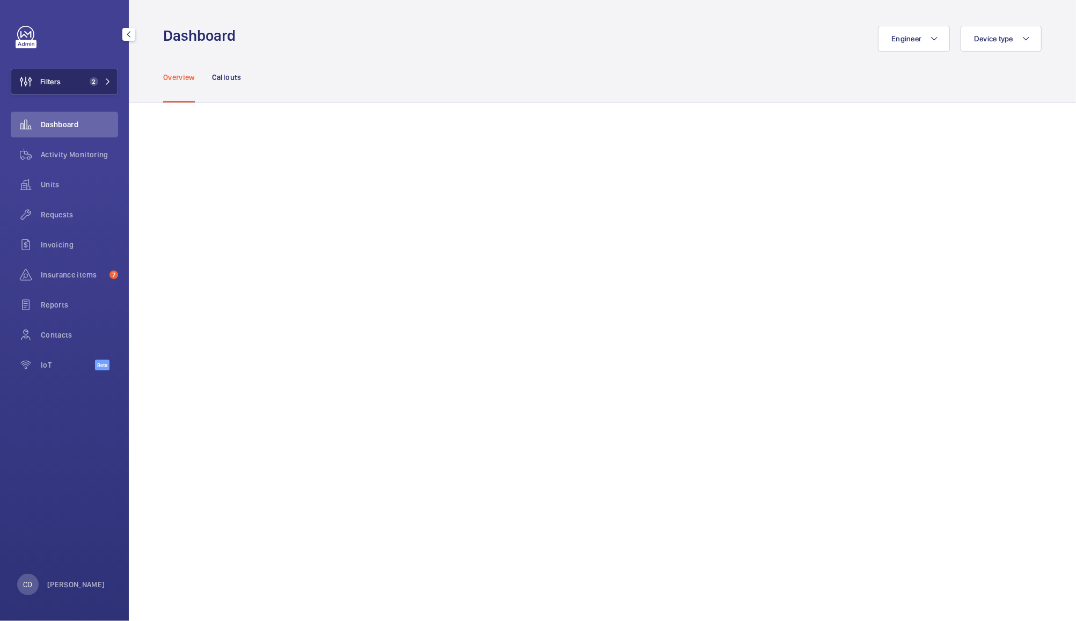
click at [79, 79] on button "Filters 2" at bounding box center [64, 82] width 107 height 26
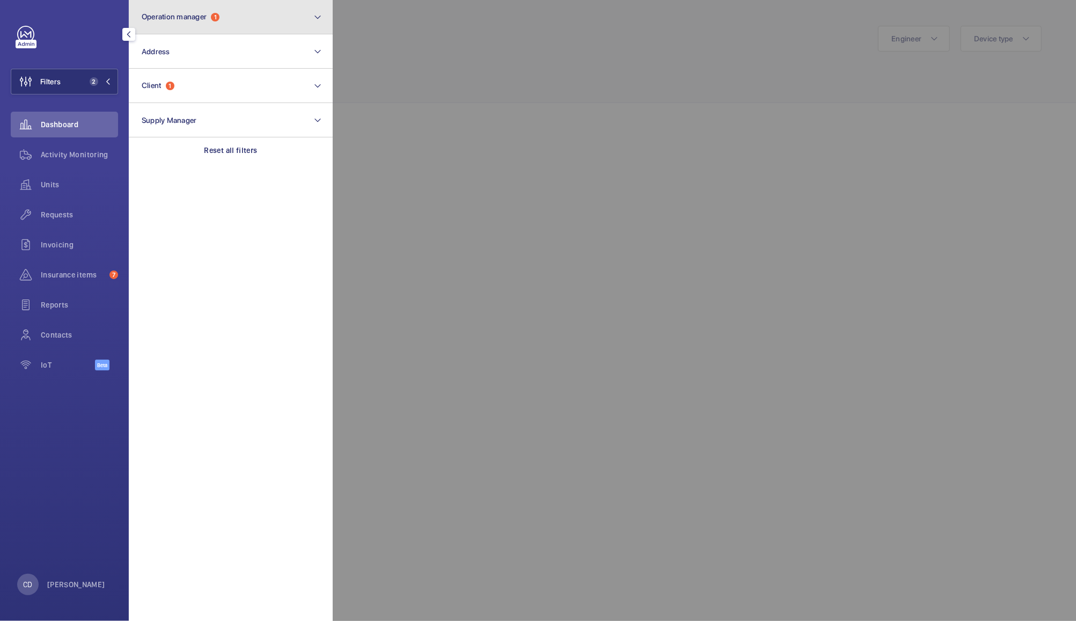
click at [256, 17] on button "Operation manager 1" at bounding box center [231, 17] width 204 height 34
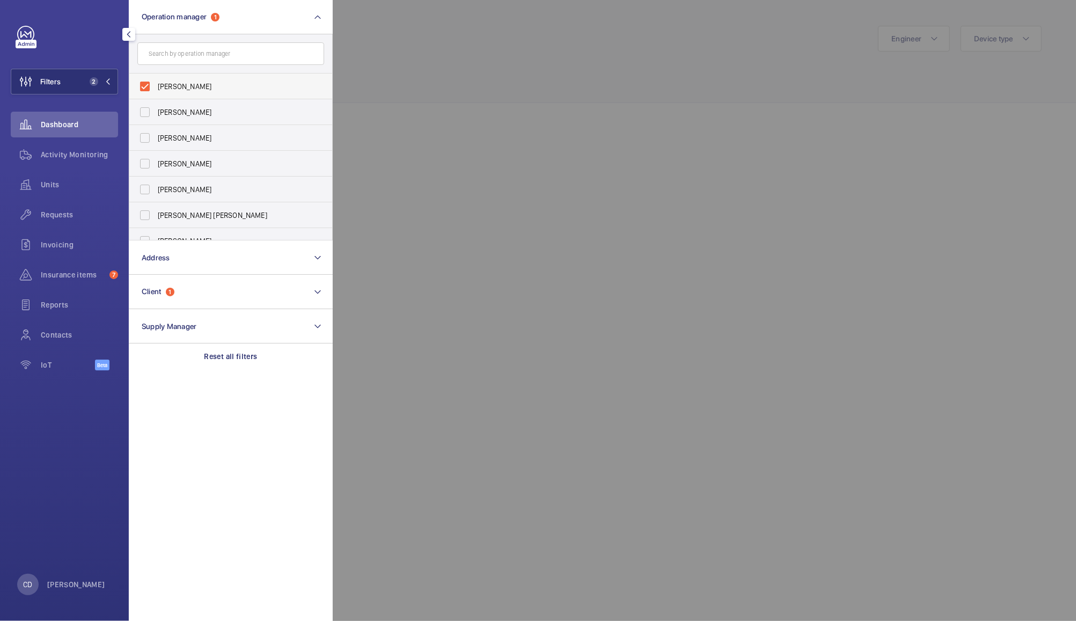
click at [223, 82] on span "[PERSON_NAME]" at bounding box center [232, 86] width 148 height 11
click at [156, 82] on input "[PERSON_NAME]" at bounding box center [144, 86] width 21 height 21
checkbox input "false"
click at [421, 54] on div at bounding box center [871, 310] width 1076 height 621
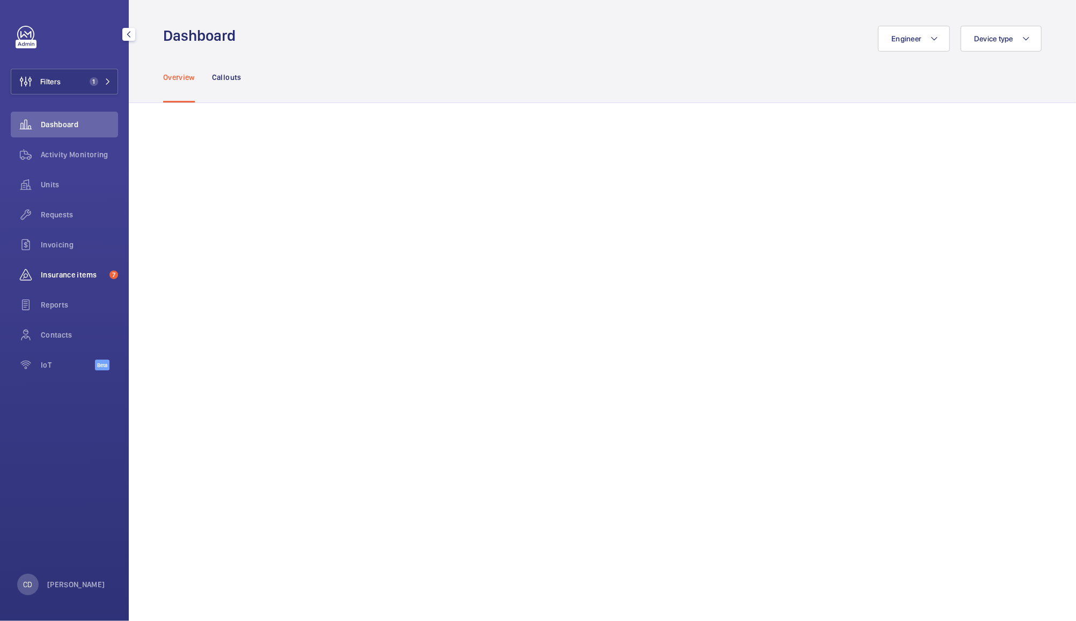
click at [74, 271] on span "Insurance items" at bounding box center [73, 275] width 64 height 11
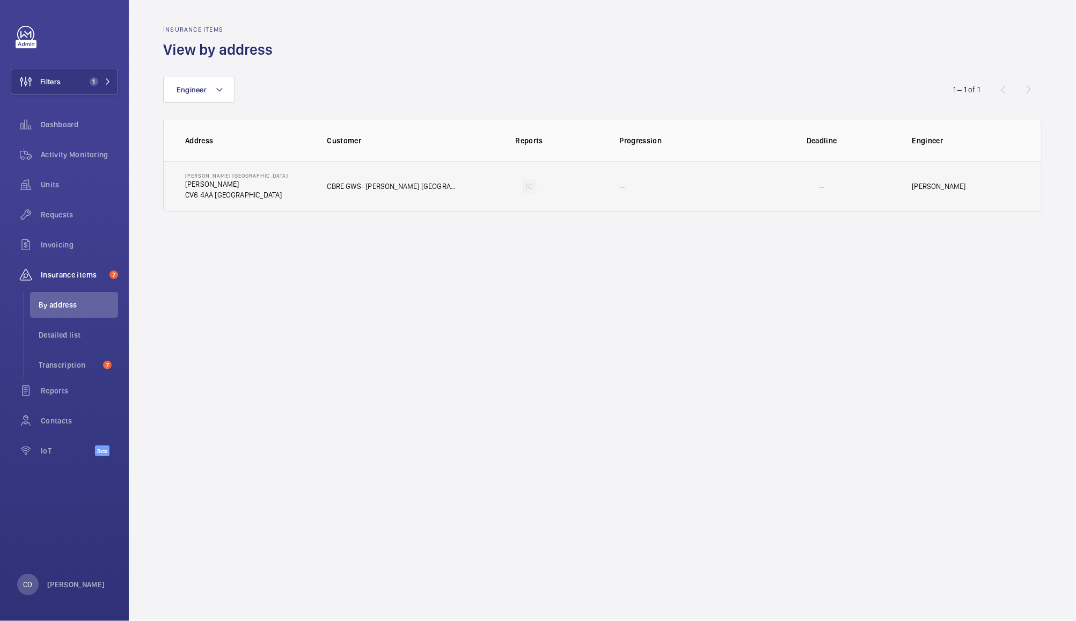
click at [389, 181] on p "CBRE GWS- [PERSON_NAME] [GEOGRAPHIC_DATA]" at bounding box center [392, 186] width 129 height 11
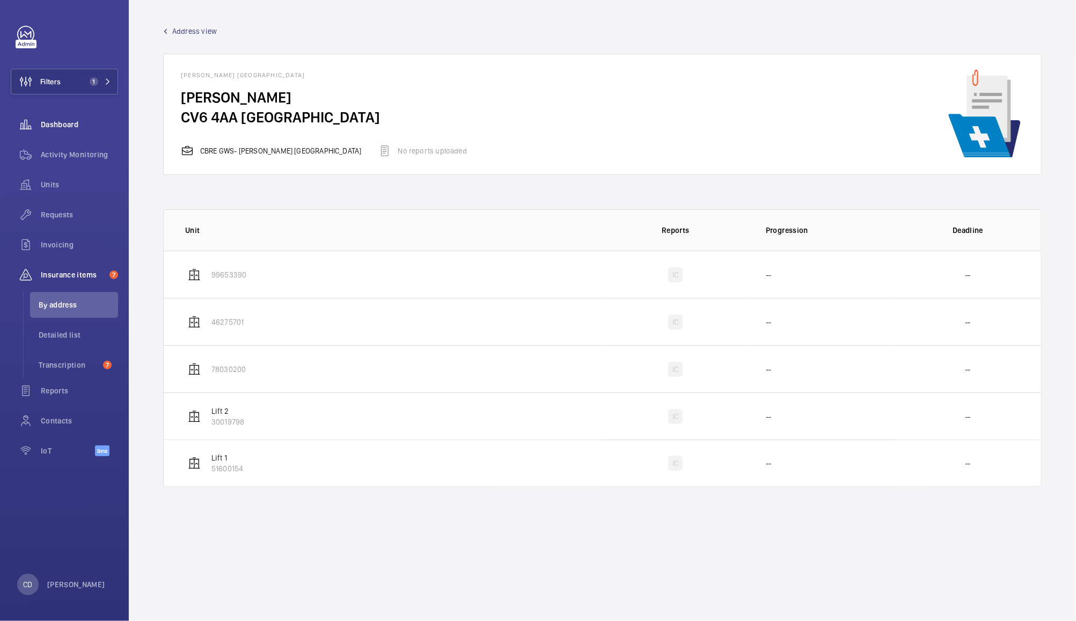
click at [60, 124] on span "Dashboard" at bounding box center [79, 124] width 77 height 11
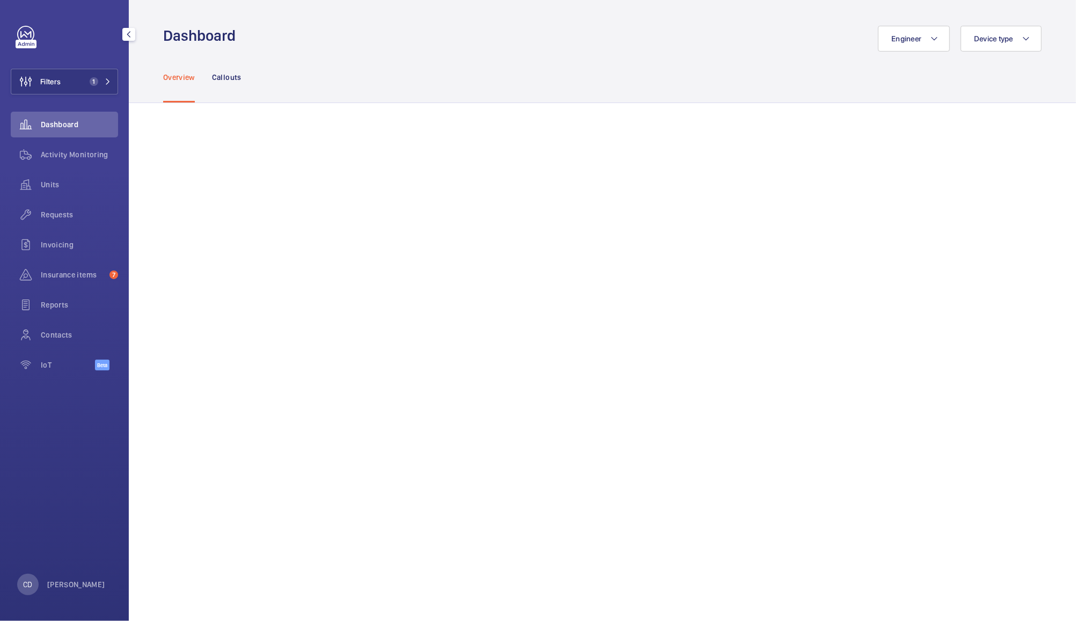
scroll to position [881, 0]
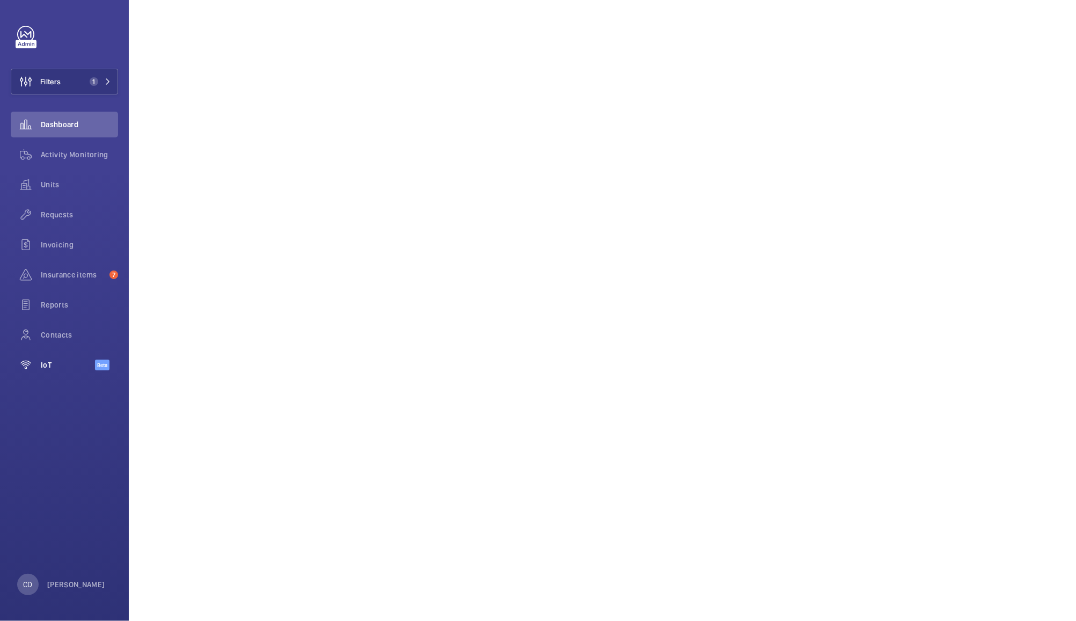
click at [38, 369] on wm-front-icon-button at bounding box center [26, 365] width 30 height 26
click at [40, 182] on wm-front-icon-button at bounding box center [26, 185] width 30 height 26
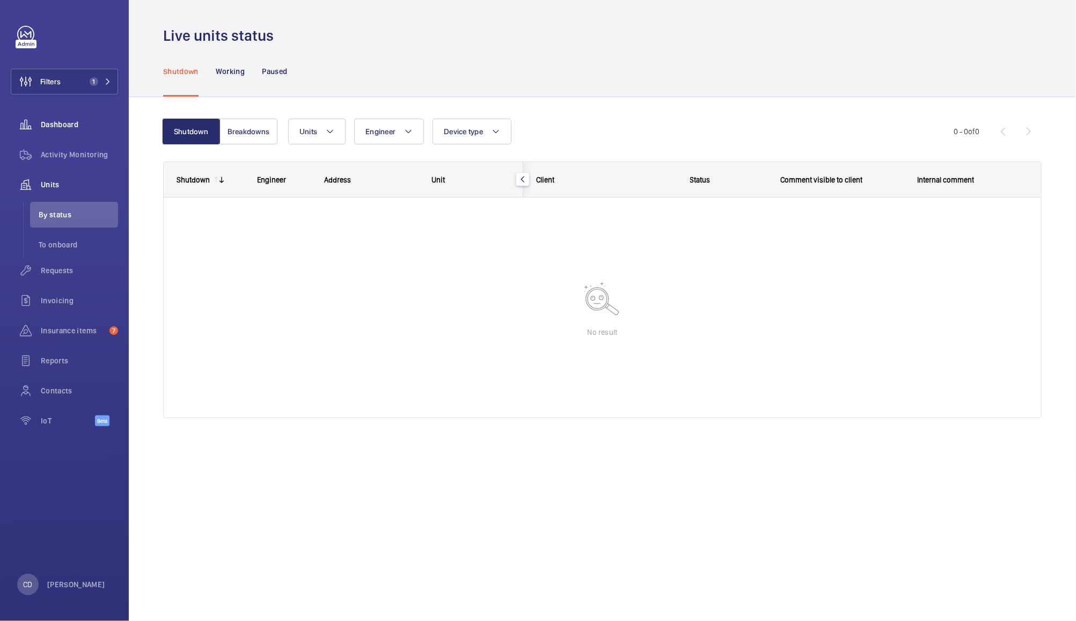
click at [57, 129] on span "Dashboard" at bounding box center [79, 124] width 77 height 11
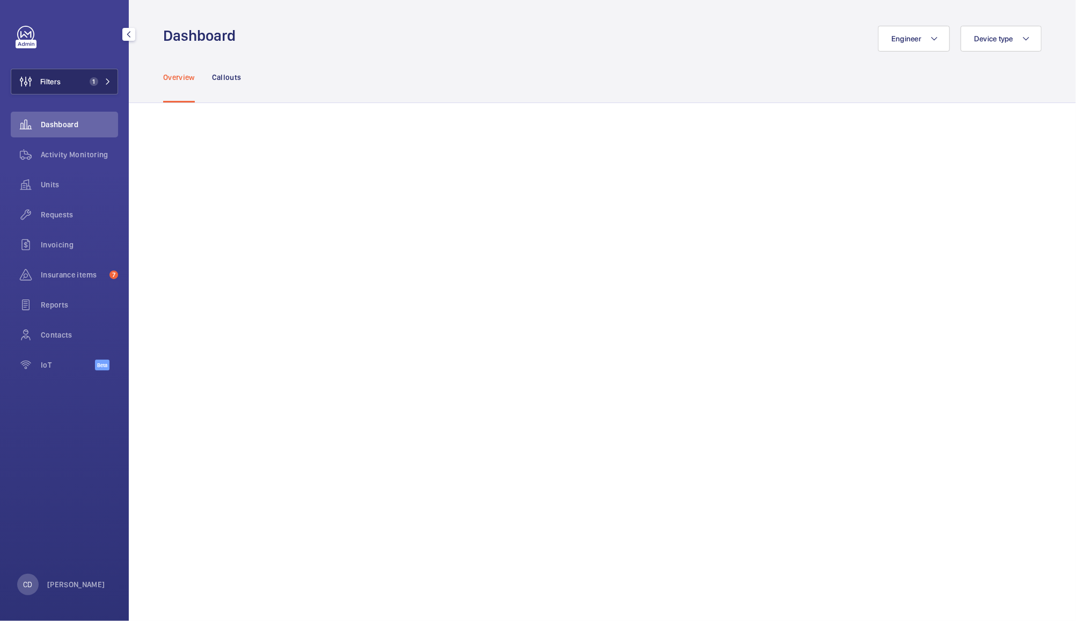
click at [80, 70] on button "Filters 1" at bounding box center [64, 82] width 107 height 26
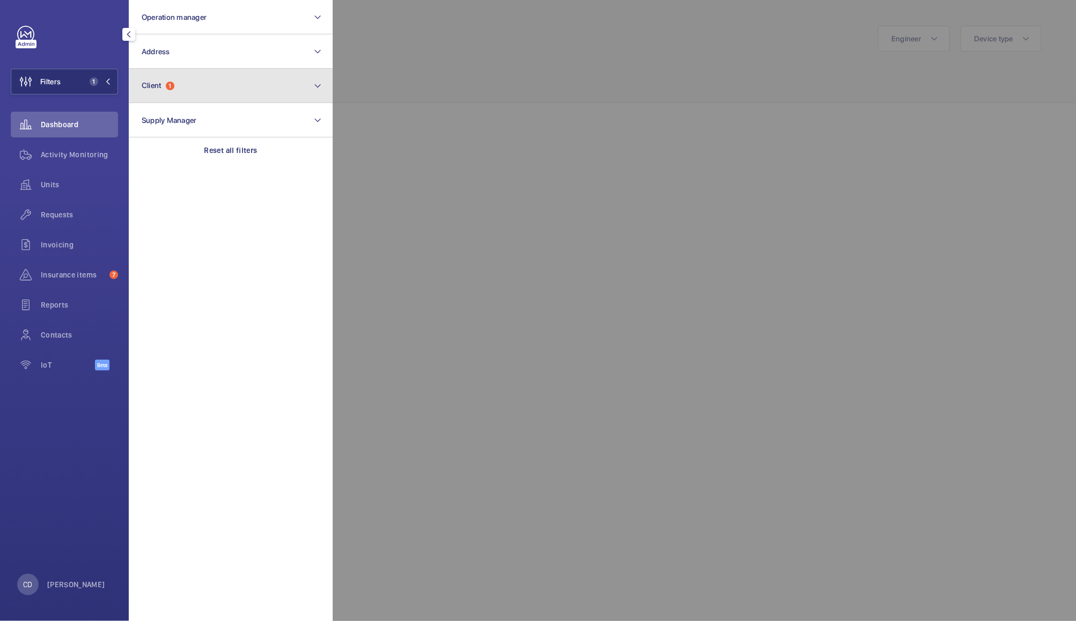
click at [239, 78] on button "Client 1" at bounding box center [231, 86] width 204 height 34
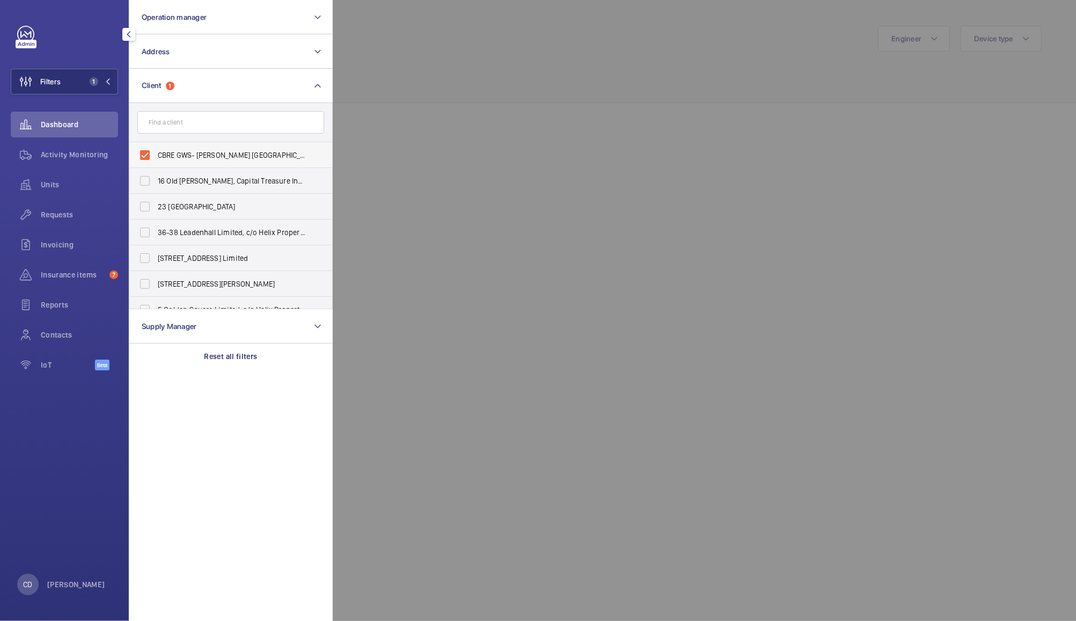
click at [261, 146] on label "CBRE GWS- [PERSON_NAME] [GEOGRAPHIC_DATA]" at bounding box center [222, 155] width 187 height 26
click at [156, 146] on input "CBRE GWS- [PERSON_NAME] [GEOGRAPHIC_DATA]" at bounding box center [144, 154] width 21 height 21
checkbox input "false"
click at [274, 100] on button "Client" at bounding box center [231, 86] width 204 height 34
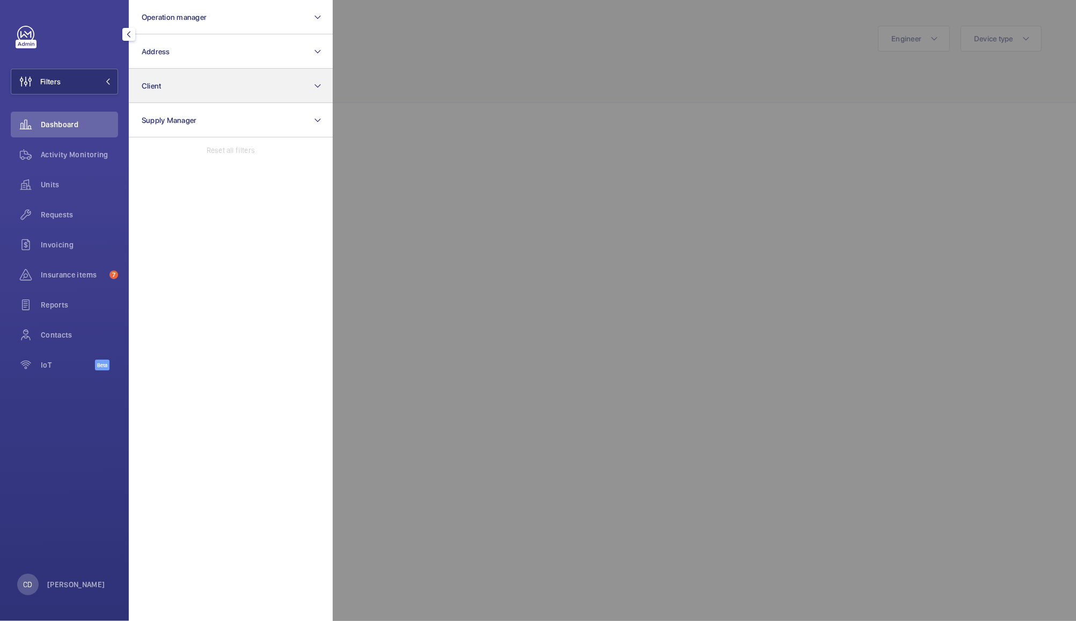
click at [282, 82] on button "Client" at bounding box center [231, 86] width 204 height 34
type input "monde"
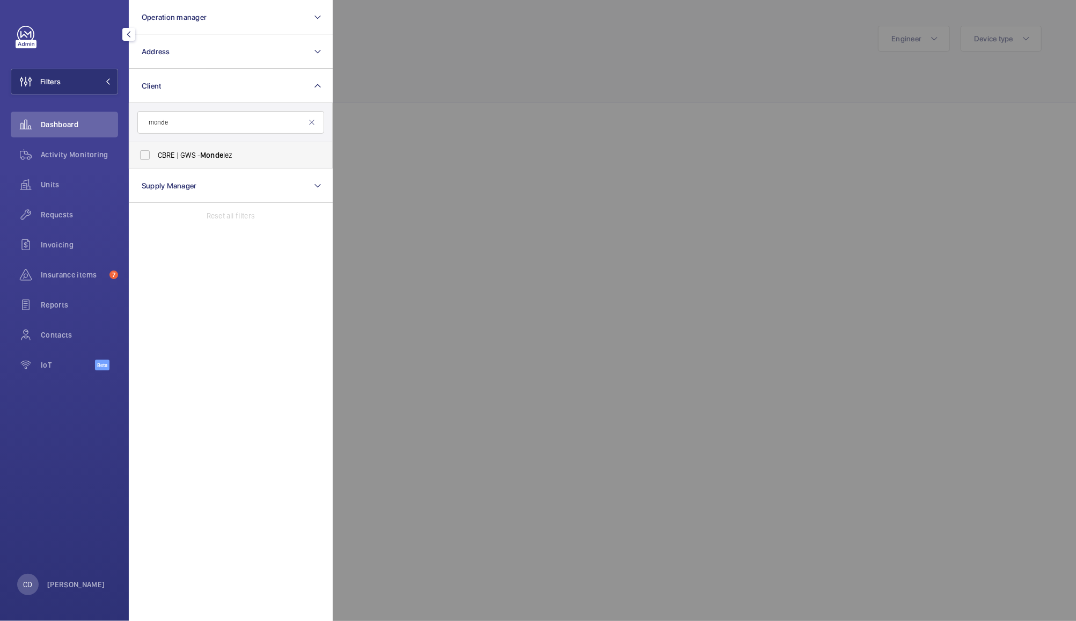
click at [239, 159] on span "CBRE | GWS - Monde lez" at bounding box center [232, 155] width 148 height 11
click at [156, 159] on input "CBRE | GWS - Monde lez" at bounding box center [144, 154] width 21 height 21
checkbox input "true"
click at [477, 75] on div at bounding box center [871, 310] width 1076 height 621
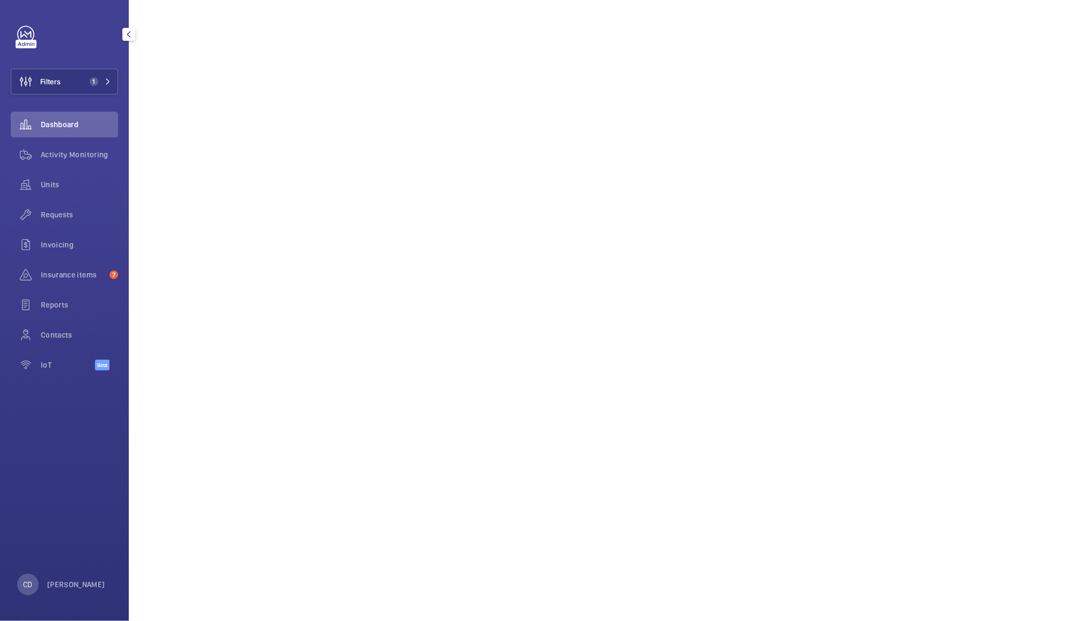
scroll to position [1428, 0]
click at [40, 361] on wm-front-icon-button at bounding box center [26, 365] width 30 height 26
click at [56, 368] on span "IoT" at bounding box center [68, 365] width 54 height 11
click at [67, 432] on li "Installations" at bounding box center [74, 425] width 88 height 26
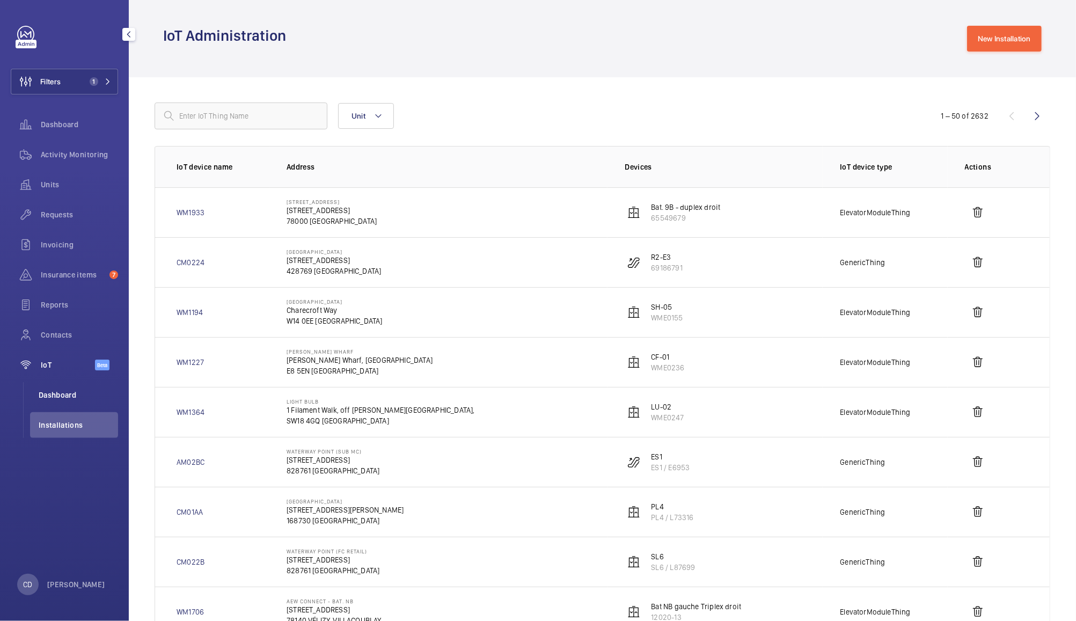
click at [86, 399] on span "Dashboard" at bounding box center [78, 395] width 79 height 11
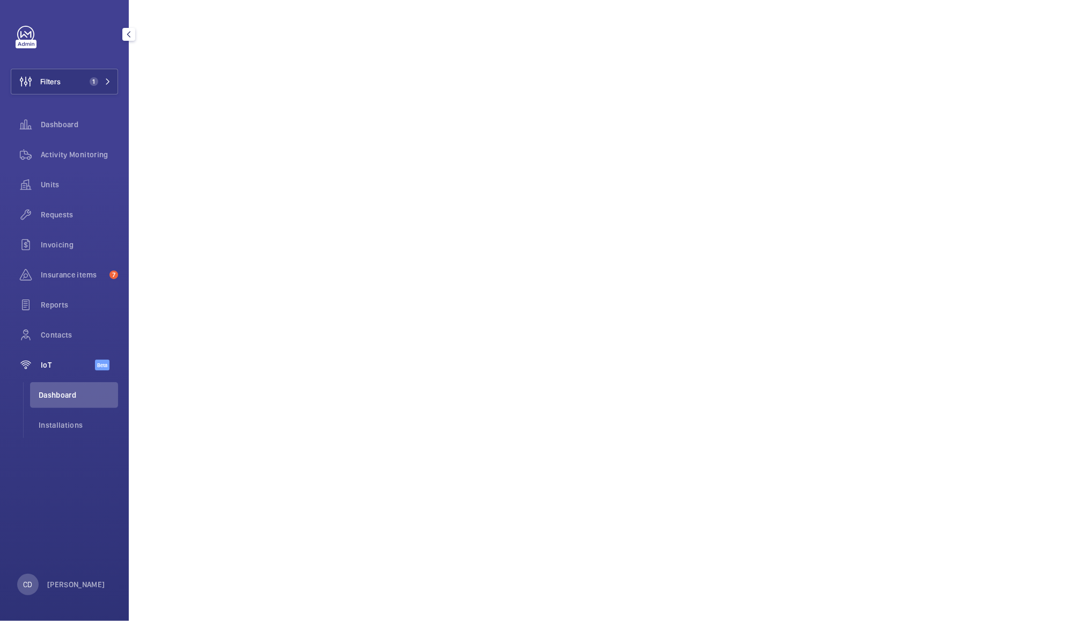
scroll to position [460, 0]
click at [82, 157] on span "Activity Monitoring" at bounding box center [79, 154] width 77 height 11
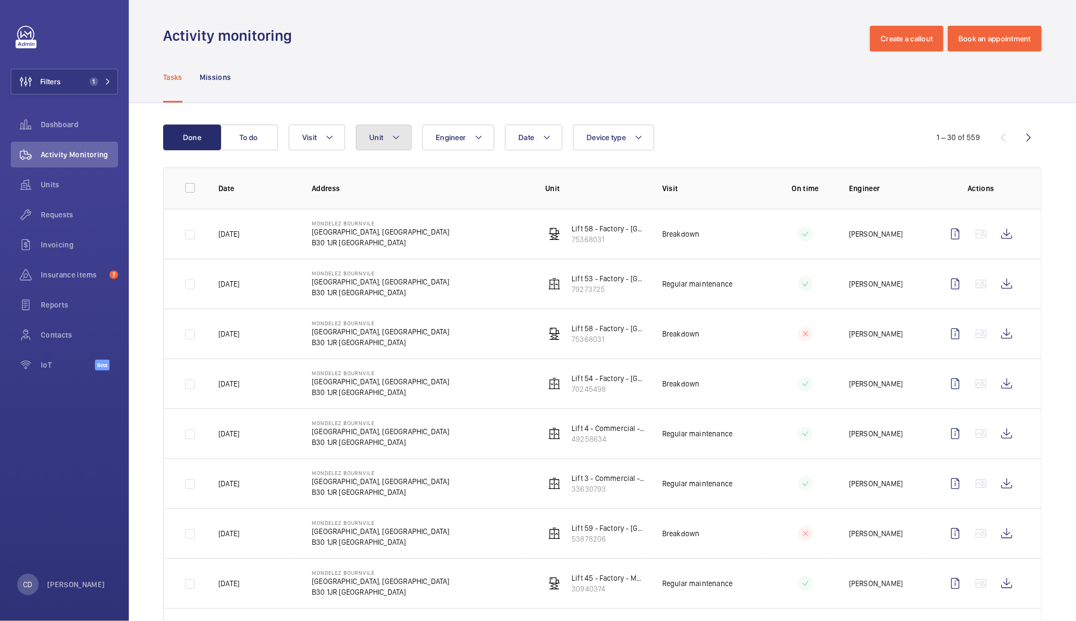
click at [370, 140] on span "Unit" at bounding box center [376, 137] width 14 height 9
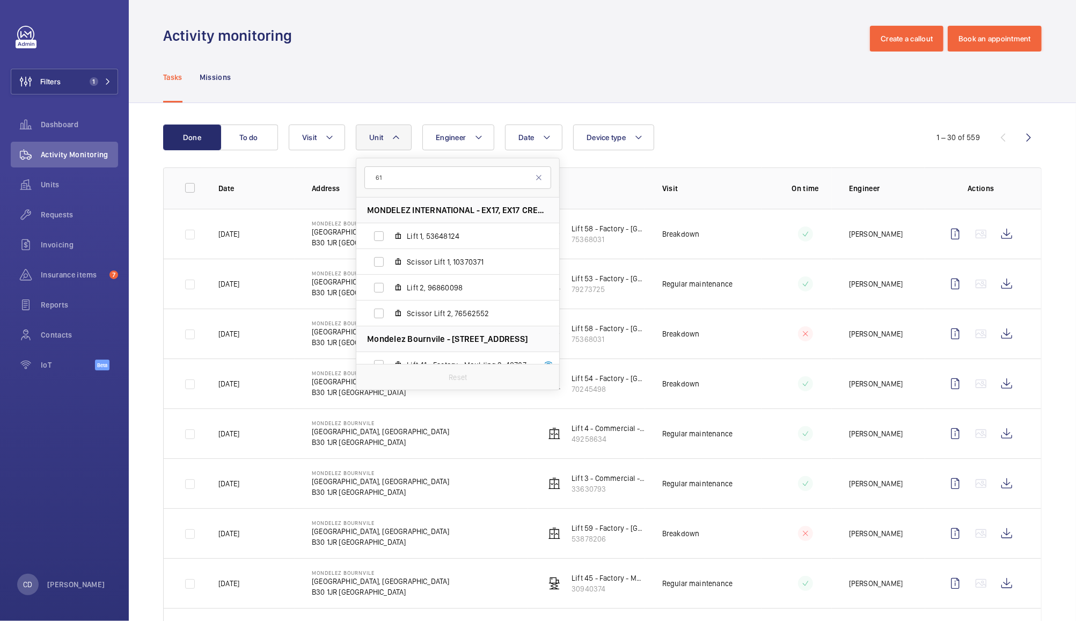
type input "6"
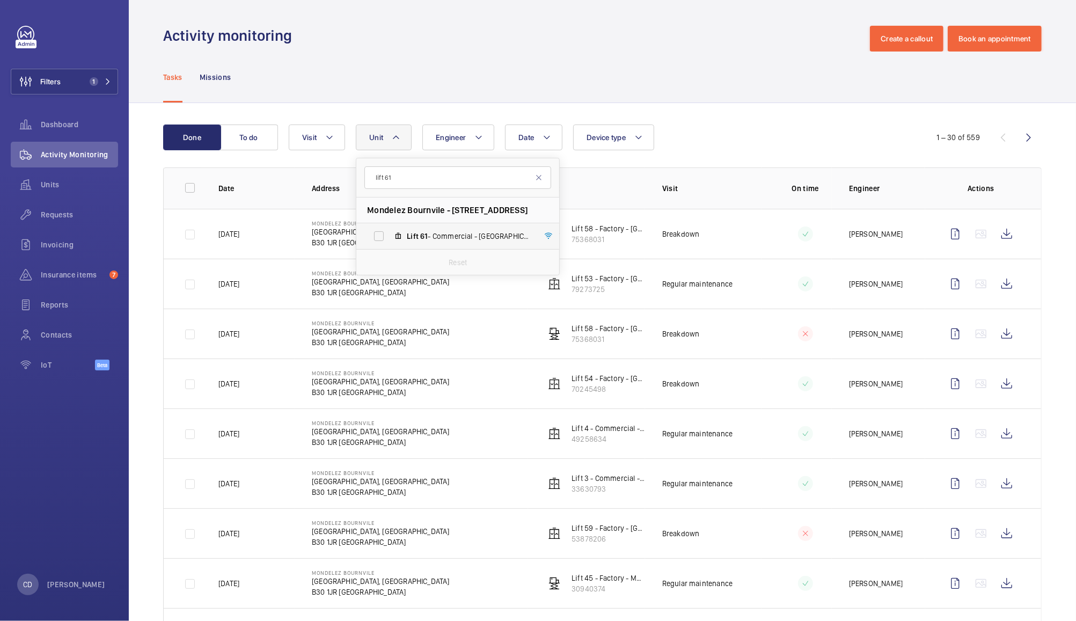
type input "lift 61"
click at [494, 236] on span "Lift 61 - Commercial - [GEOGRAPHIC_DATA], 54323754" at bounding box center [469, 236] width 125 height 11
click at [390, 236] on input "Lift 61 - Commercial - [GEOGRAPHIC_DATA], 54323754" at bounding box center [378, 235] width 21 height 21
checkbox input "true"
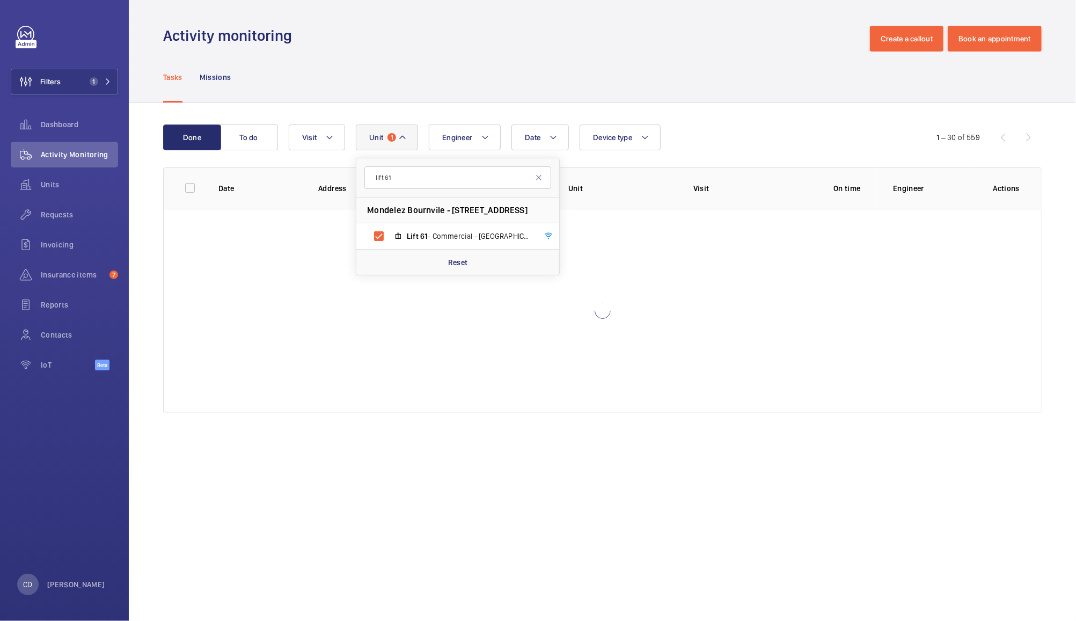
click at [751, 52] on div "Tasks Missions" at bounding box center [602, 77] width 879 height 51
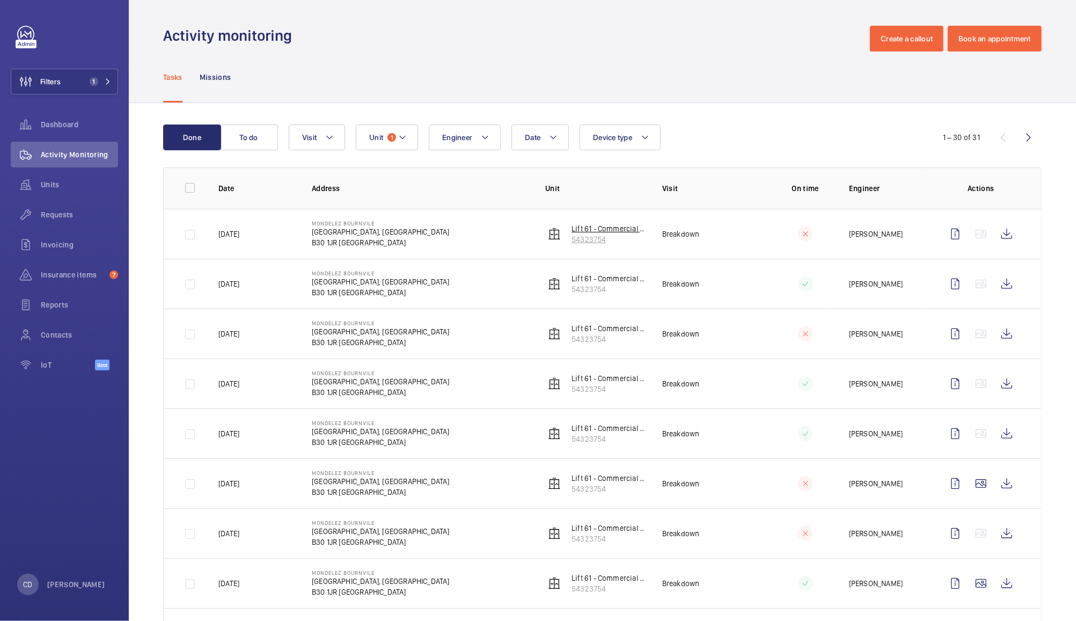
click at [586, 238] on p "54323754" at bounding box center [609, 239] width 74 height 11
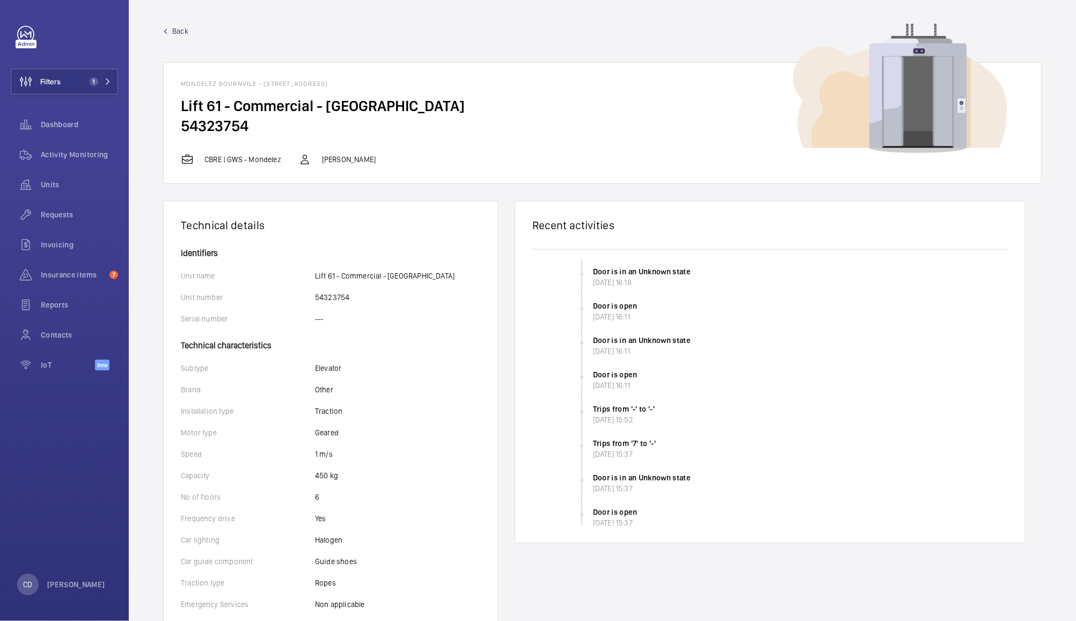
click at [581, 222] on h2 "Recent activities" at bounding box center [771, 225] width 476 height 13
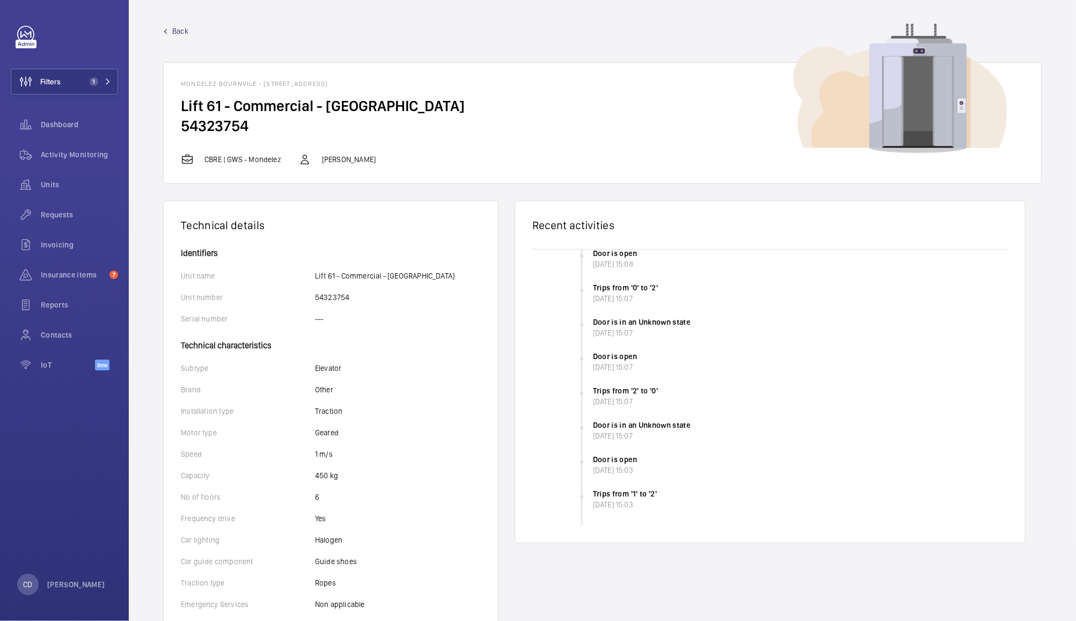
scroll to position [2732, 0]
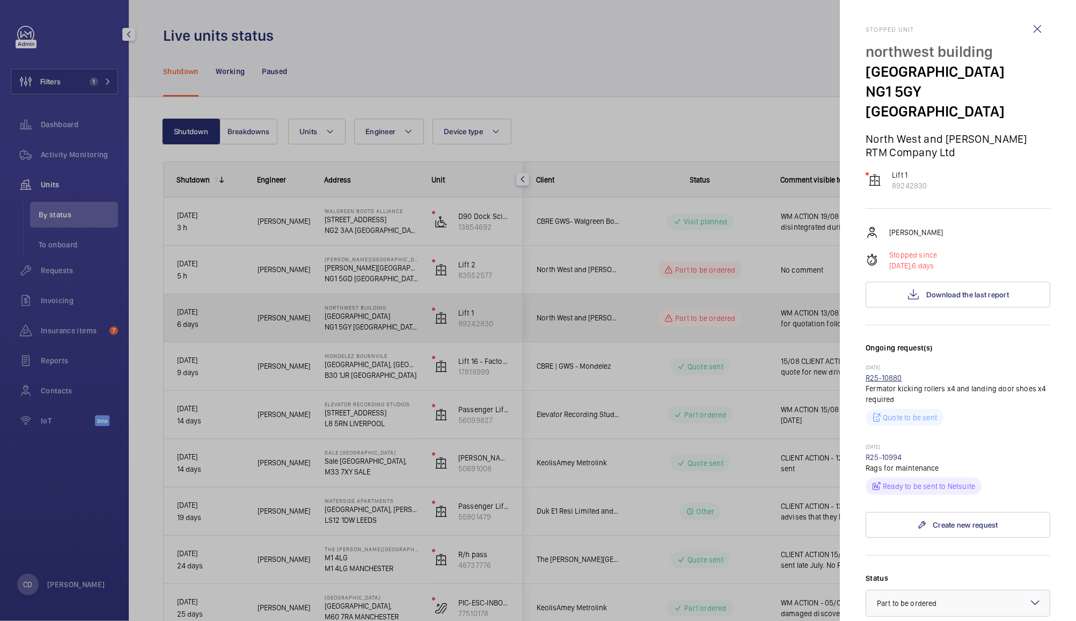
click at [890, 374] on link "R25-10880" at bounding box center [884, 378] width 37 height 9
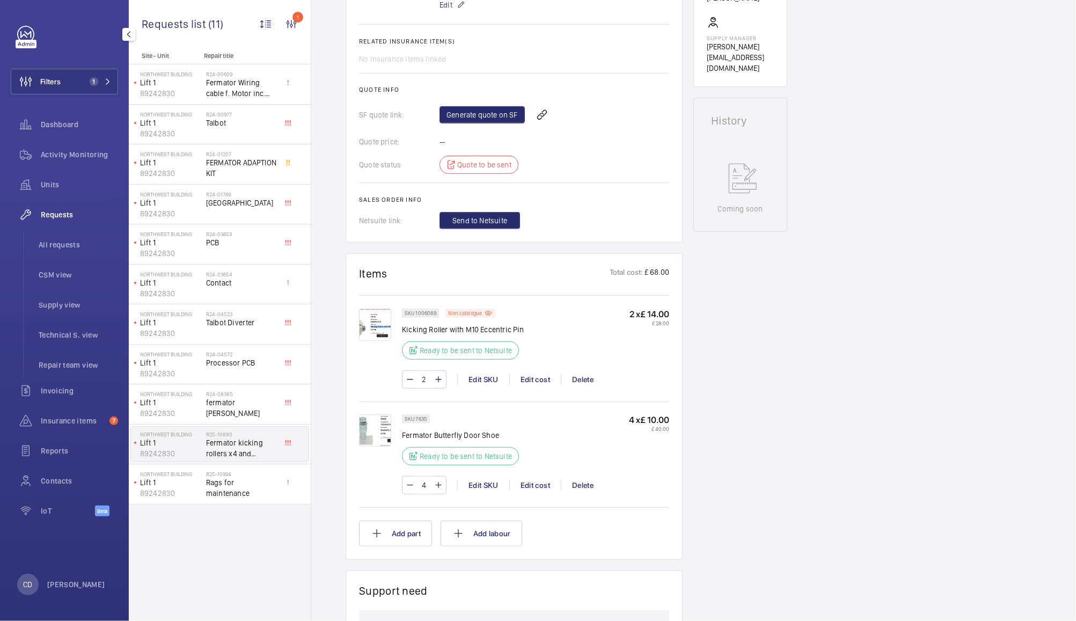
scroll to position [430, 0]
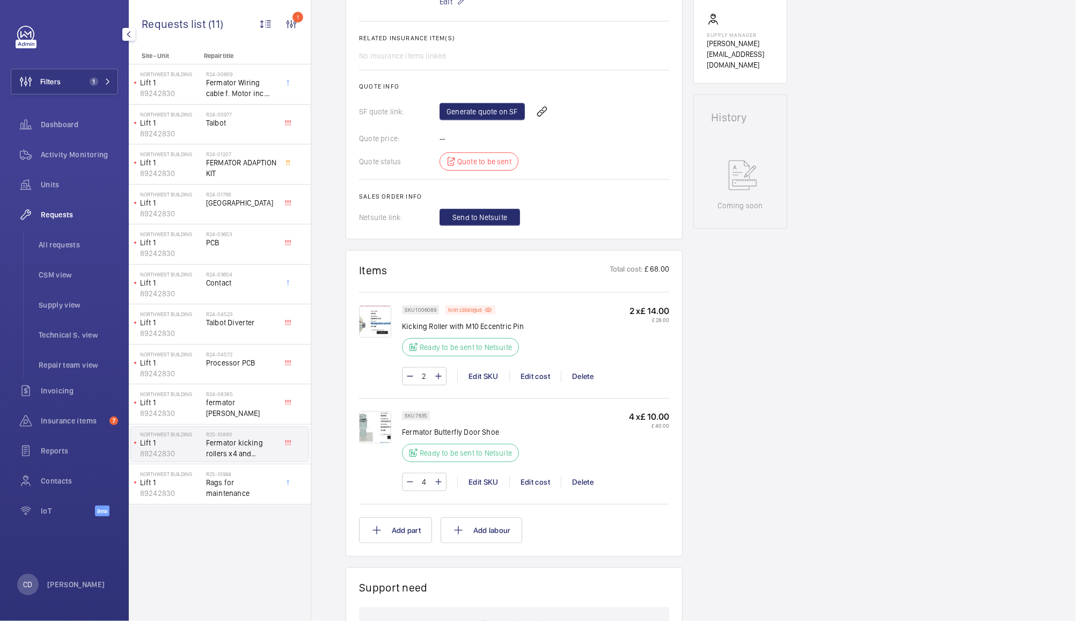
click at [376, 320] on img at bounding box center [375, 321] width 32 height 32
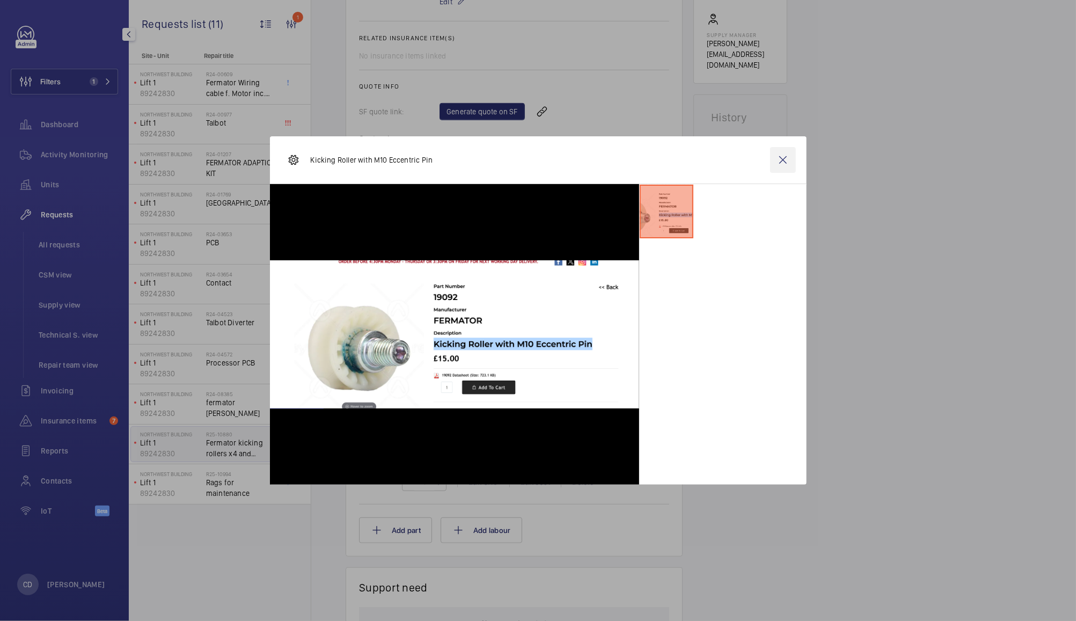
click at [782, 161] on wm-front-icon-button at bounding box center [783, 160] width 26 height 26
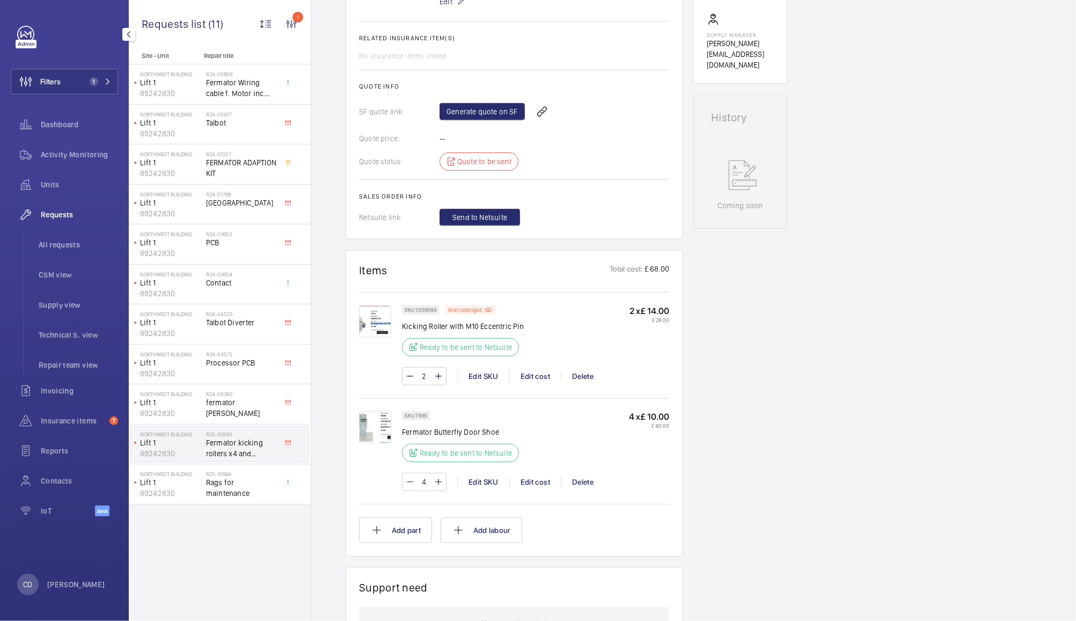
click at [370, 322] on img at bounding box center [375, 321] width 32 height 32
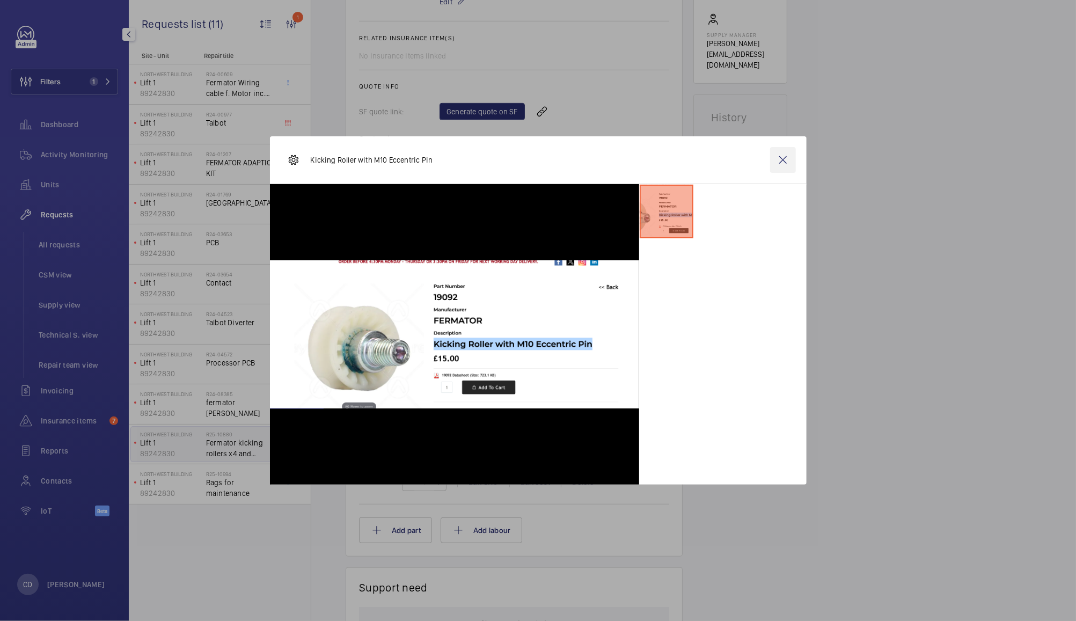
click at [784, 165] on wm-front-icon-button at bounding box center [783, 160] width 26 height 26
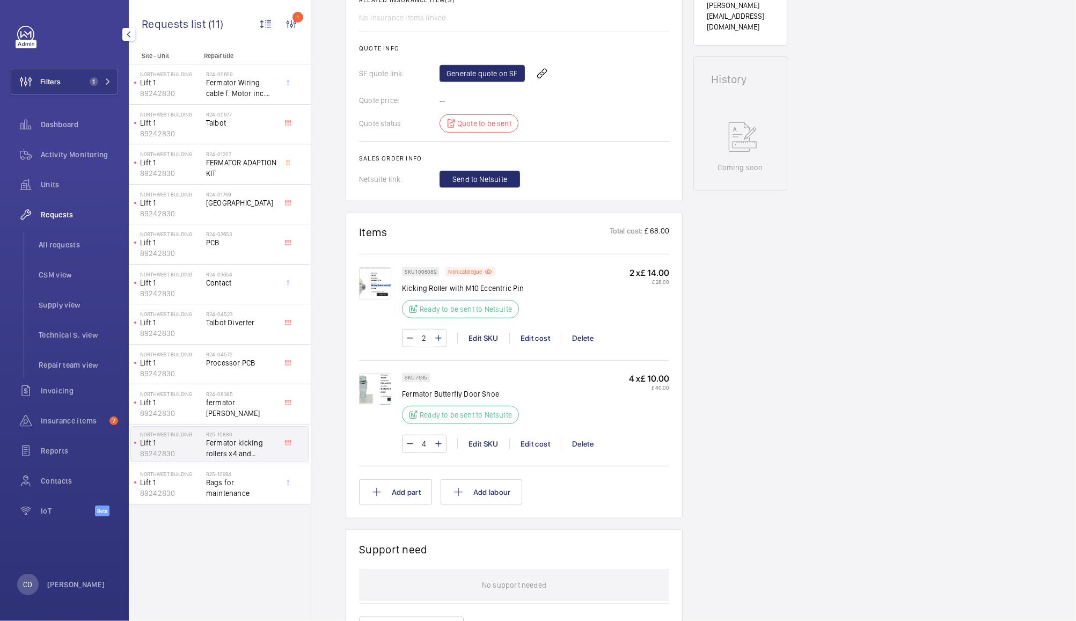
scroll to position [469, 0]
click at [494, 490] on button "Add labour" at bounding box center [482, 492] width 82 height 26
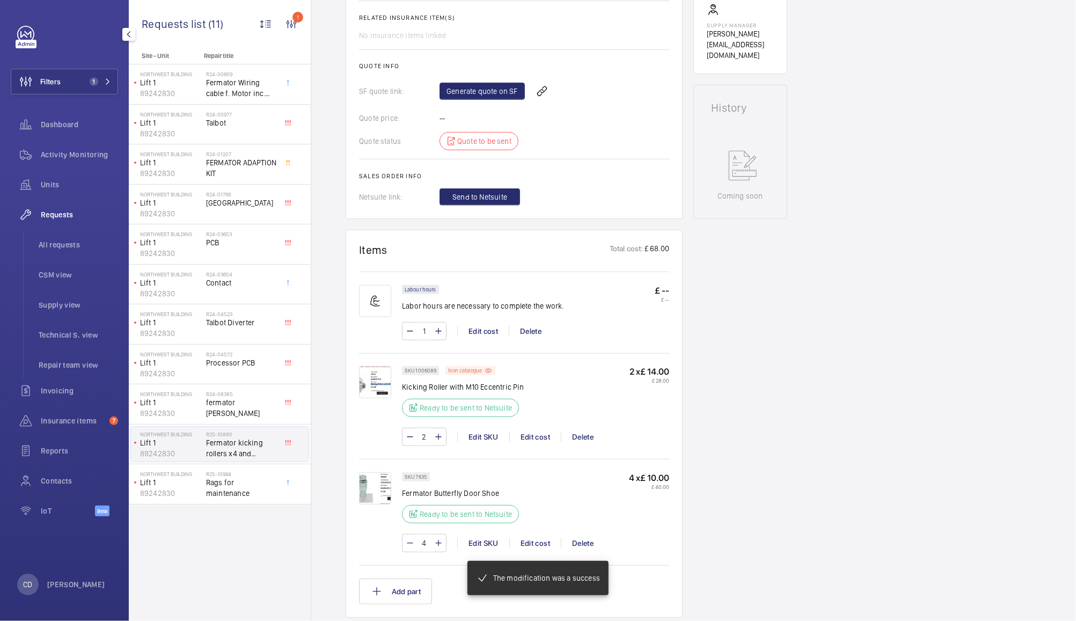
scroll to position [459, 0]
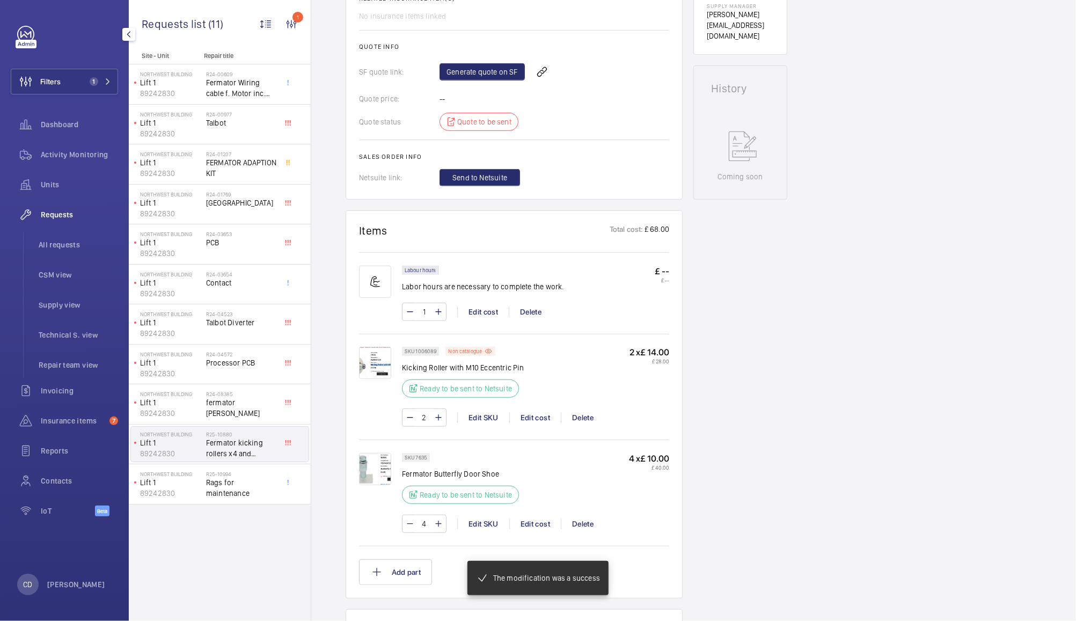
click at [438, 318] on mat-icon at bounding box center [438, 311] width 9 height 13
type input "2"
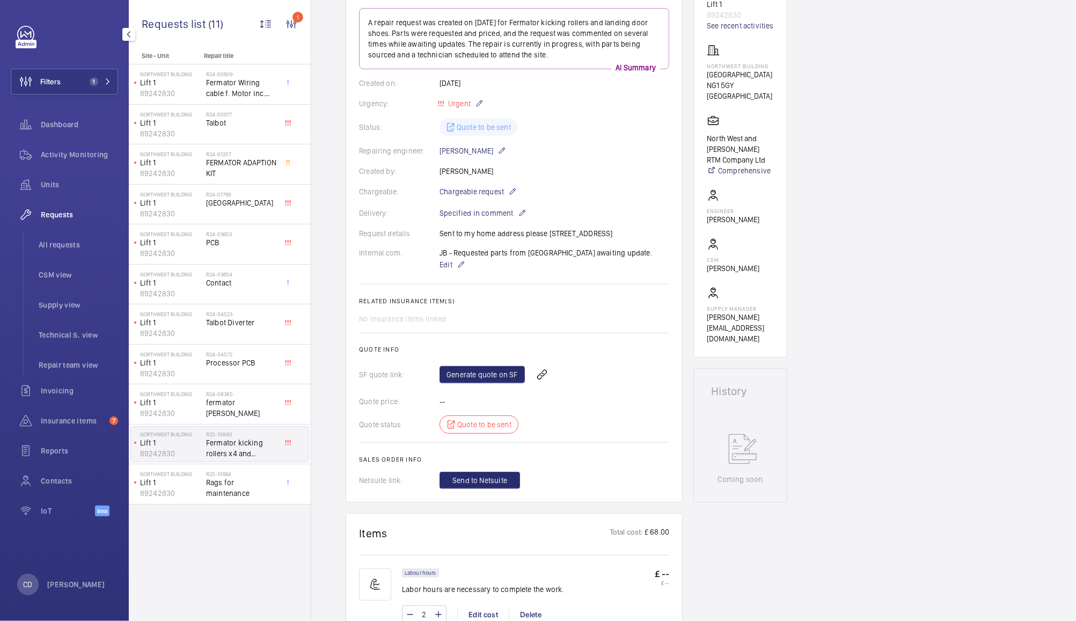
scroll to position [155, 0]
click at [489, 384] on link "Generate quote on SF" at bounding box center [482, 375] width 85 height 17
click at [556, 382] on span "Refresh page" at bounding box center [559, 375] width 55 height 13
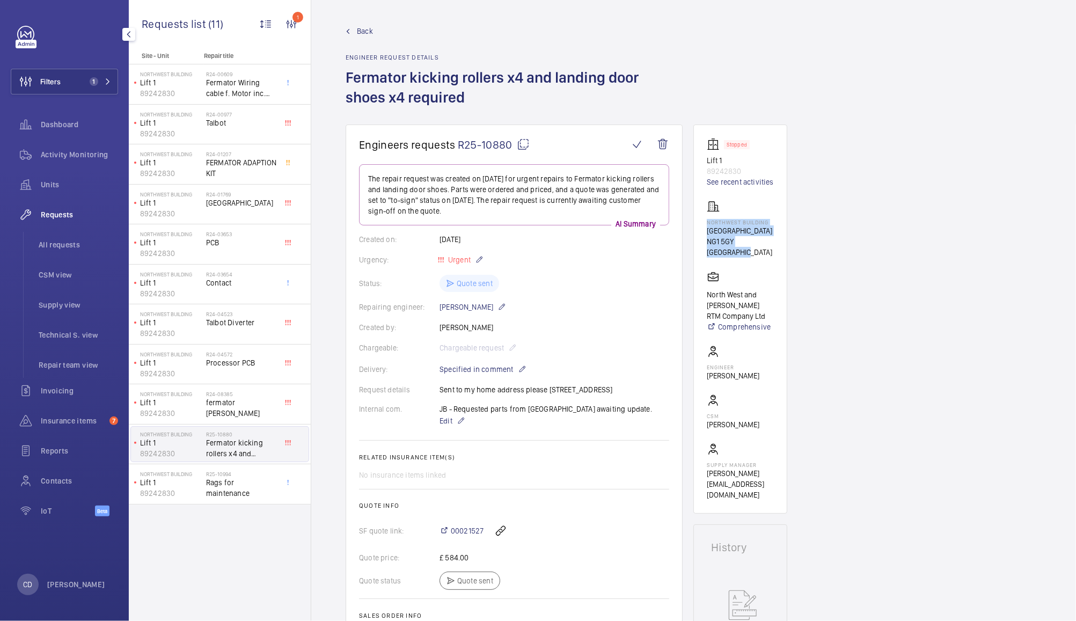
drag, startPoint x: 705, startPoint y: 221, endPoint x: 754, endPoint y: 254, distance: 58.4
click at [754, 254] on wm-front-card "Stopped Lift 1 89242830 See recent activities [GEOGRAPHIC_DATA][STREET_ADDRESS]…" at bounding box center [741, 319] width 94 height 389
copy div "[GEOGRAPHIC_DATA][STREET_ADDRESS]"
click at [752, 177] on link "See recent activities" at bounding box center [740, 182] width 67 height 11
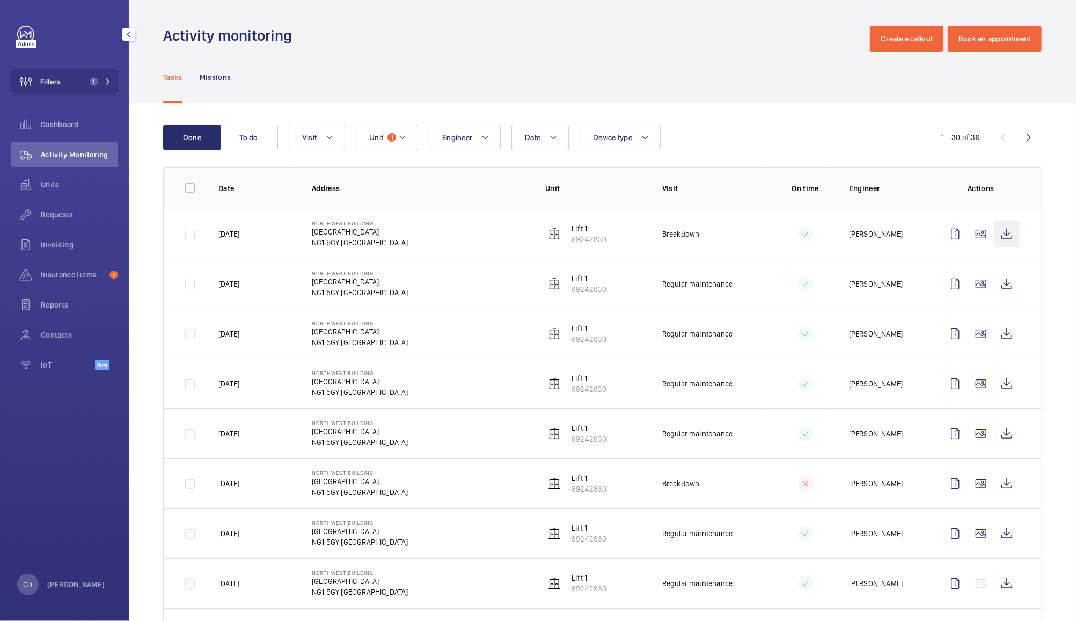
click at [994, 237] on wm-front-icon-button at bounding box center [1007, 234] width 26 height 26
